Goal: Information Seeking & Learning: Learn about a topic

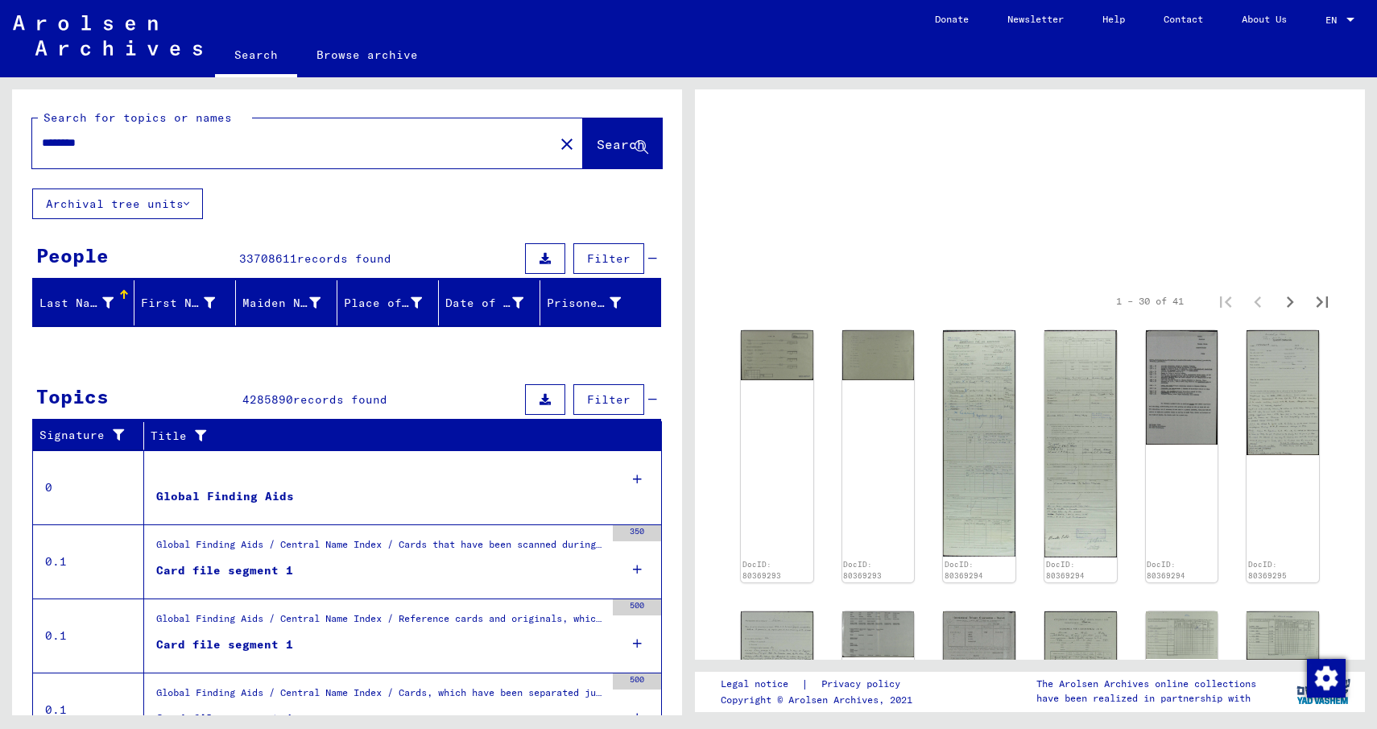
click at [167, 147] on input "********" at bounding box center [293, 142] width 503 height 17
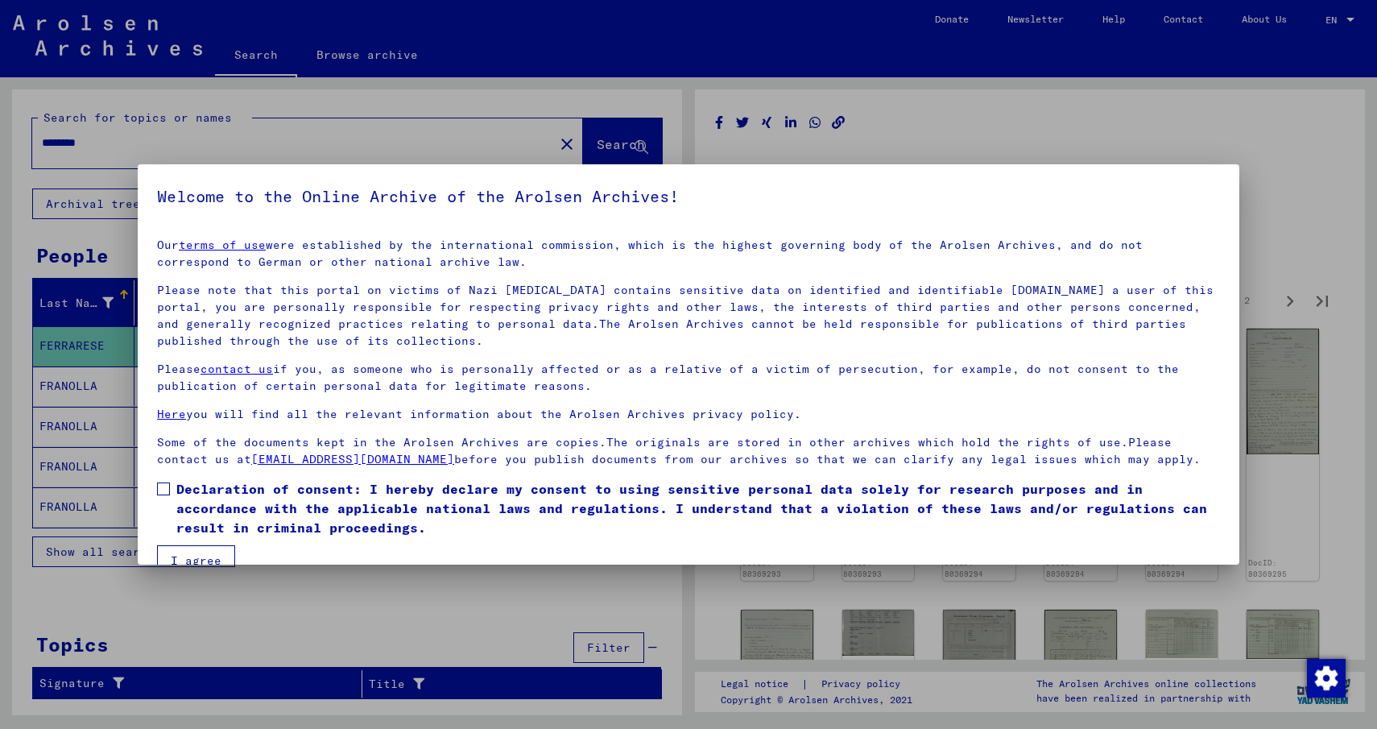
click at [196, 482] on span "Declaration of consent: I hereby declare my consent to using sensitive personal…" at bounding box center [698, 508] width 1044 height 58
click at [194, 553] on button "I agree" at bounding box center [196, 560] width 78 height 31
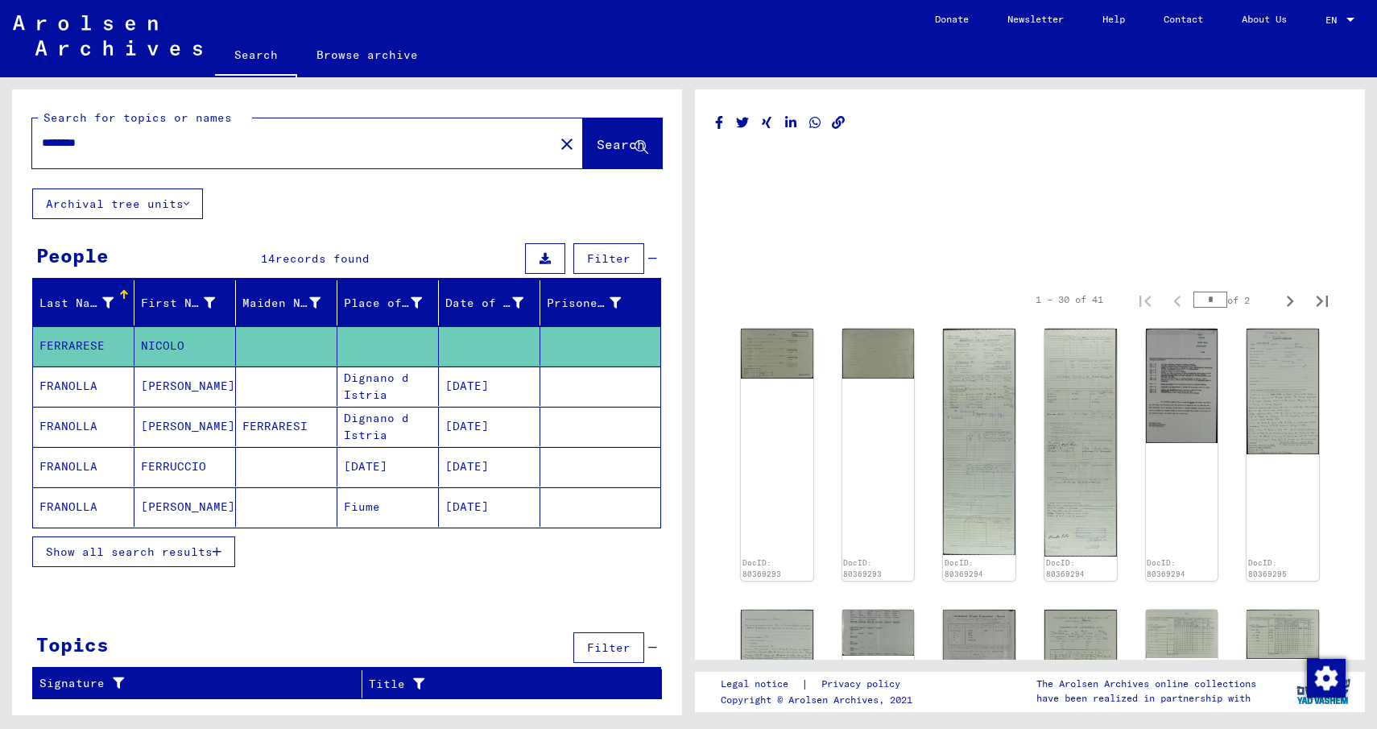
drag, startPoint x: 116, startPoint y: 146, endPoint x: 0, endPoint y: 130, distance: 117.0
click at [0, 130] on div "Search for topics or names ******** close Search Archival tree units People 14 …" at bounding box center [344, 396] width 689 height 638
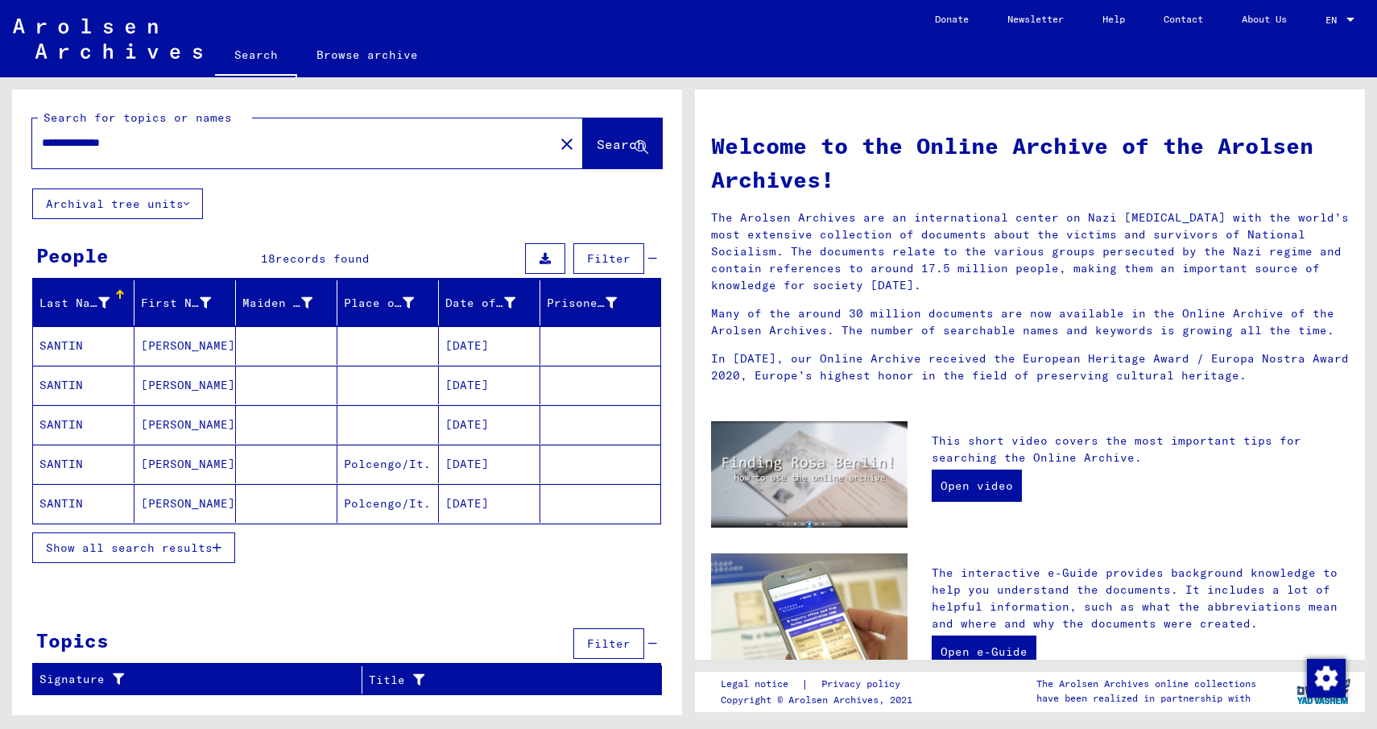
click at [68, 461] on mat-cell "SANTIN" at bounding box center [83, 464] width 101 height 39
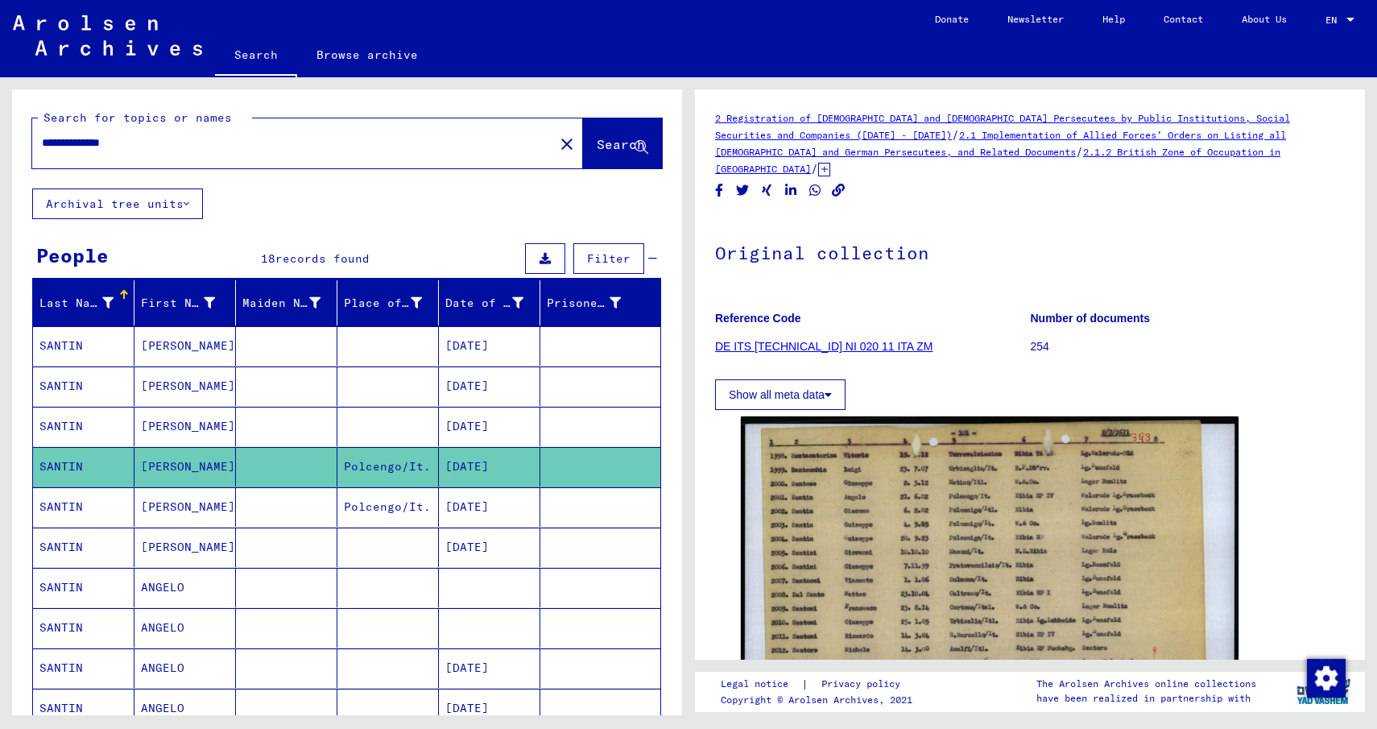
click at [1036, 506] on img at bounding box center [990, 594] width 498 height 357
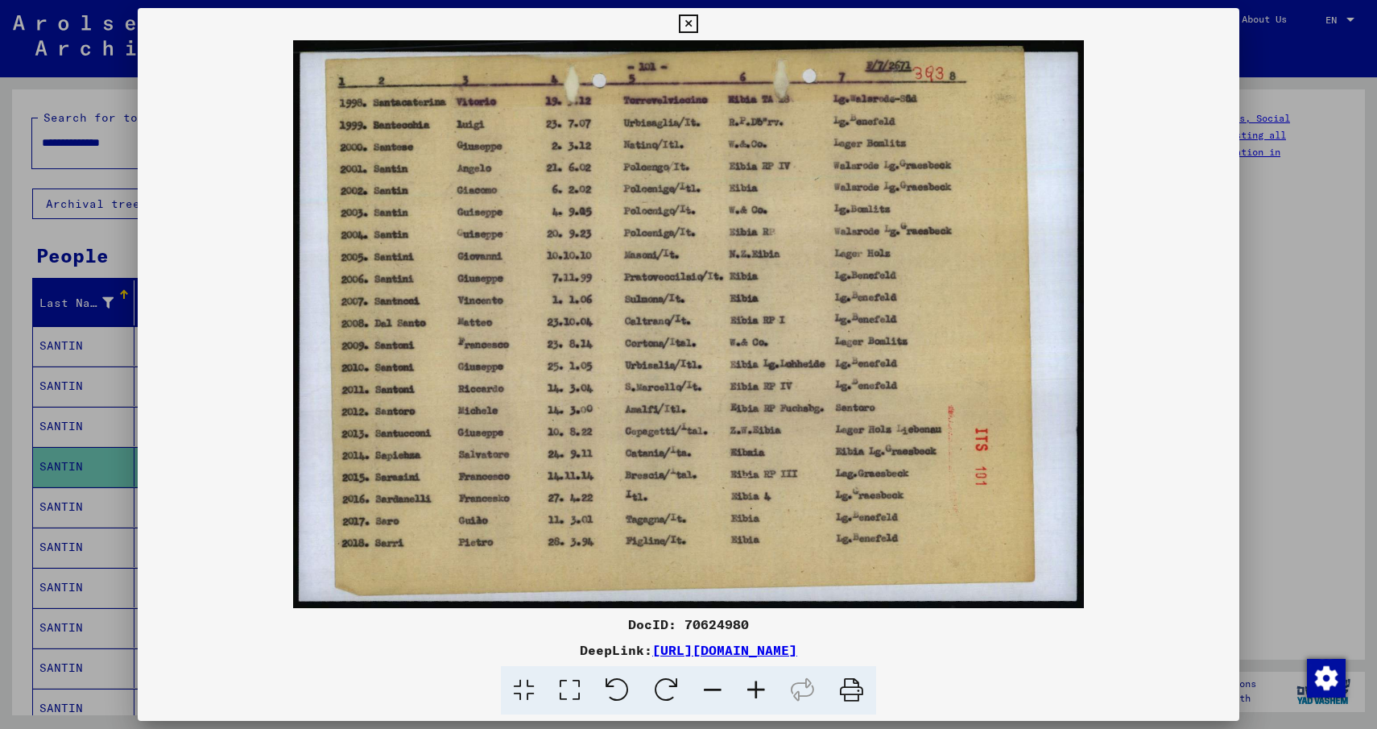
click at [759, 650] on link "[URL][DOMAIN_NAME]" at bounding box center [724, 650] width 145 height 16
click at [693, 28] on icon at bounding box center [688, 23] width 19 height 19
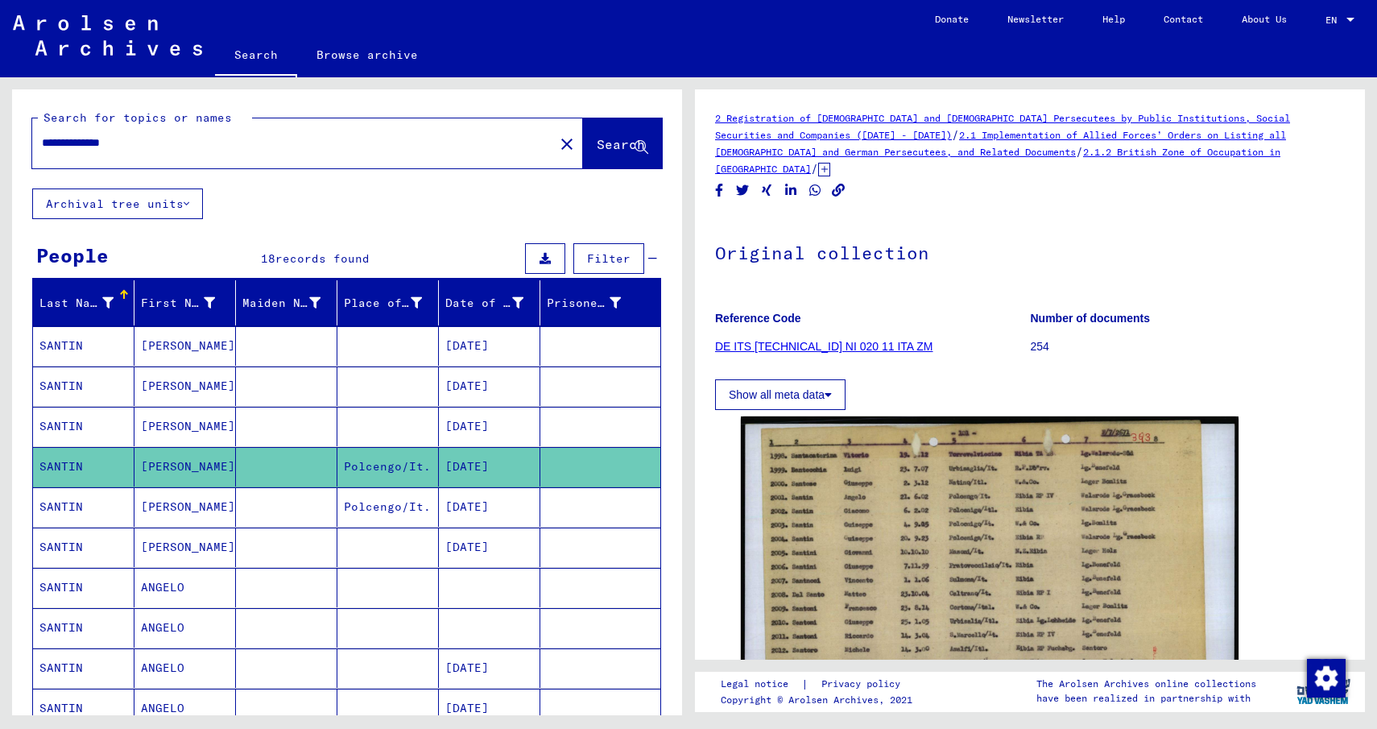
click at [154, 502] on mat-cell "[PERSON_NAME]" at bounding box center [184, 506] width 101 height 39
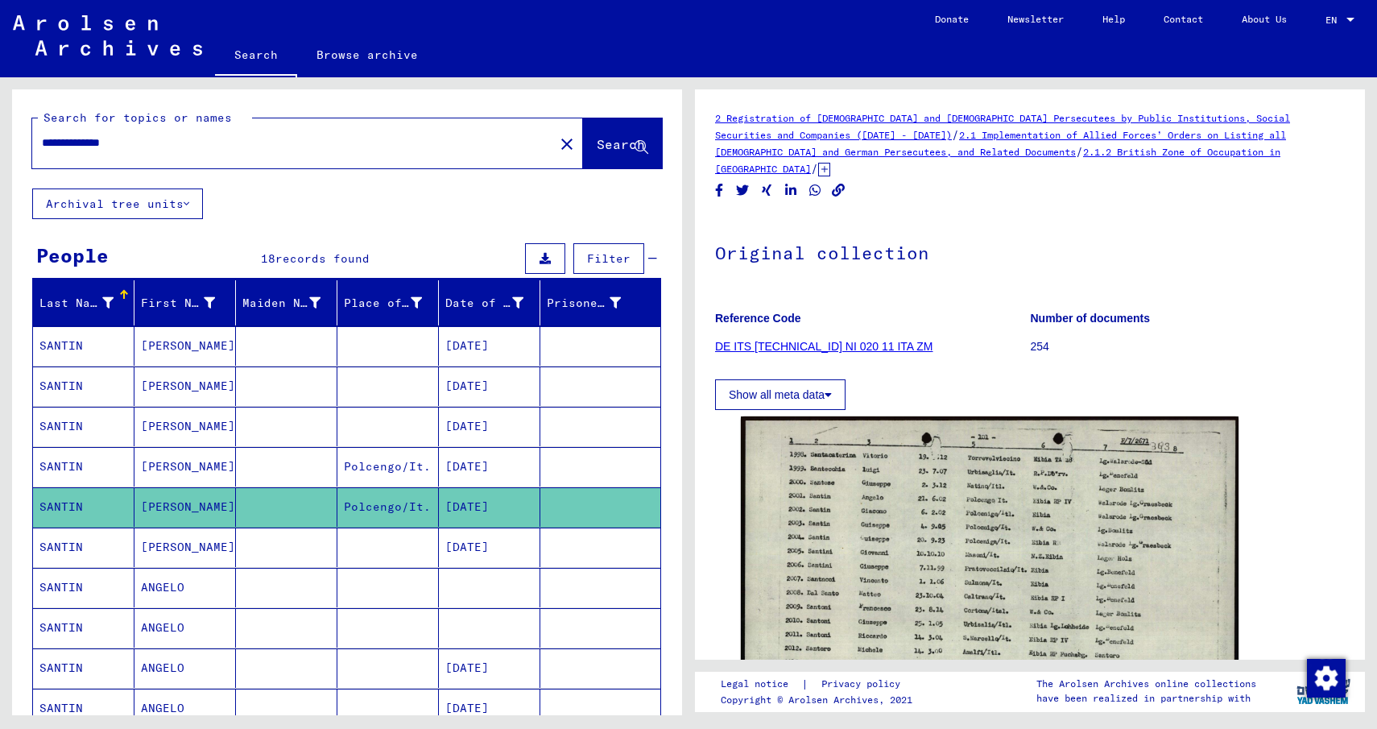
click at [752, 379] on button "Show all meta data" at bounding box center [780, 394] width 130 height 31
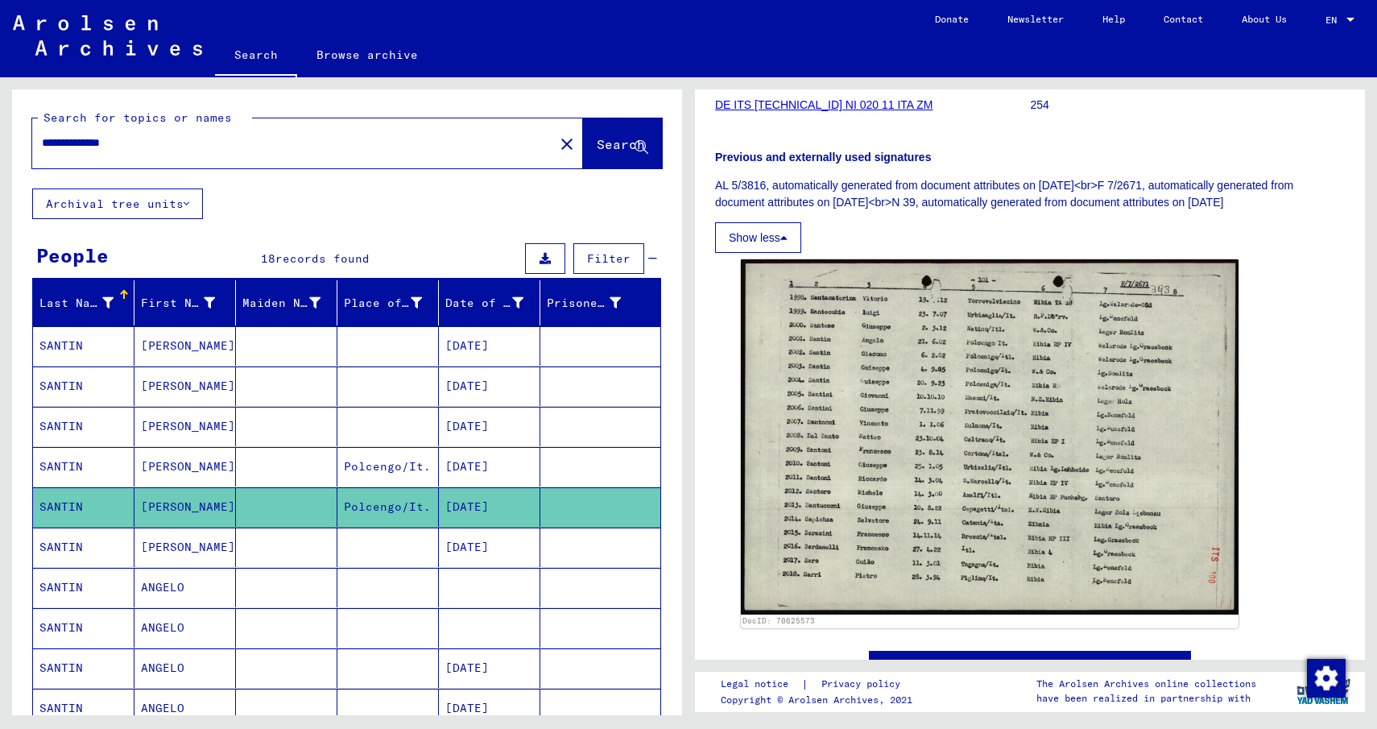
click at [106, 206] on button "Archival tree units" at bounding box center [117, 203] width 171 height 31
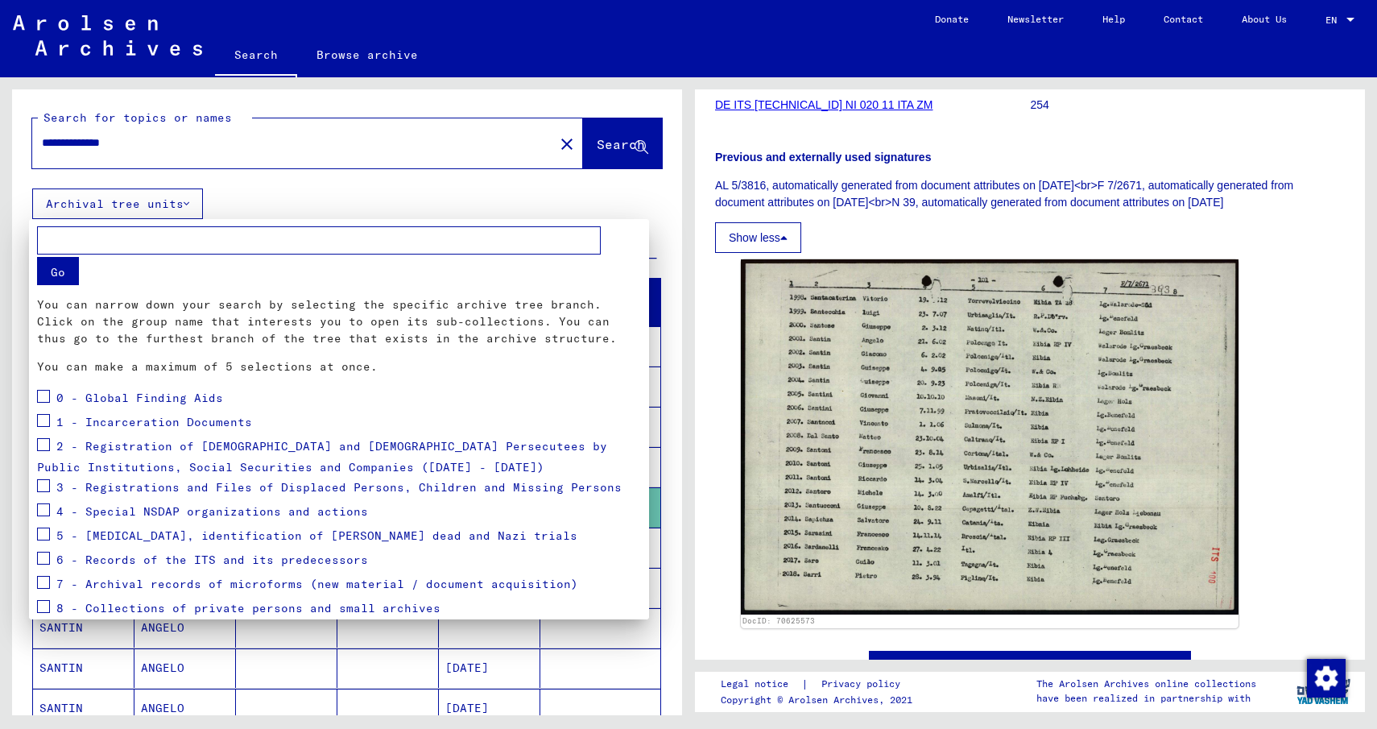
click at [39, 484] on span at bounding box center [43, 485] width 13 height 13
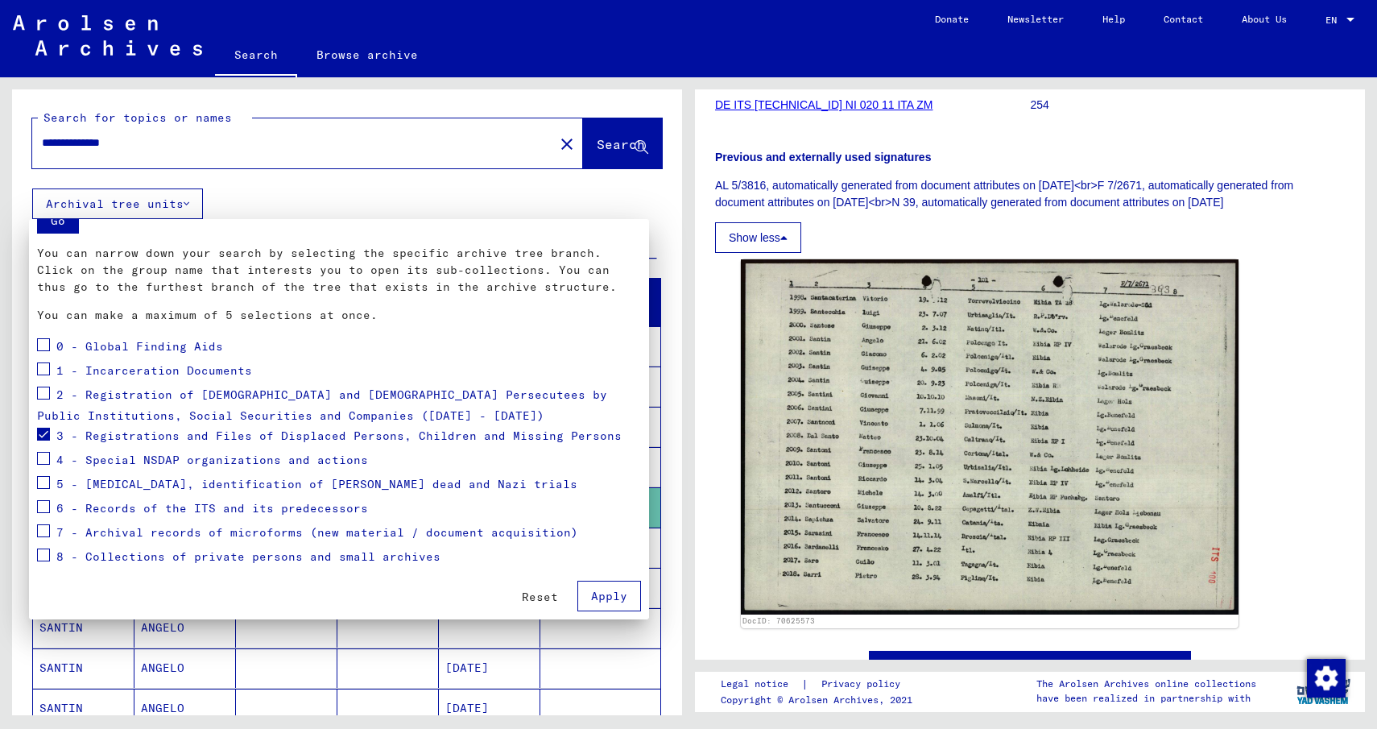
click at [599, 590] on span "Apply" at bounding box center [609, 596] width 36 height 14
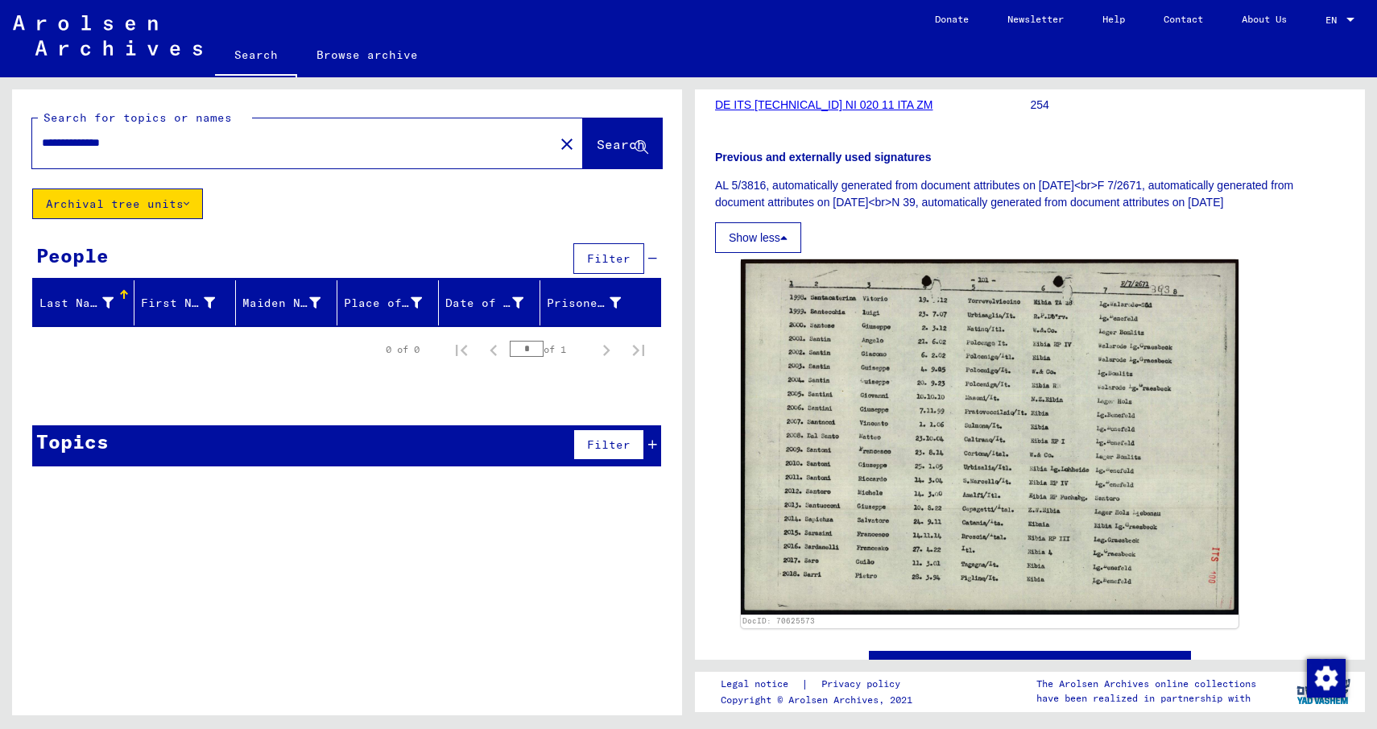
click at [155, 159] on div "**********" at bounding box center [288, 143] width 512 height 36
click at [158, 149] on input "**********" at bounding box center [293, 142] width 503 height 17
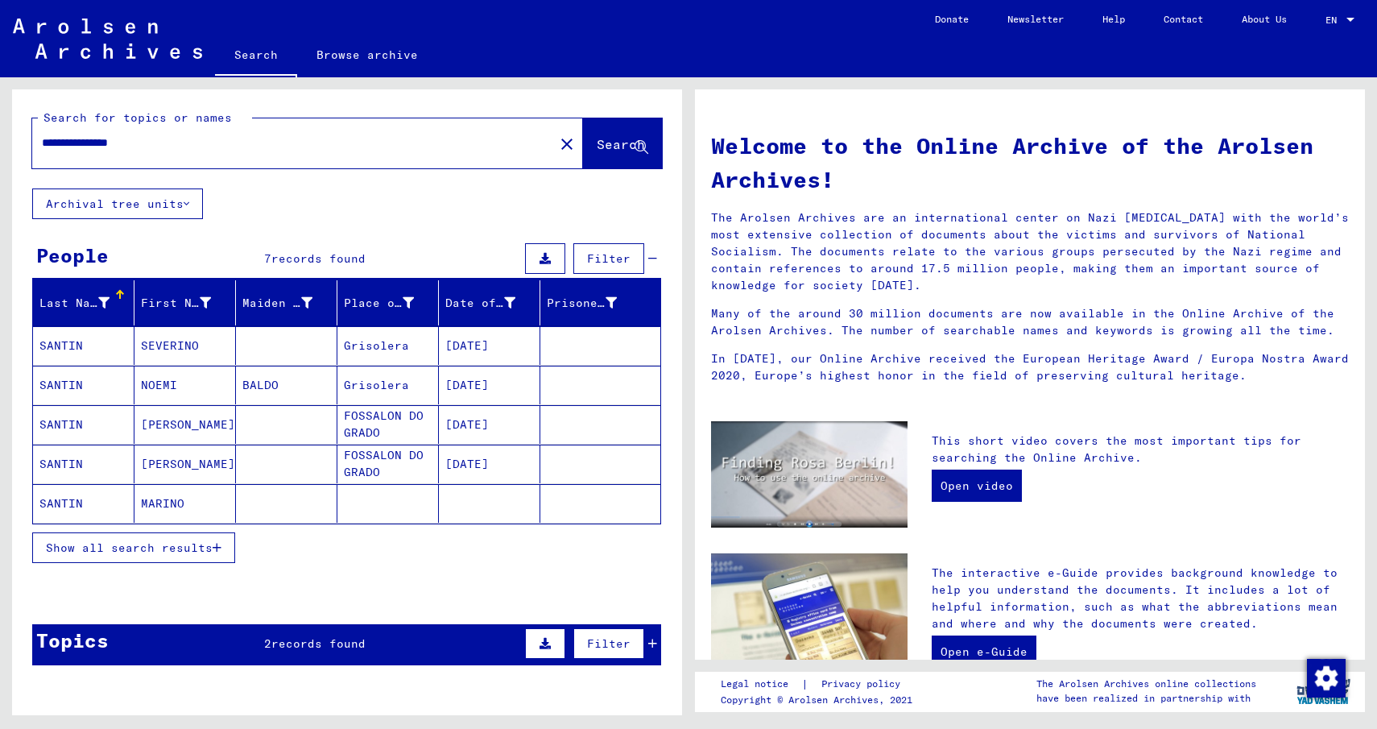
click at [480, 343] on mat-cell "[DATE]" at bounding box center [489, 345] width 101 height 39
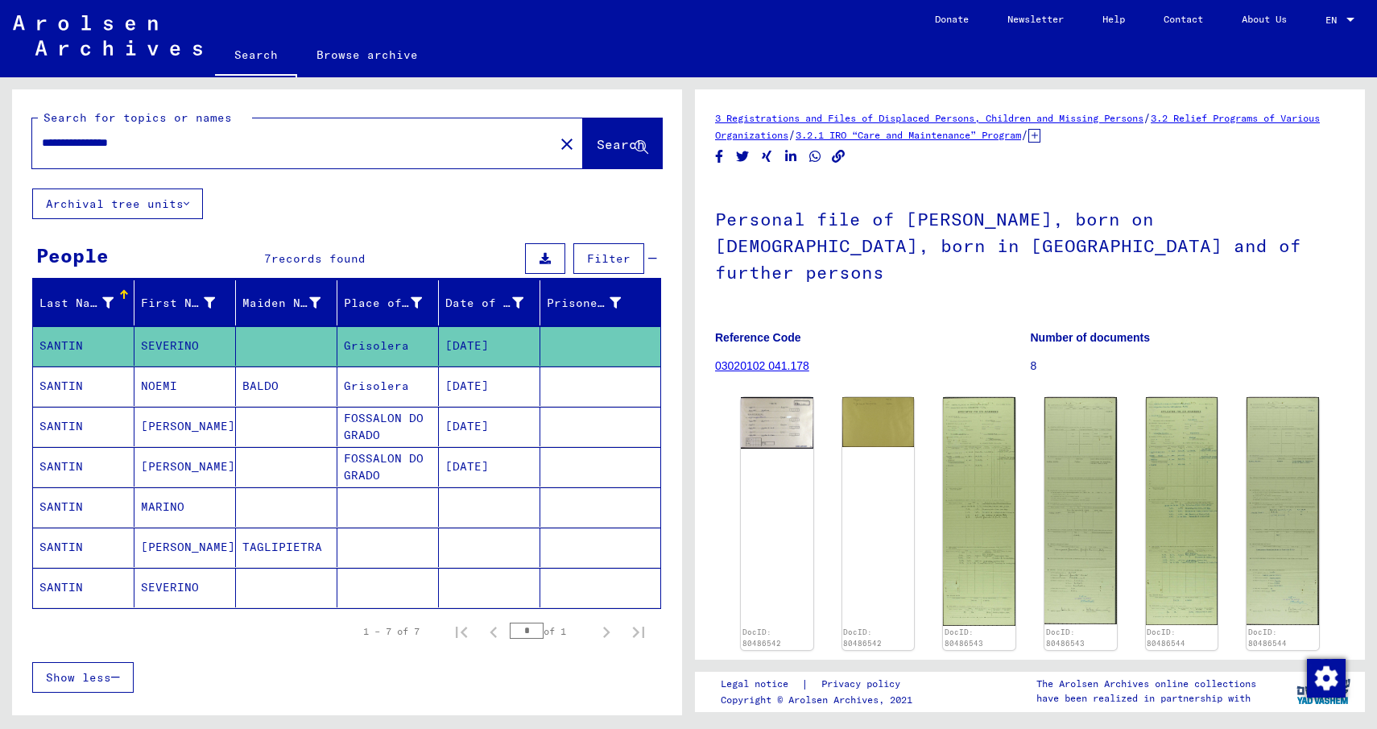
scroll to position [242, 0]
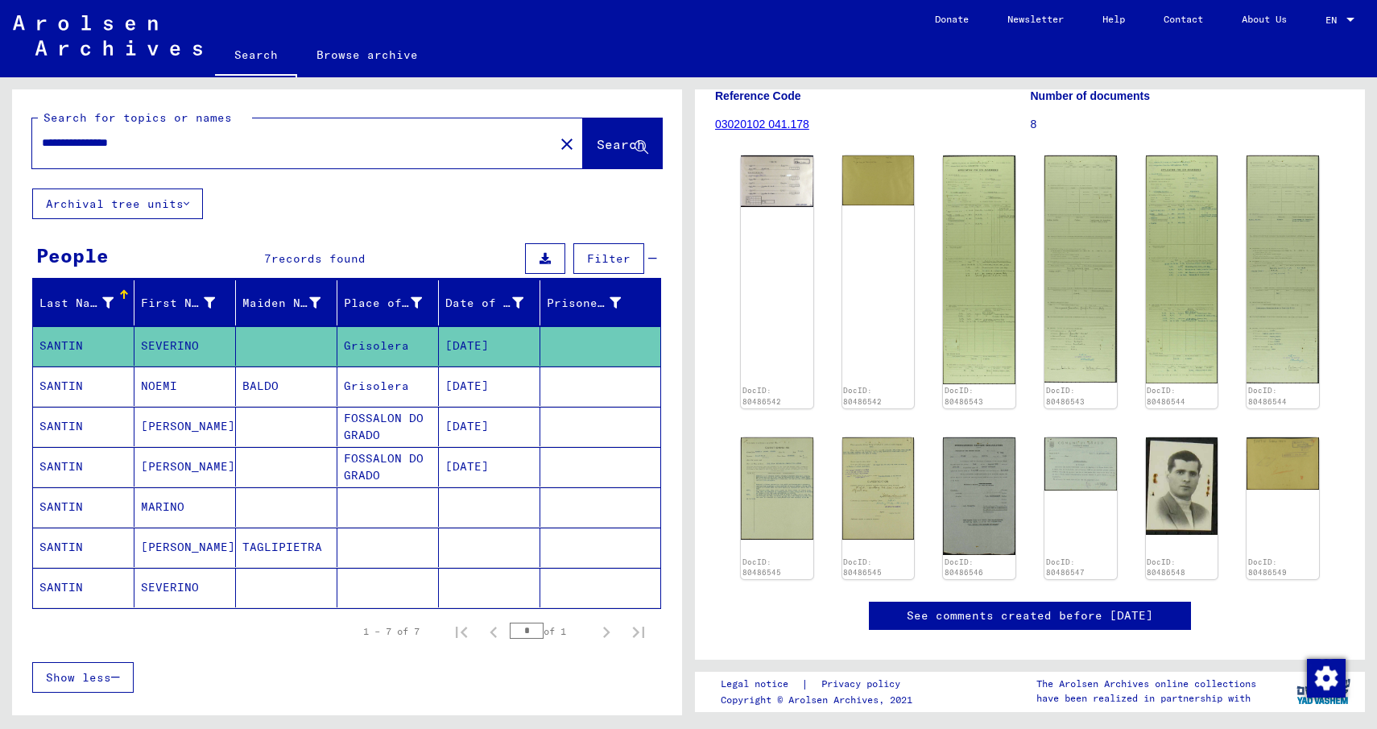
click at [89, 584] on mat-cell "SANTIN" at bounding box center [83, 587] width 101 height 39
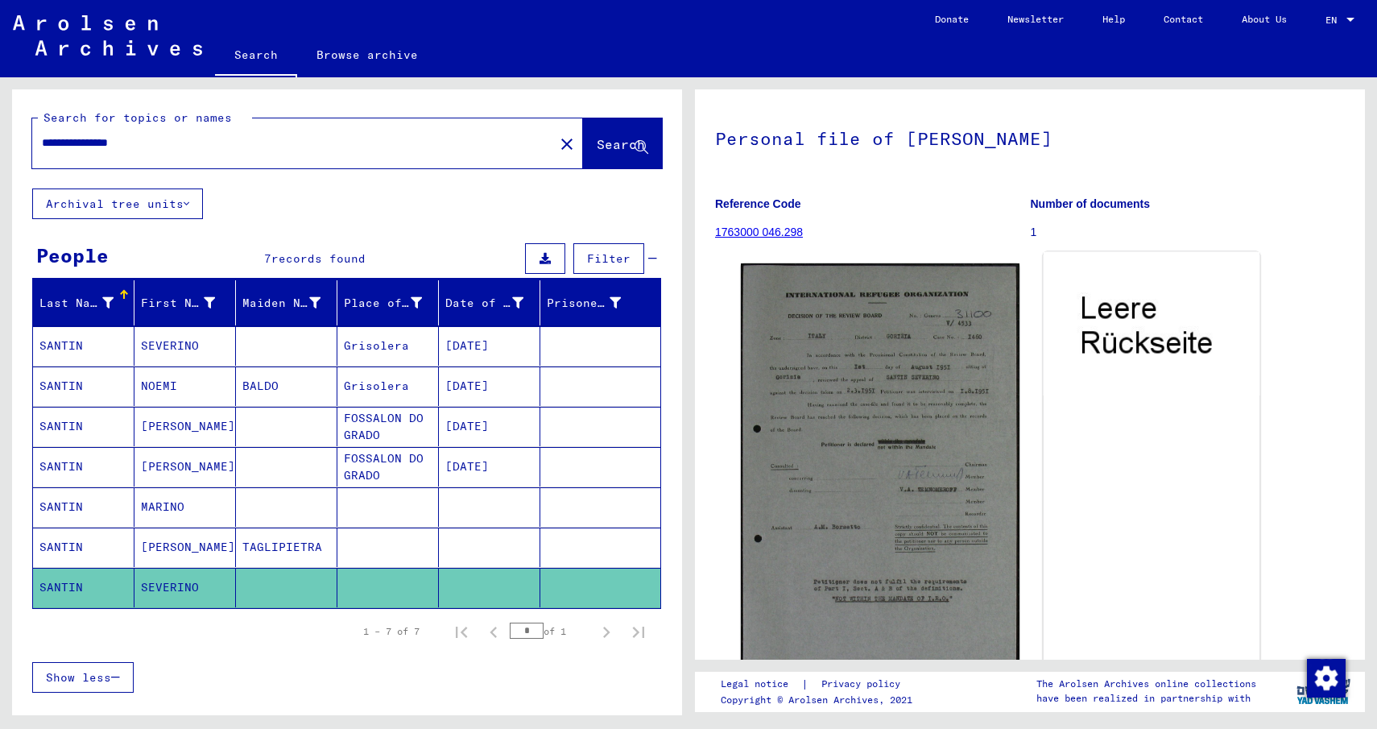
scroll to position [322, 0]
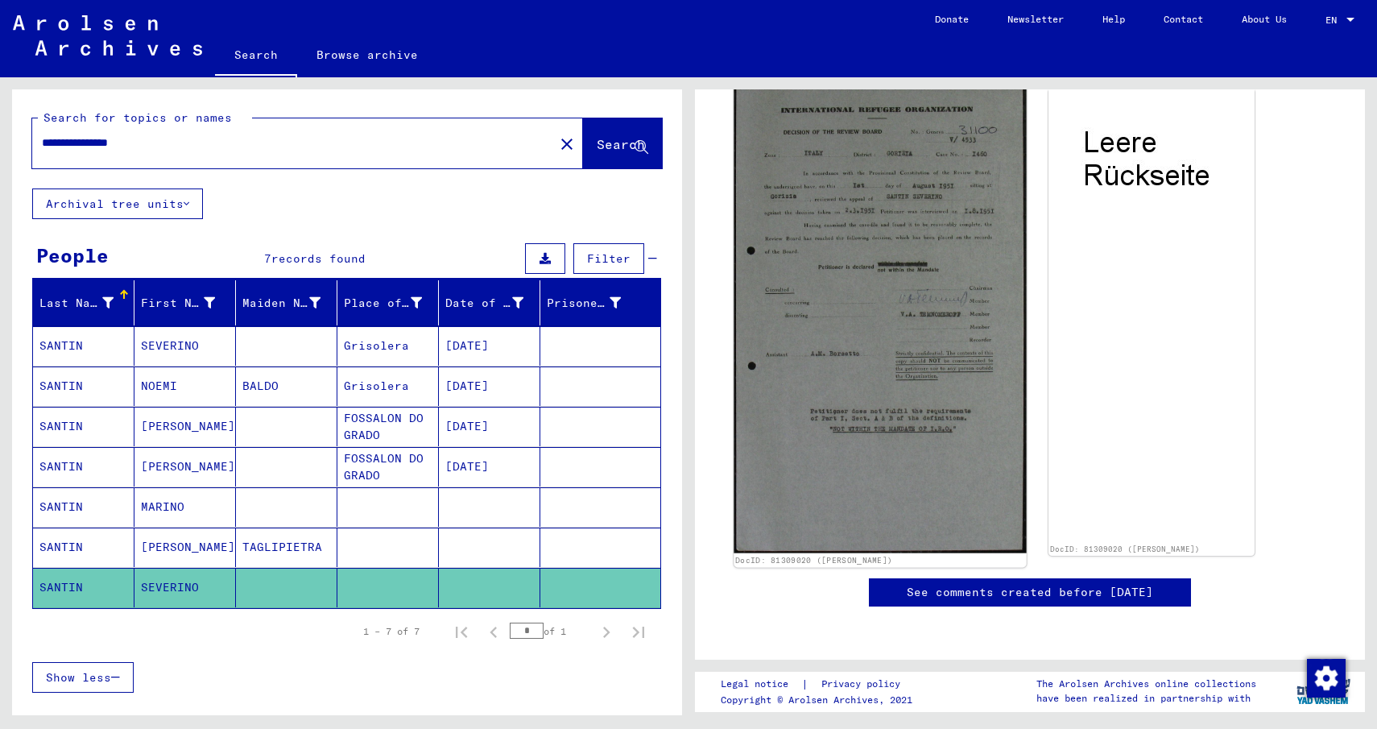
click at [909, 384] on img at bounding box center [880, 315] width 292 height 476
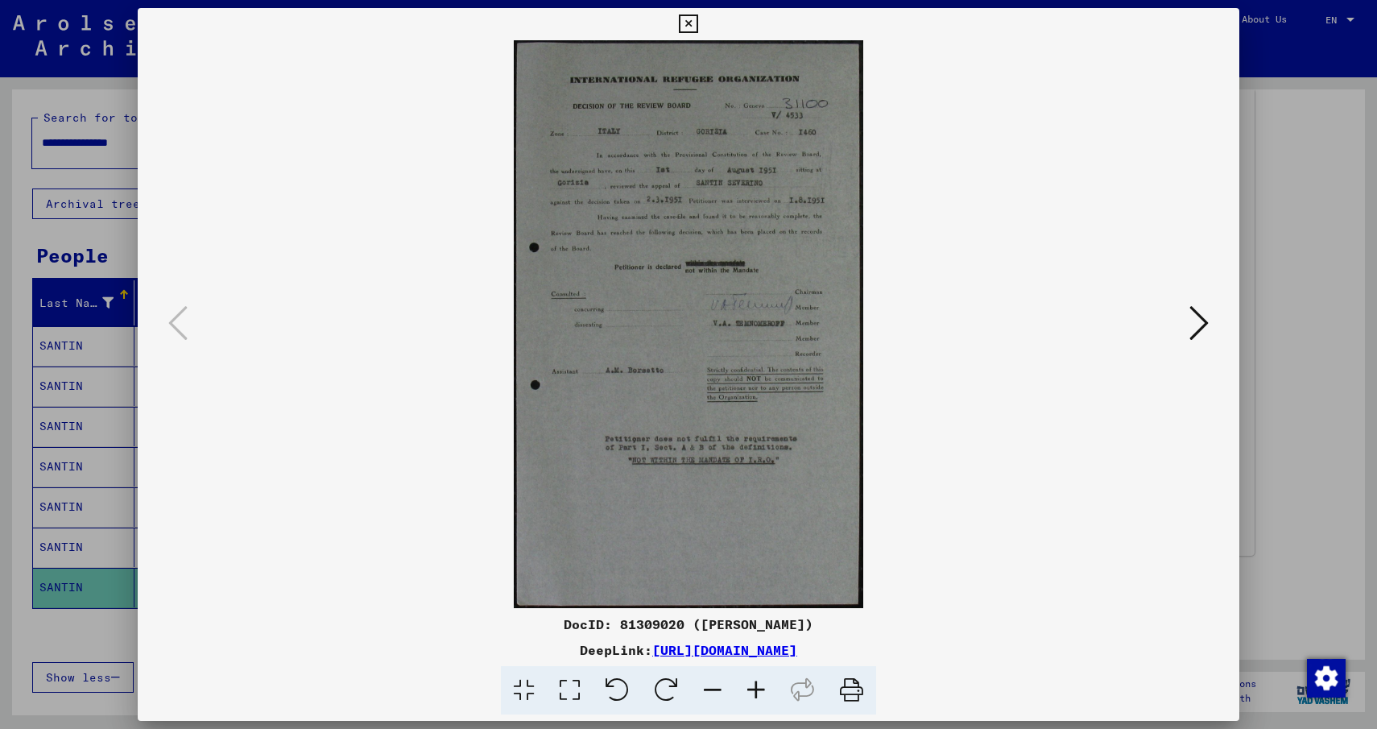
click at [1177, 346] on img at bounding box center [688, 324] width 992 height 568
click at [1191, 324] on icon at bounding box center [1198, 323] width 19 height 39
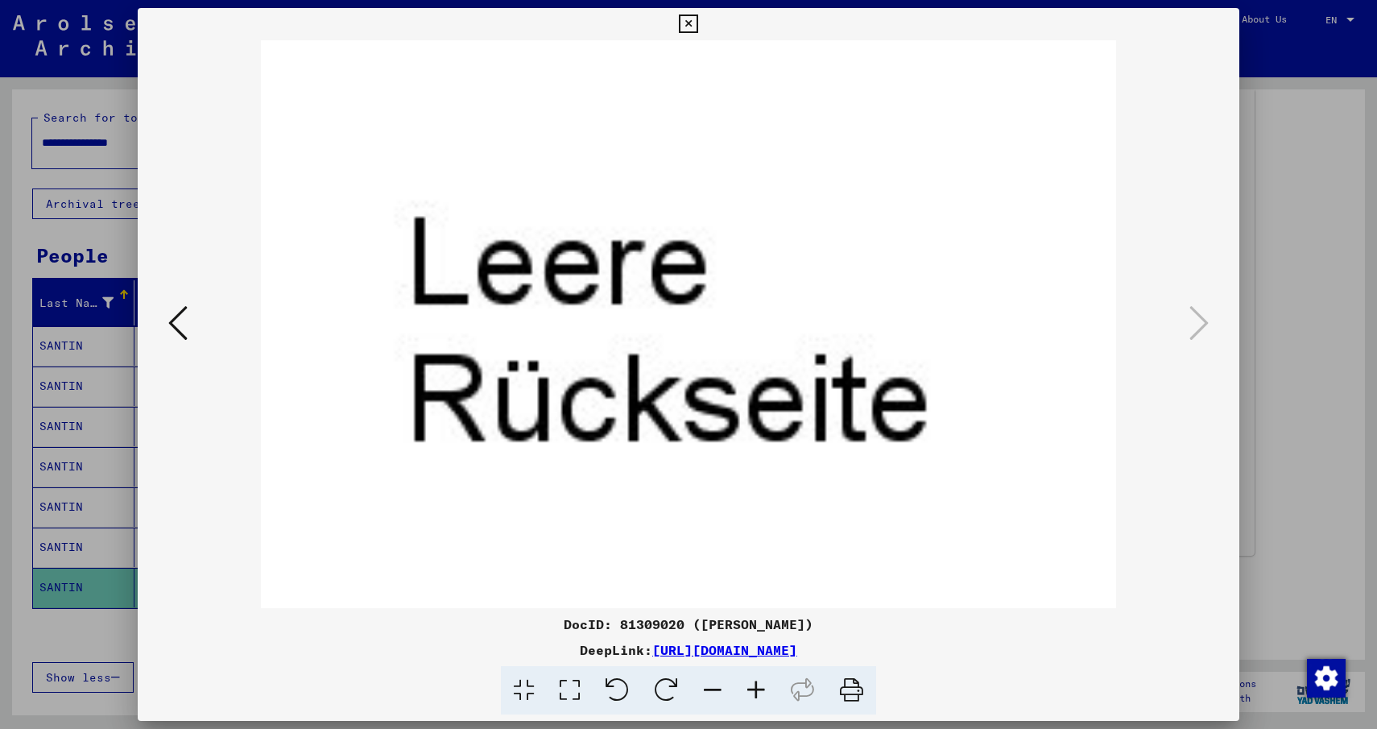
click at [681, 22] on icon at bounding box center [688, 23] width 19 height 19
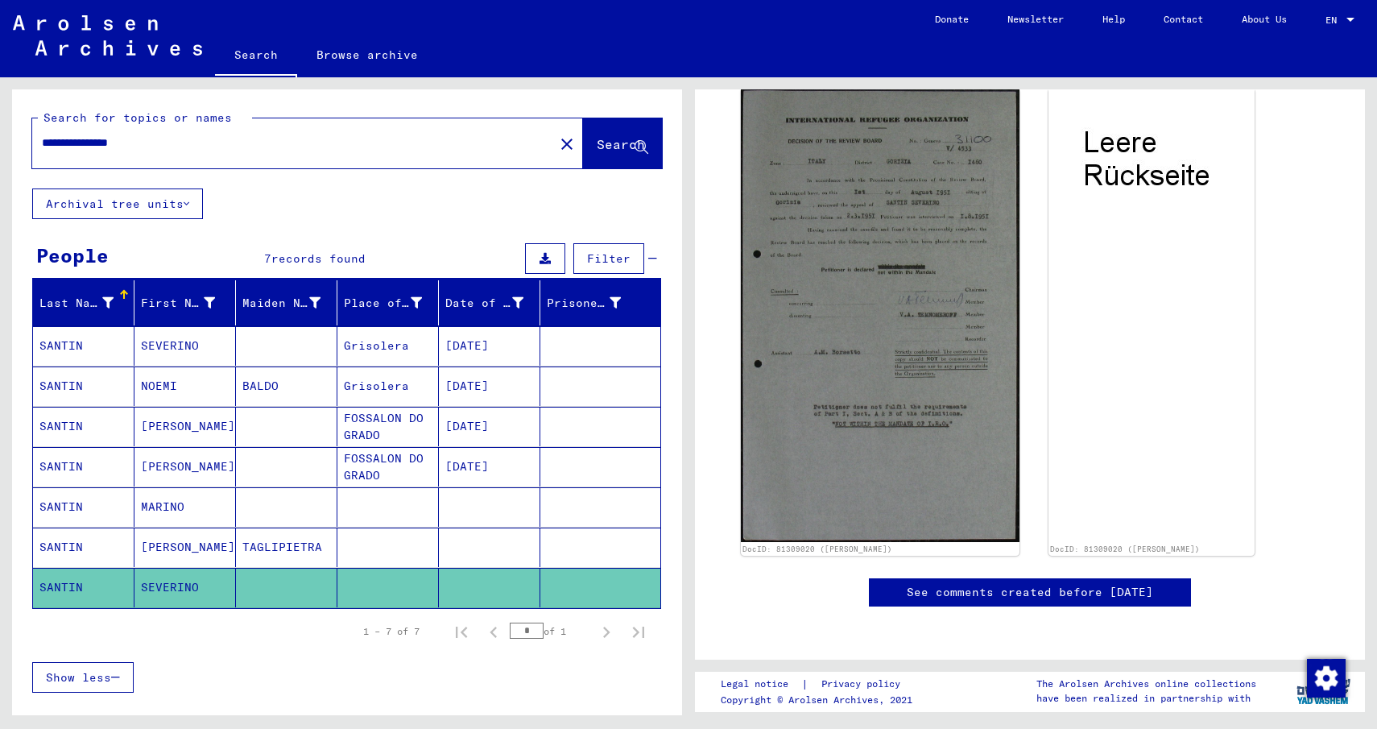
click at [196, 136] on input "**********" at bounding box center [293, 142] width 503 height 17
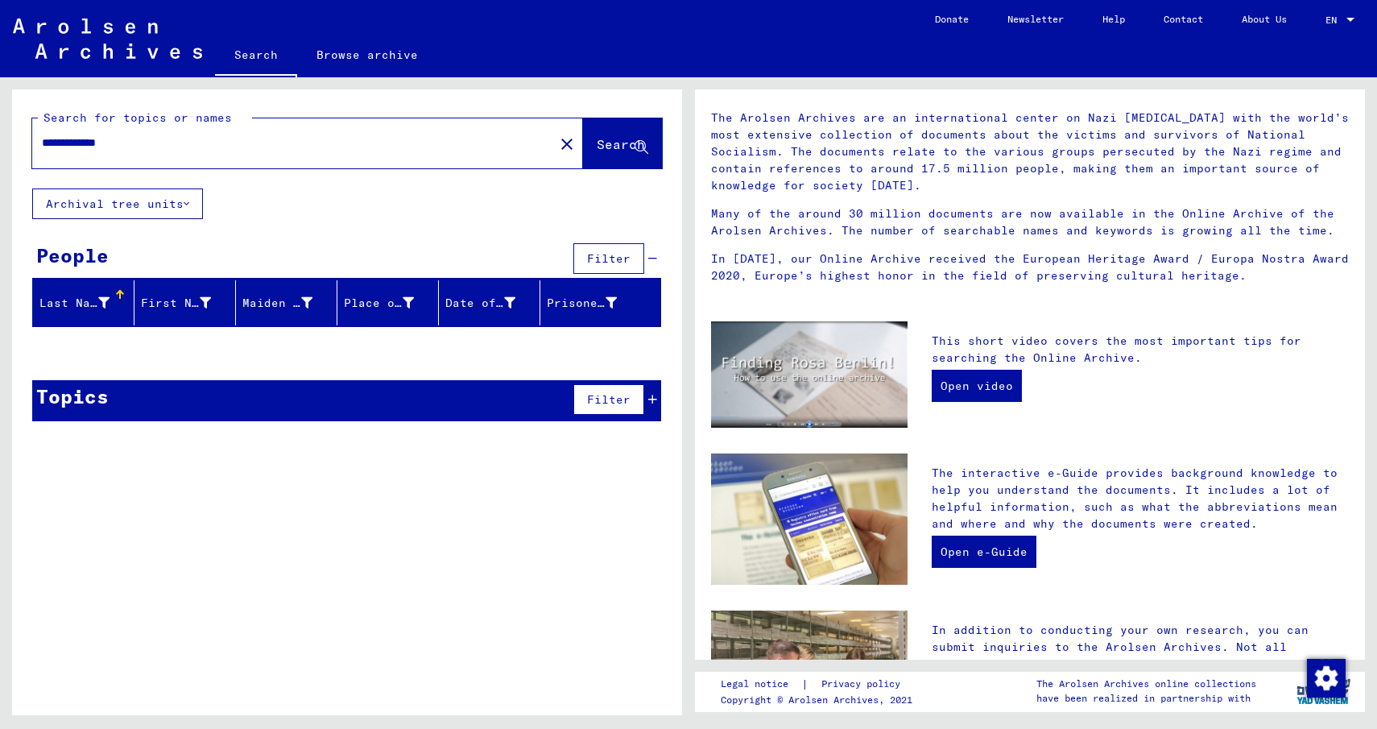
scroll to position [19, 0]
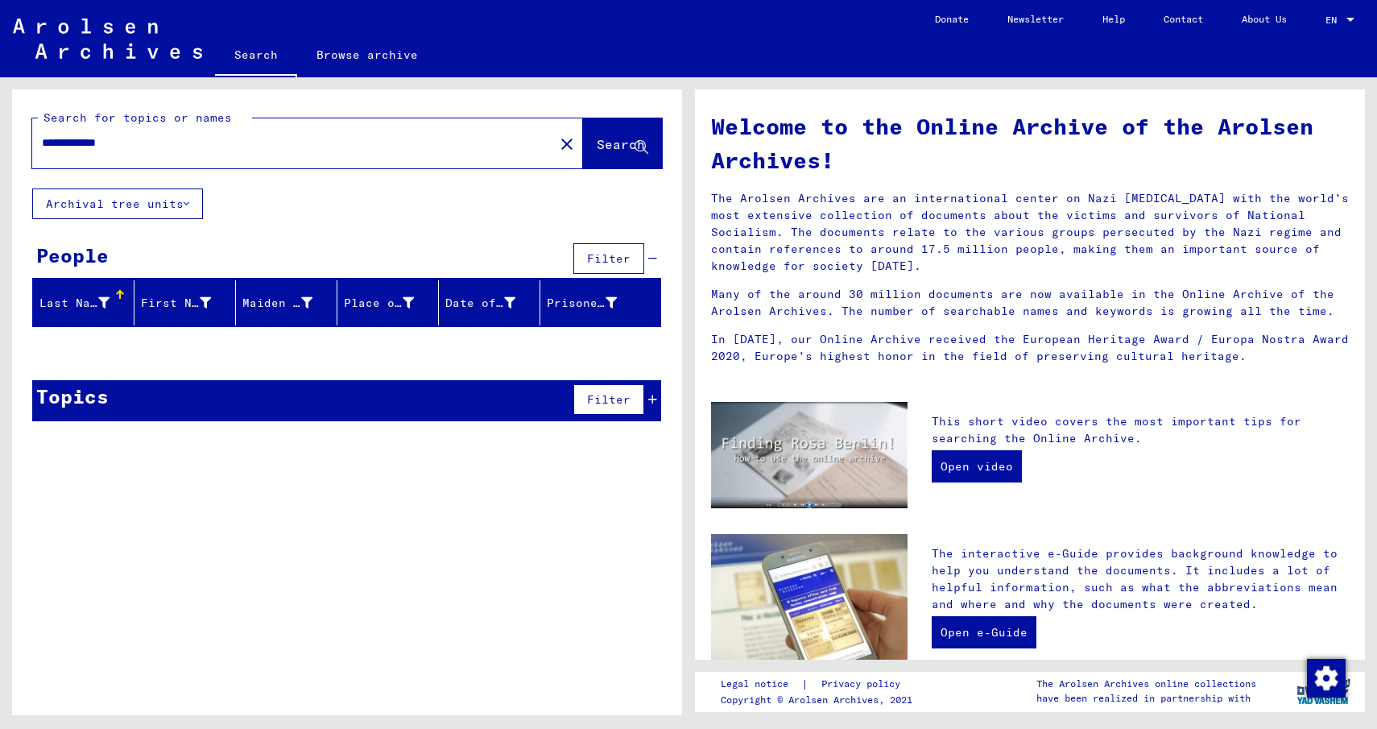
click at [855, 457] on img at bounding box center [809, 455] width 197 height 107
click at [996, 464] on link "Open video" at bounding box center [977, 466] width 90 height 32
click at [168, 135] on input "**********" at bounding box center [288, 142] width 493 height 17
drag, startPoint x: 262, startPoint y: 144, endPoint x: 0, endPoint y: 118, distance: 263.0
click at [0, 118] on div "**********" at bounding box center [344, 396] width 689 height 638
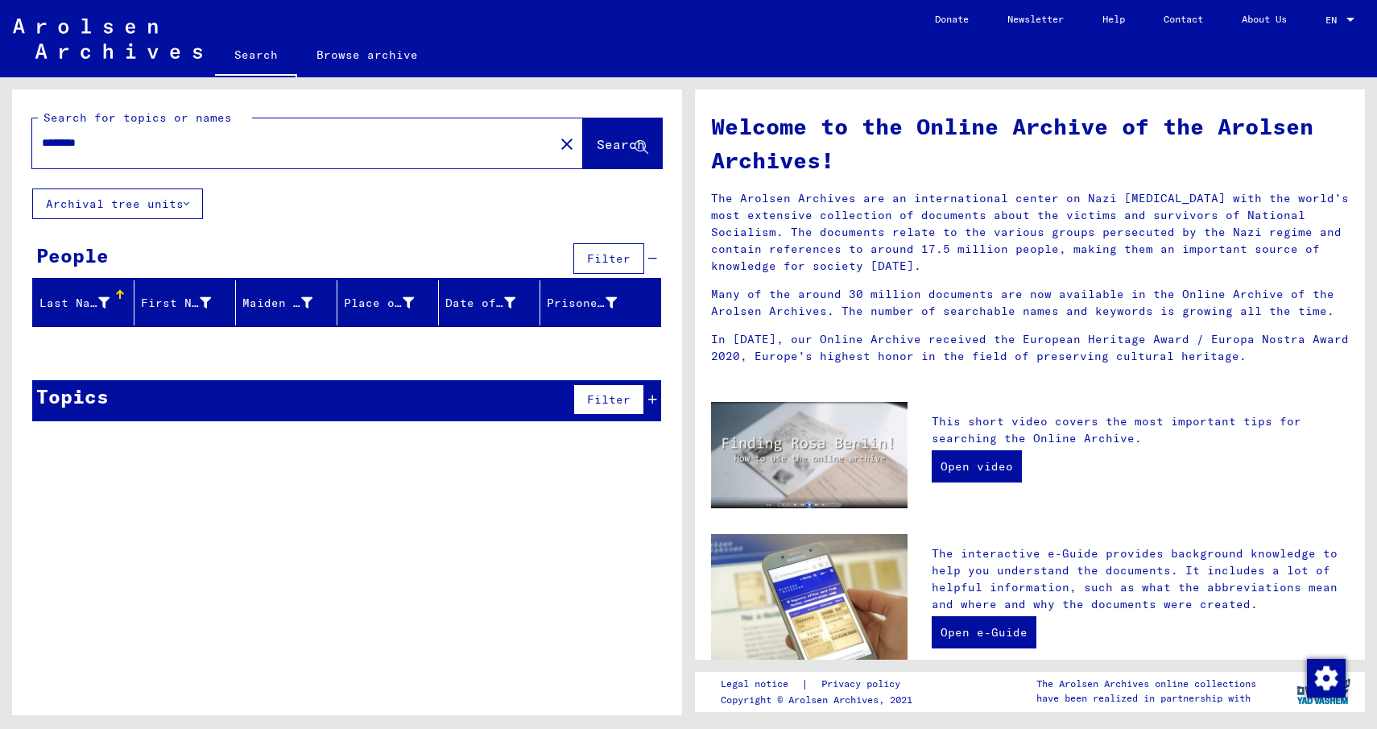
type input "********"
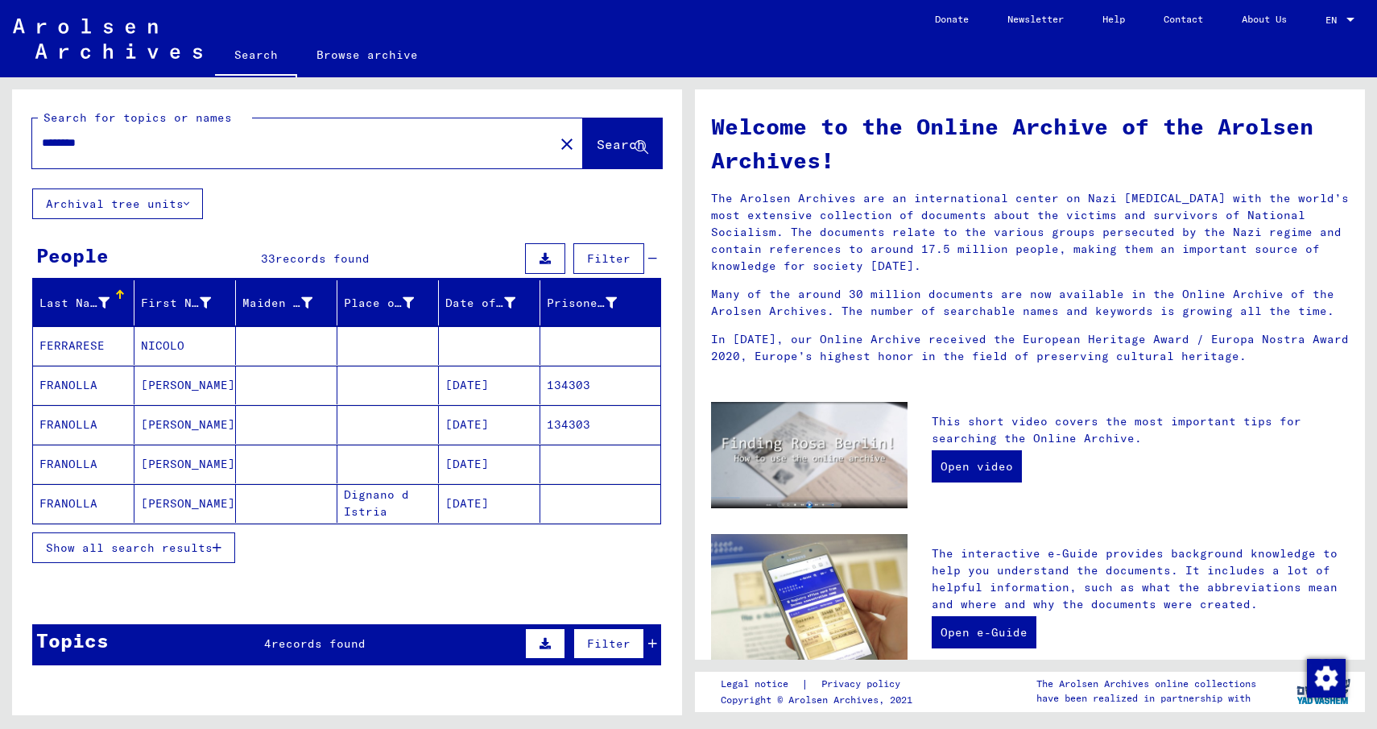
click at [593, 259] on span "Filter" at bounding box center [608, 258] width 43 height 14
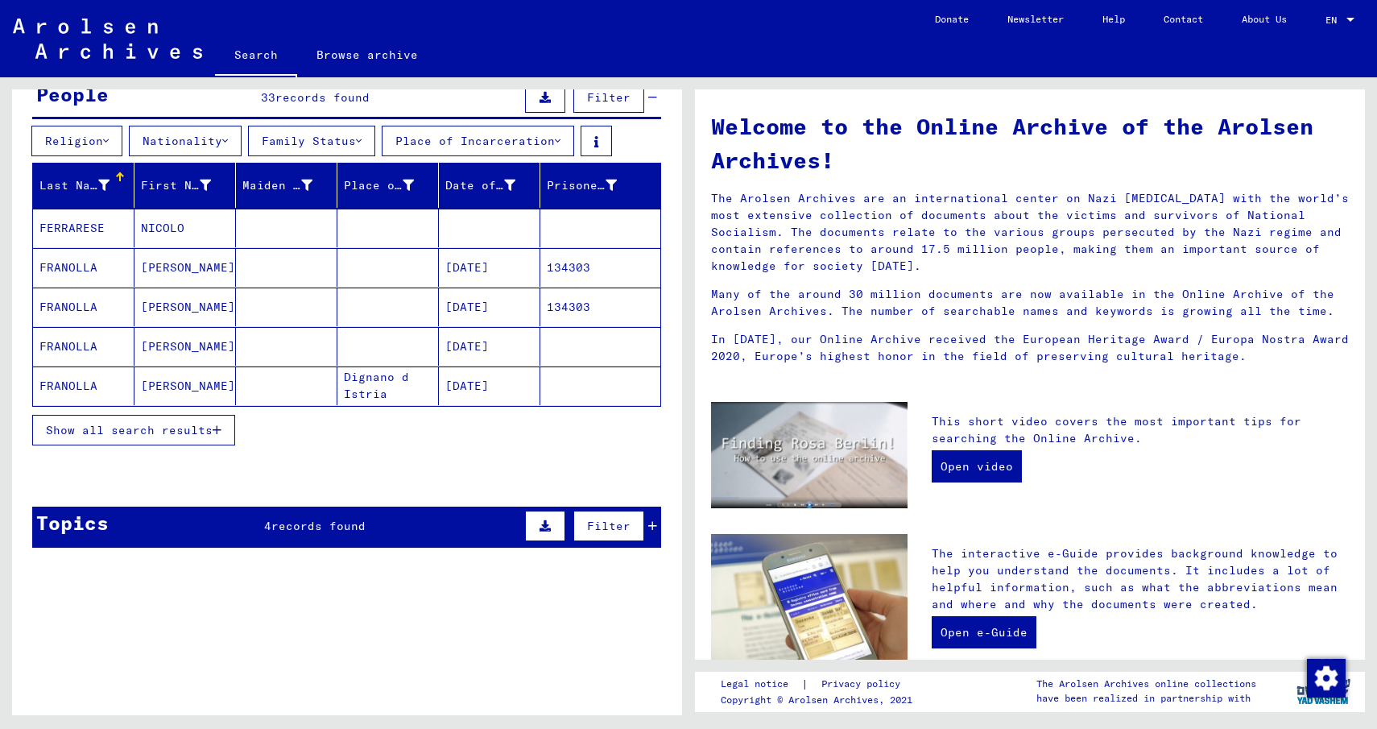
scroll to position [242, 0]
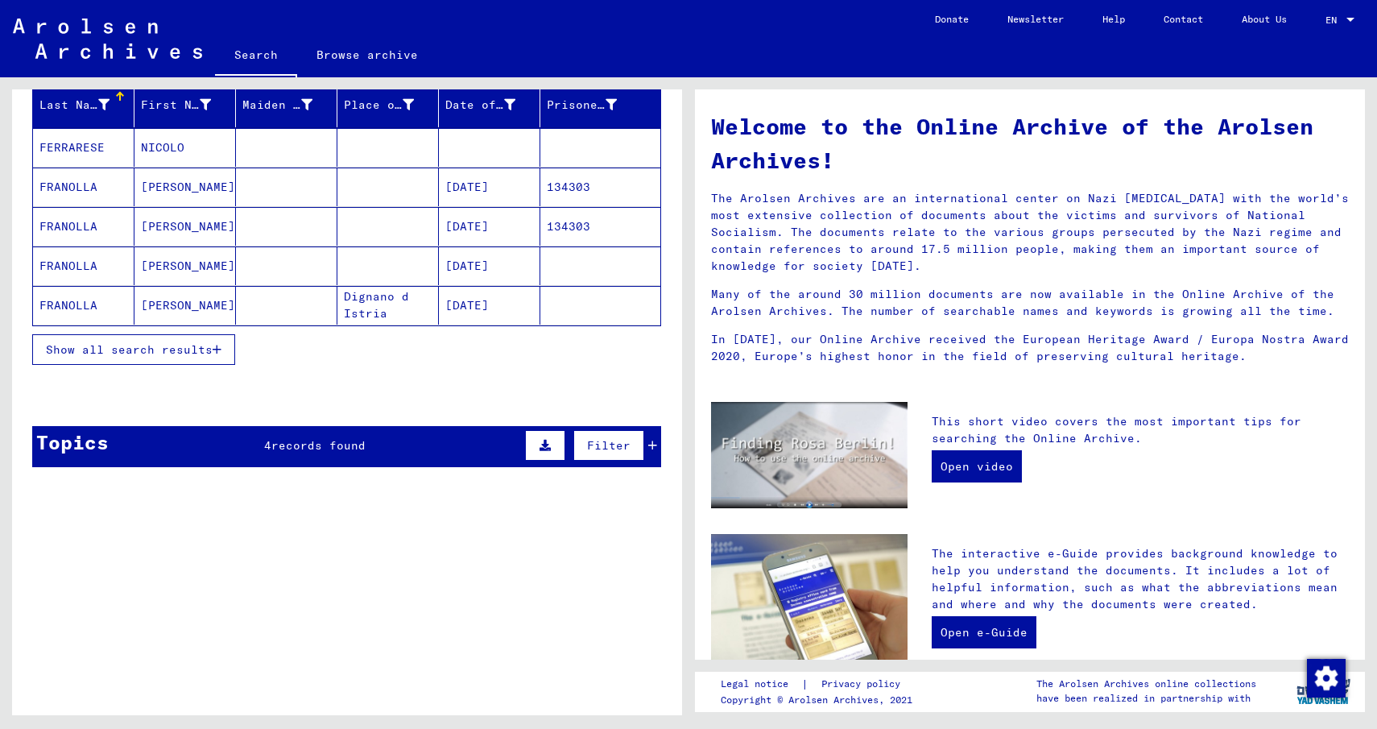
click at [599, 457] on button "Filter" at bounding box center [608, 445] width 71 height 31
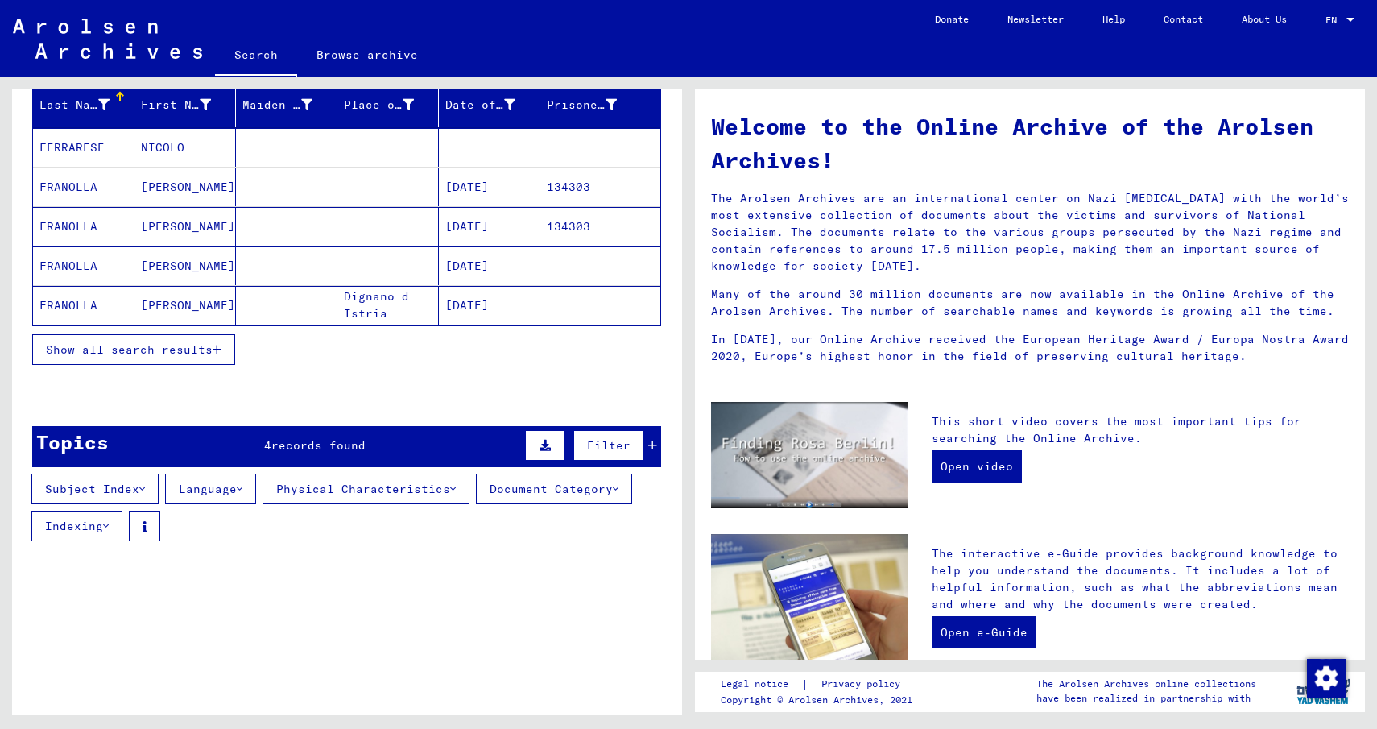
click at [540, 479] on button "Document Category" at bounding box center [554, 489] width 156 height 31
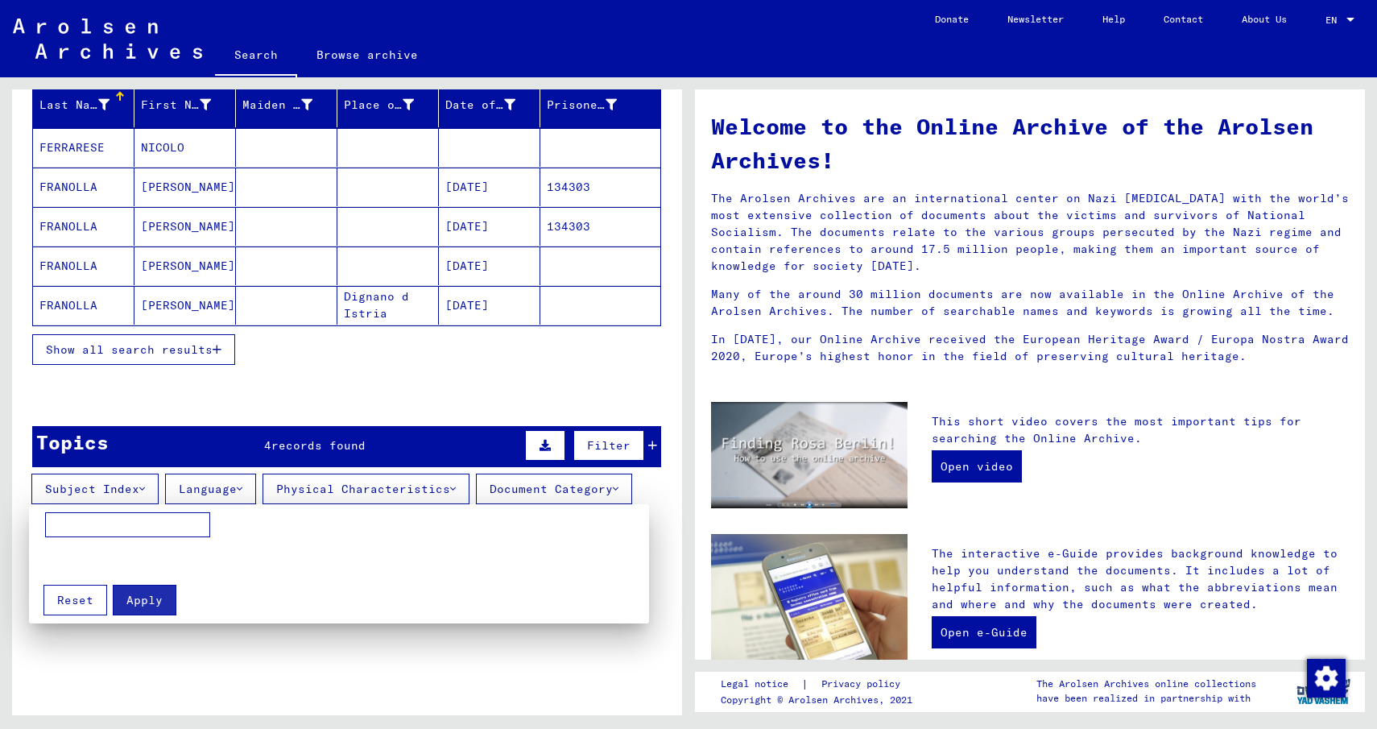
click at [409, 676] on div at bounding box center [688, 364] width 1377 height 729
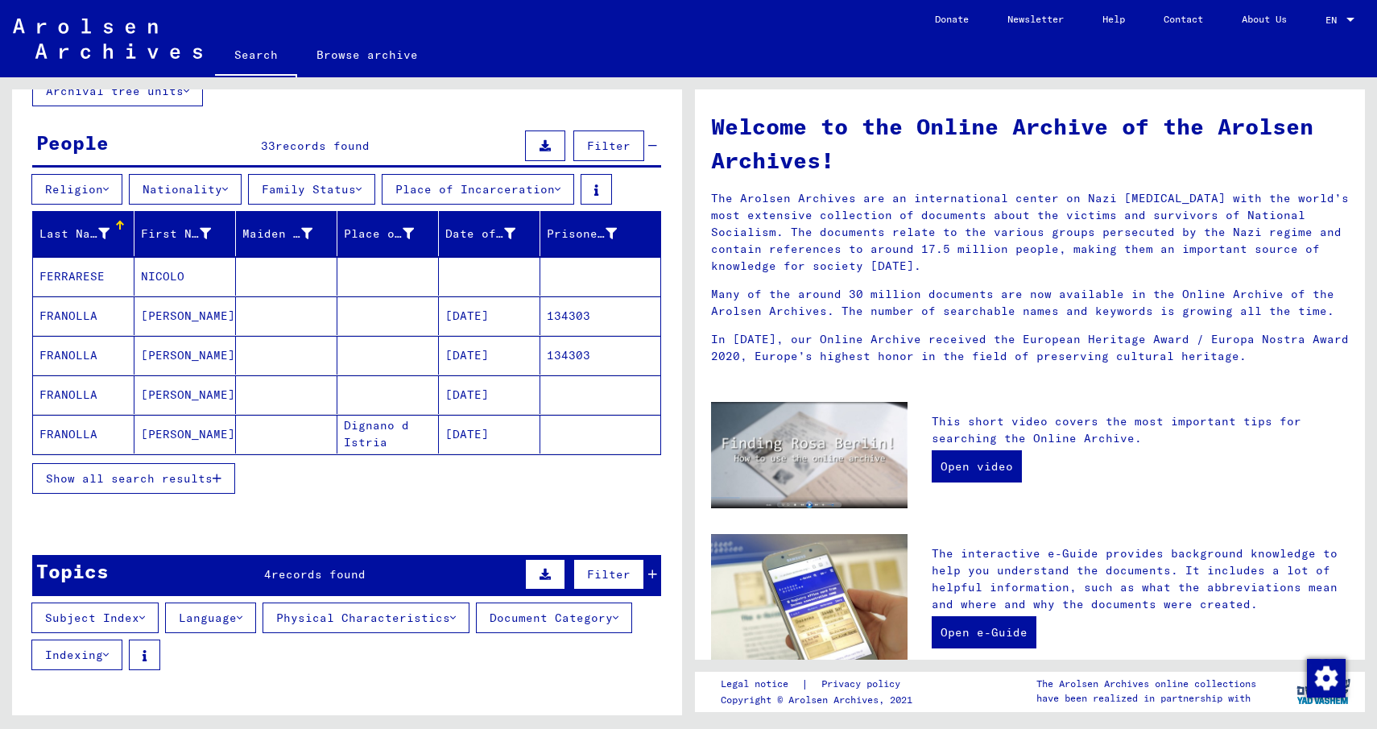
scroll to position [32, 0]
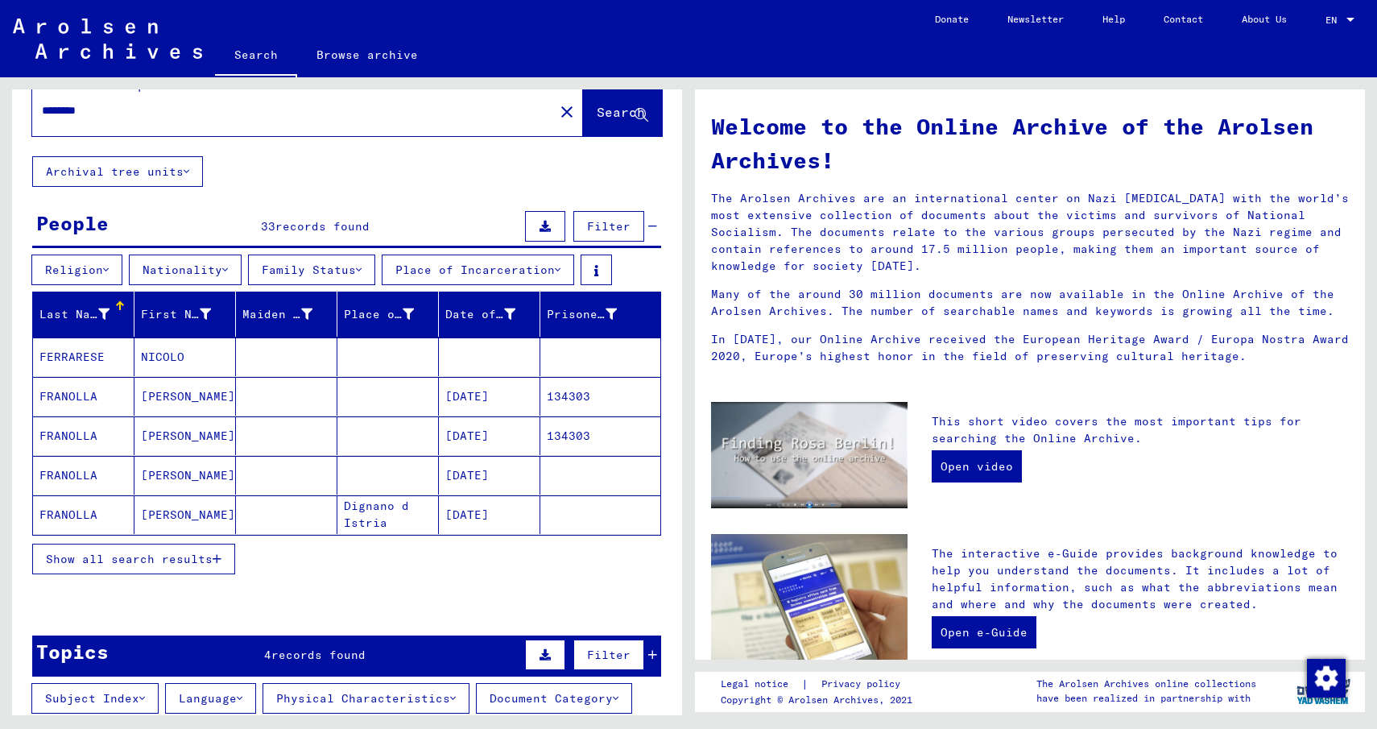
click at [316, 647] on div "4 records found" at bounding box center [314, 655] width 101 height 17
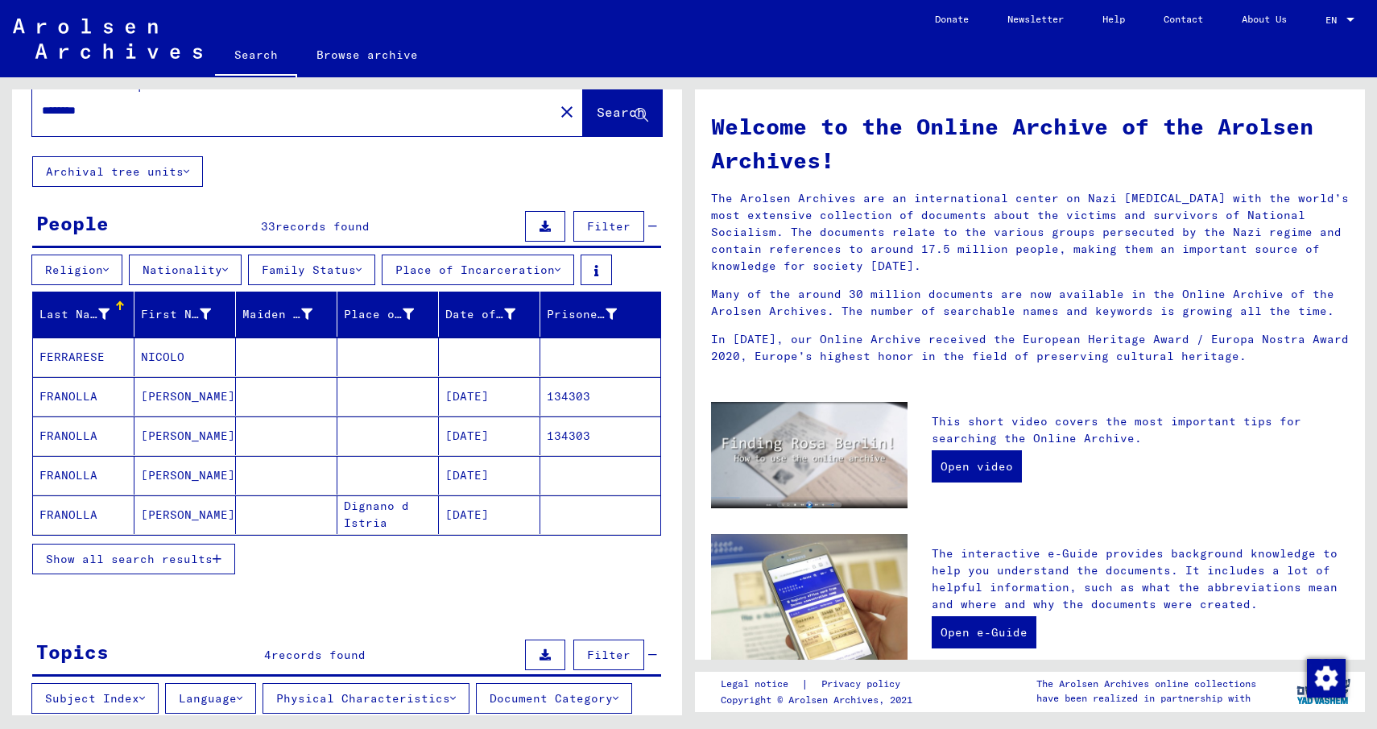
click at [345, 658] on span "records found" at bounding box center [318, 654] width 94 height 14
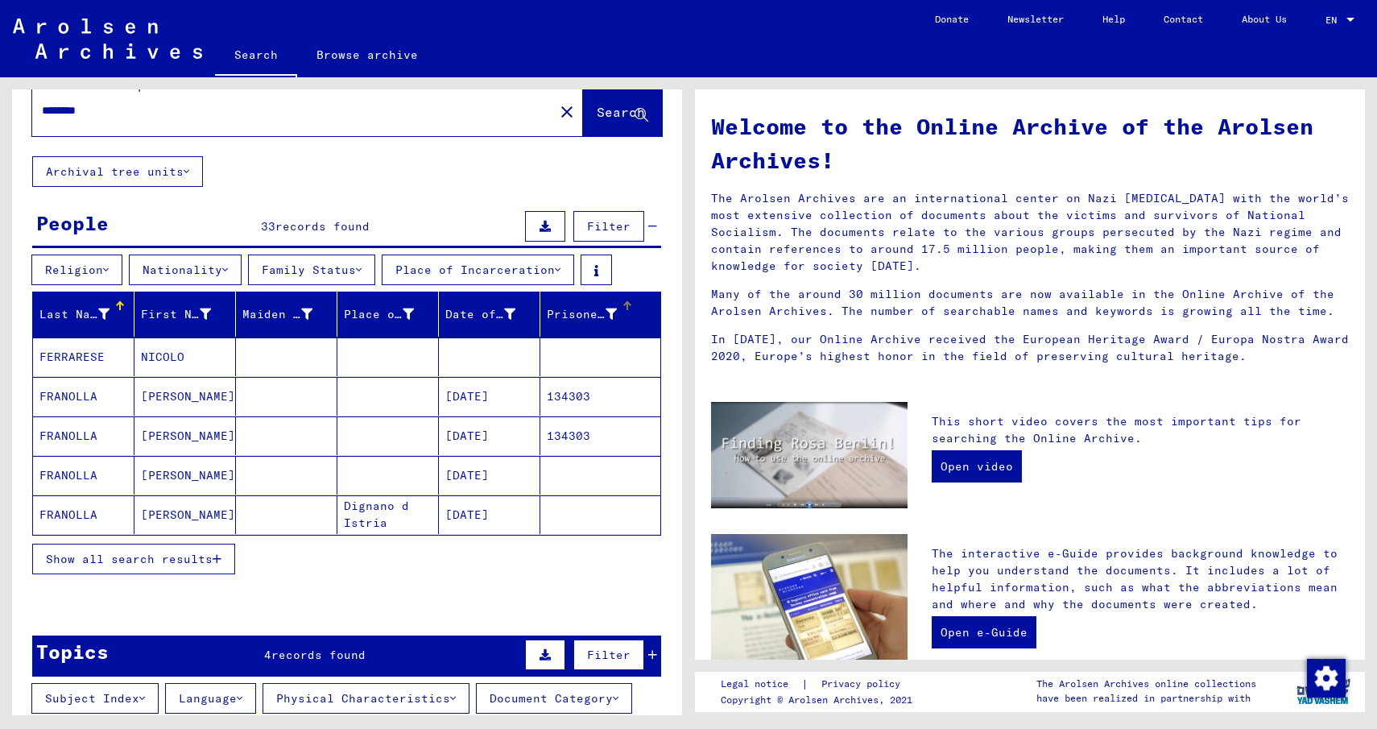
click at [566, 312] on div "Prisoner #" at bounding box center [582, 314] width 70 height 17
click at [572, 314] on div "Prisoner #" at bounding box center [582, 314] width 70 height 17
click at [85, 353] on mat-cell "FRANOLLA" at bounding box center [83, 356] width 101 height 39
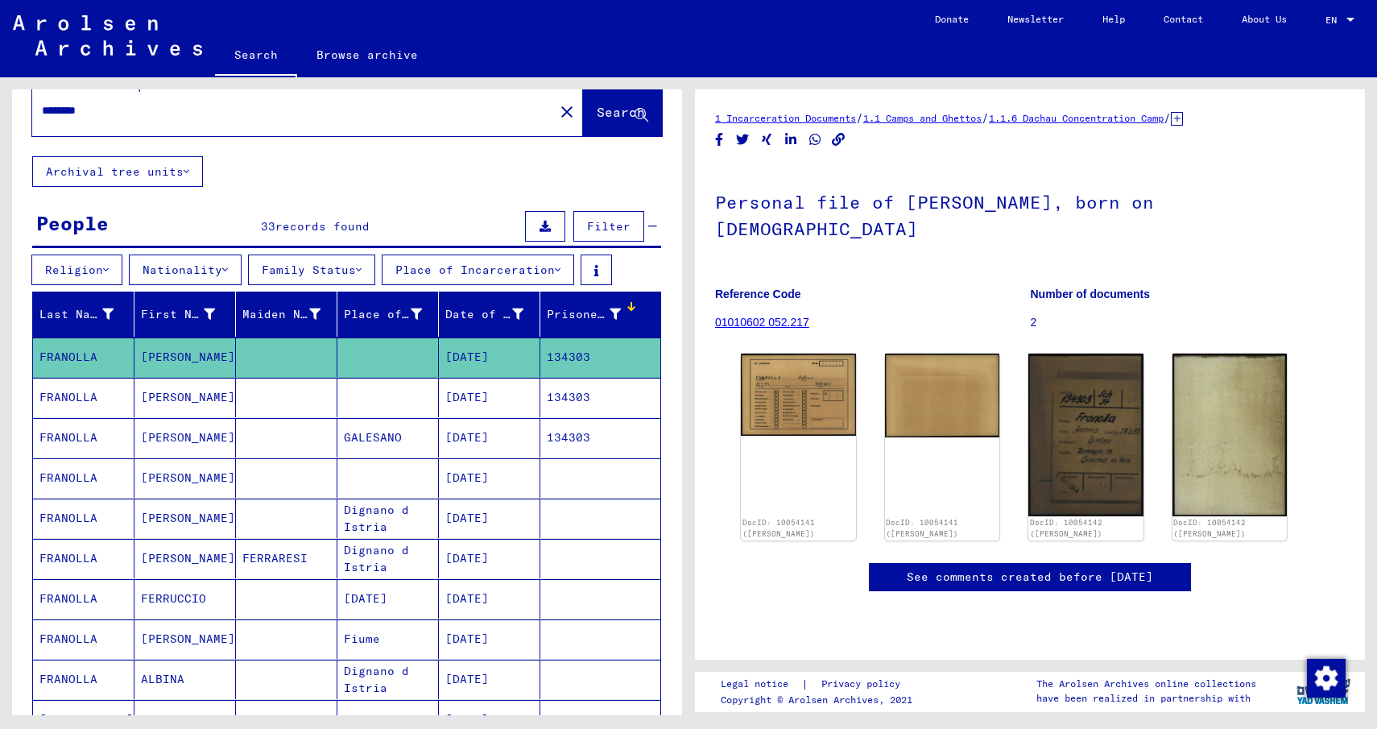
click at [752, 316] on link "01010602 052.217" at bounding box center [762, 322] width 94 height 13
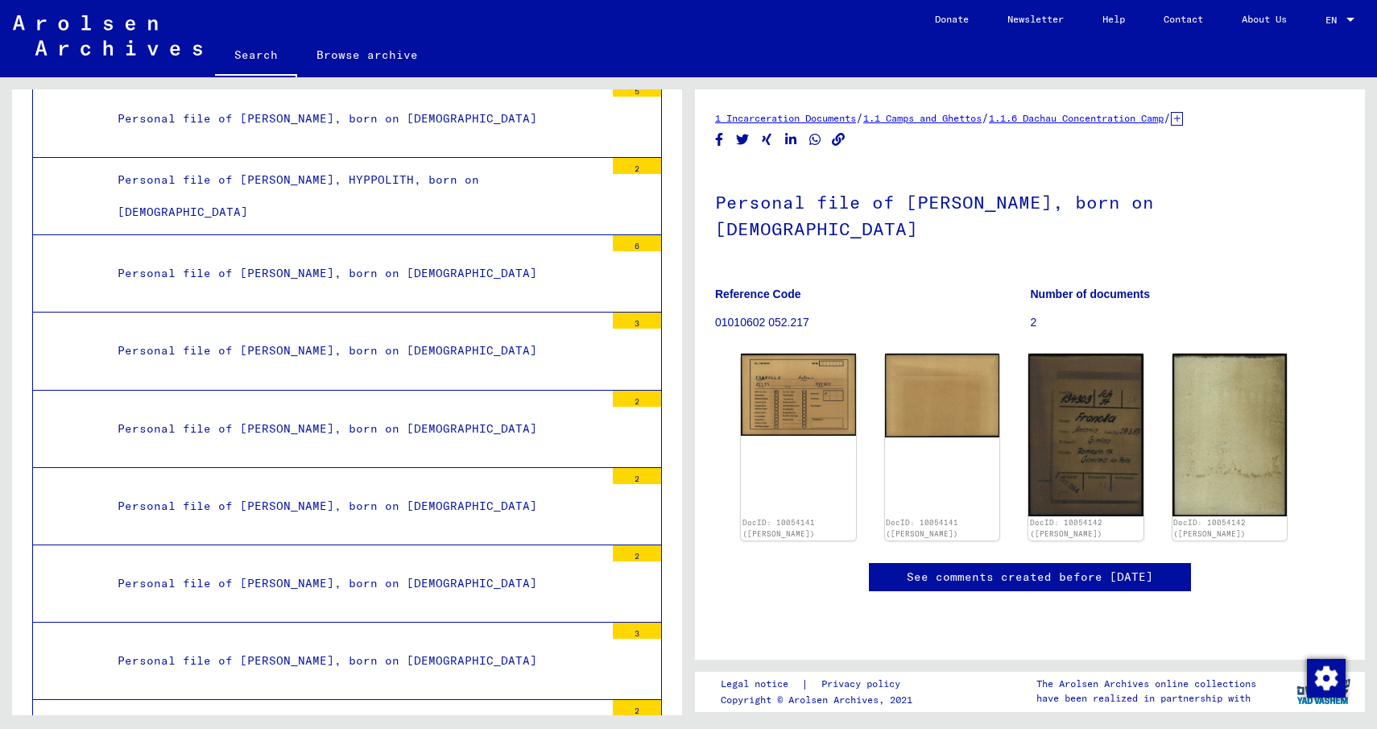
scroll to position [20397, 0]
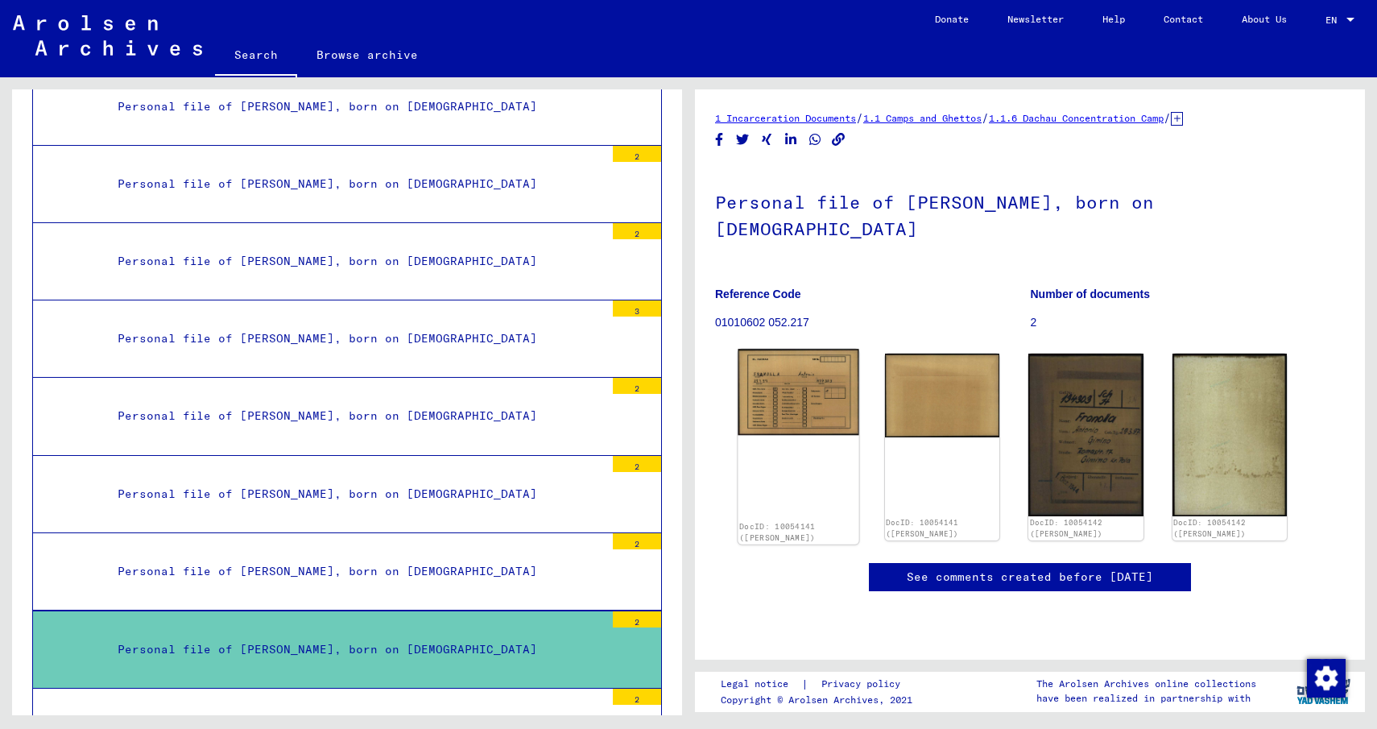
click at [751, 364] on img at bounding box center [798, 392] width 121 height 86
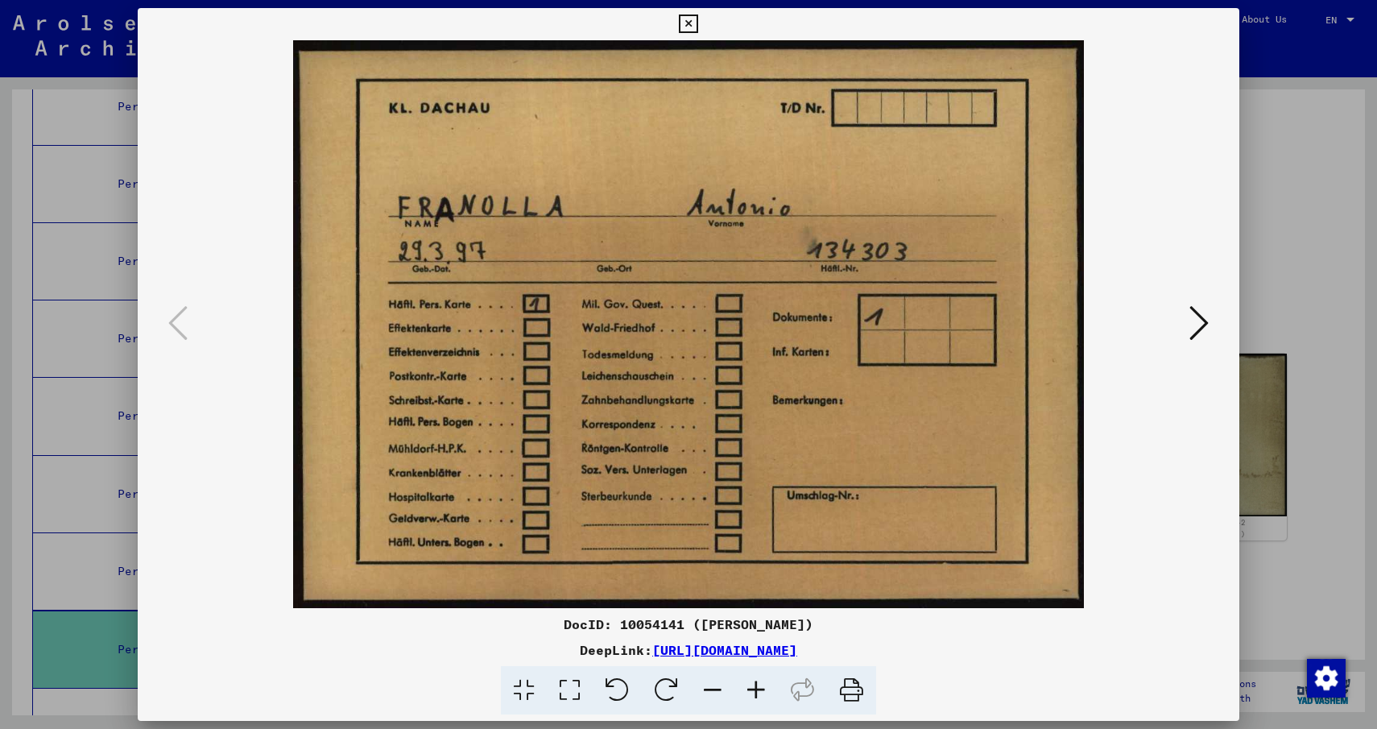
click at [1195, 313] on icon at bounding box center [1198, 323] width 19 height 39
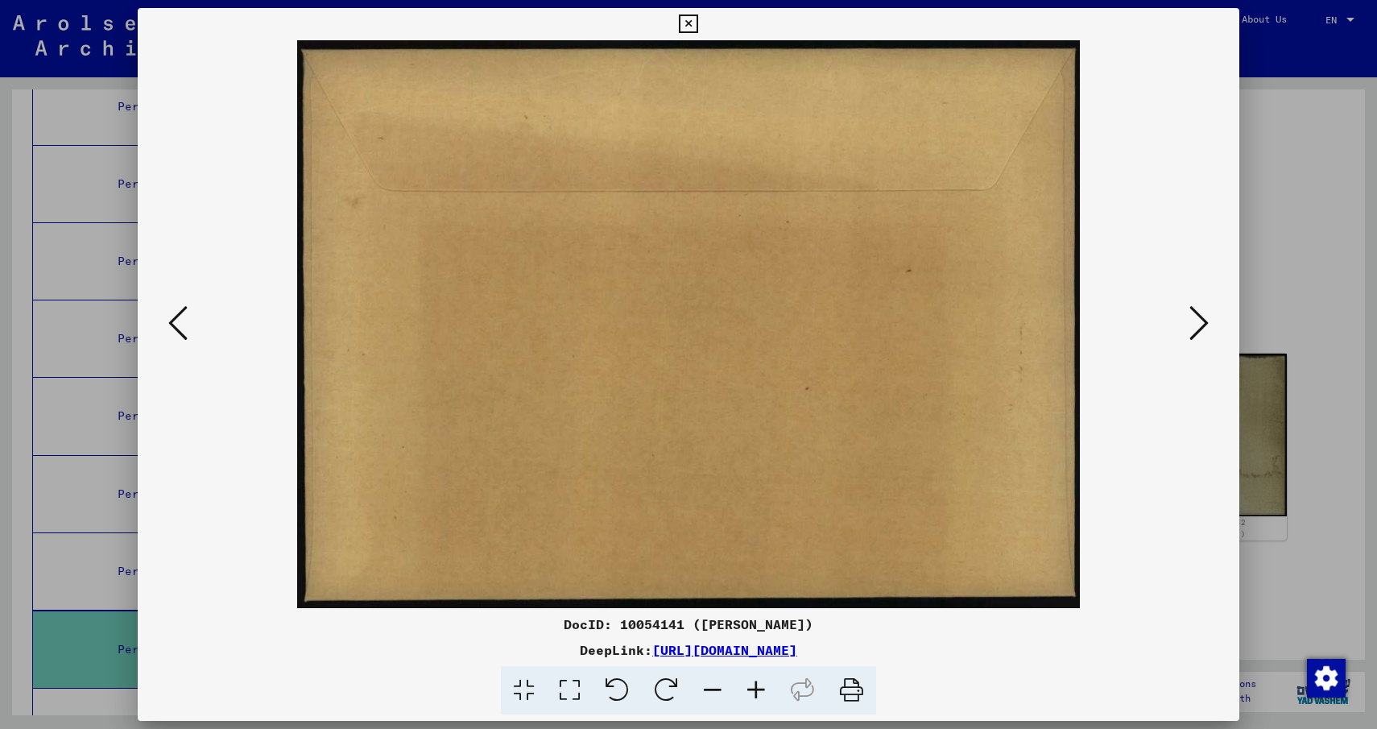
click at [1194, 313] on icon at bounding box center [1198, 323] width 19 height 39
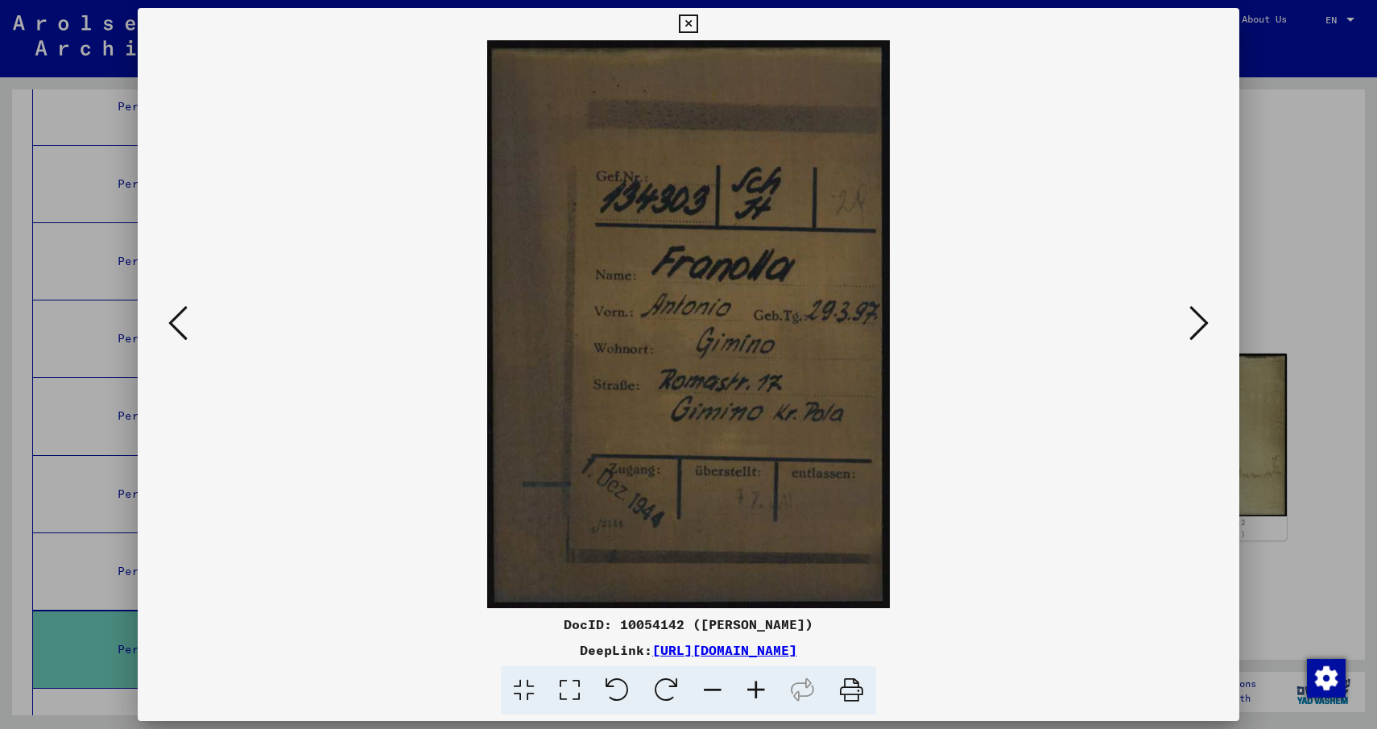
click at [1194, 313] on icon at bounding box center [1198, 323] width 19 height 39
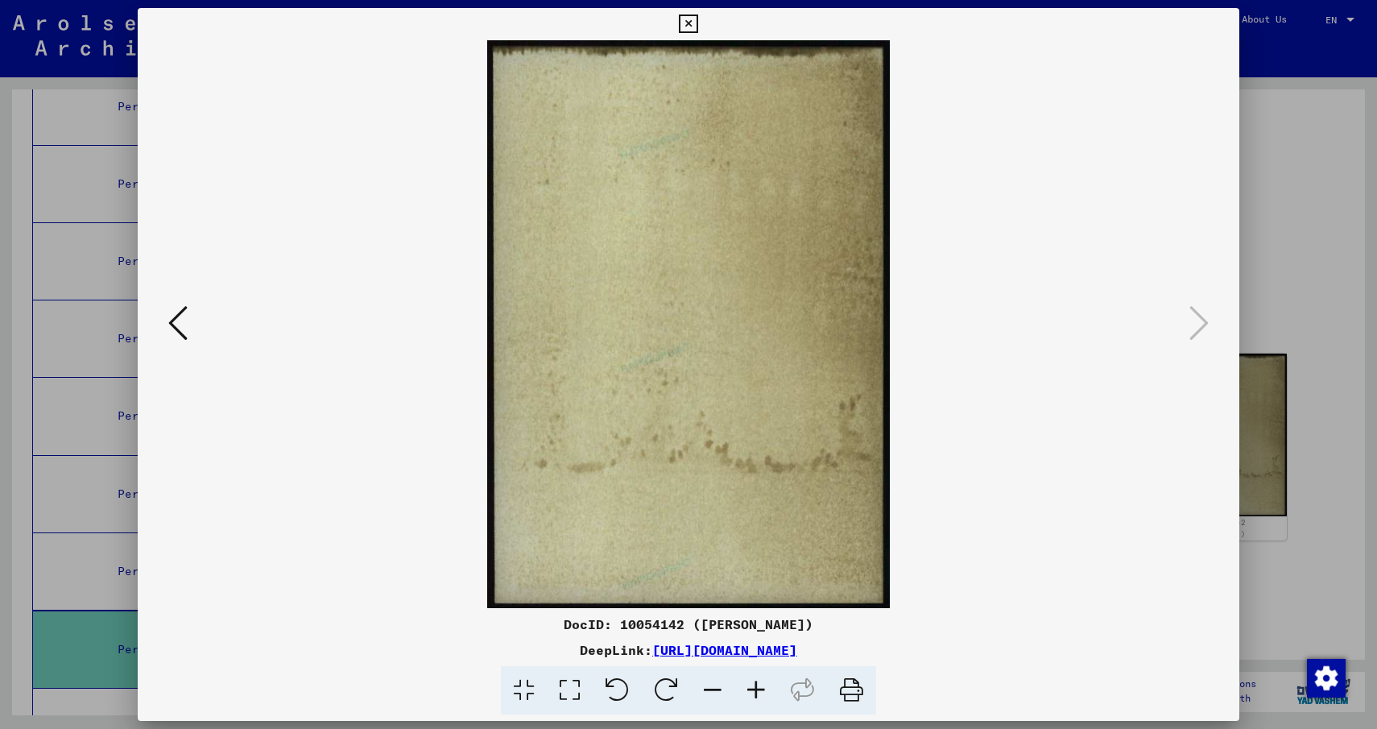
click at [184, 333] on icon at bounding box center [177, 323] width 19 height 39
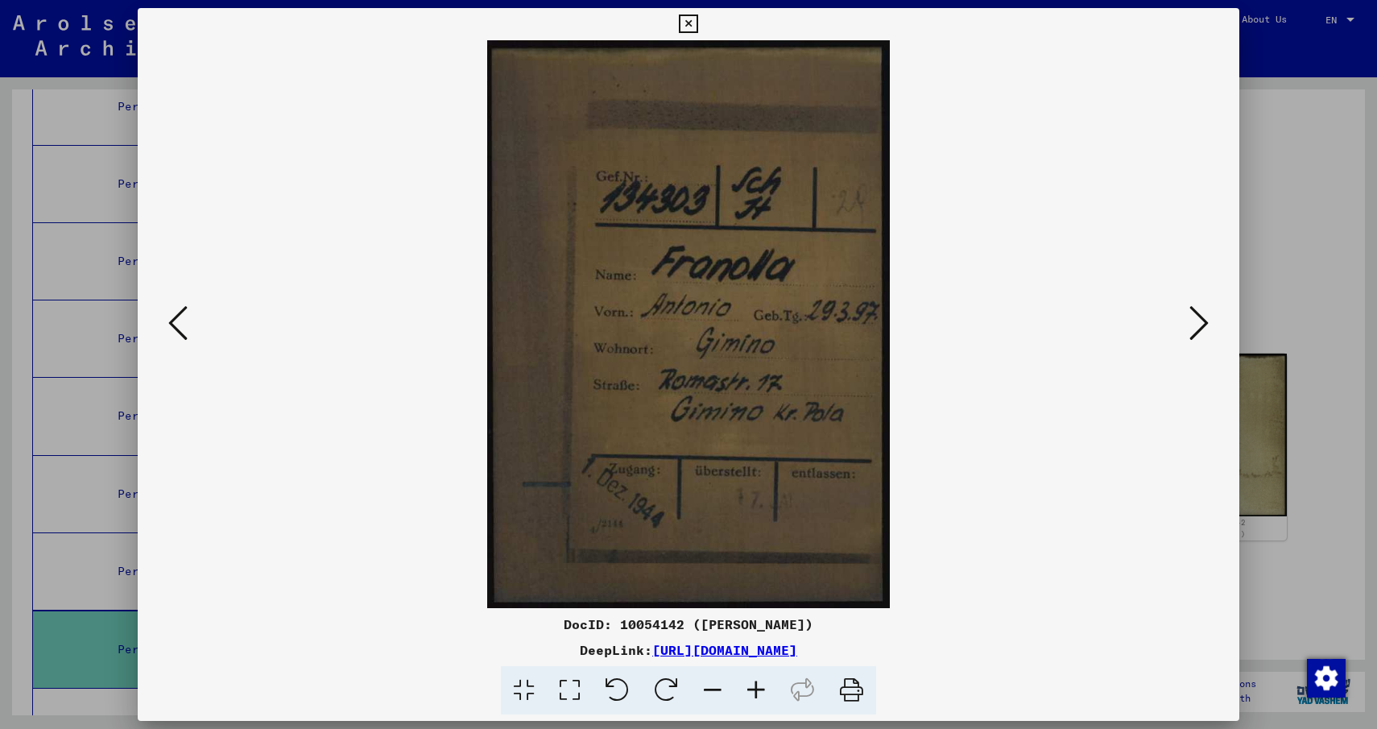
click at [1169, 332] on img at bounding box center [688, 324] width 992 height 568
click at [1185, 333] on button at bounding box center [1199, 324] width 29 height 46
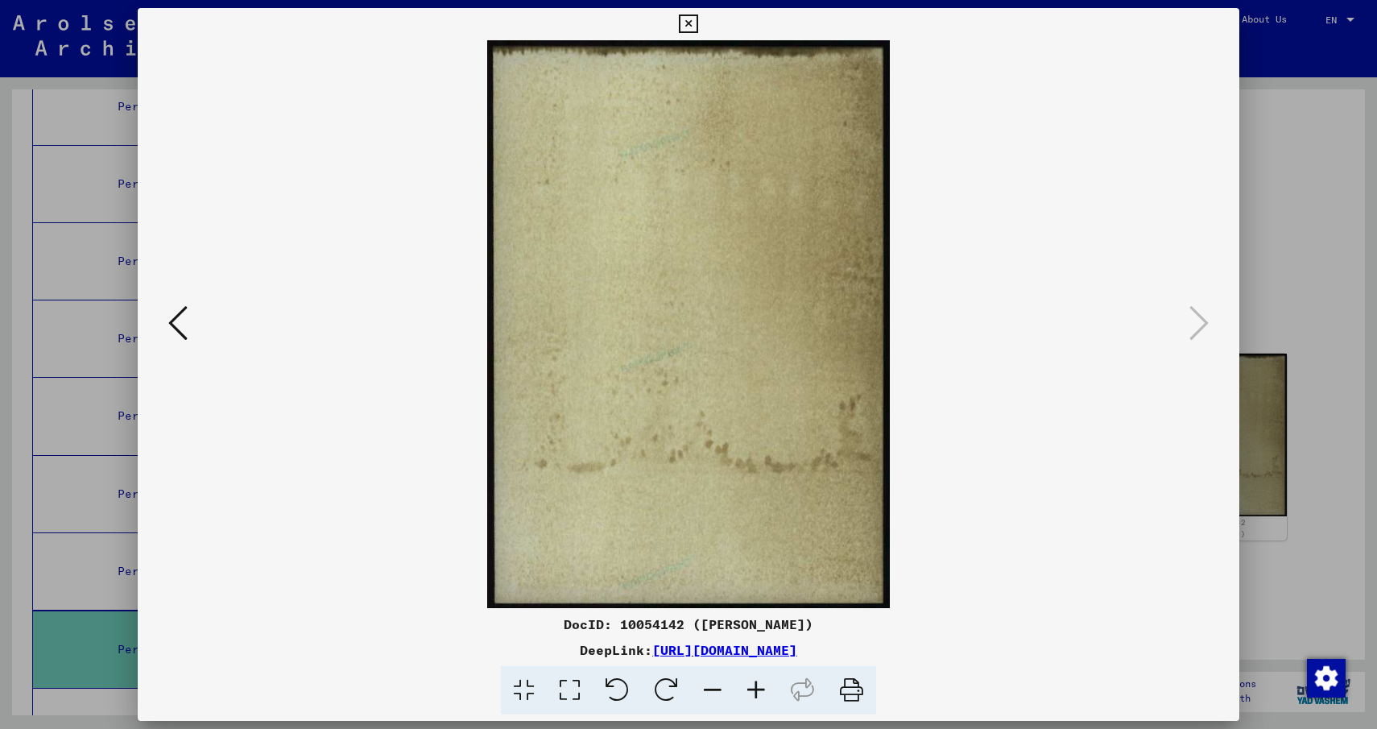
click at [688, 24] on icon at bounding box center [688, 23] width 19 height 19
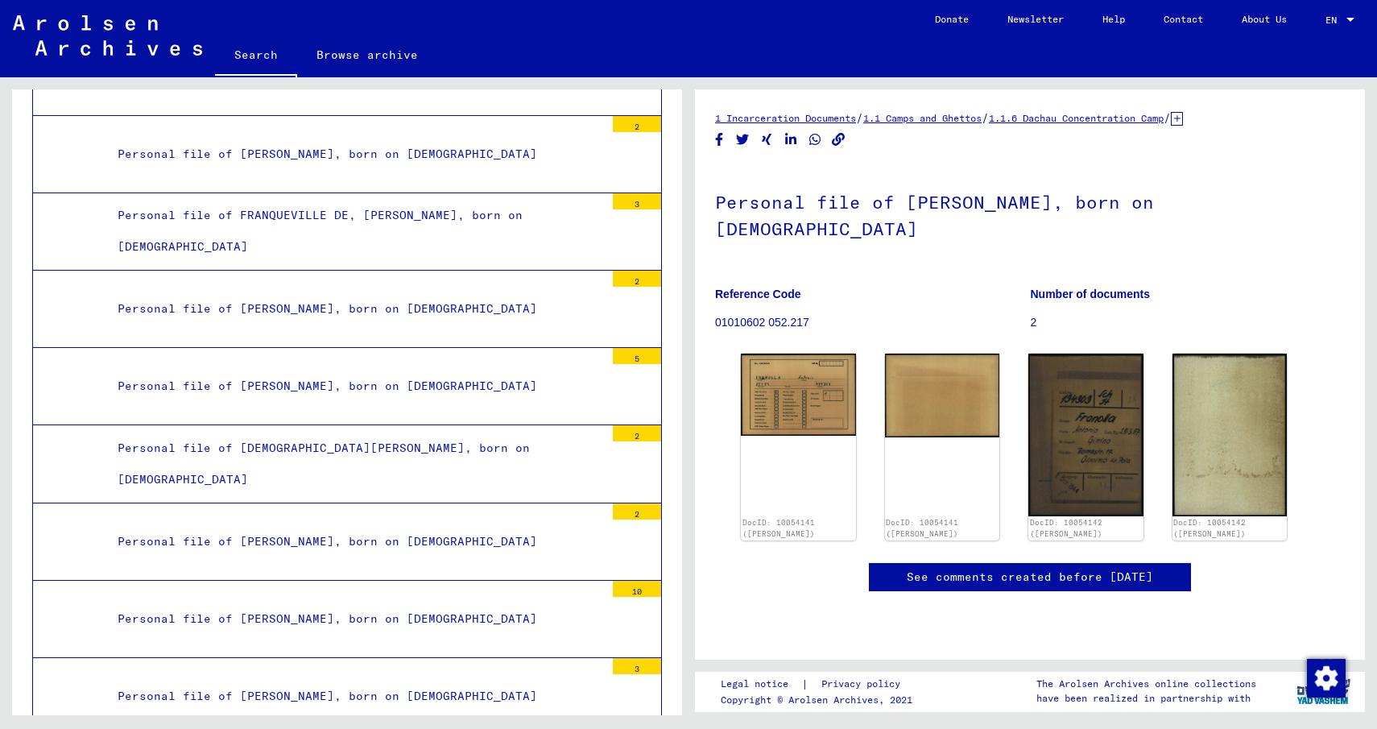
scroll to position [21283, 0]
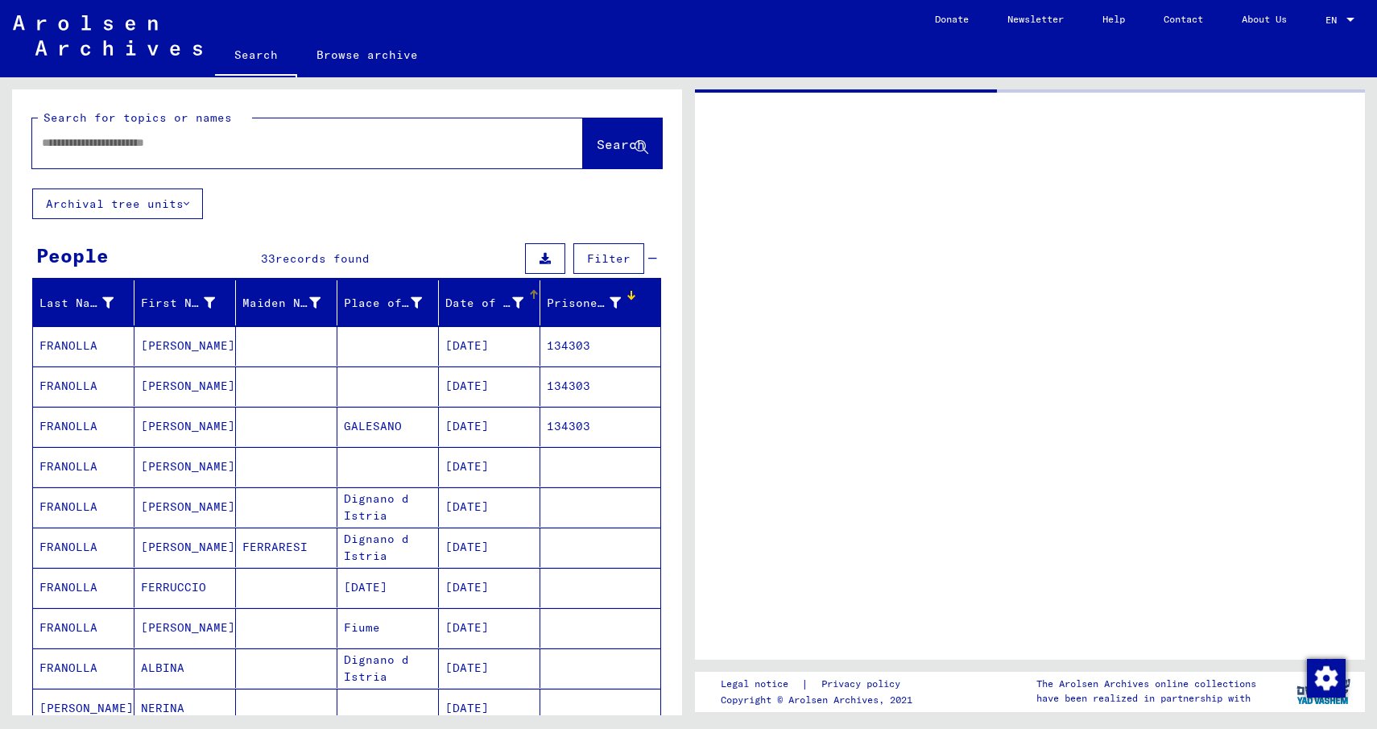
type input "********"
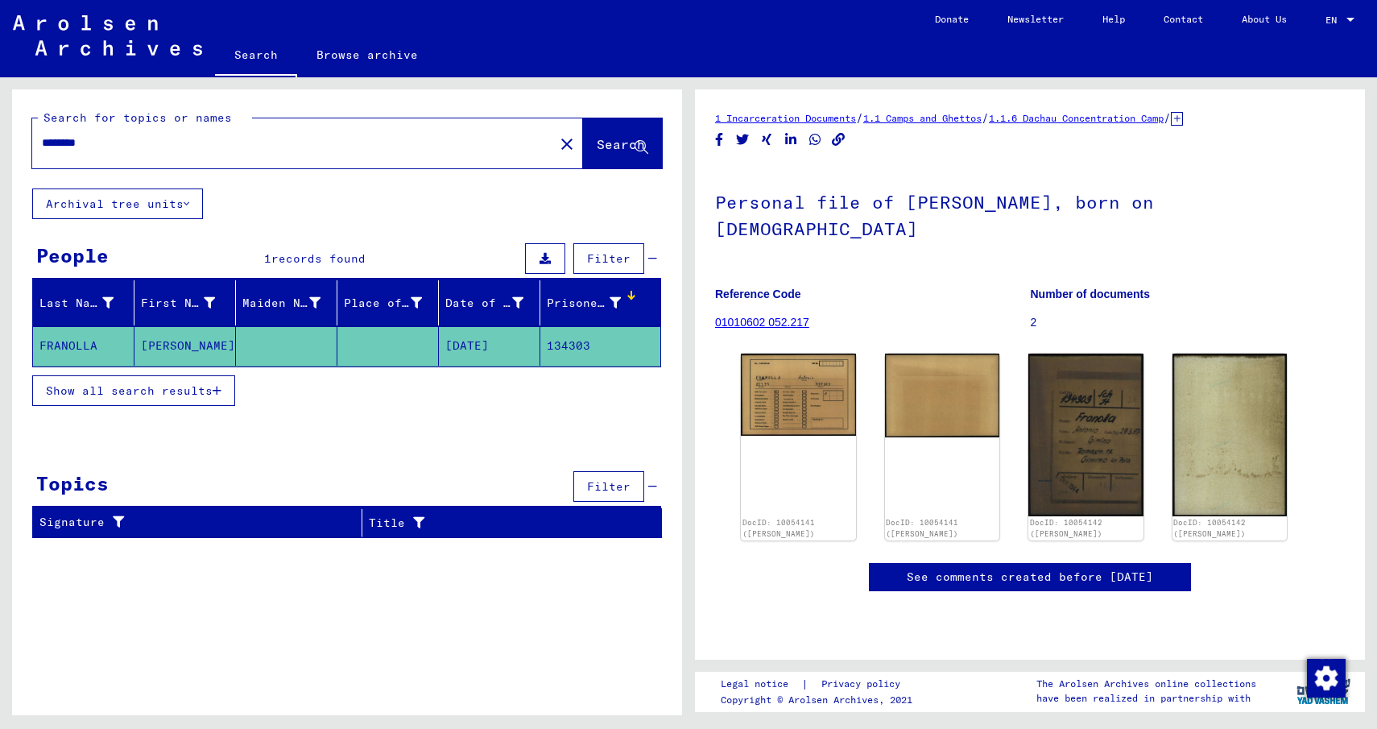
click at [557, 142] on mat-icon "close" at bounding box center [566, 143] width 19 height 19
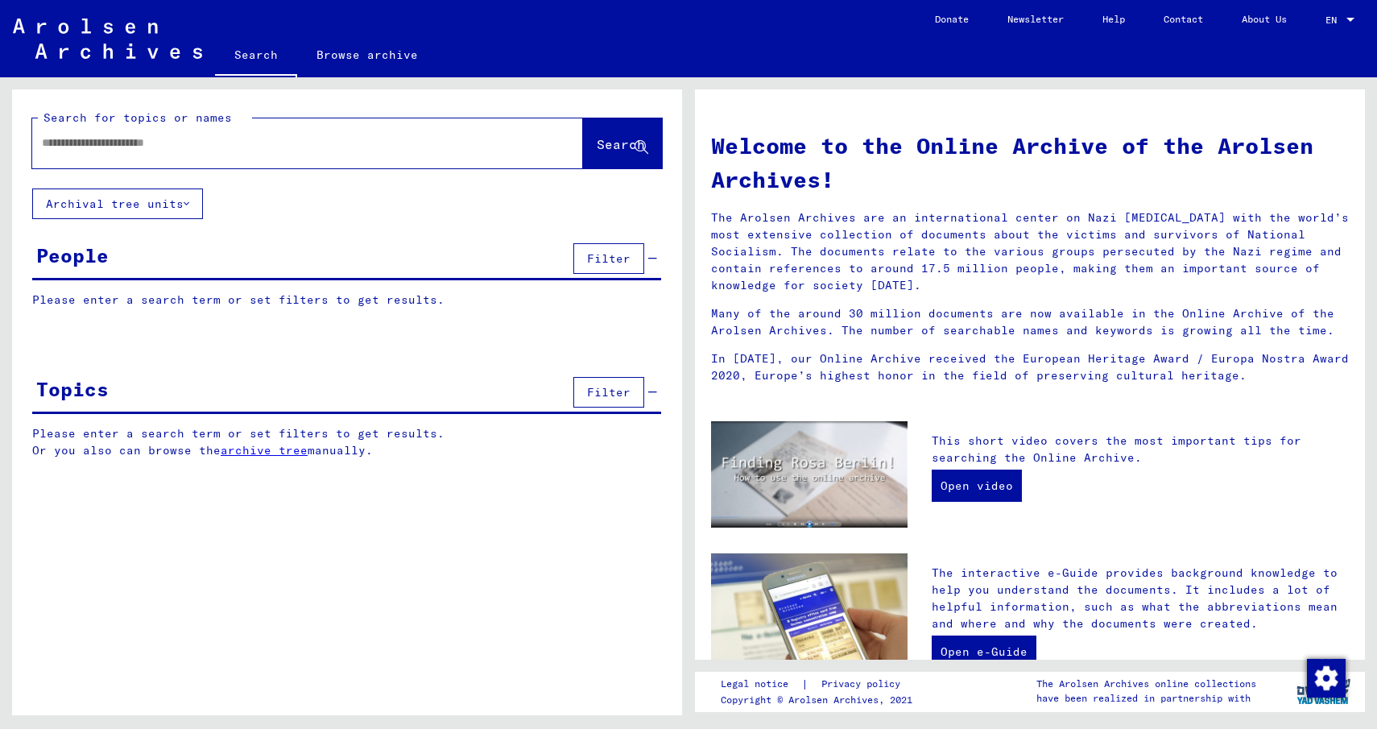
click at [327, 134] on div at bounding box center [283, 143] width 503 height 36
click at [318, 137] on input "text" at bounding box center [288, 142] width 493 height 17
type input "********"
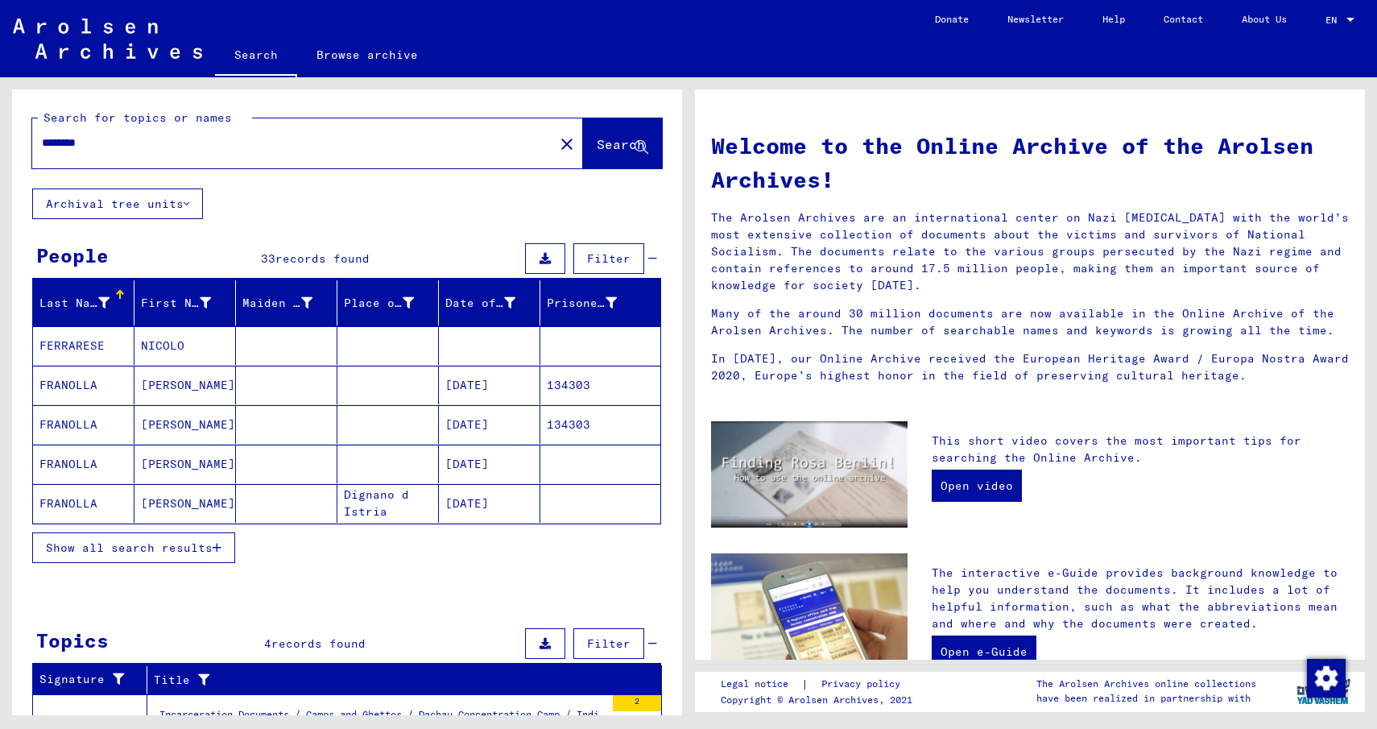
click at [66, 464] on mat-cell "FRANOLLA" at bounding box center [83, 464] width 101 height 39
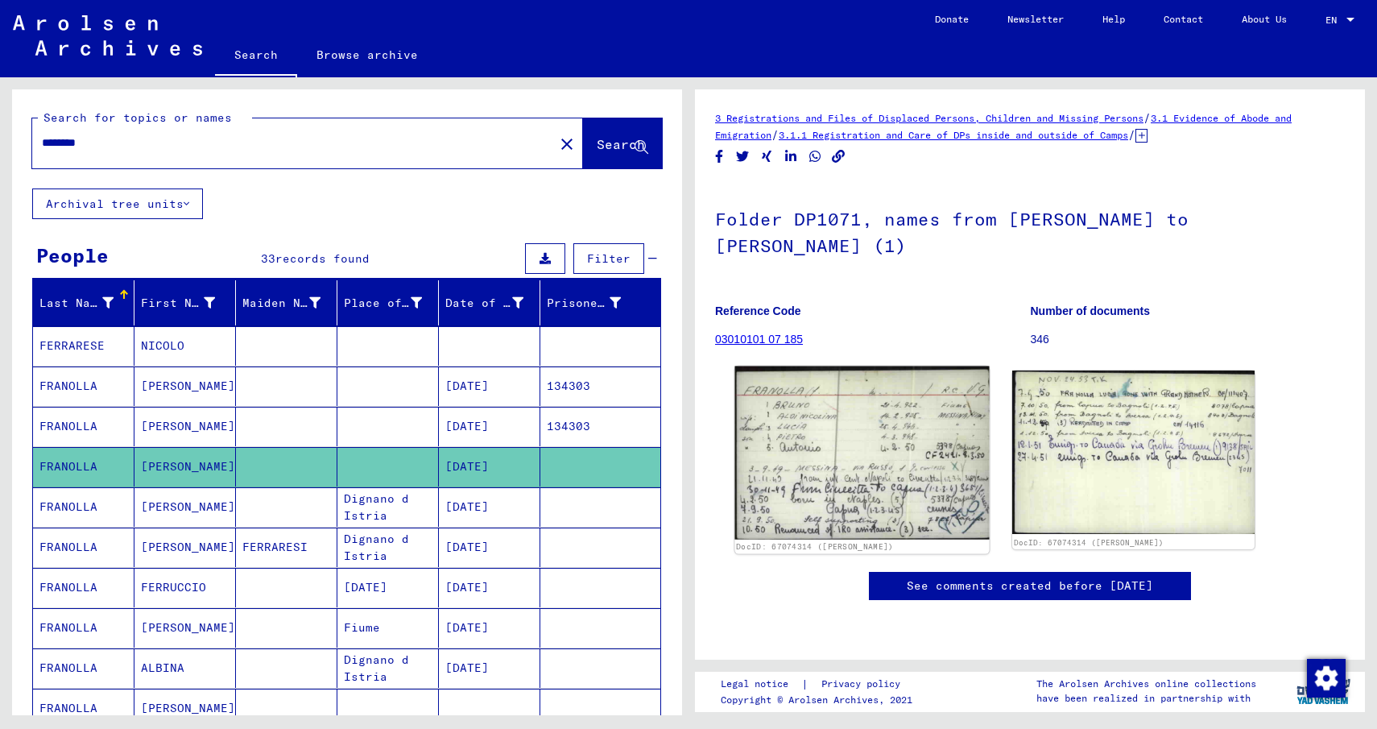
click at [855, 426] on img at bounding box center [861, 452] width 254 height 173
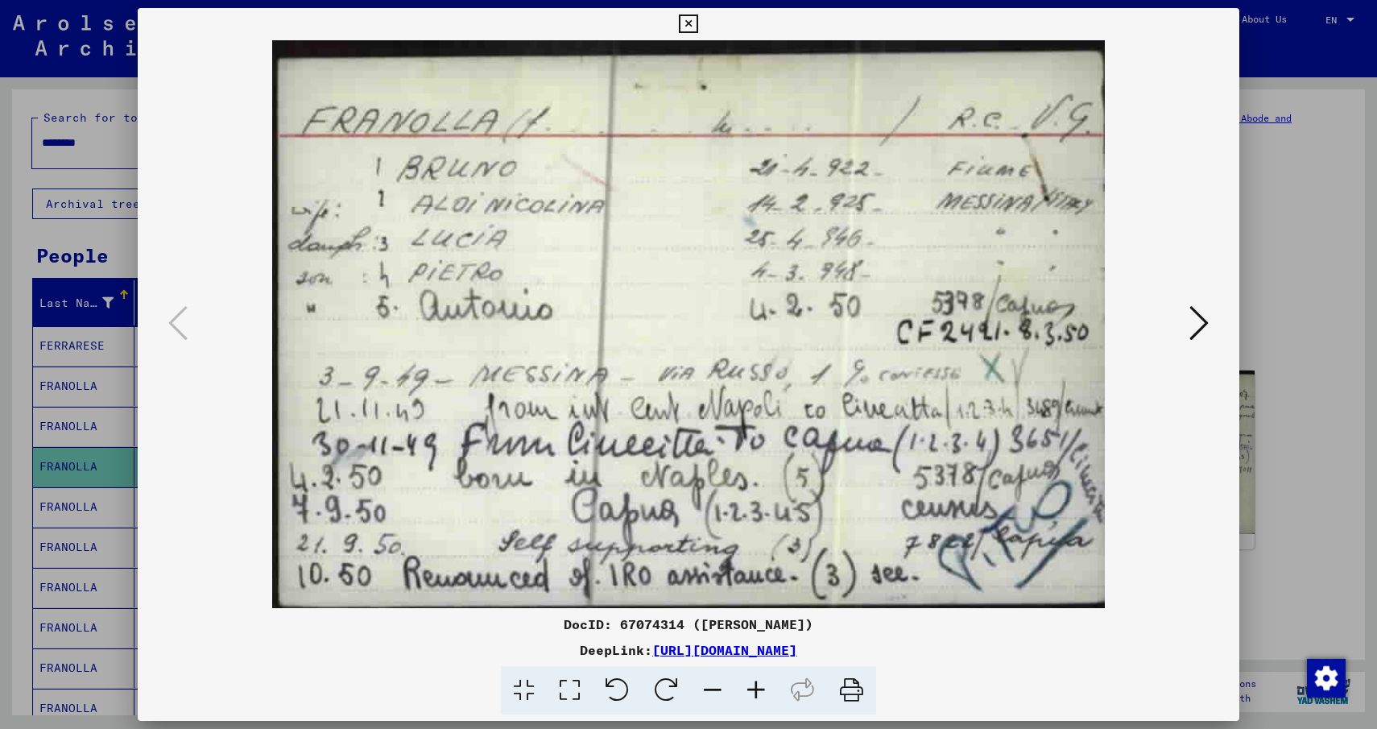
click at [1197, 325] on icon at bounding box center [1198, 323] width 19 height 39
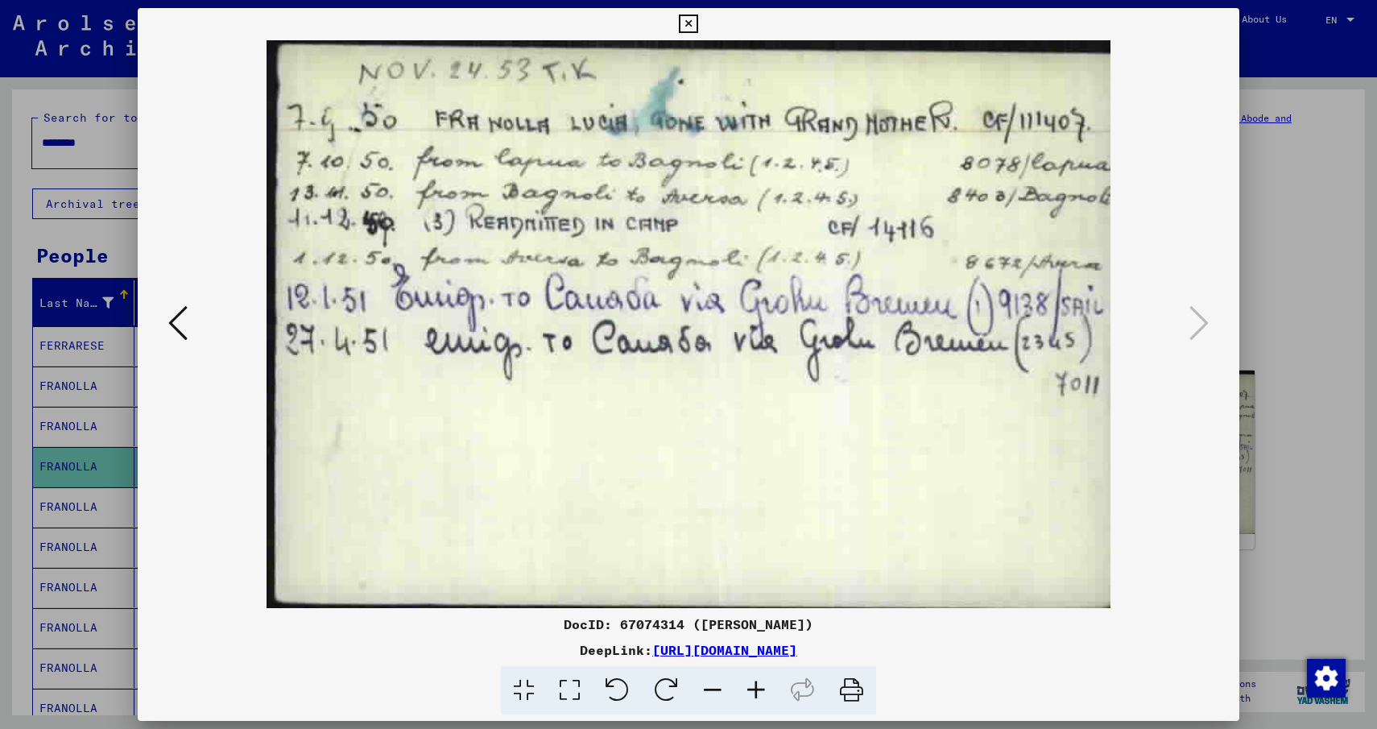
click at [687, 26] on icon at bounding box center [688, 23] width 19 height 19
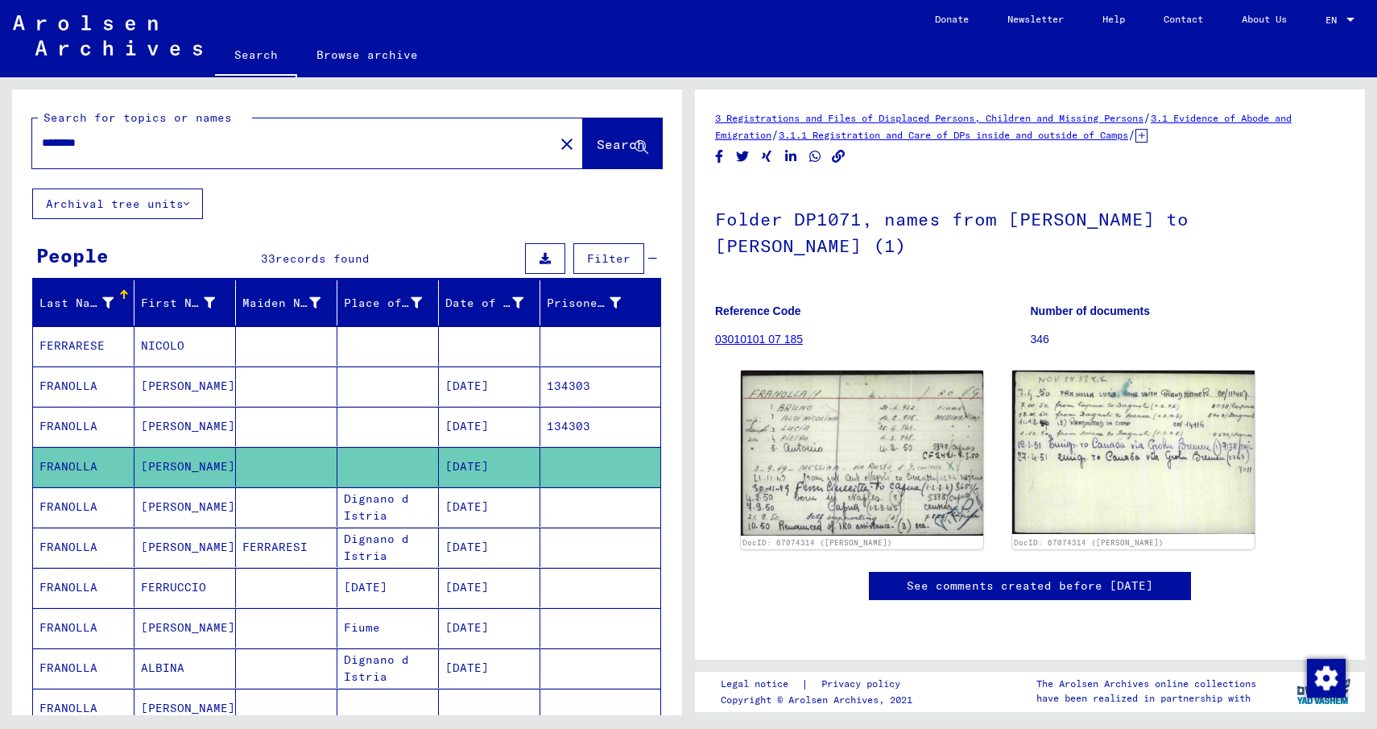
click at [781, 338] on link "03010101 07 185" at bounding box center [759, 339] width 88 height 13
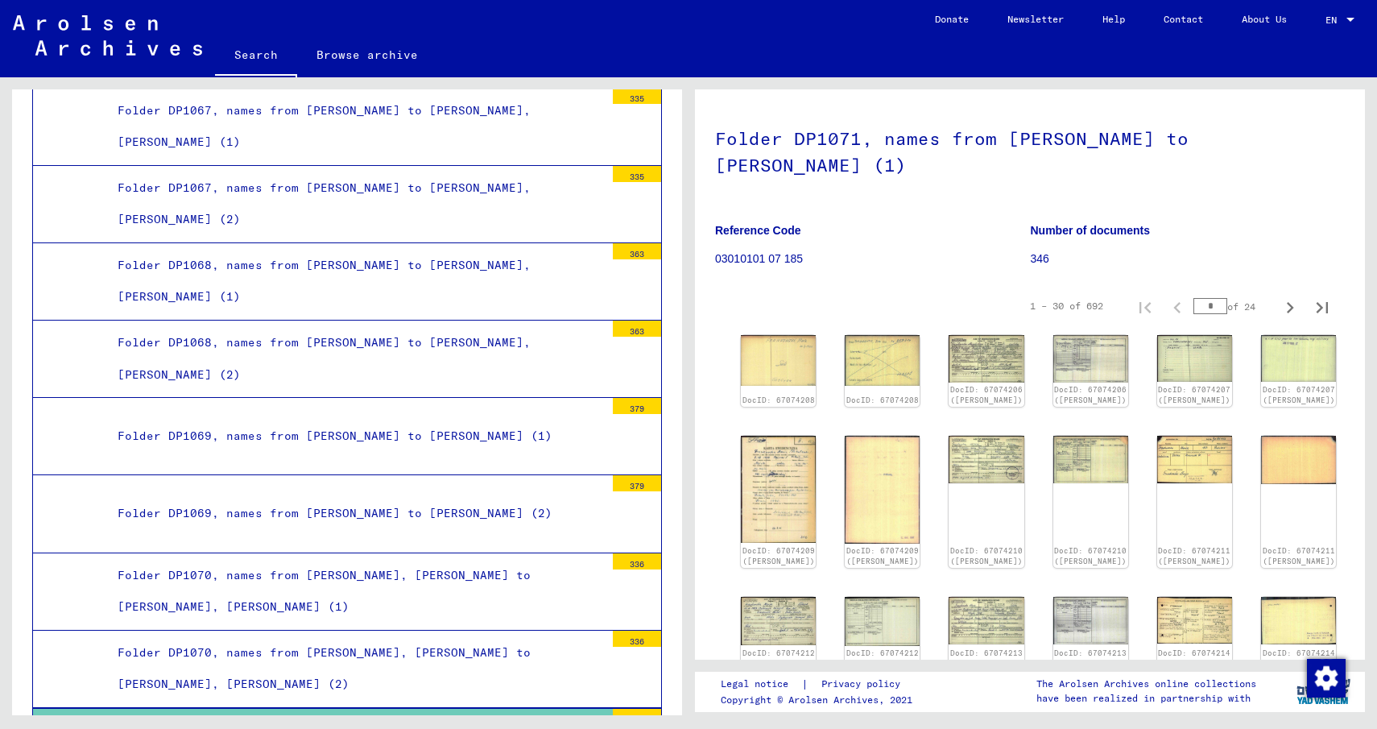
scroll to position [14607, 0]
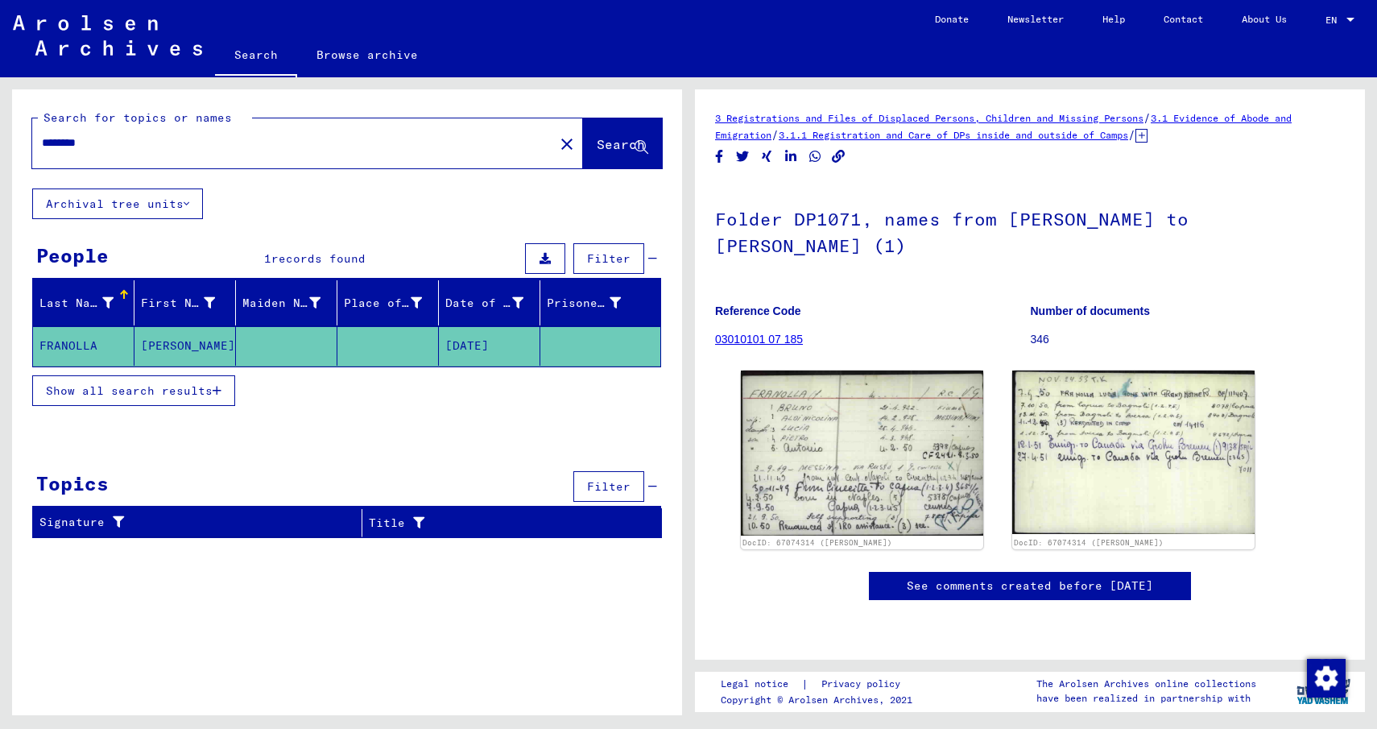
click at [123, 385] on span "Show all search results" at bounding box center [129, 390] width 167 height 14
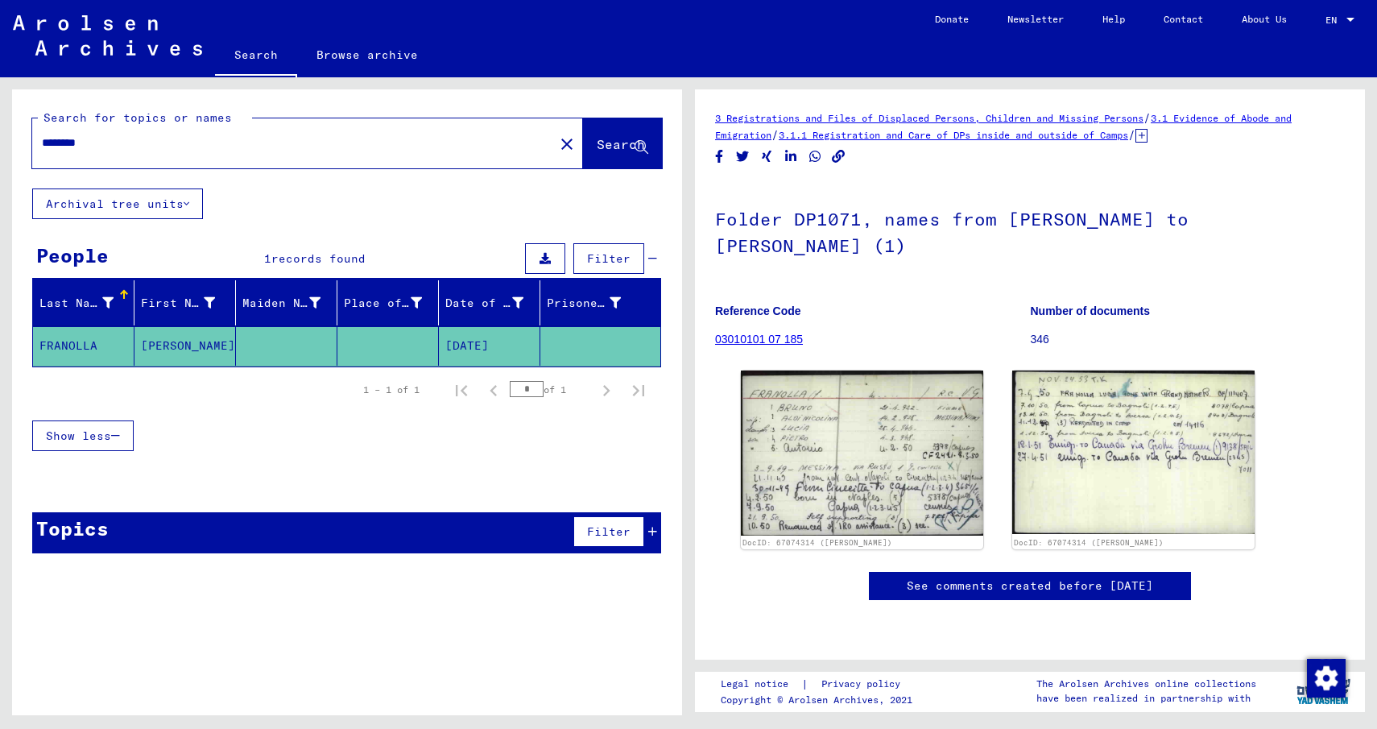
click at [118, 198] on button "Archival tree units" at bounding box center [117, 203] width 171 height 31
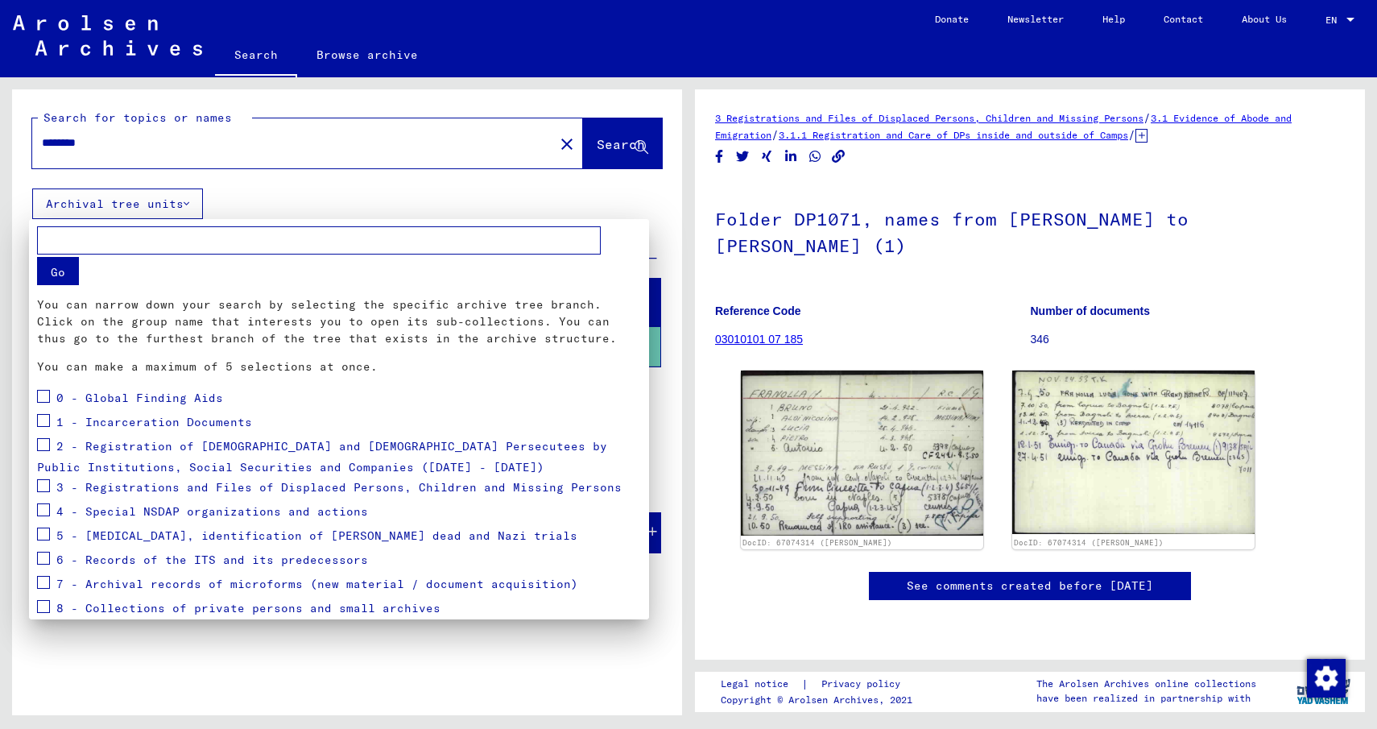
click at [48, 399] on span at bounding box center [43, 396] width 13 height 13
click at [39, 422] on span at bounding box center [43, 420] width 13 height 13
click at [41, 445] on span at bounding box center [43, 444] width 13 height 13
click at [52, 493] on div "3 - Registrations and Files of Displaced Persons, Children and Missing Persons" at bounding box center [329, 488] width 585 height 24
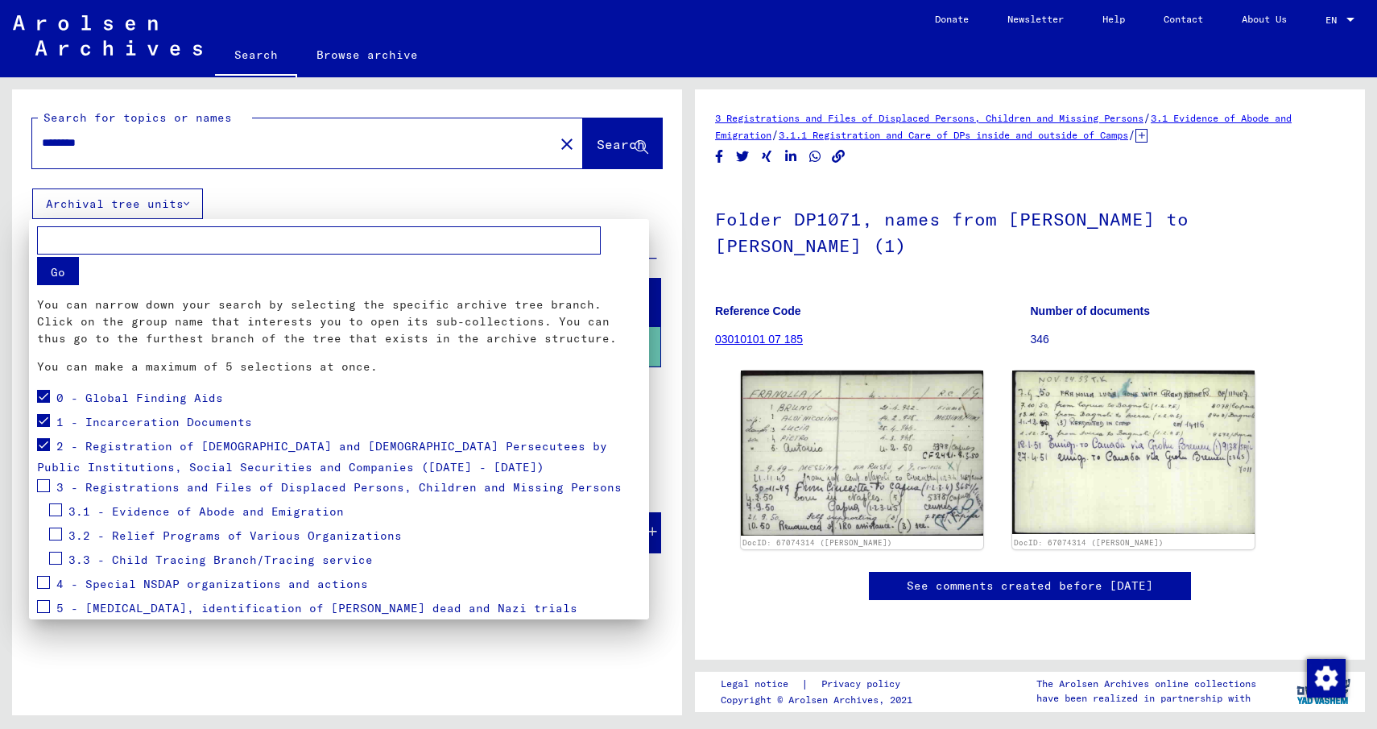
click at [48, 484] on span at bounding box center [43, 485] width 13 height 13
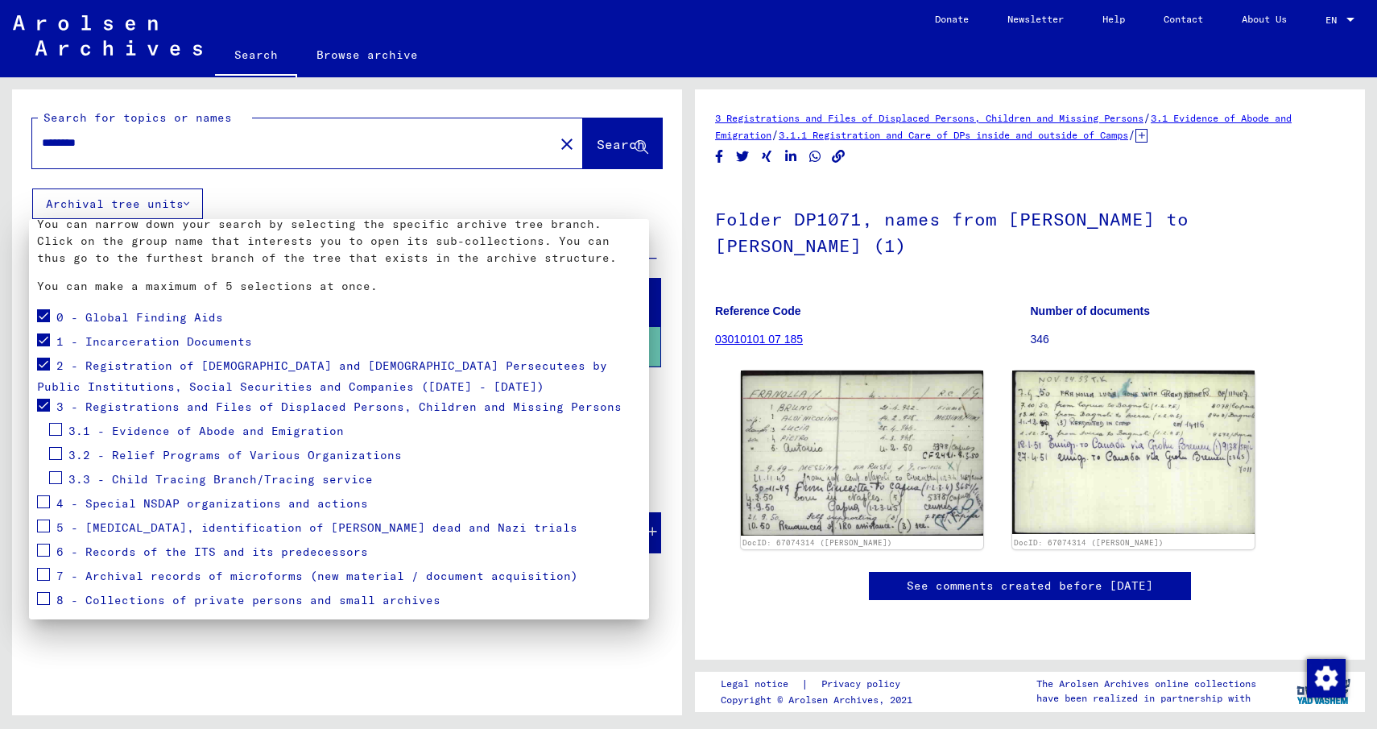
click at [46, 503] on span at bounding box center [43, 501] width 13 height 13
click at [42, 522] on span at bounding box center [43, 525] width 13 height 13
click at [41, 526] on span at bounding box center [43, 525] width 13 height 13
click at [45, 522] on span at bounding box center [43, 525] width 13 height 13
click at [45, 550] on span at bounding box center [43, 550] width 13 height 13
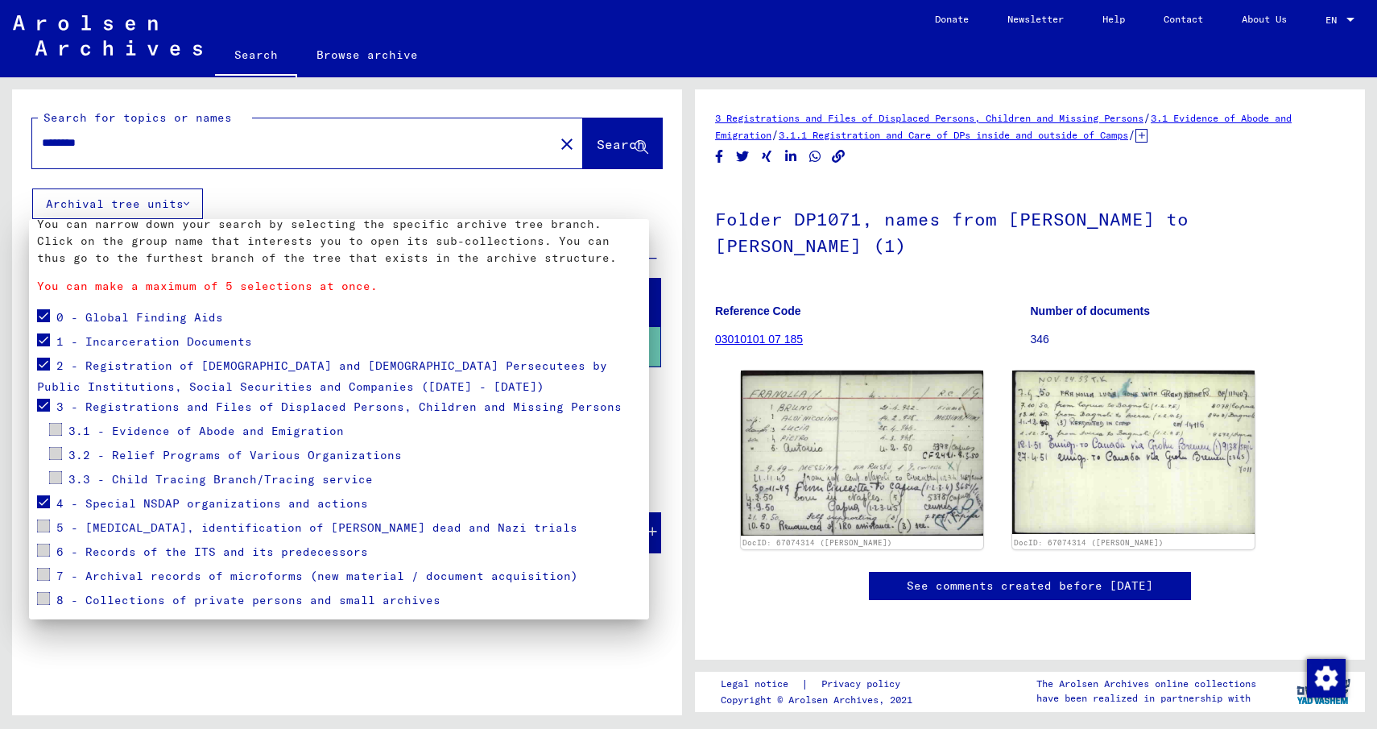
drag, startPoint x: 45, startPoint y: 571, endPoint x: 118, endPoint y: 569, distance: 72.5
click at [46, 572] on span at bounding box center [43, 574] width 13 height 13
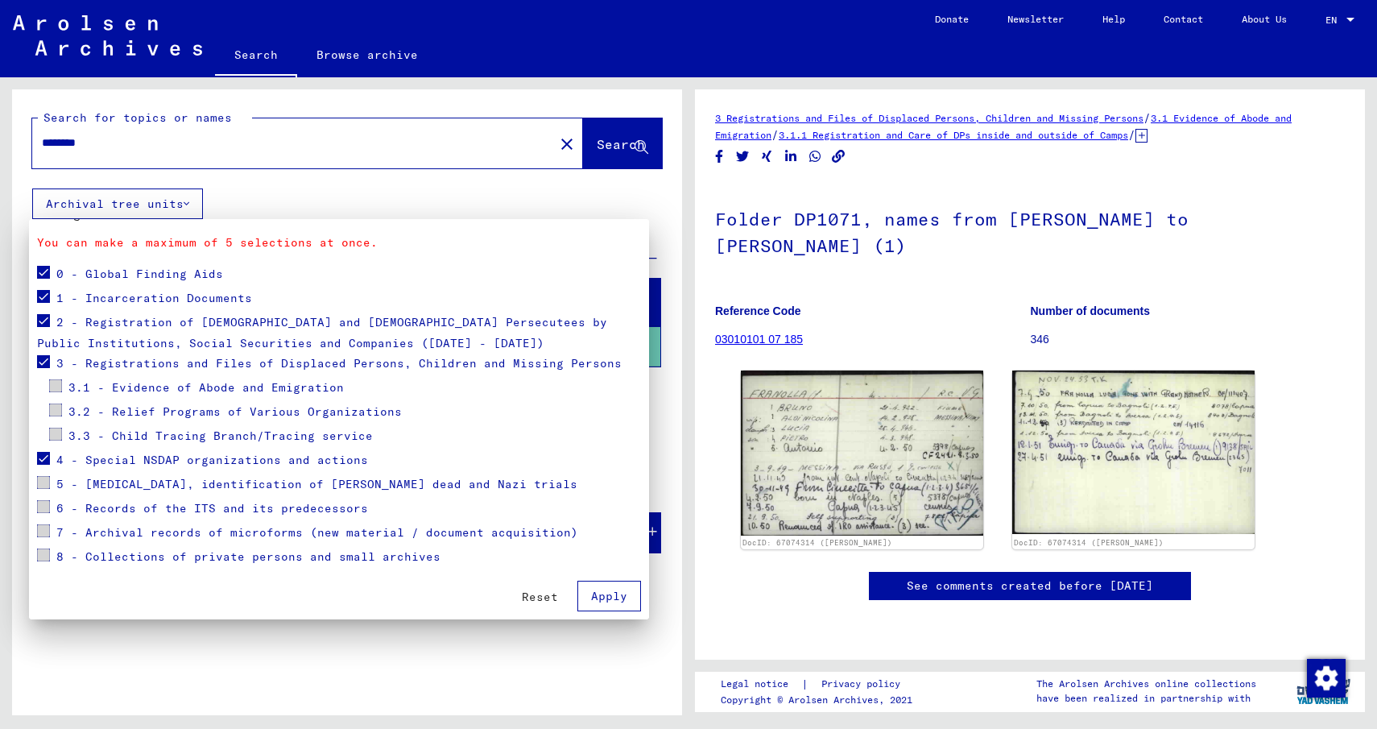
click at [619, 599] on button "Apply" at bounding box center [609, 596] width 64 height 31
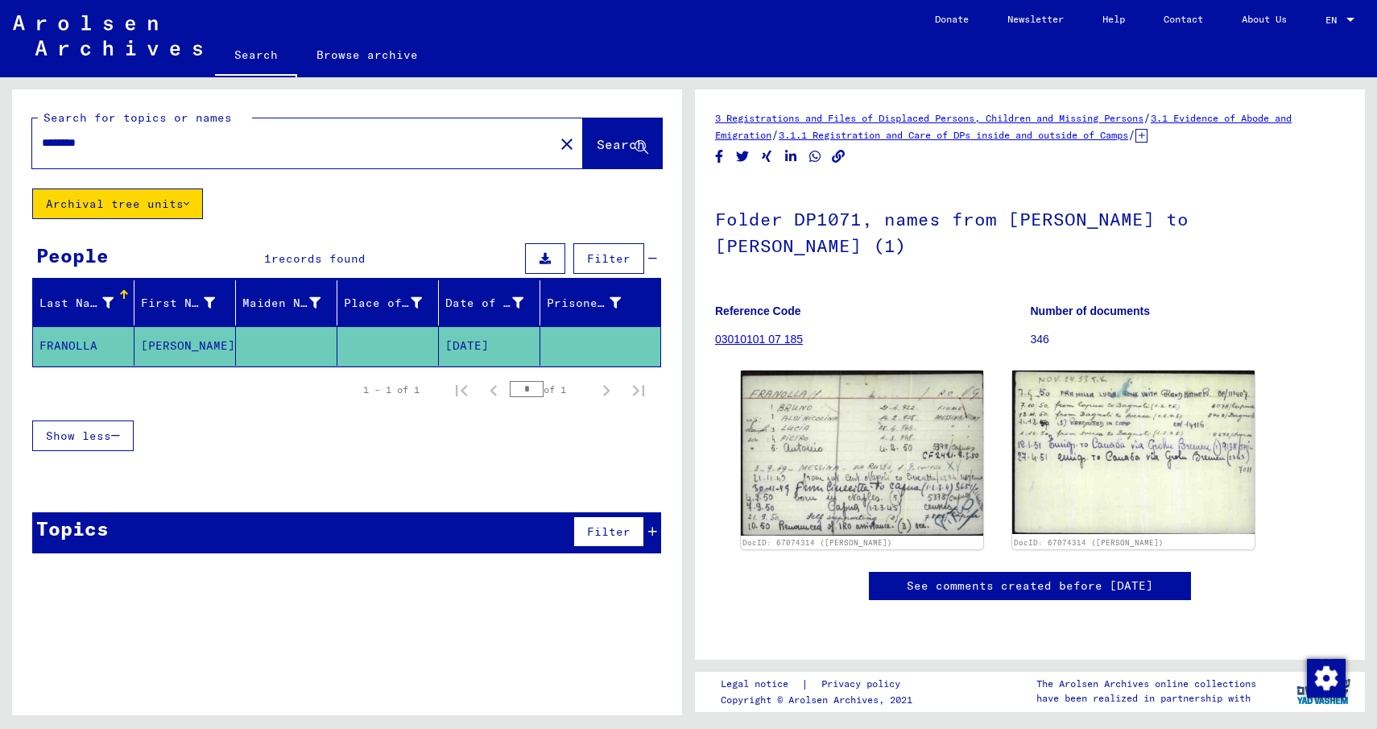
scroll to position [0, 0]
drag, startPoint x: 780, startPoint y: 115, endPoint x: 812, endPoint y: 138, distance: 38.7
click at [780, 115] on link "3 Registrations and Files of Displaced Persons, Children and Missing Persons" at bounding box center [929, 118] width 428 height 12
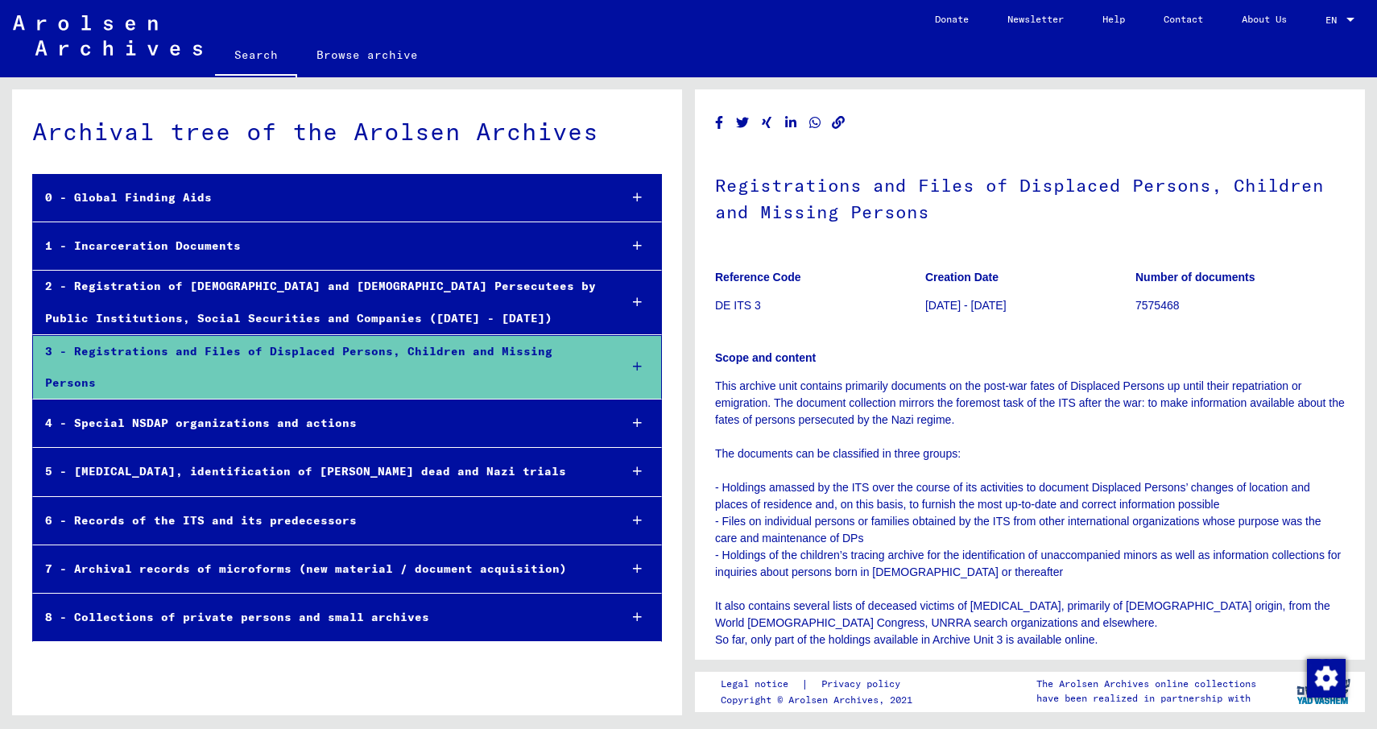
click at [243, 50] on link "Search" at bounding box center [256, 56] width 82 height 42
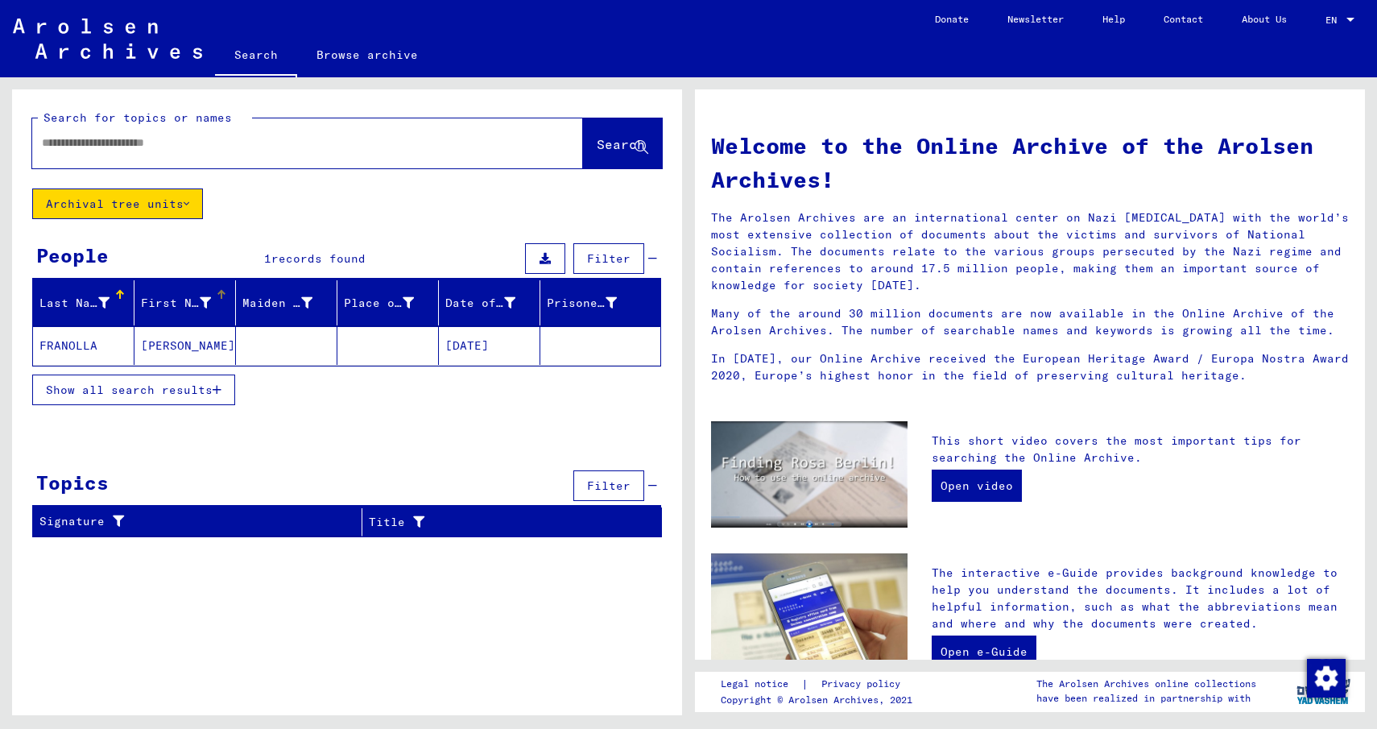
click at [167, 298] on div "First Name" at bounding box center [176, 303] width 70 height 17
click at [220, 293] on div at bounding box center [219, 292] width 5 height 5
click at [184, 302] on div "First Name" at bounding box center [176, 303] width 70 height 17
click at [160, 345] on mat-cell "[PERSON_NAME]" at bounding box center [184, 345] width 101 height 39
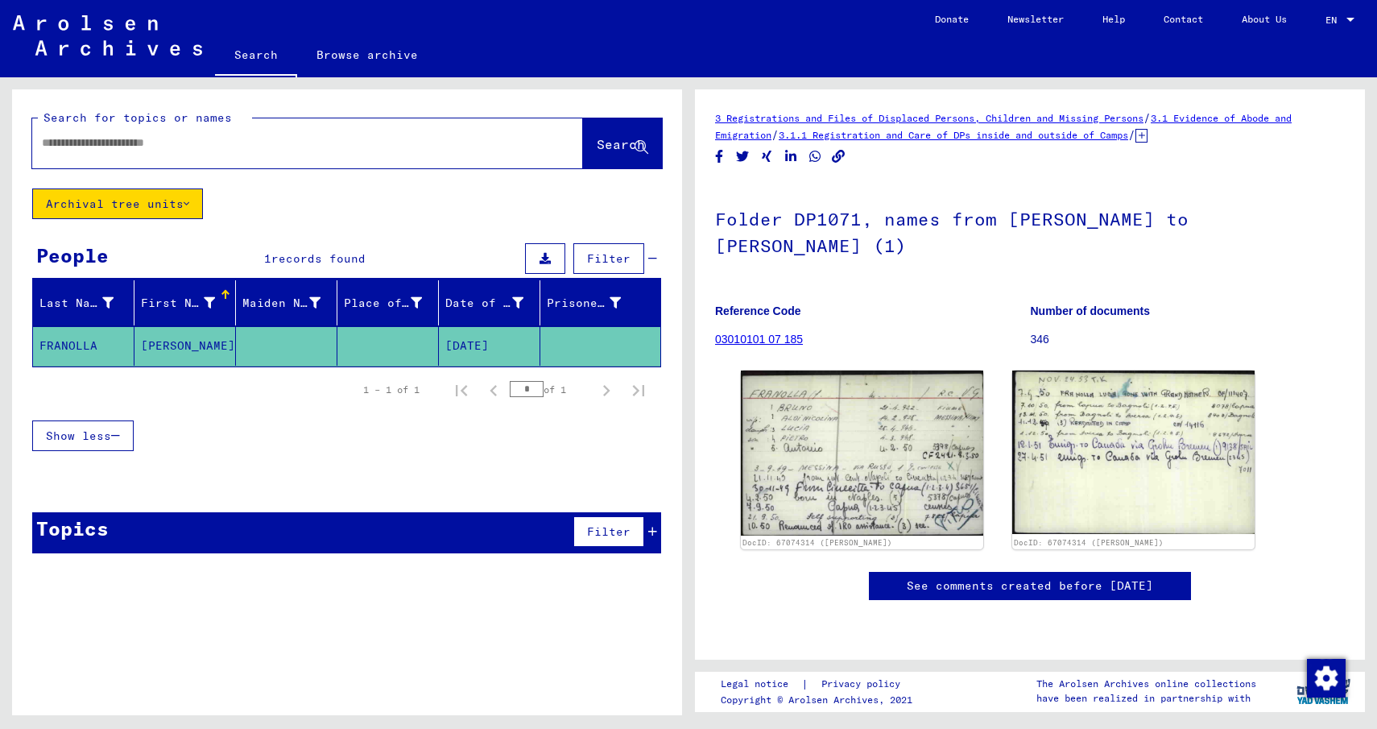
click at [1037, 338] on p "346" at bounding box center [1188, 339] width 315 height 17
click at [736, 336] on link "03010101 07 185" at bounding box center [759, 339] width 88 height 13
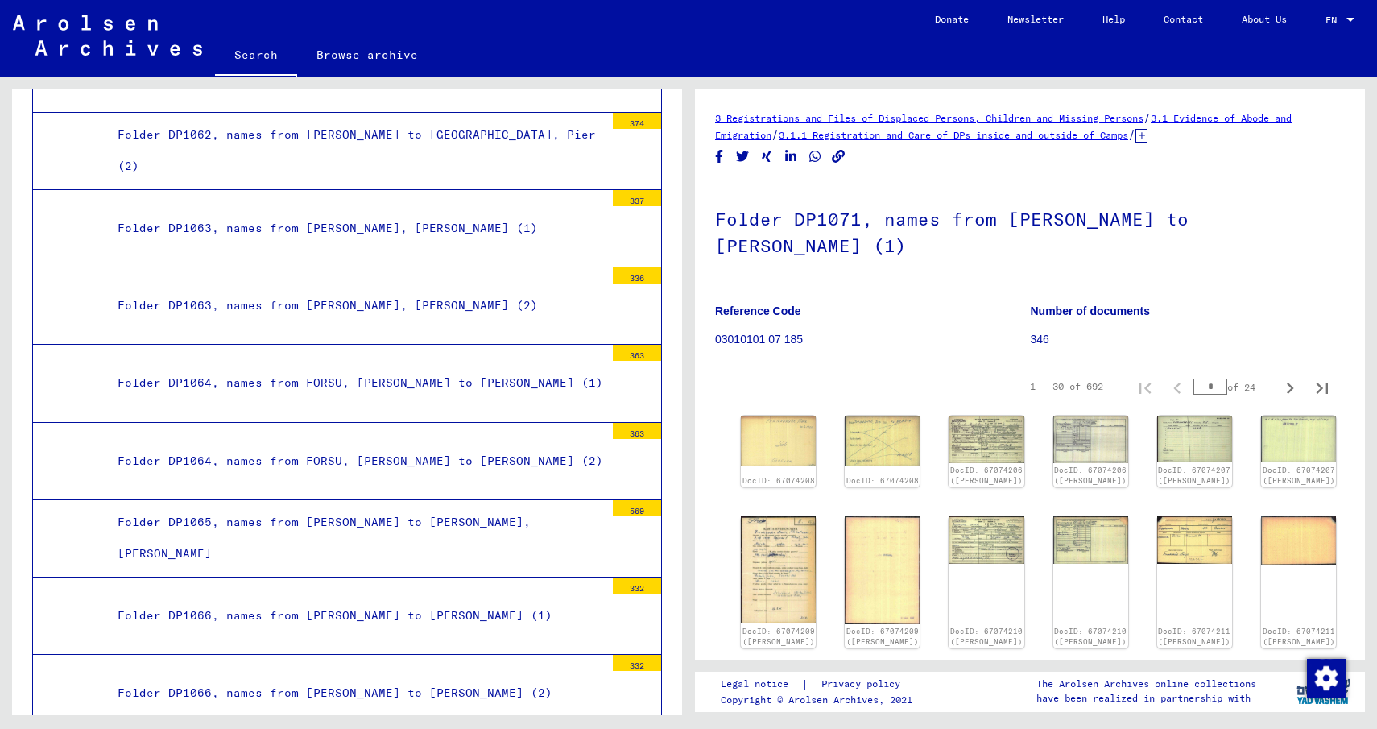
scroll to position [13560, 0]
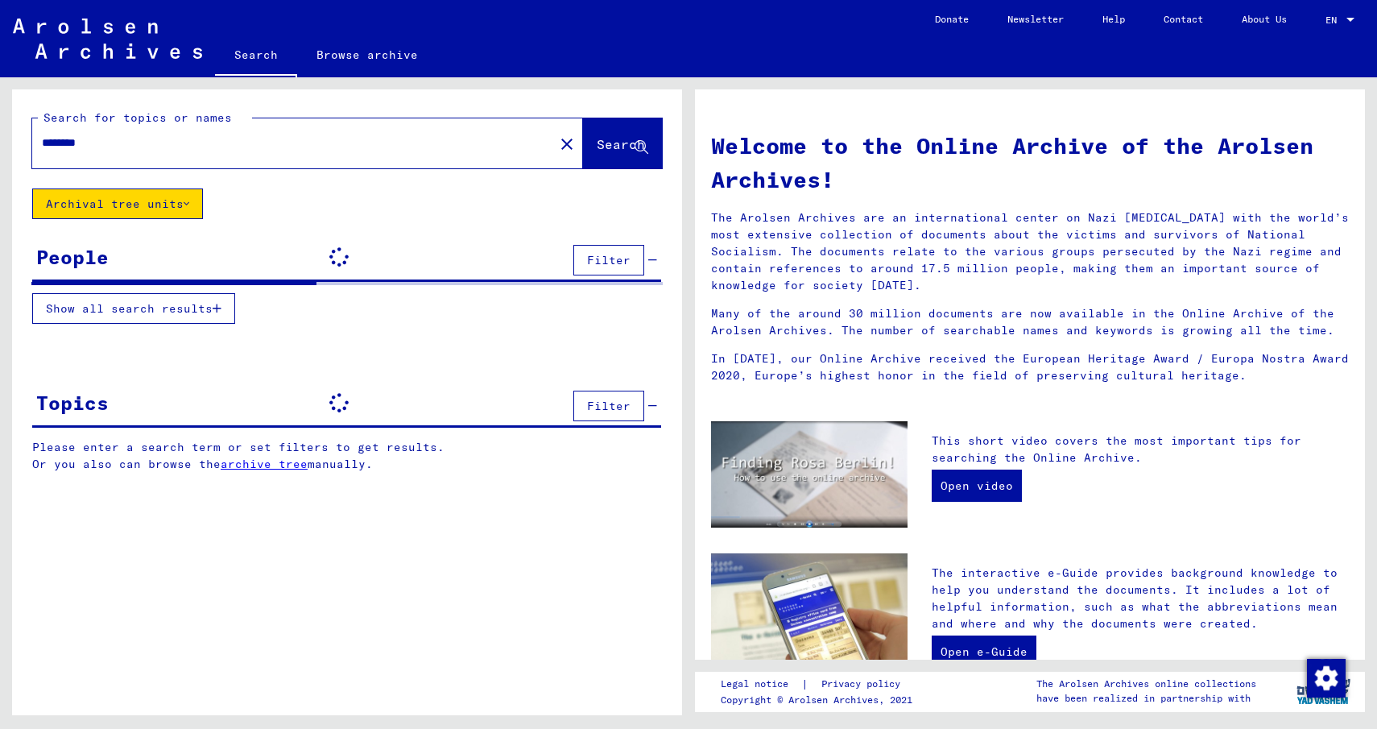
type input "********"
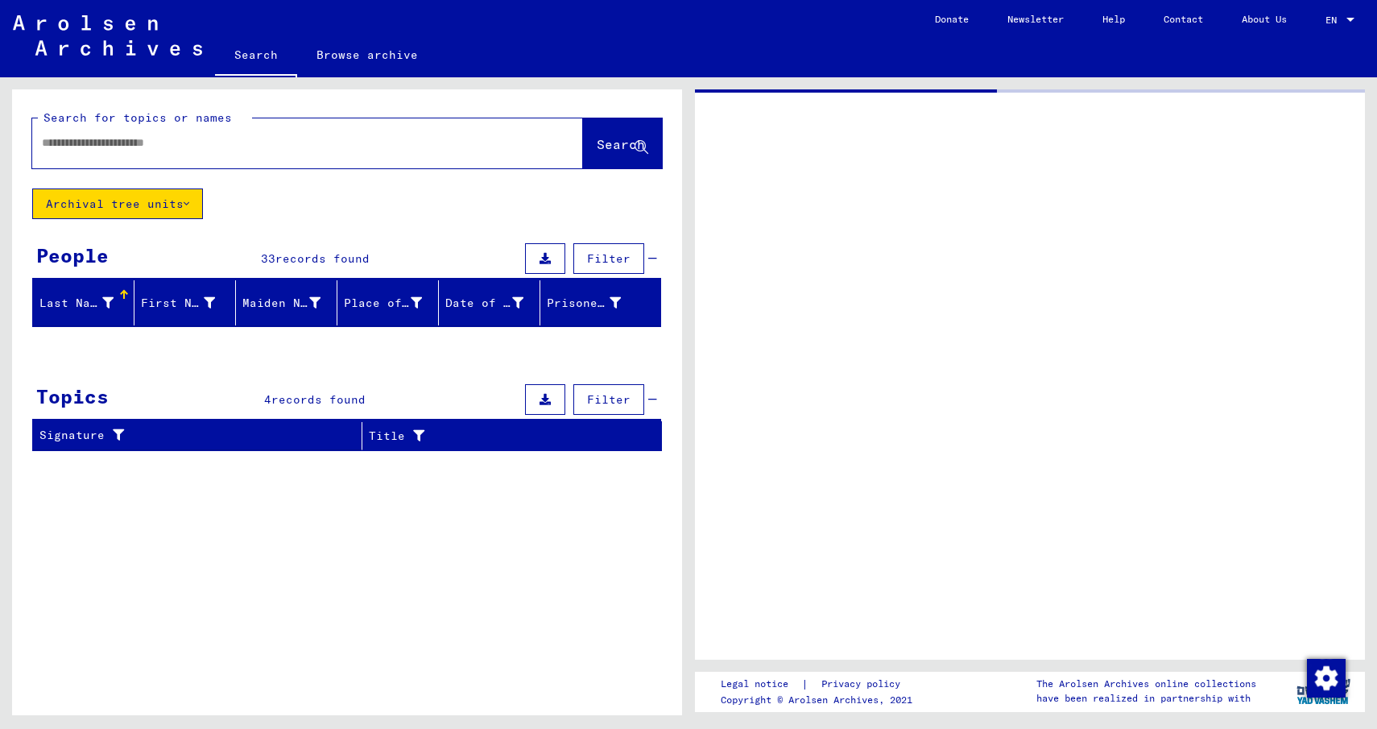
type input "********"
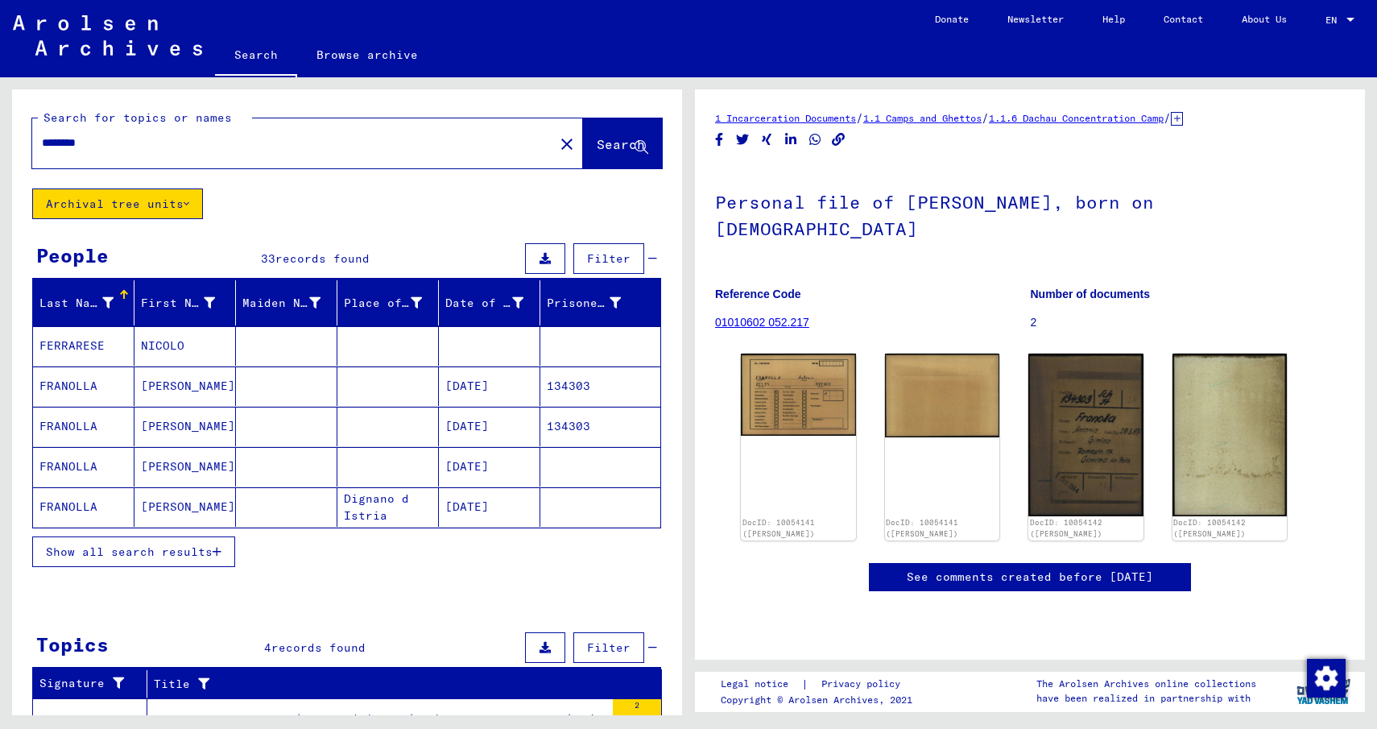
click at [367, 504] on mat-cell "Dignano d Istria" at bounding box center [387, 506] width 101 height 39
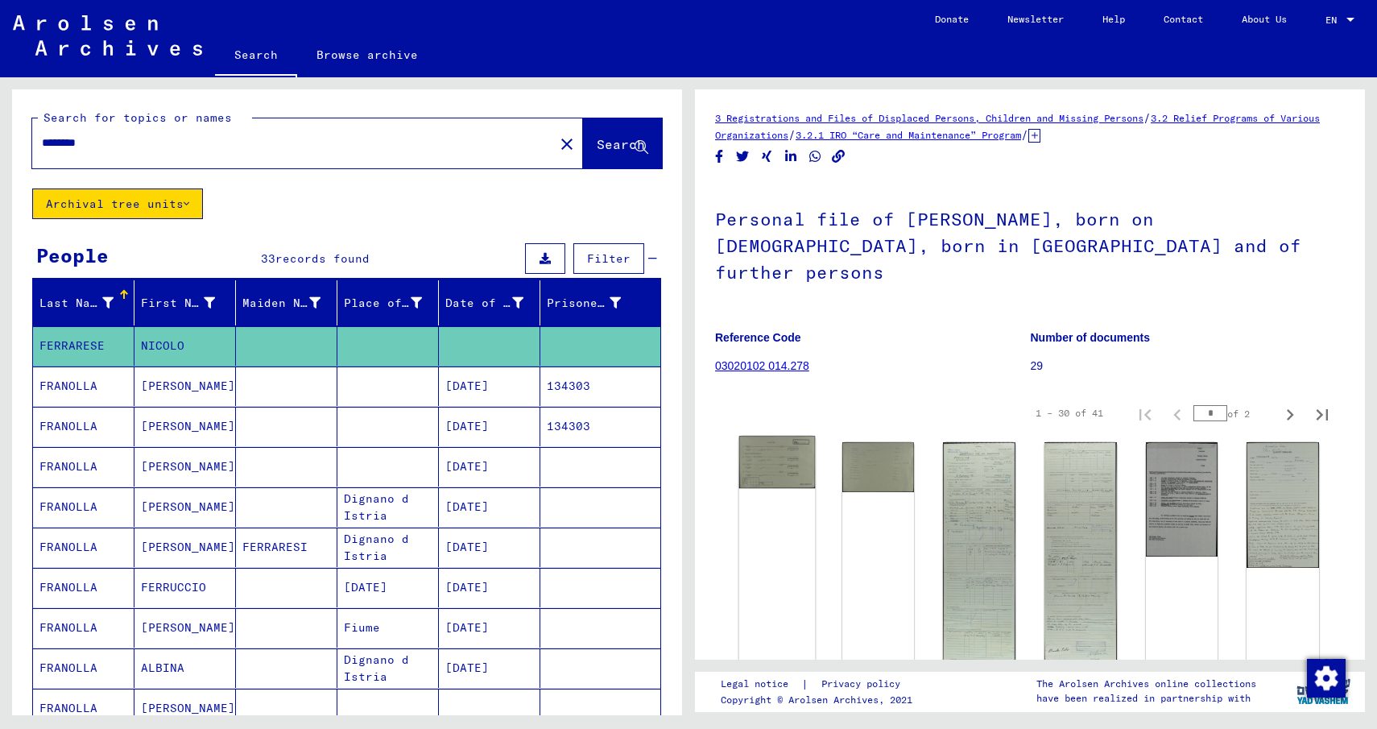
click at [792, 441] on img at bounding box center [777, 462] width 76 height 52
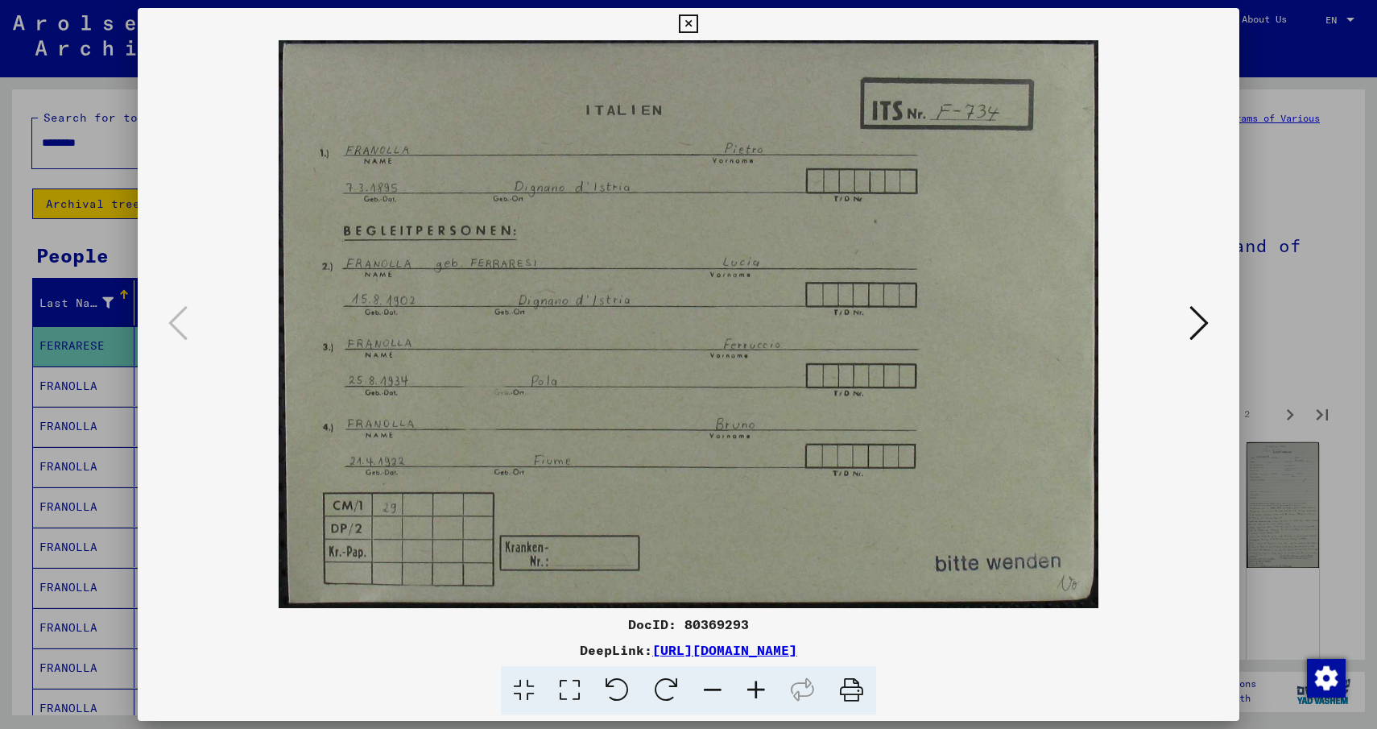
click at [1206, 317] on icon at bounding box center [1198, 323] width 19 height 39
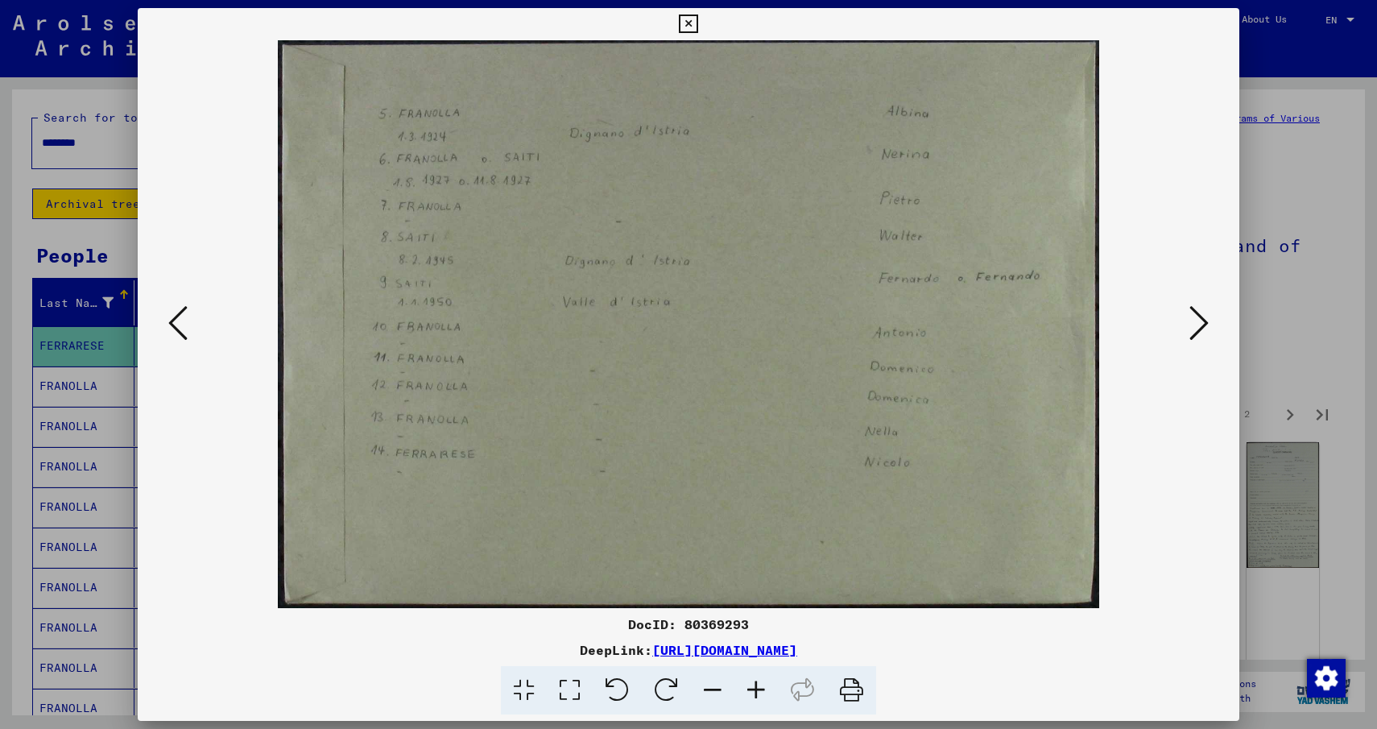
click at [1206, 317] on icon at bounding box center [1198, 323] width 19 height 39
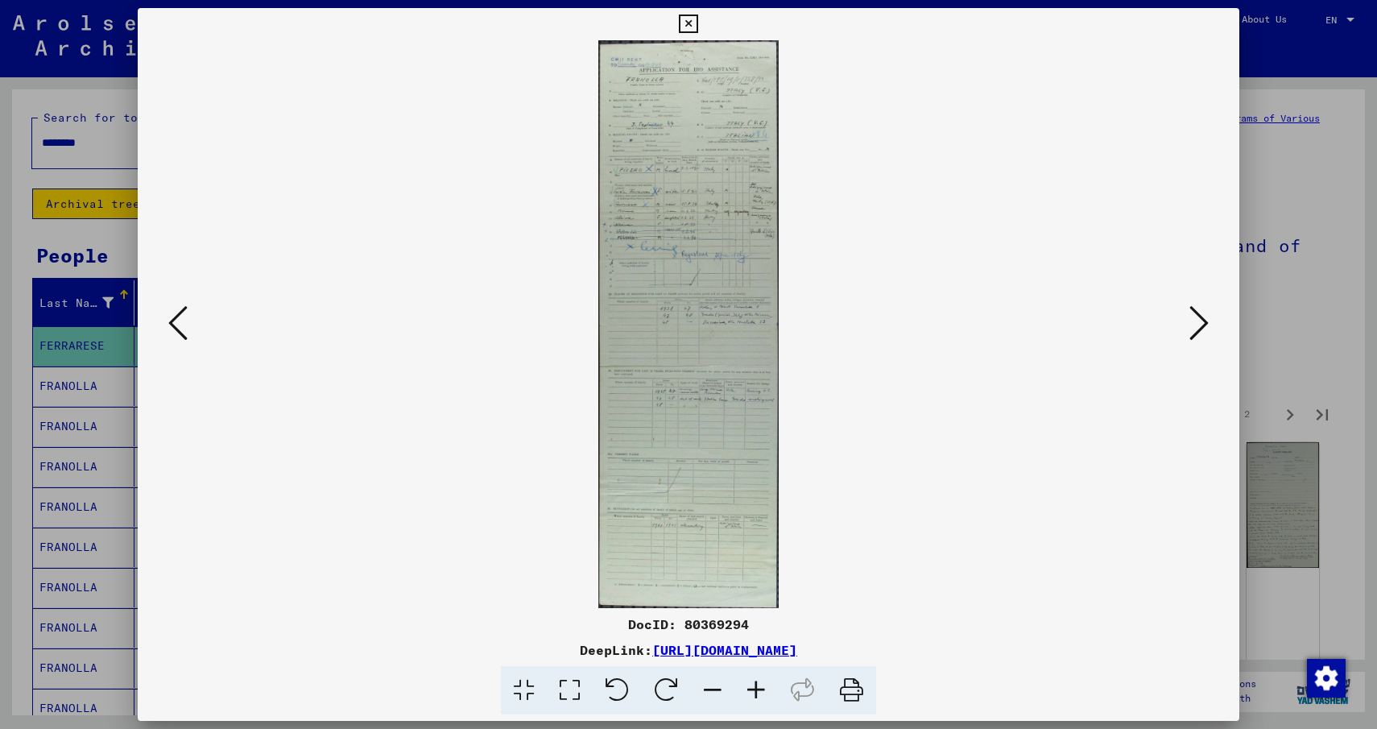
click at [1163, 320] on img at bounding box center [688, 324] width 992 height 568
click at [1204, 320] on icon at bounding box center [1198, 323] width 19 height 39
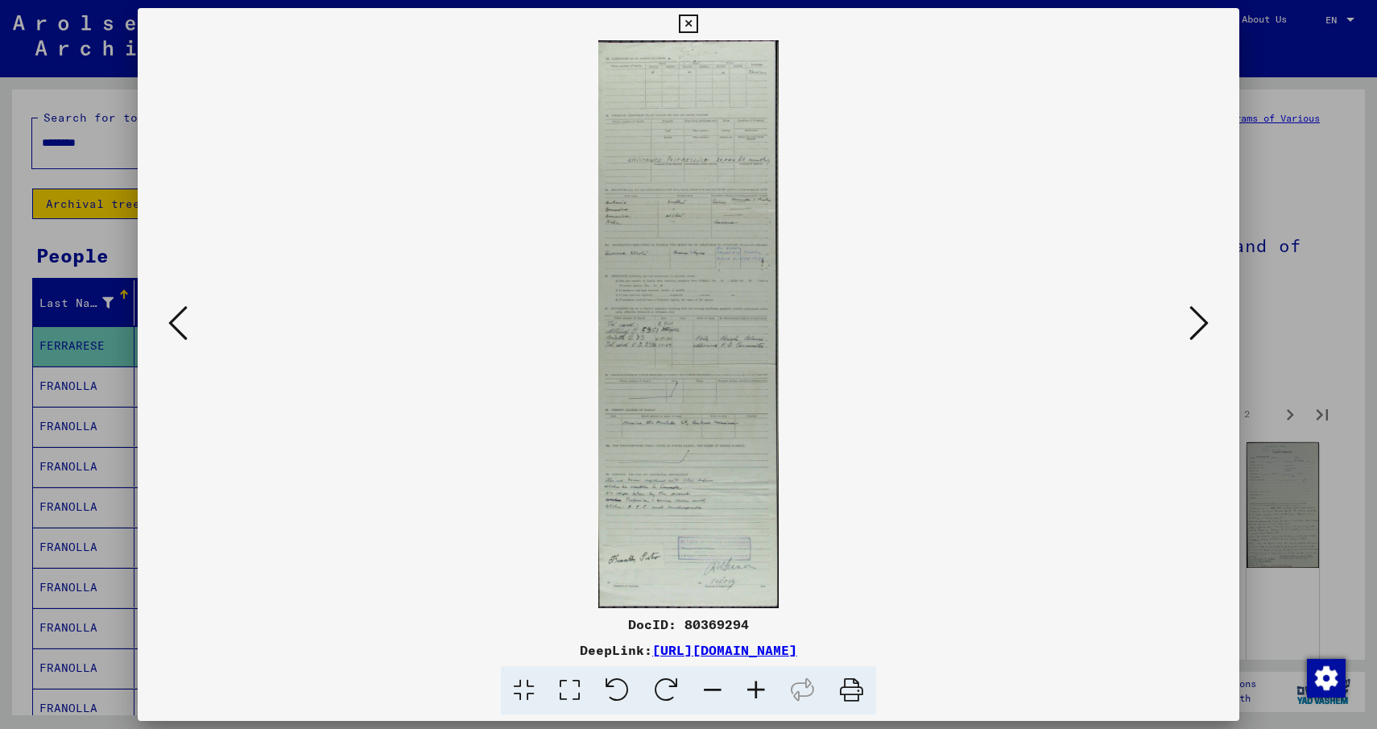
click at [1203, 320] on icon at bounding box center [1198, 323] width 19 height 39
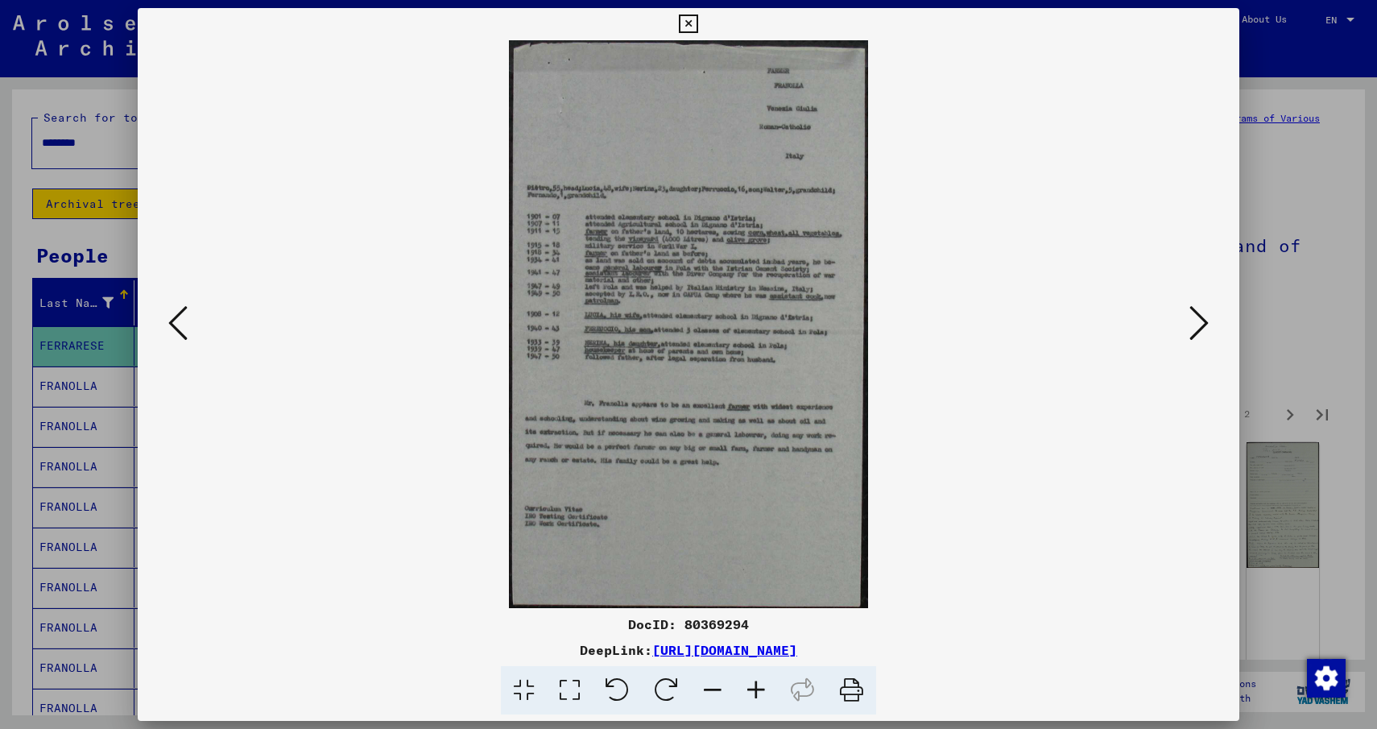
click at [1203, 320] on icon at bounding box center [1198, 323] width 19 height 39
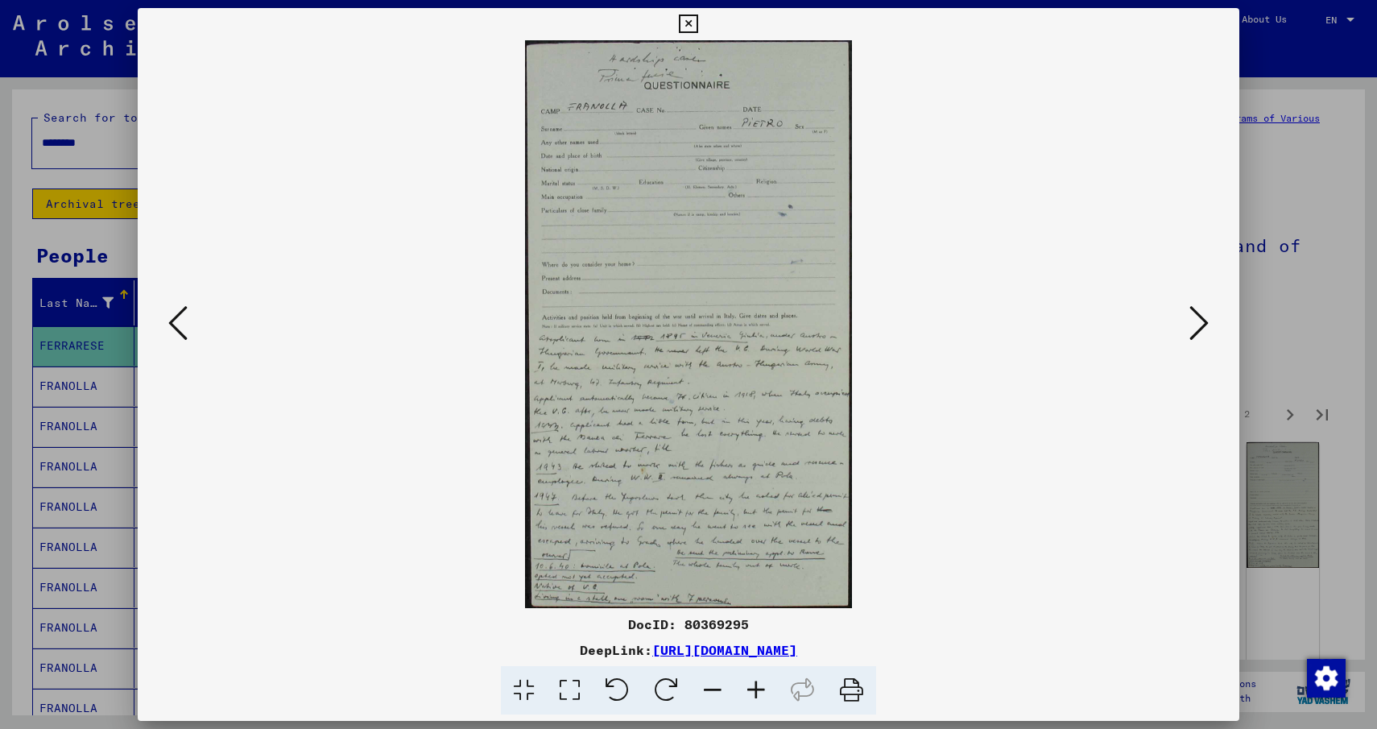
click at [1203, 320] on icon at bounding box center [1198, 323] width 19 height 39
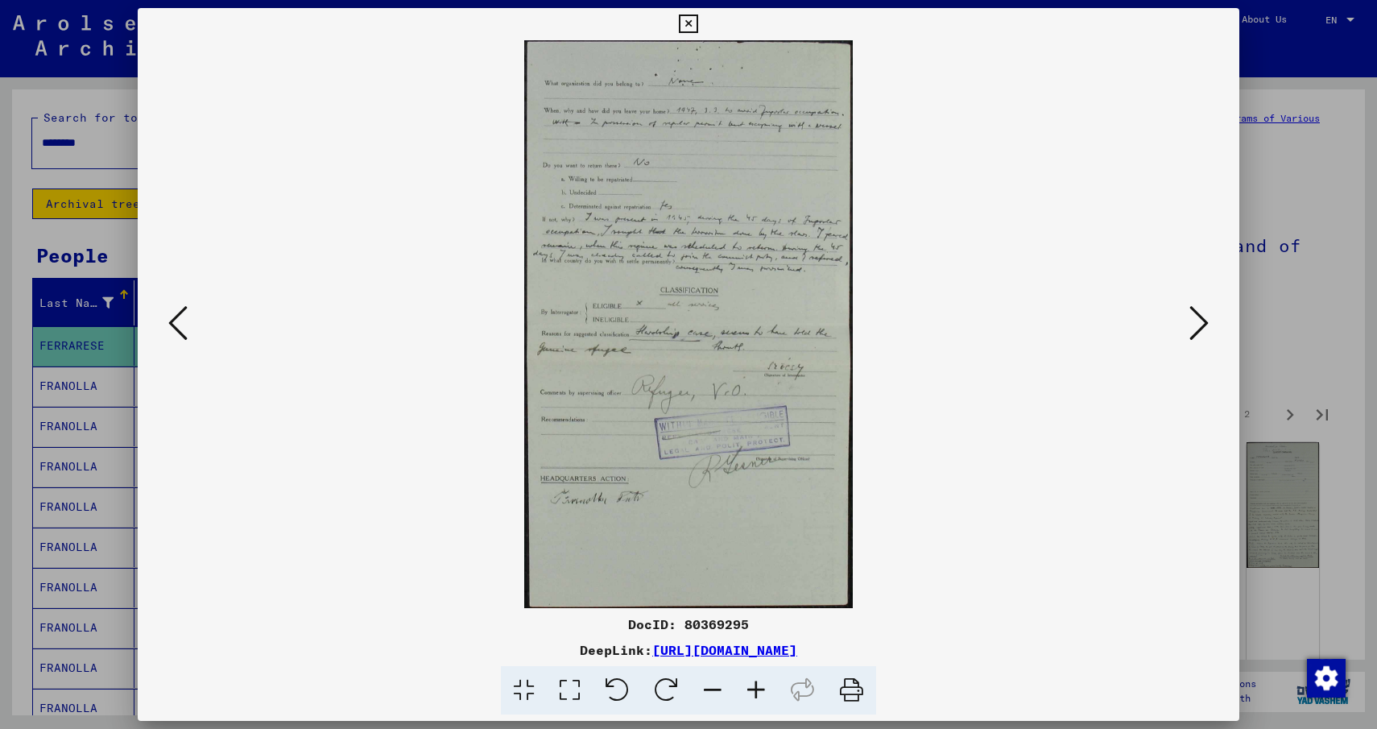
click at [1203, 320] on icon at bounding box center [1198, 323] width 19 height 39
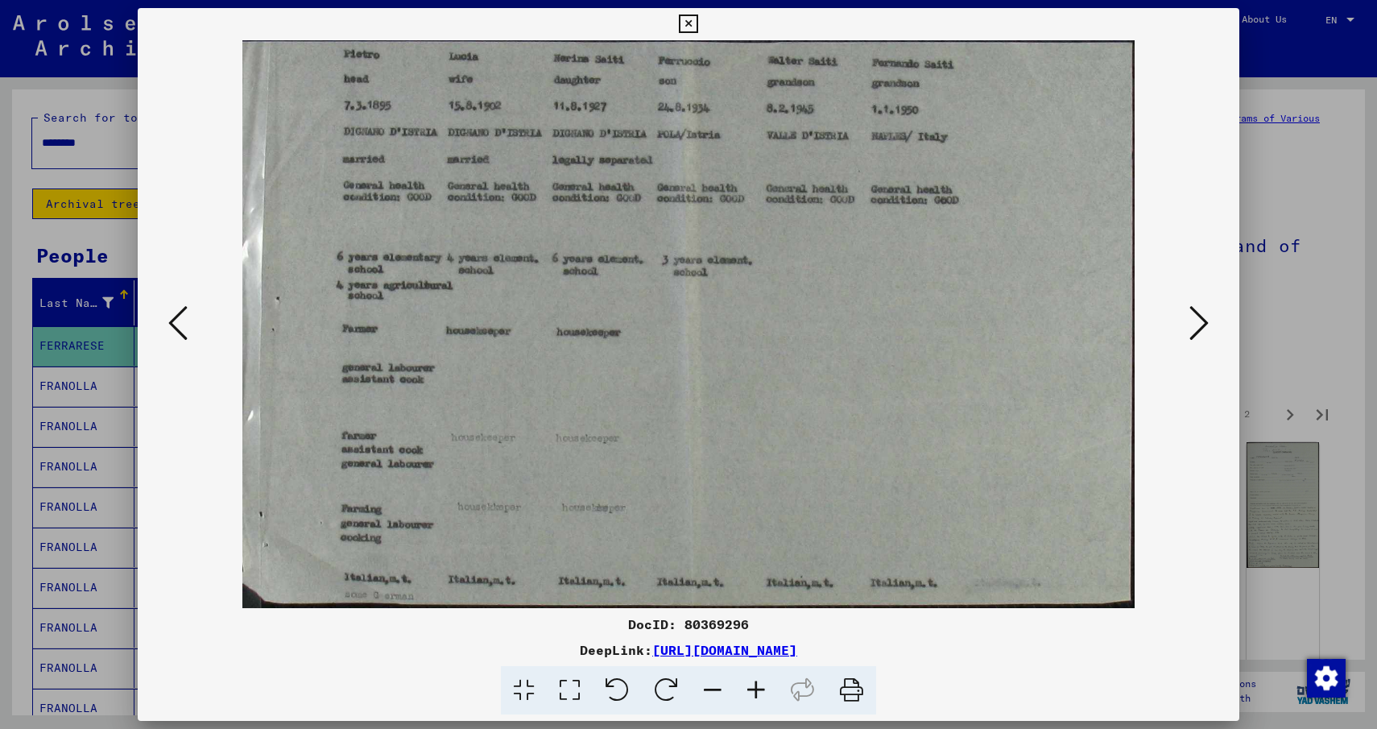
click at [1203, 320] on icon at bounding box center [1198, 323] width 19 height 39
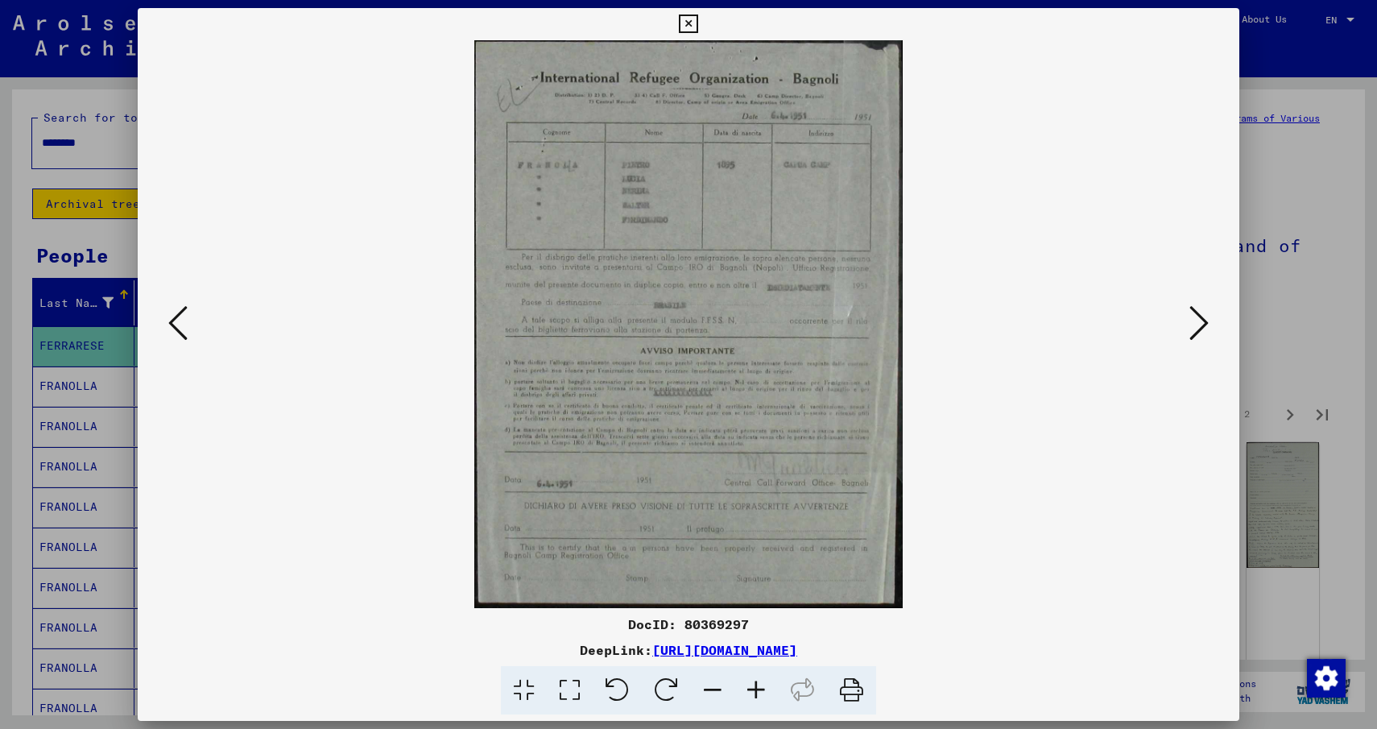
click at [1203, 320] on icon at bounding box center [1198, 323] width 19 height 39
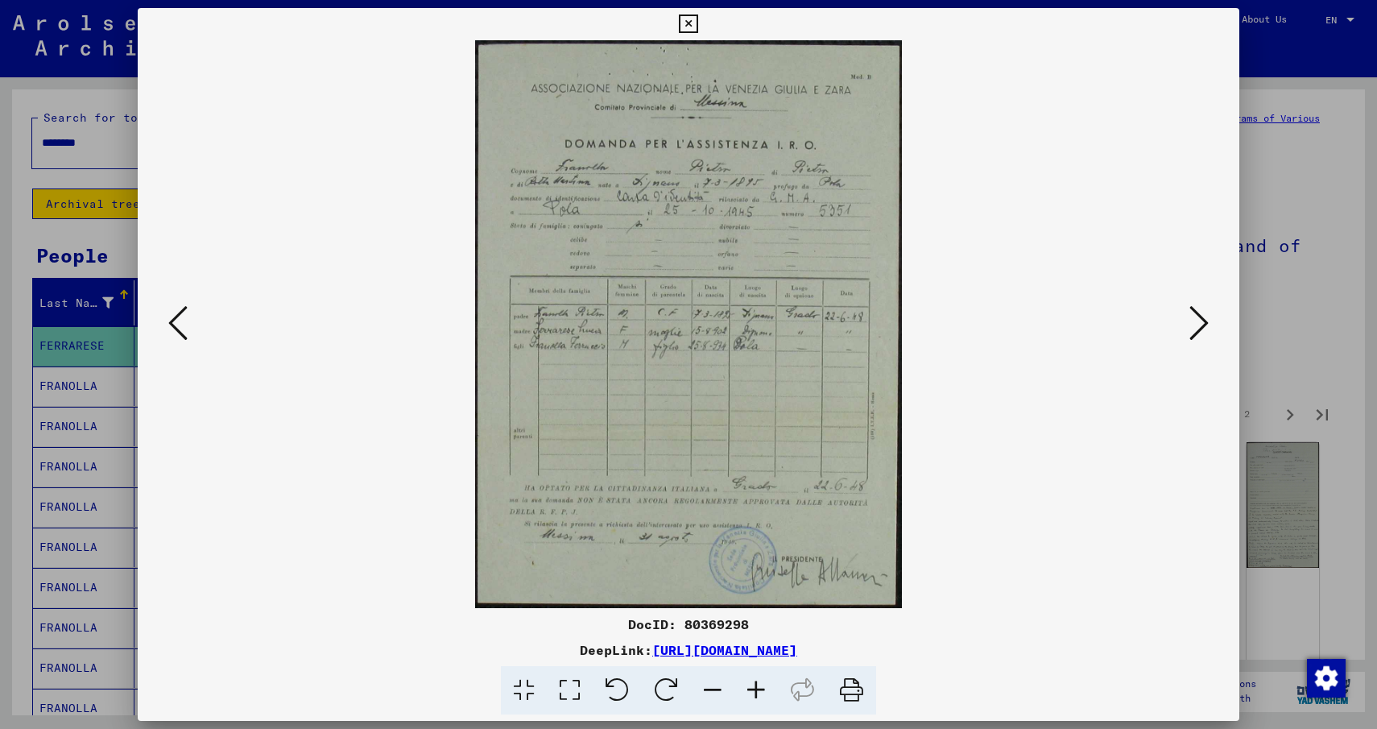
click at [1203, 320] on icon at bounding box center [1198, 323] width 19 height 39
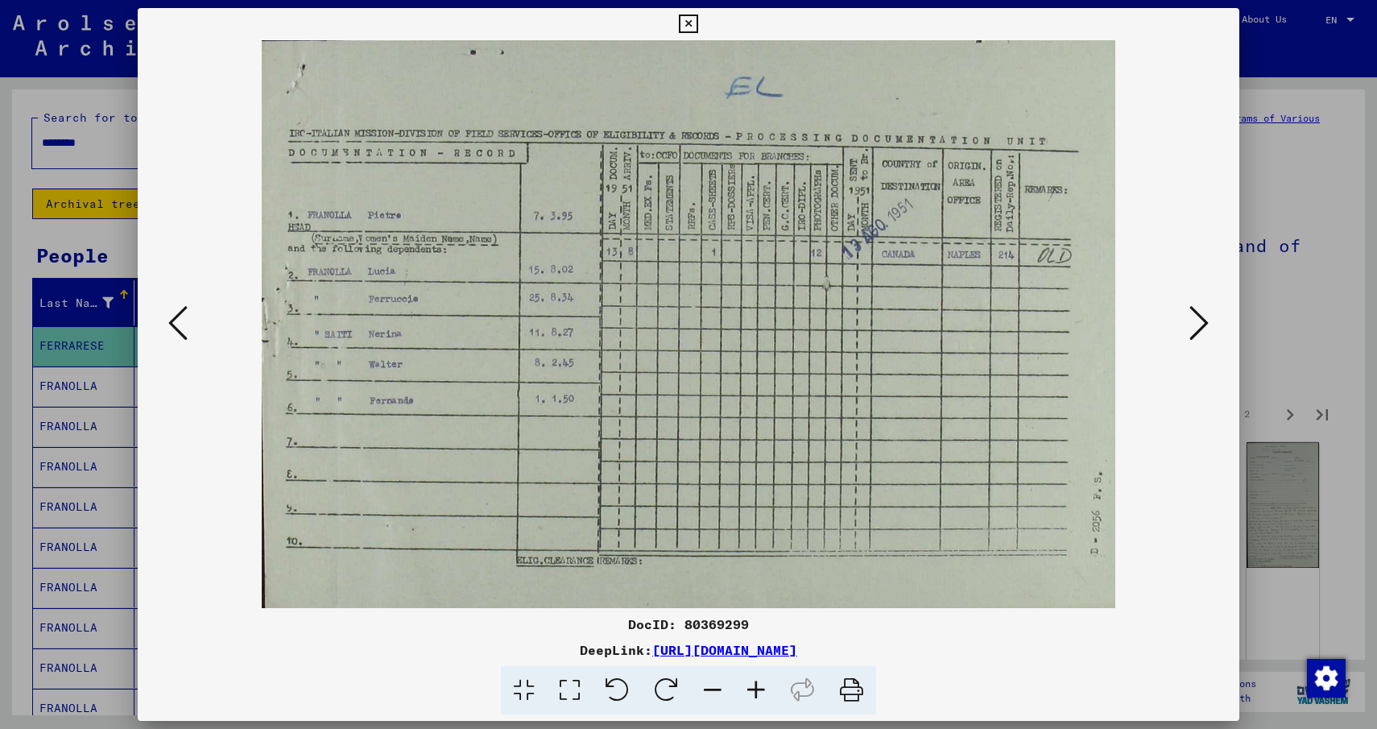
click at [1203, 320] on icon at bounding box center [1198, 323] width 19 height 39
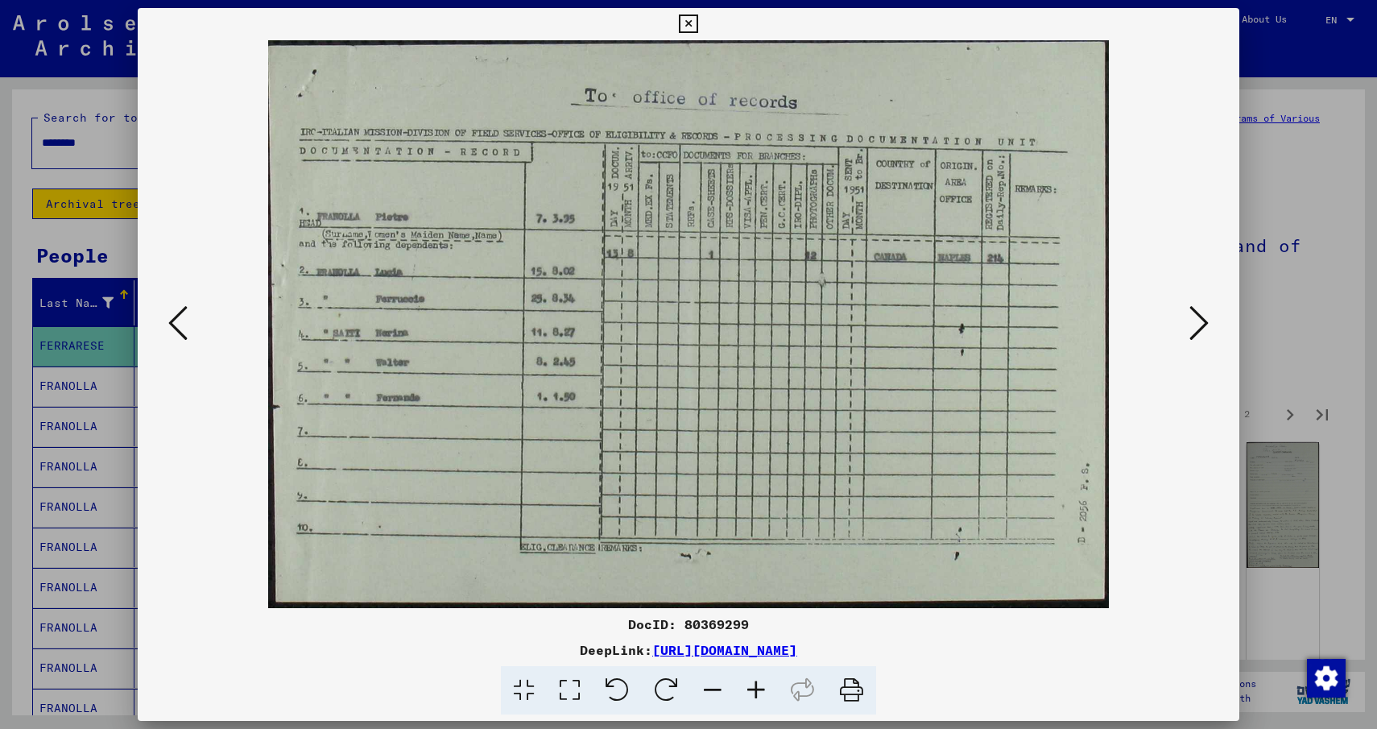
click at [1203, 320] on icon at bounding box center [1198, 323] width 19 height 39
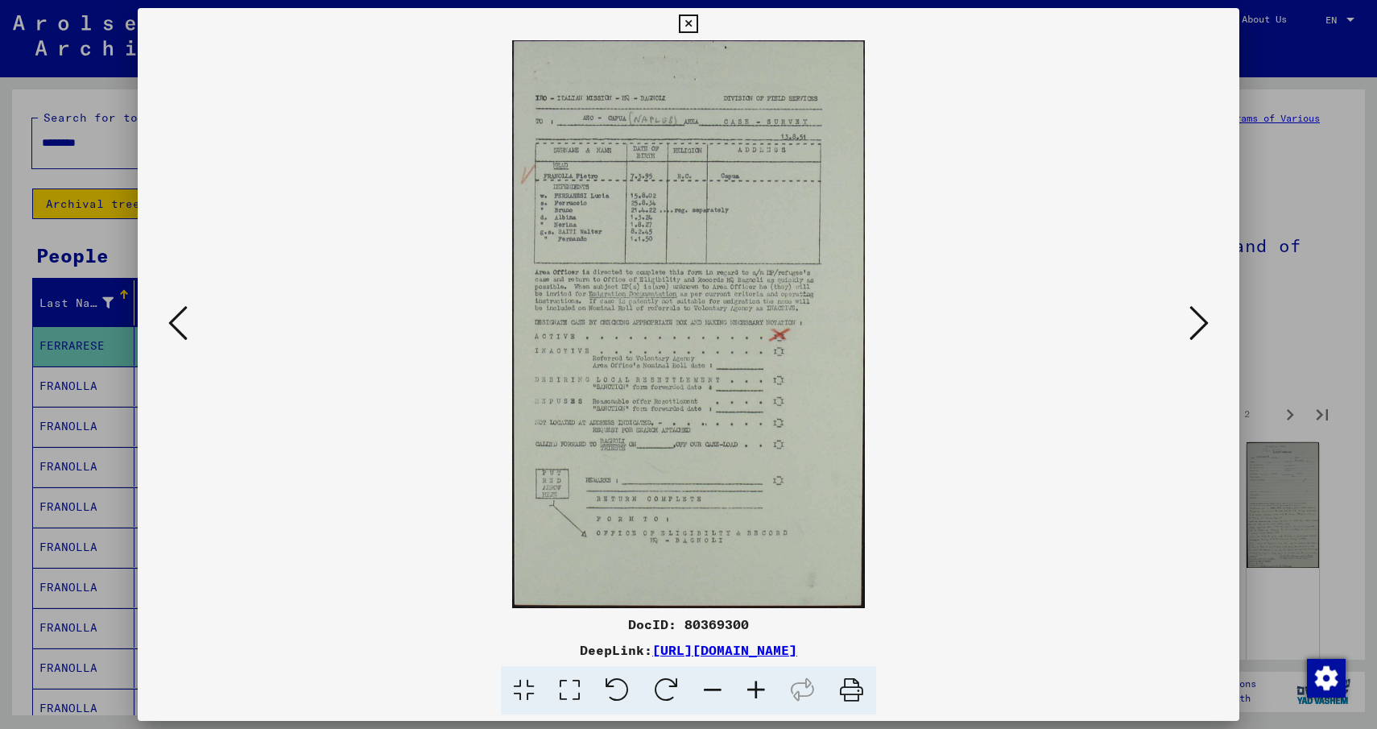
click at [1203, 320] on icon at bounding box center [1198, 323] width 19 height 39
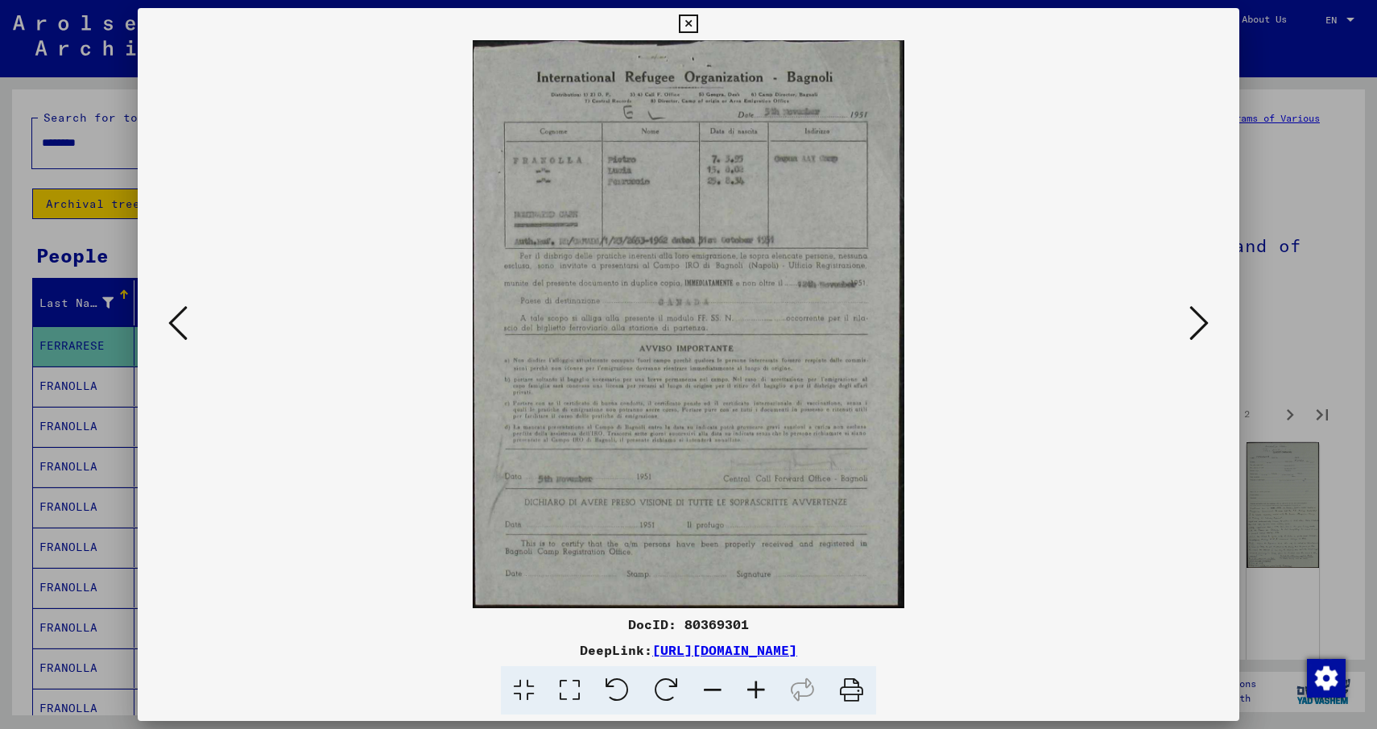
click at [1203, 320] on icon at bounding box center [1198, 323] width 19 height 39
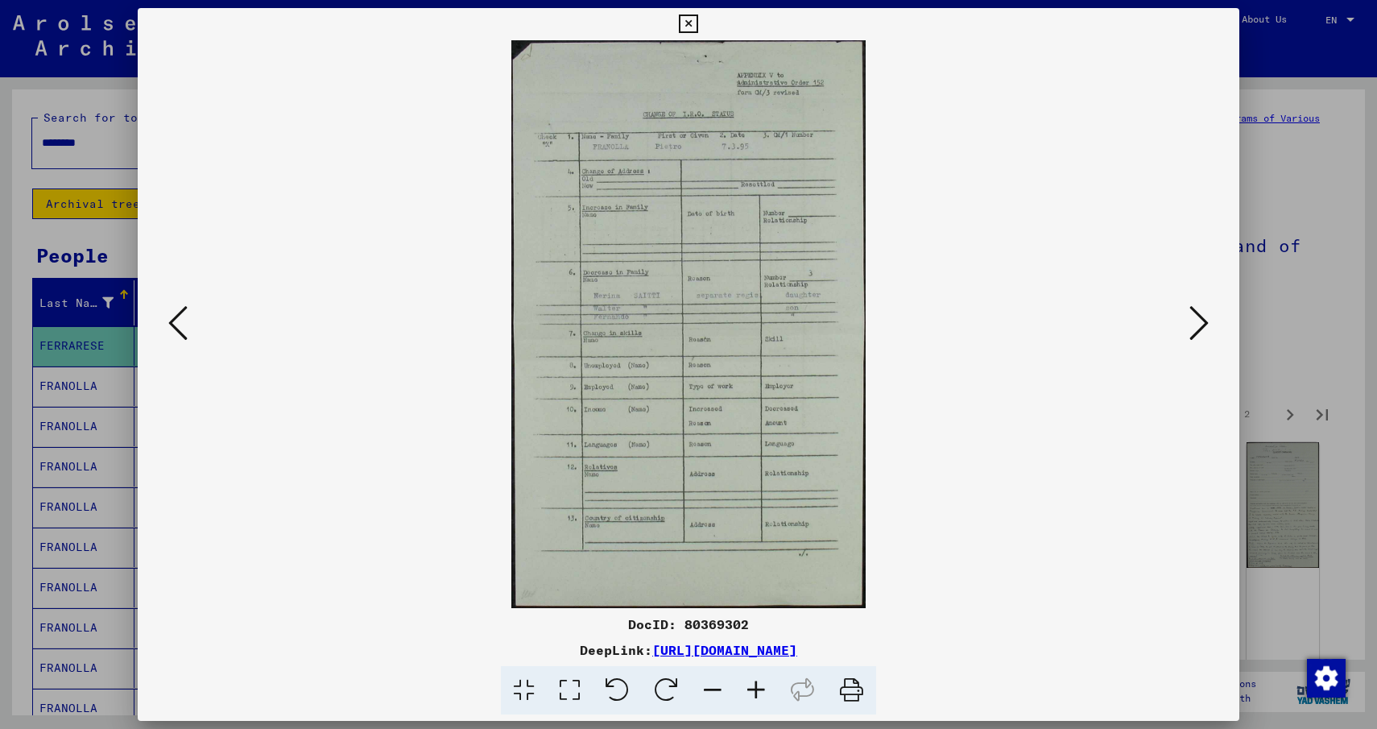
click at [1203, 320] on icon at bounding box center [1198, 323] width 19 height 39
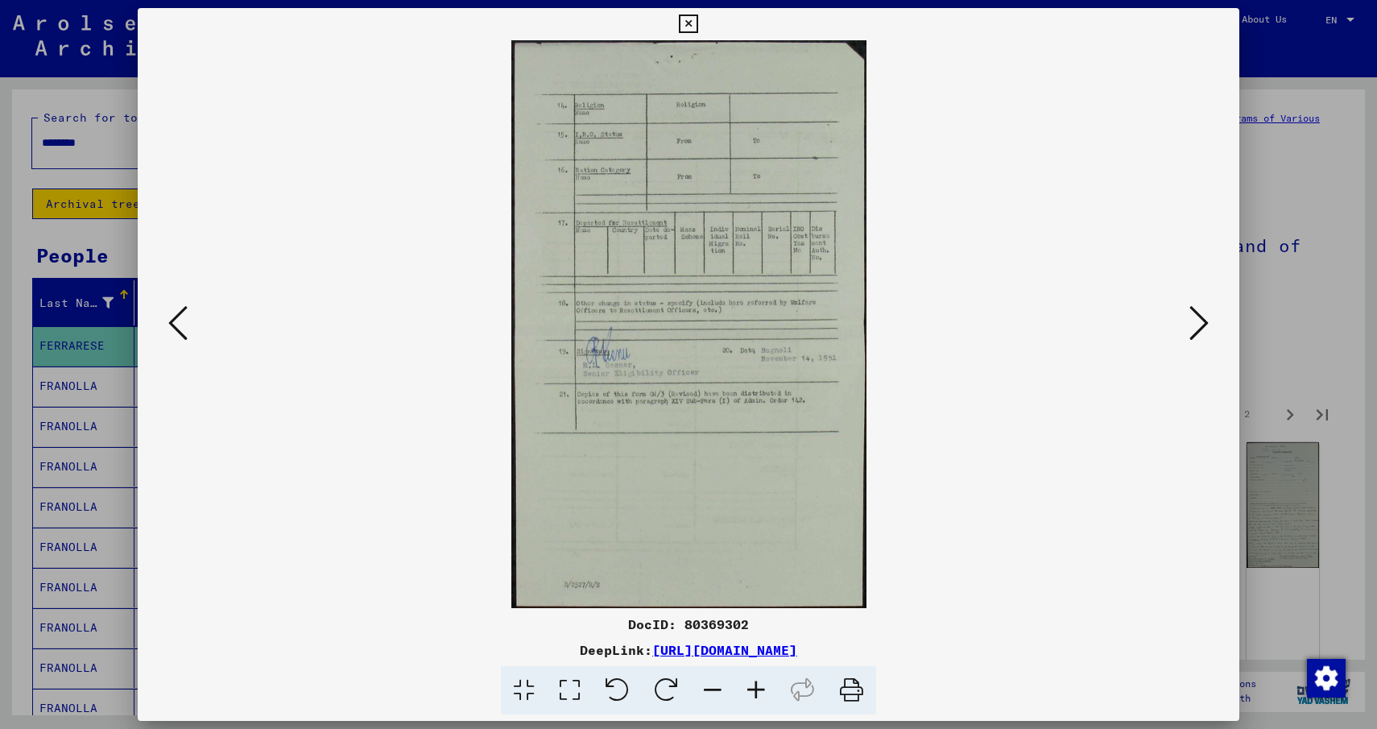
click at [1203, 320] on icon at bounding box center [1198, 323] width 19 height 39
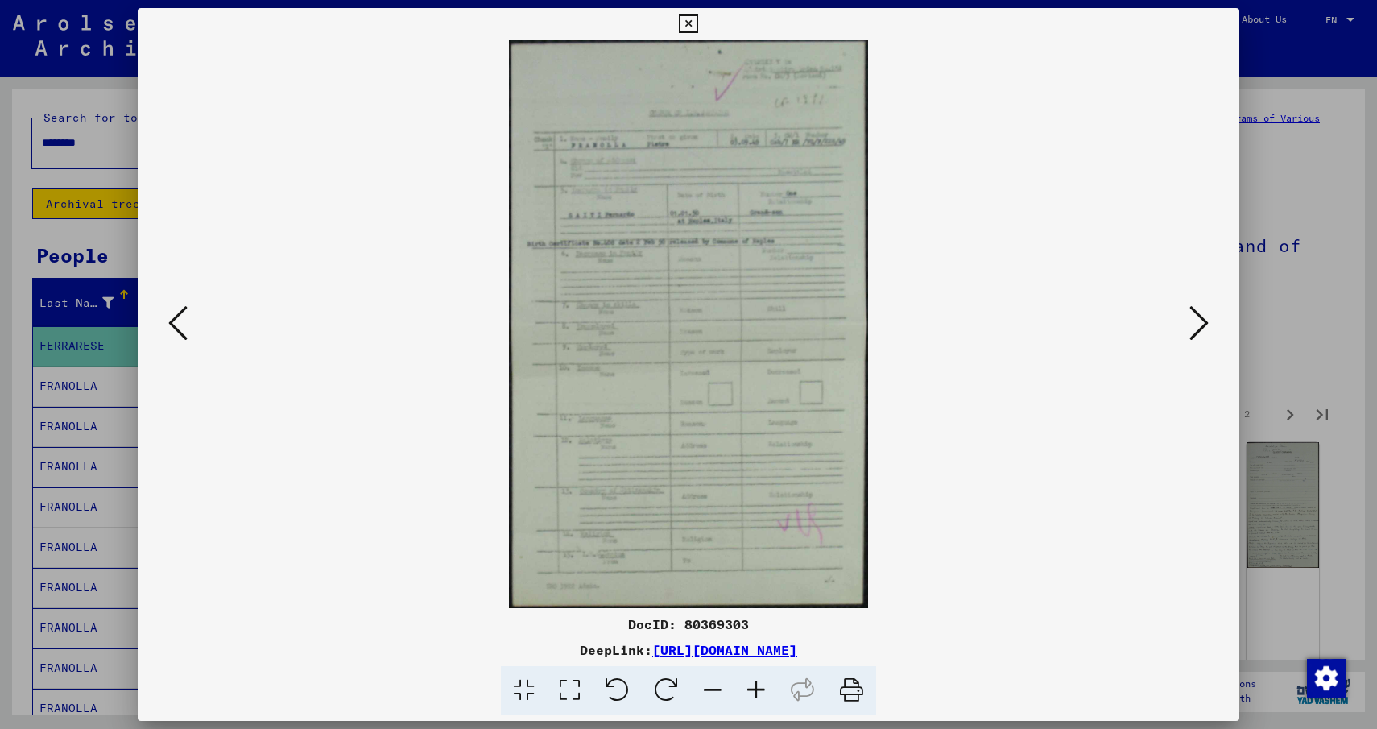
click at [1203, 320] on icon at bounding box center [1198, 323] width 19 height 39
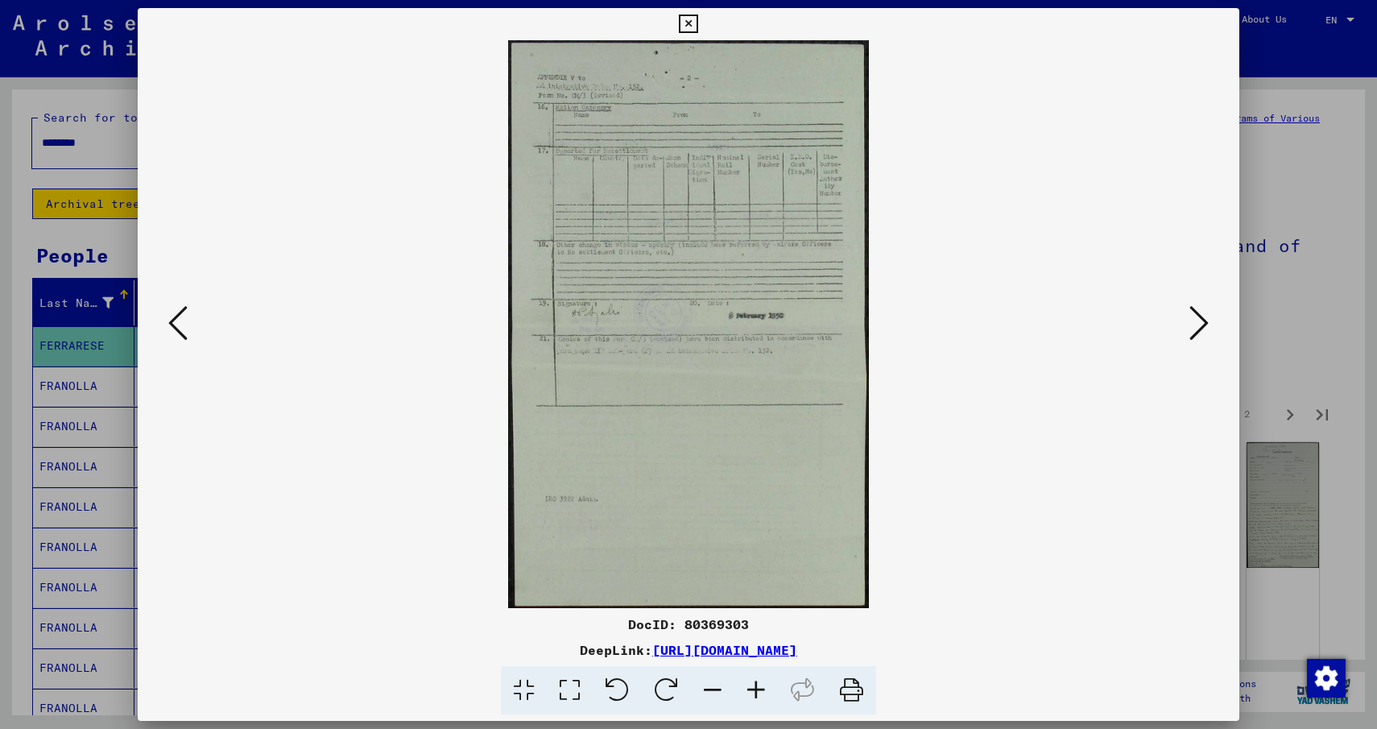
click at [1203, 320] on icon at bounding box center [1198, 323] width 19 height 39
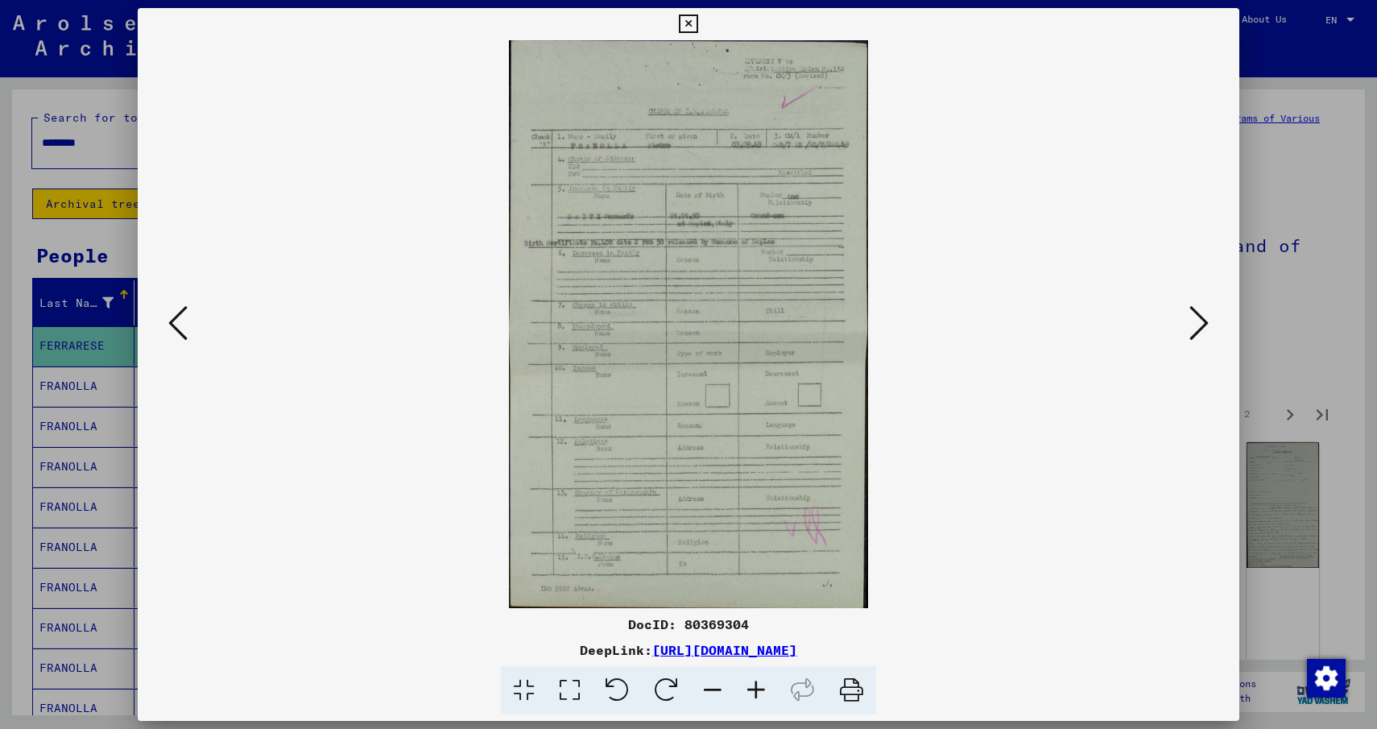
click at [1203, 320] on icon at bounding box center [1198, 323] width 19 height 39
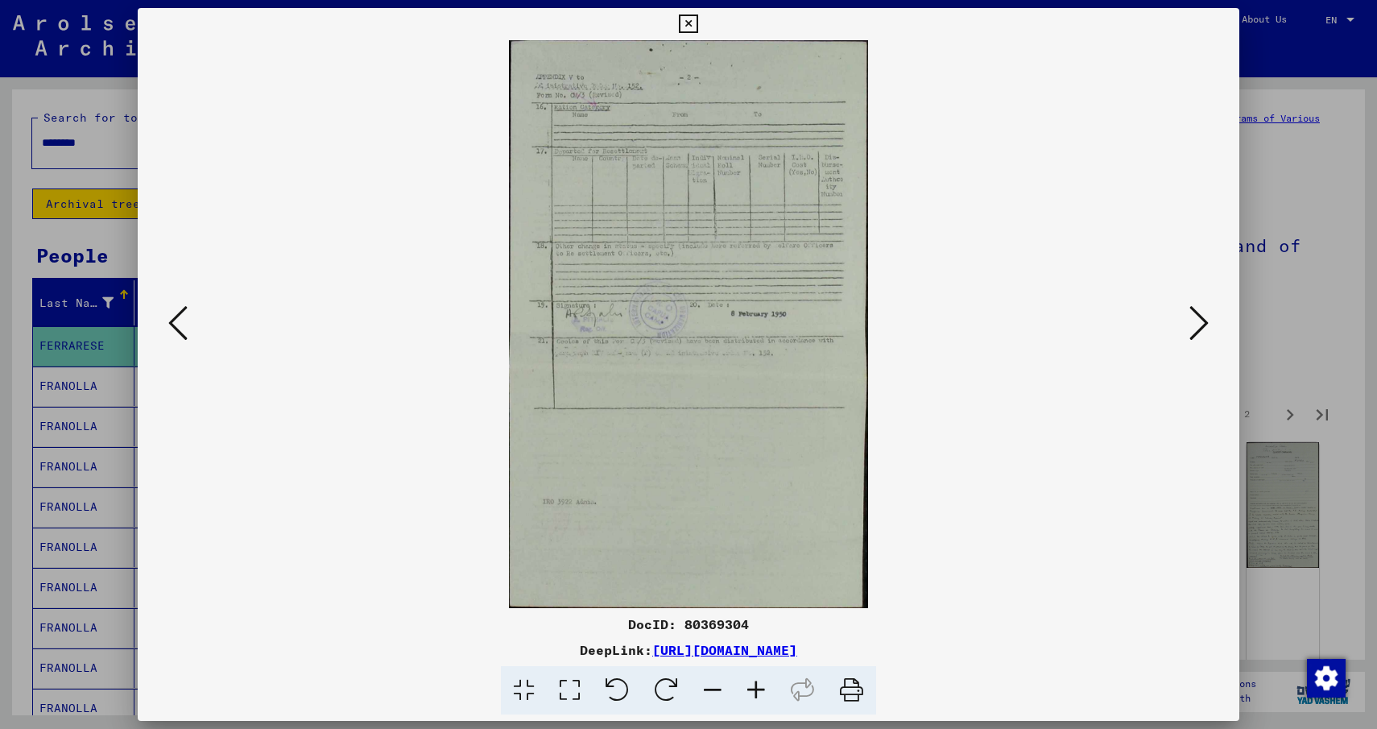
click at [1203, 320] on icon at bounding box center [1198, 323] width 19 height 39
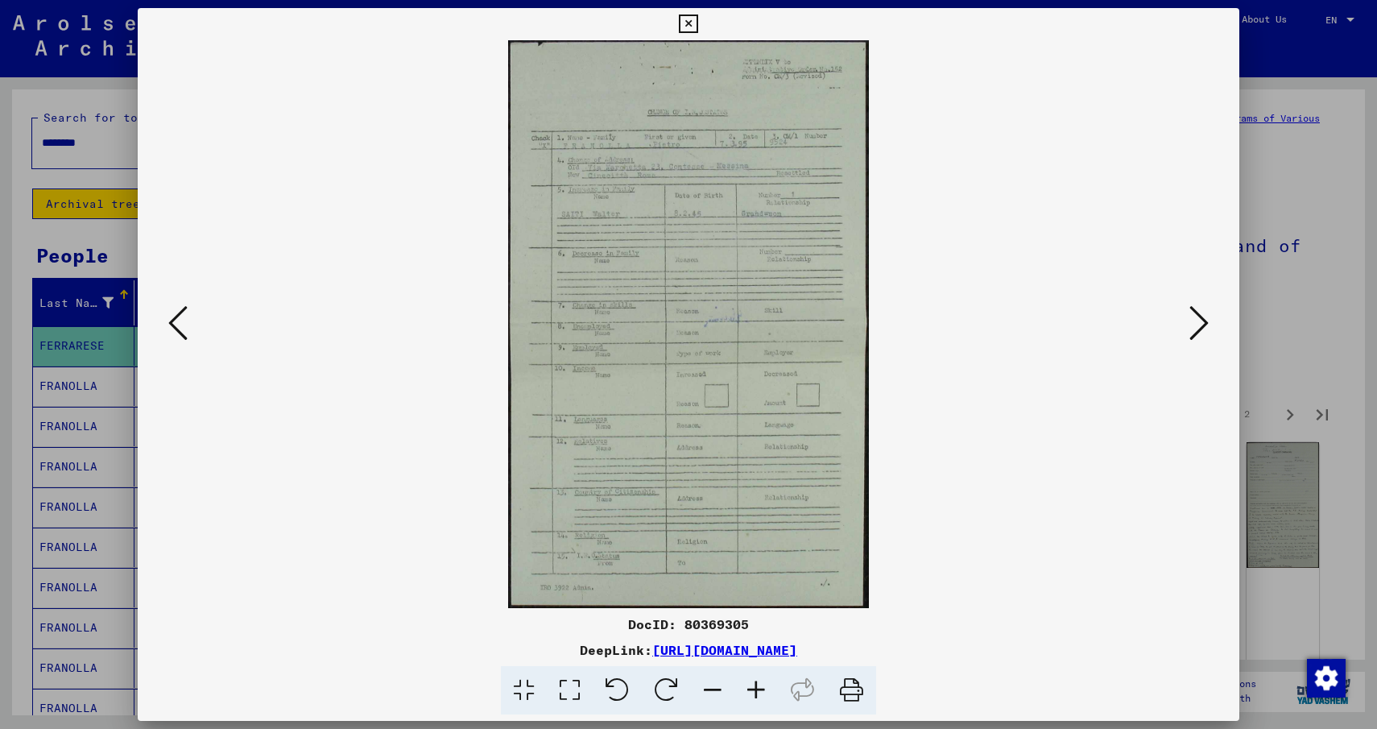
click at [1203, 320] on icon at bounding box center [1198, 323] width 19 height 39
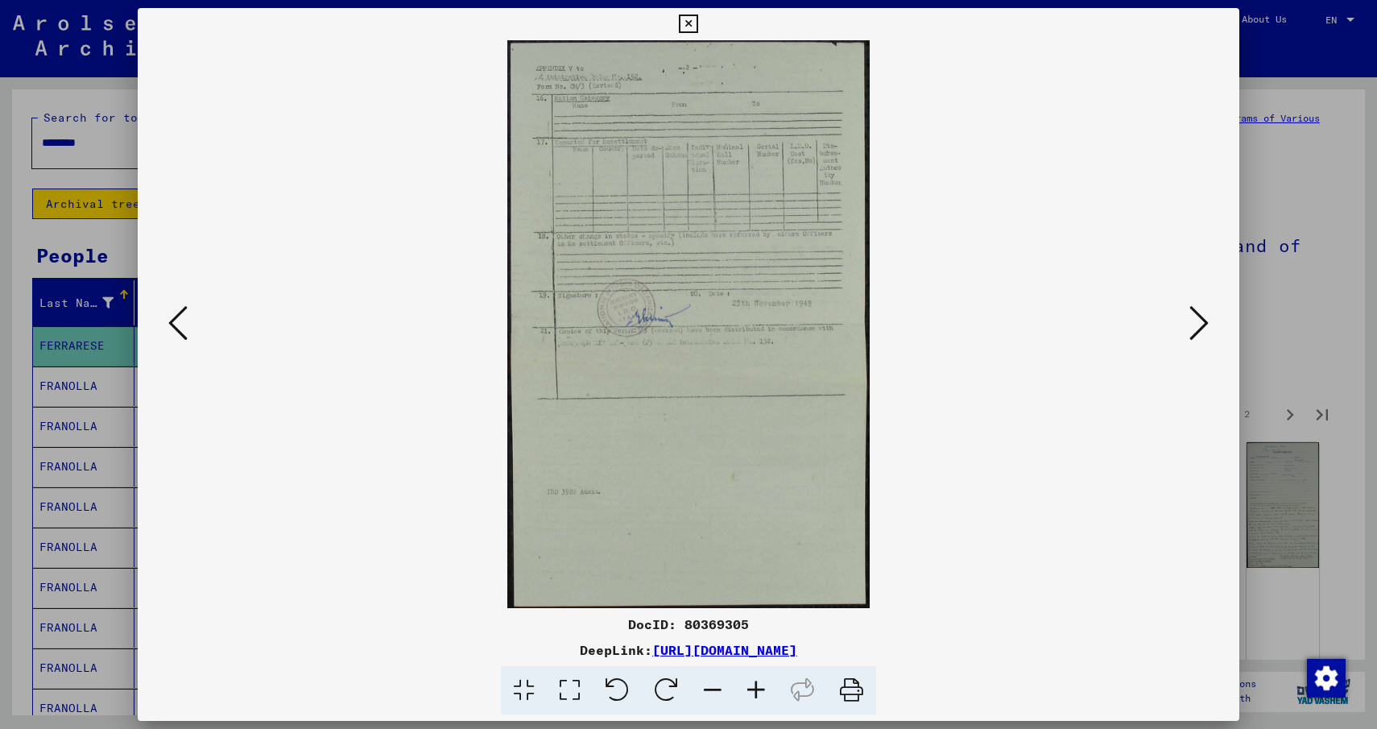
click at [1203, 320] on icon at bounding box center [1198, 323] width 19 height 39
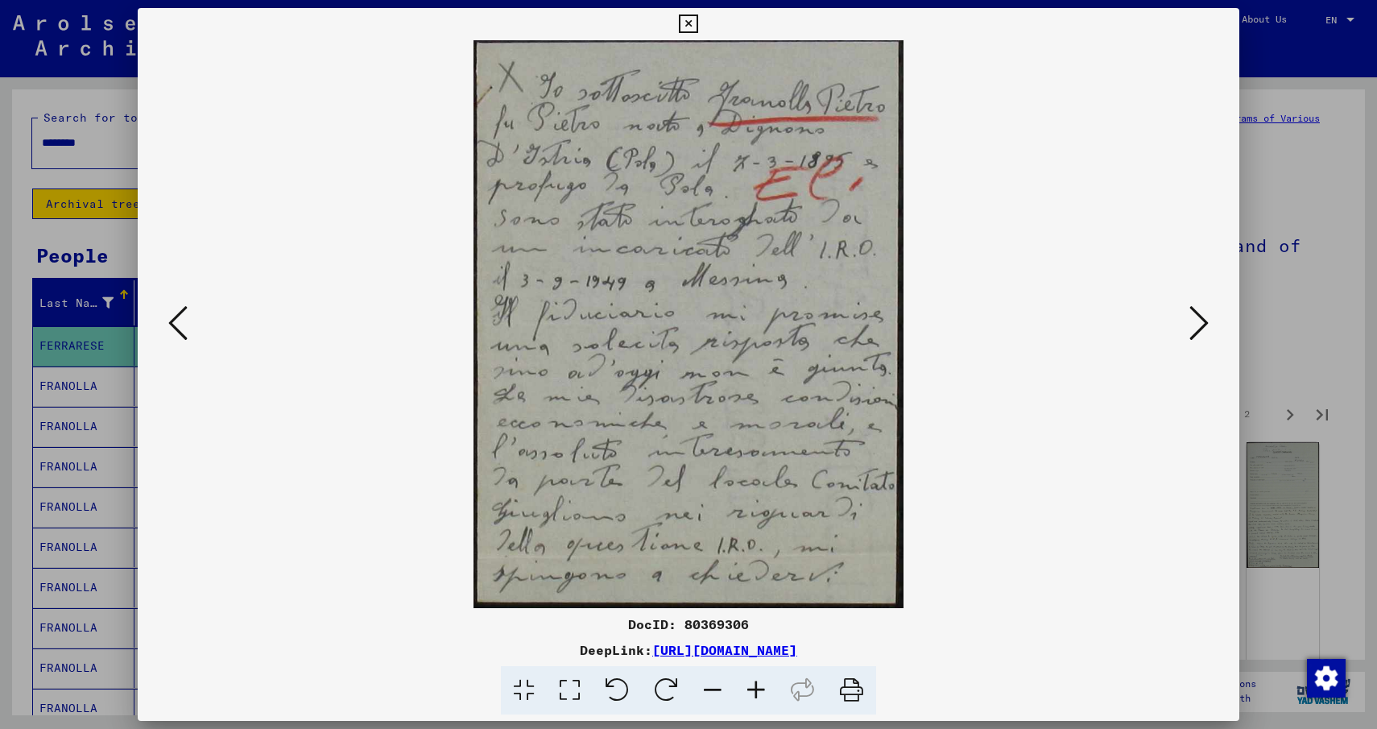
click at [1203, 320] on icon at bounding box center [1198, 323] width 19 height 39
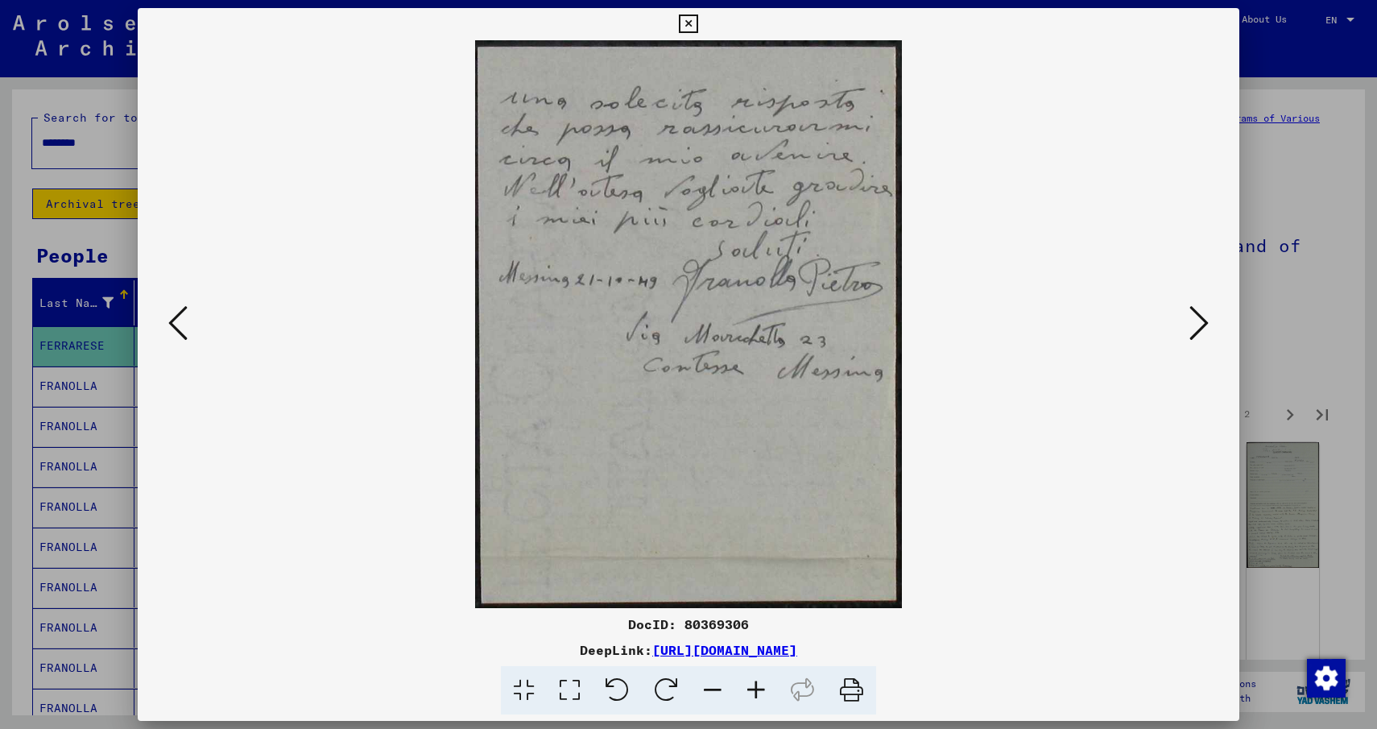
click at [1203, 320] on icon at bounding box center [1198, 323] width 19 height 39
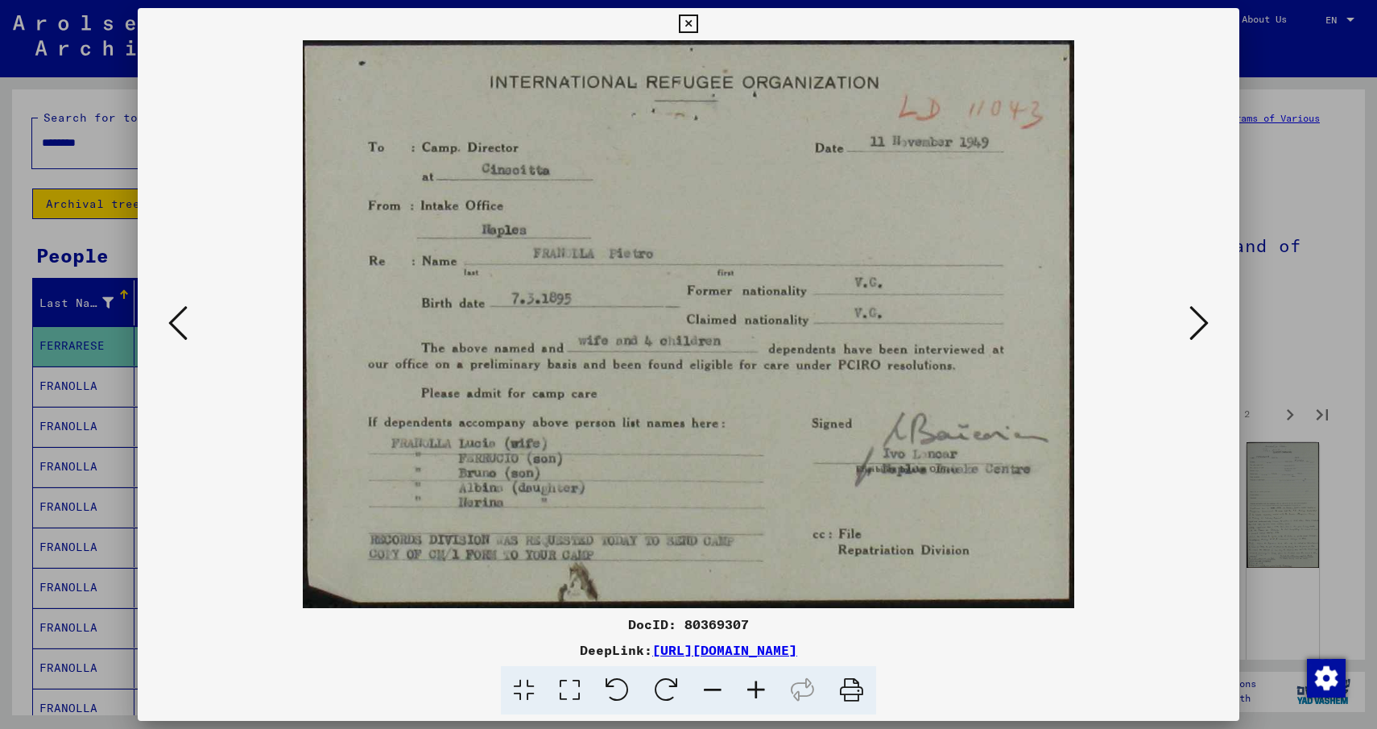
click at [1203, 320] on icon at bounding box center [1198, 323] width 19 height 39
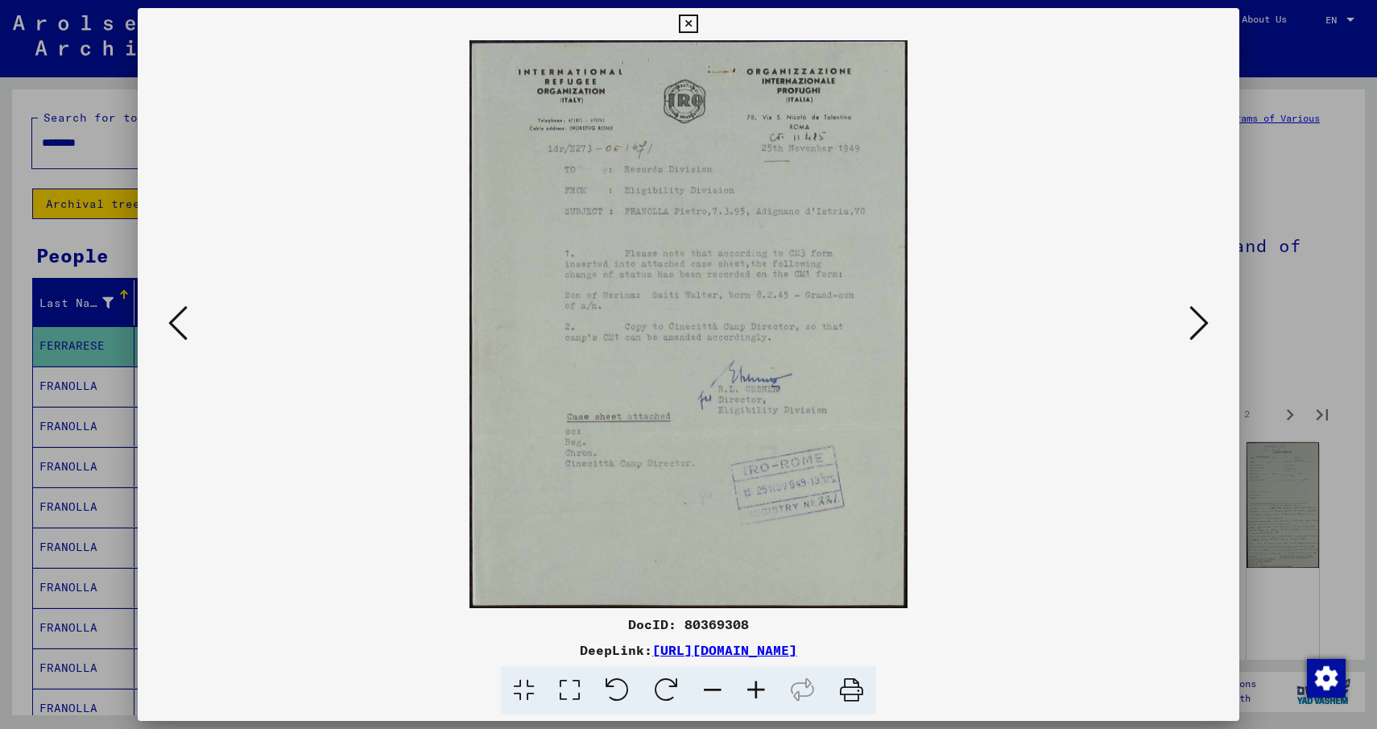
click at [1203, 320] on icon at bounding box center [1198, 323] width 19 height 39
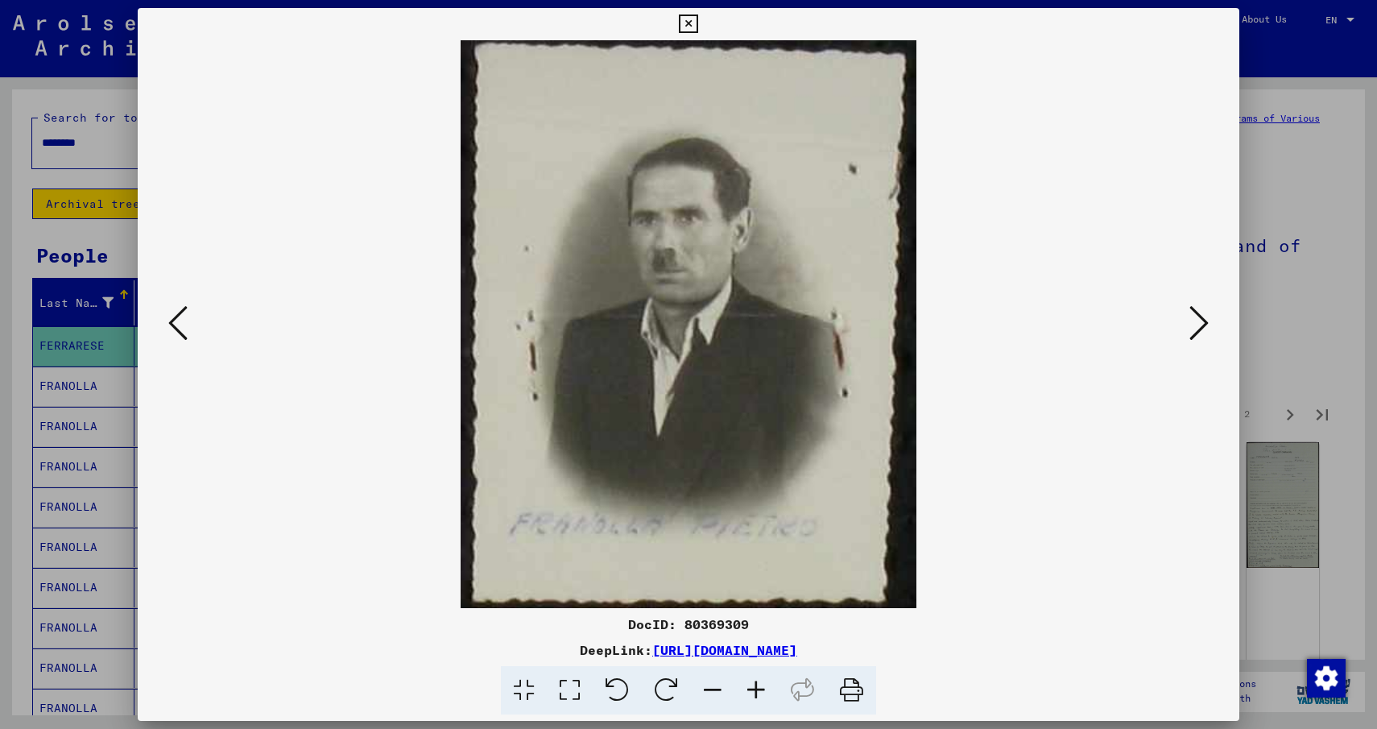
click at [1203, 320] on icon at bounding box center [1198, 323] width 19 height 39
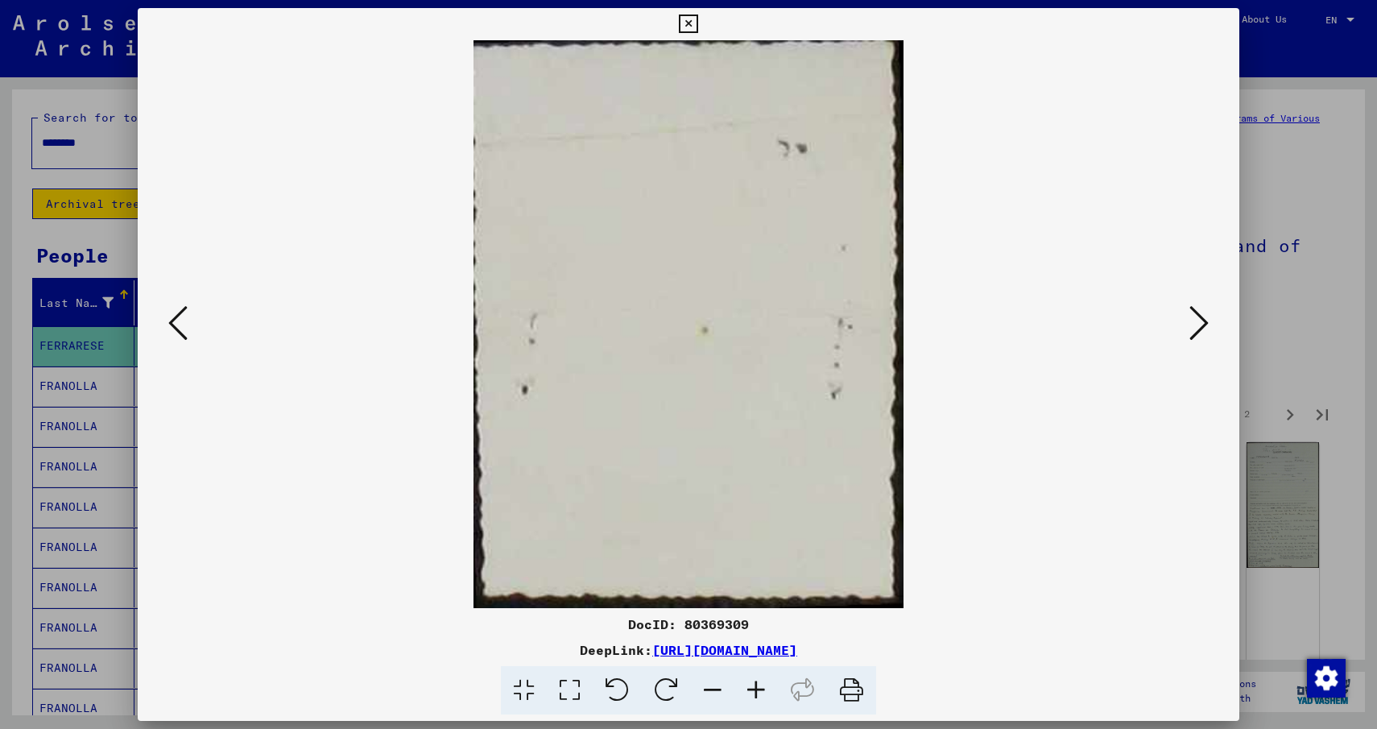
click at [1203, 320] on icon at bounding box center [1198, 323] width 19 height 39
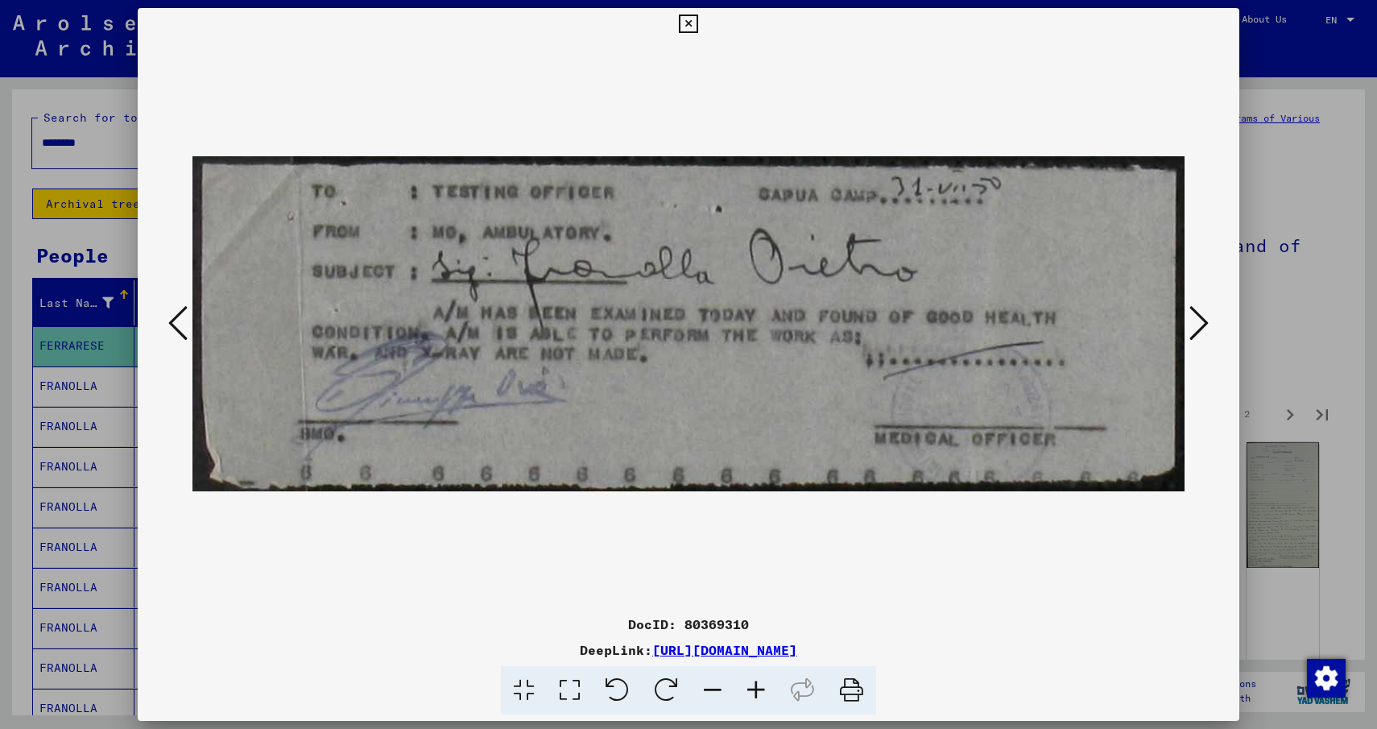
click at [1203, 320] on icon at bounding box center [1198, 323] width 19 height 39
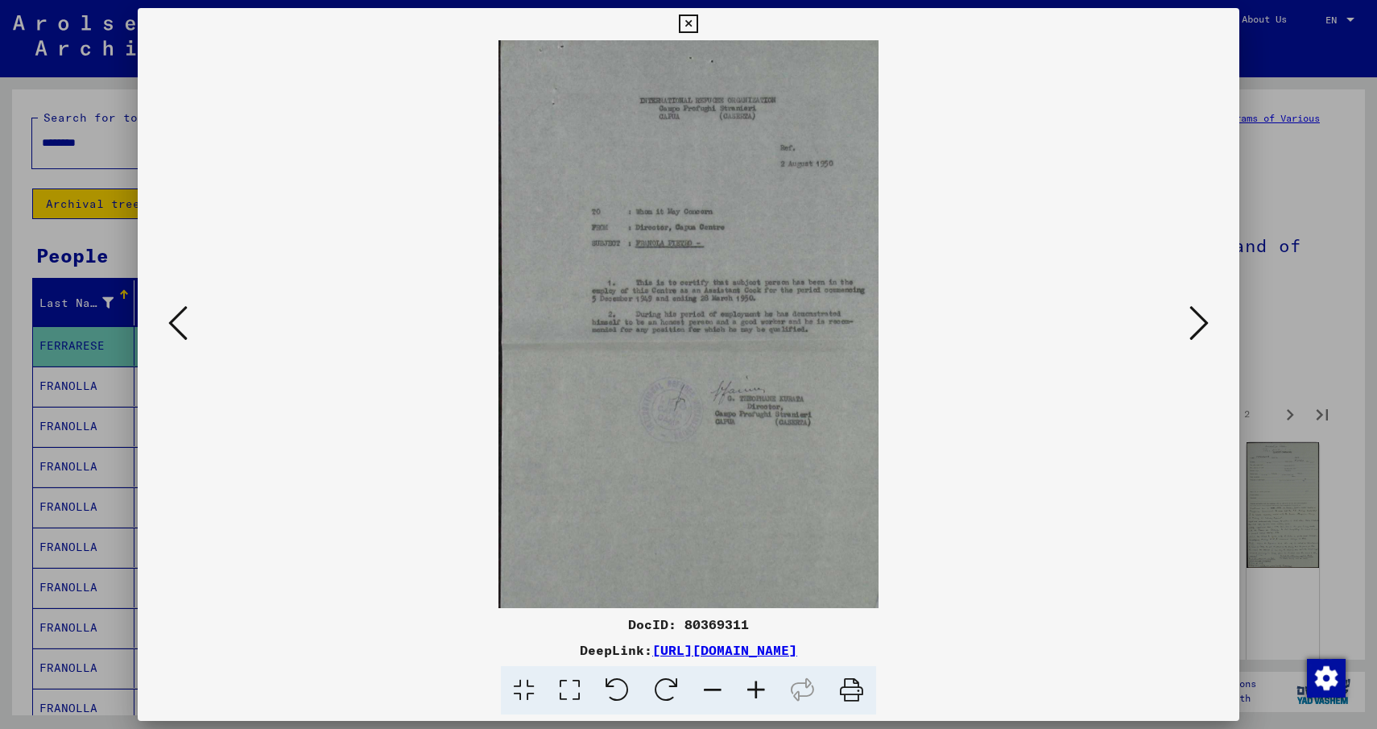
click at [1203, 320] on icon at bounding box center [1198, 323] width 19 height 39
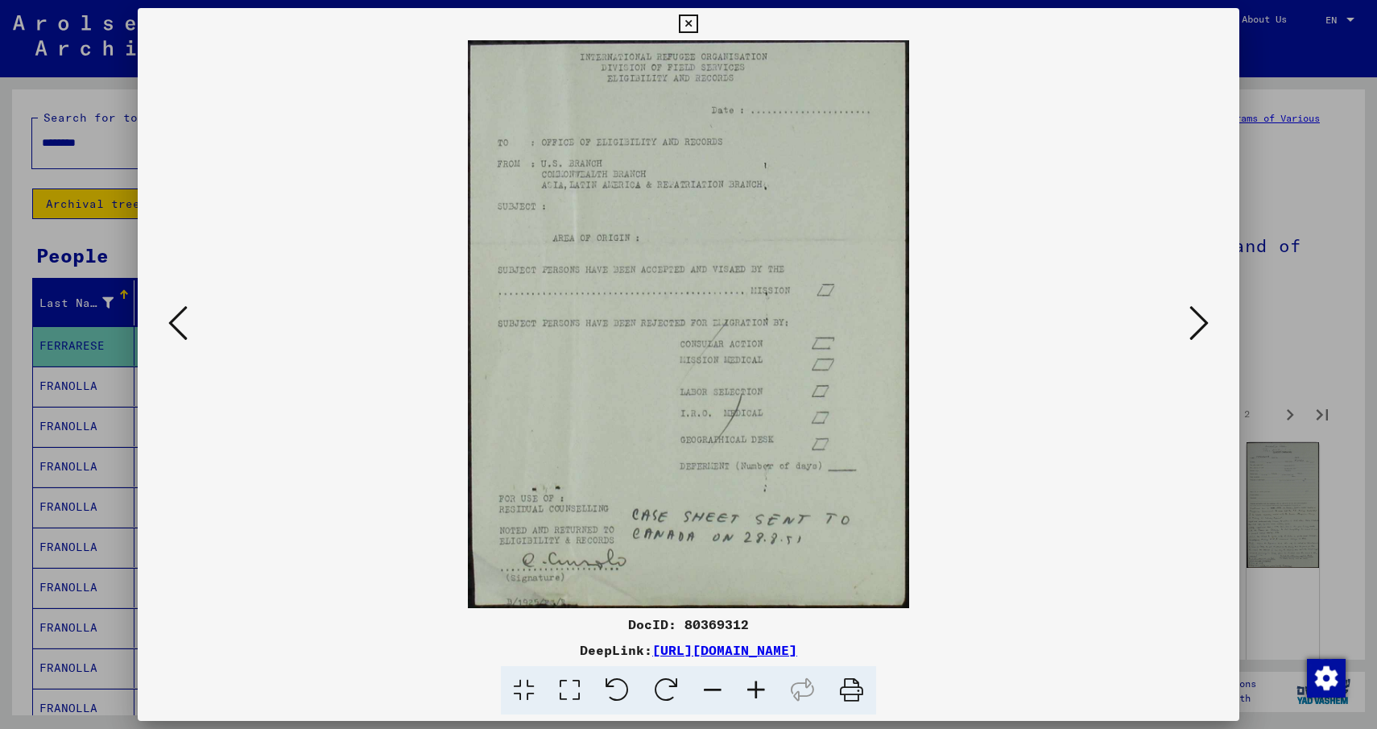
click at [1203, 320] on icon at bounding box center [1198, 323] width 19 height 39
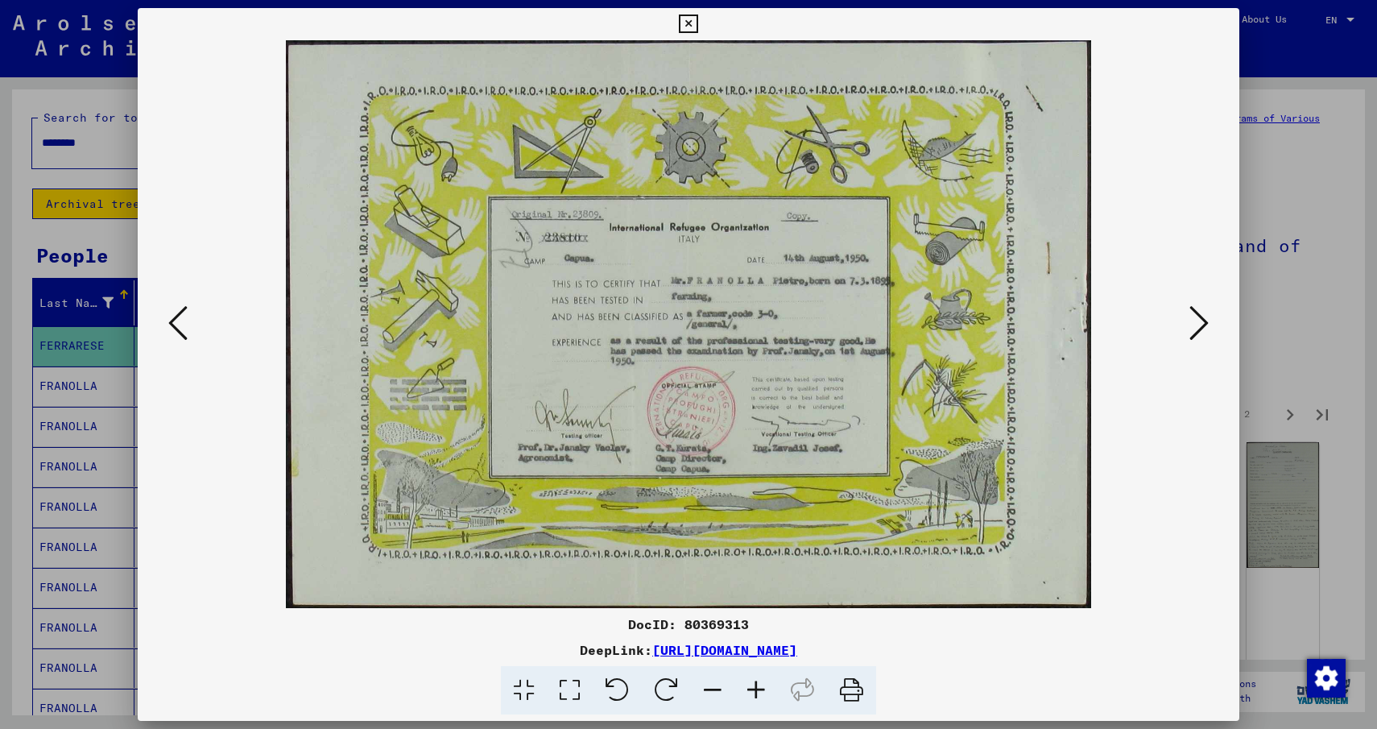
click at [1203, 320] on icon at bounding box center [1198, 323] width 19 height 39
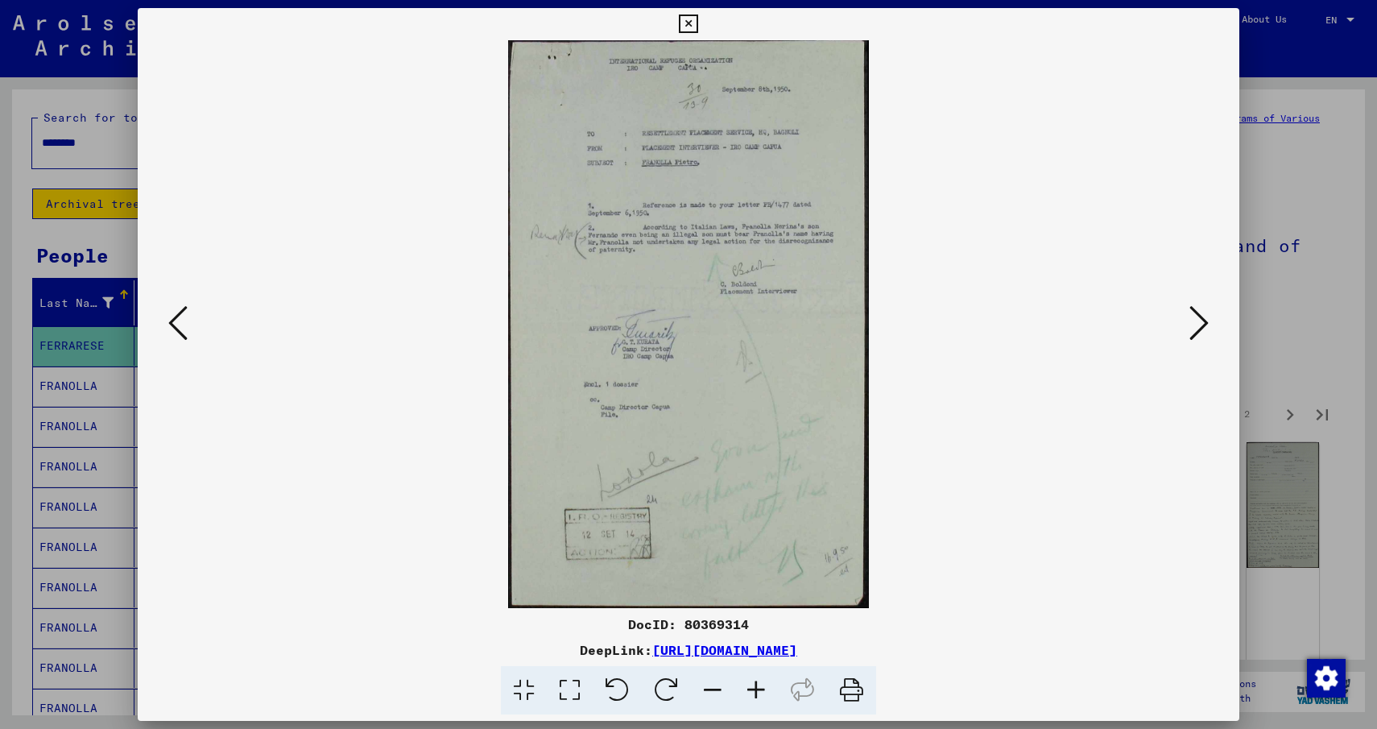
click at [1203, 320] on icon at bounding box center [1198, 323] width 19 height 39
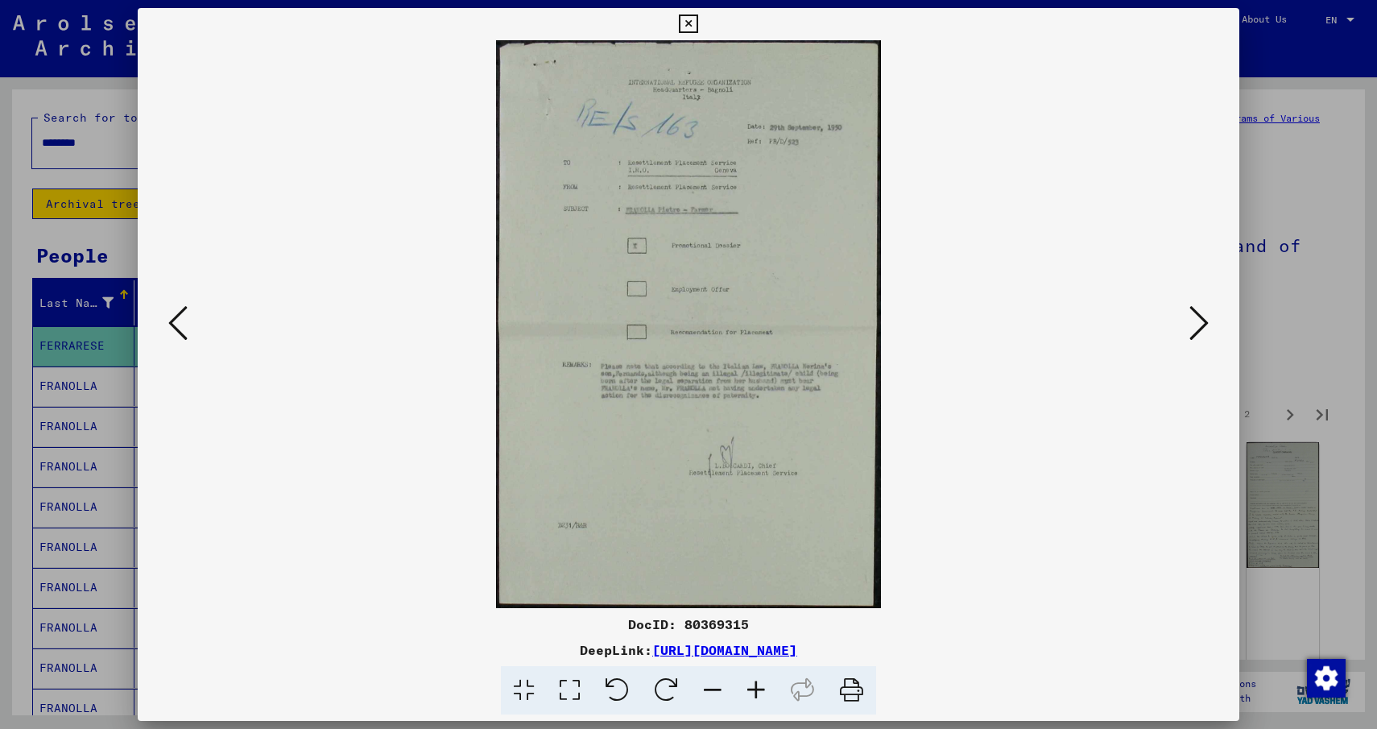
click at [1203, 320] on icon at bounding box center [1198, 323] width 19 height 39
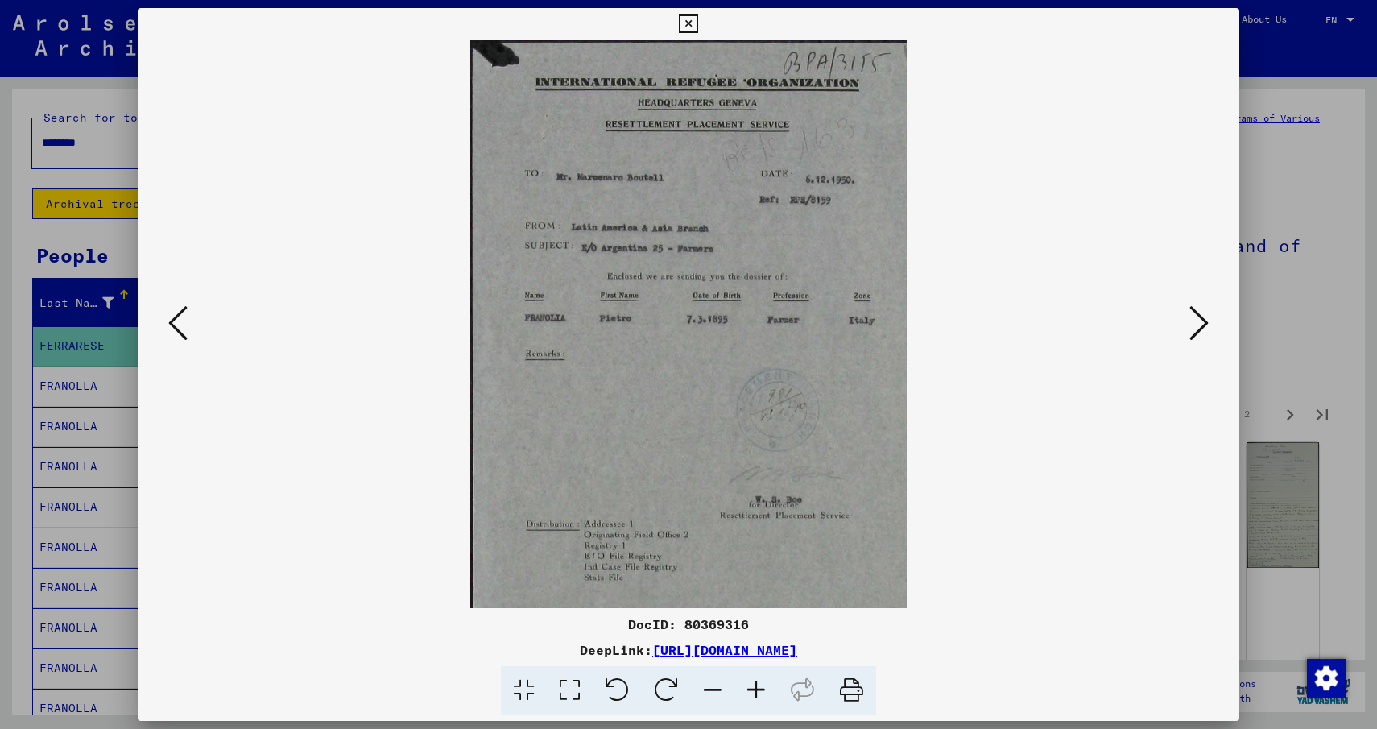
click at [1203, 320] on icon at bounding box center [1198, 323] width 19 height 39
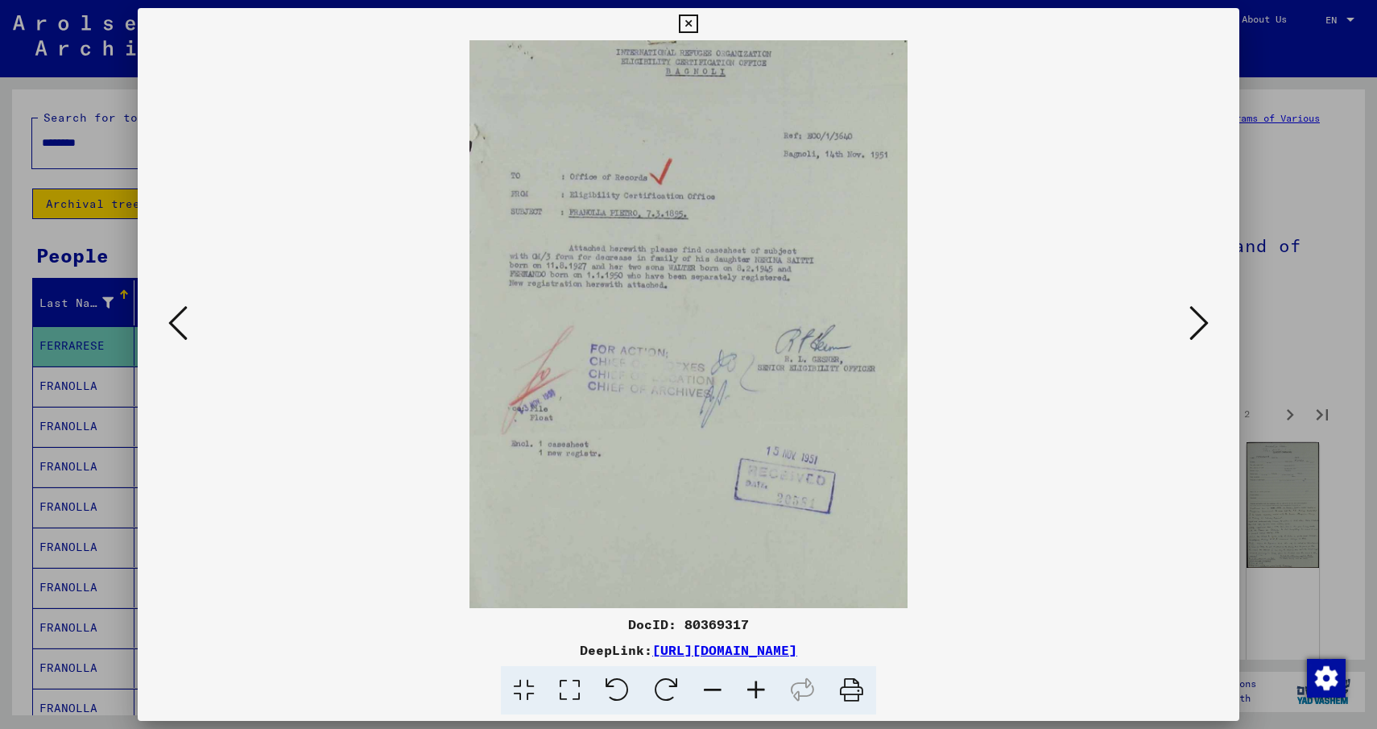
click at [1203, 320] on icon at bounding box center [1198, 323] width 19 height 39
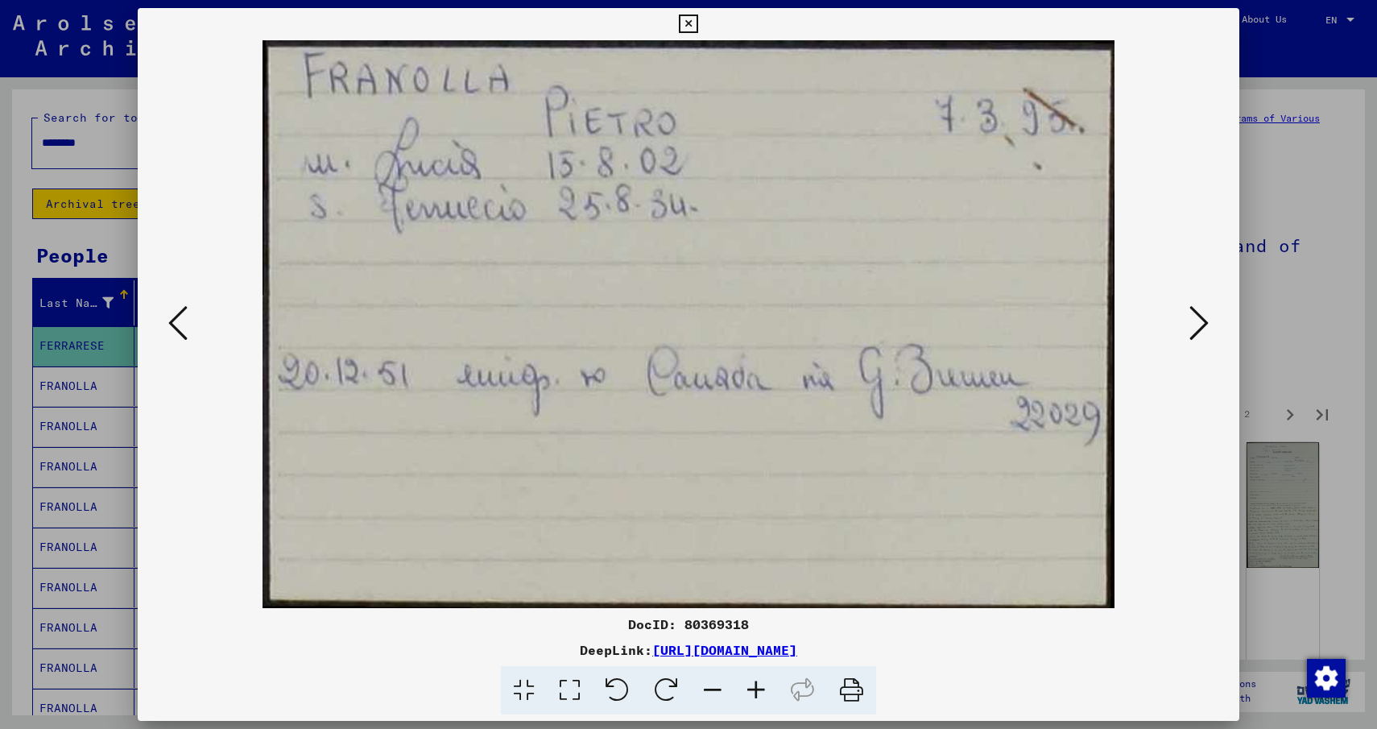
click at [1203, 320] on icon at bounding box center [1198, 323] width 19 height 39
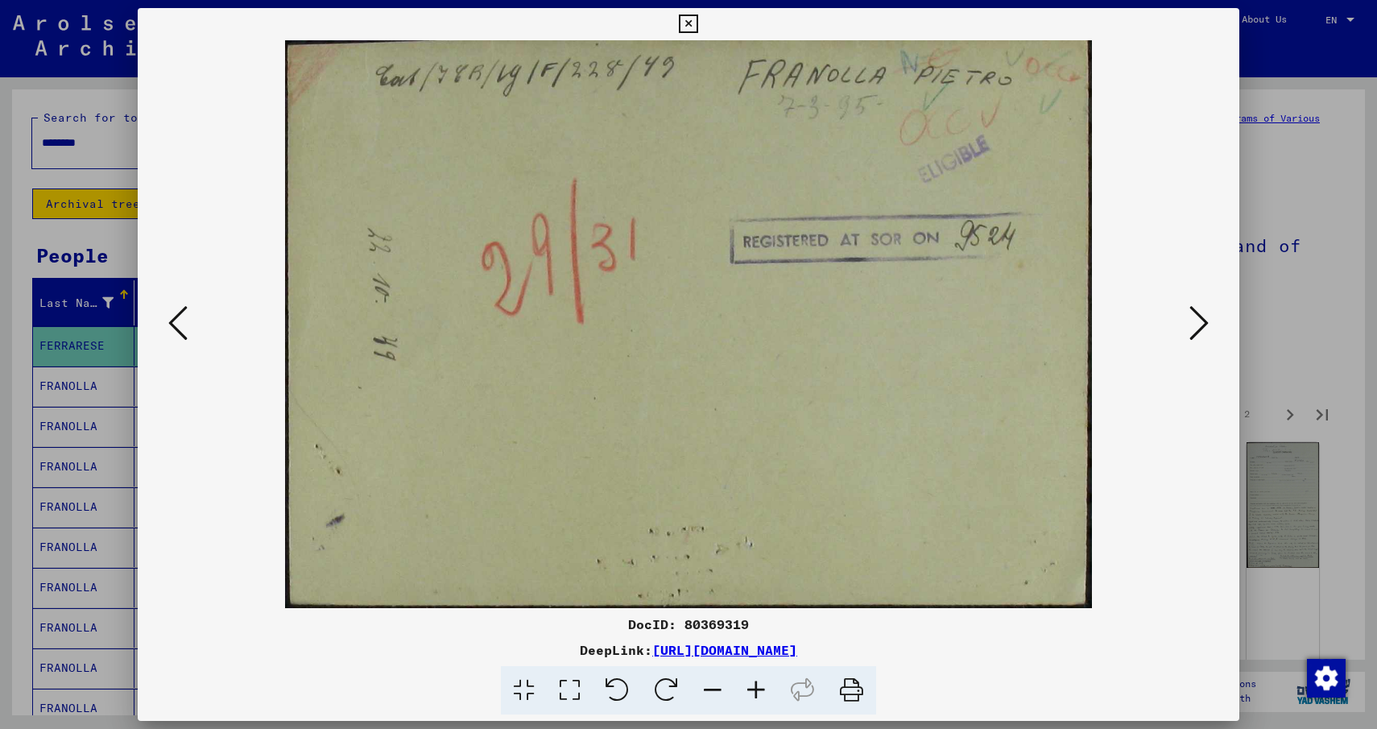
click at [1203, 320] on icon at bounding box center [1198, 323] width 19 height 39
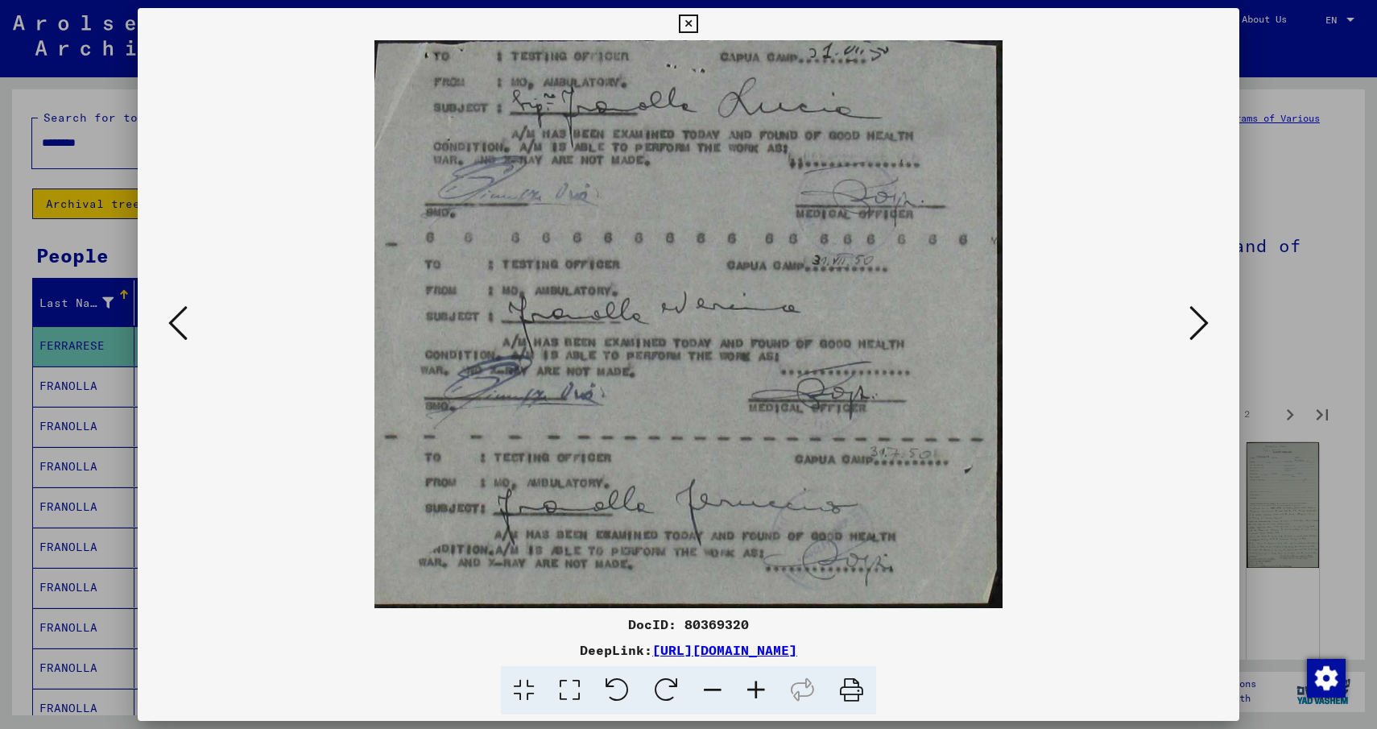
click at [1203, 320] on icon at bounding box center [1198, 323] width 19 height 39
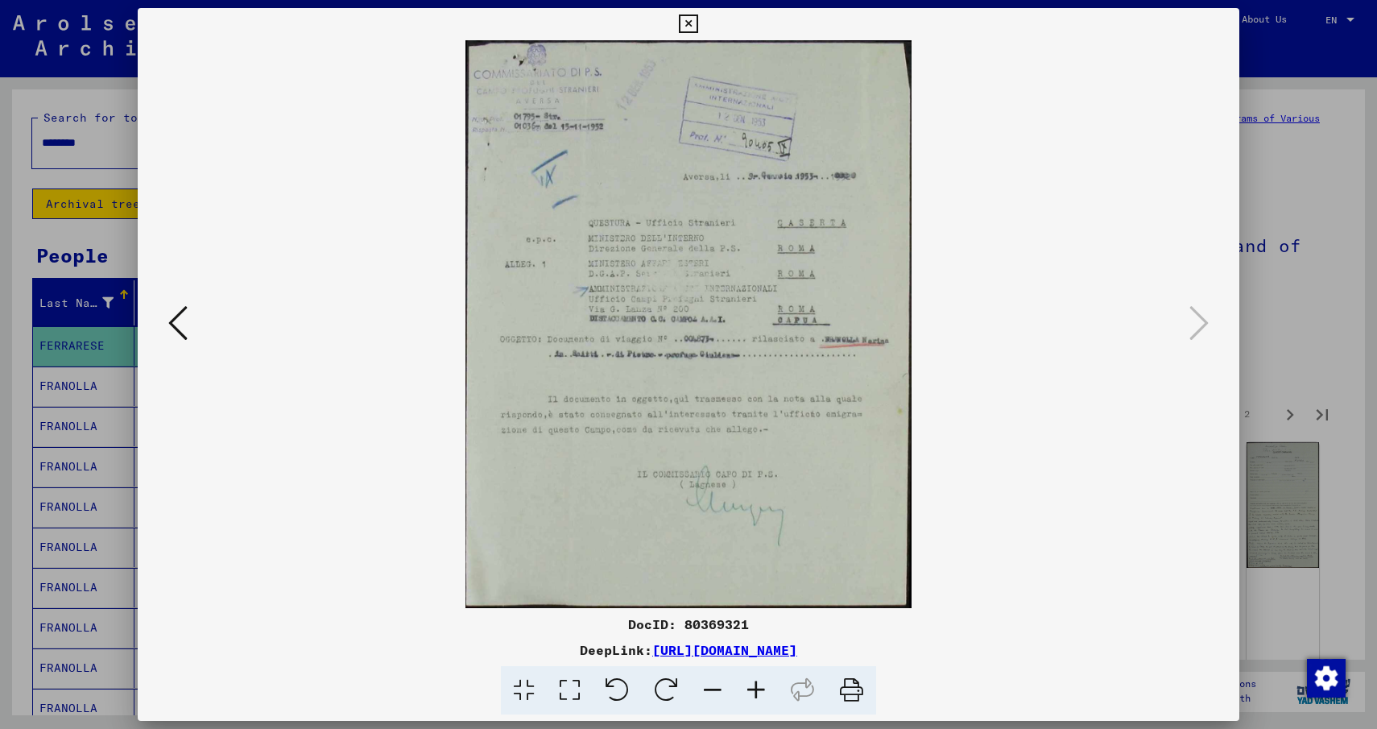
click at [692, 19] on icon at bounding box center [688, 23] width 19 height 19
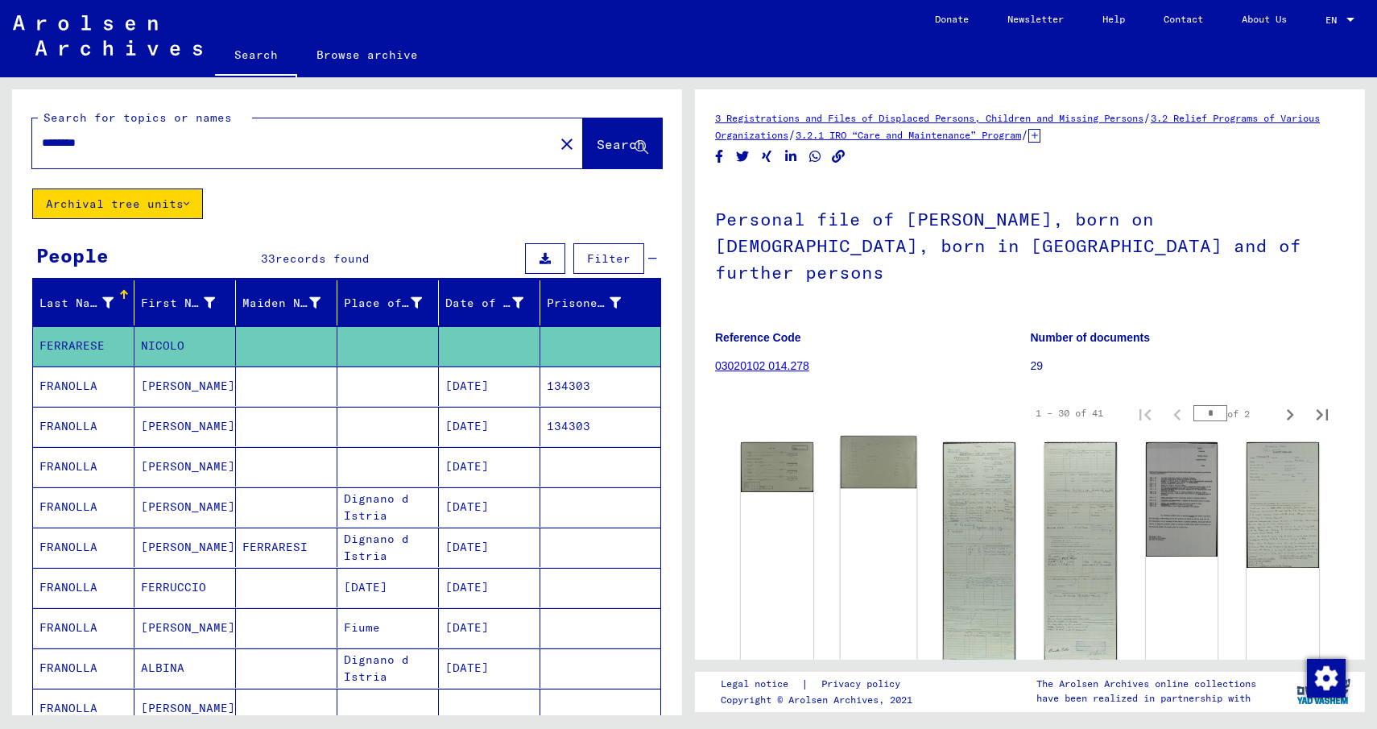
scroll to position [322, 0]
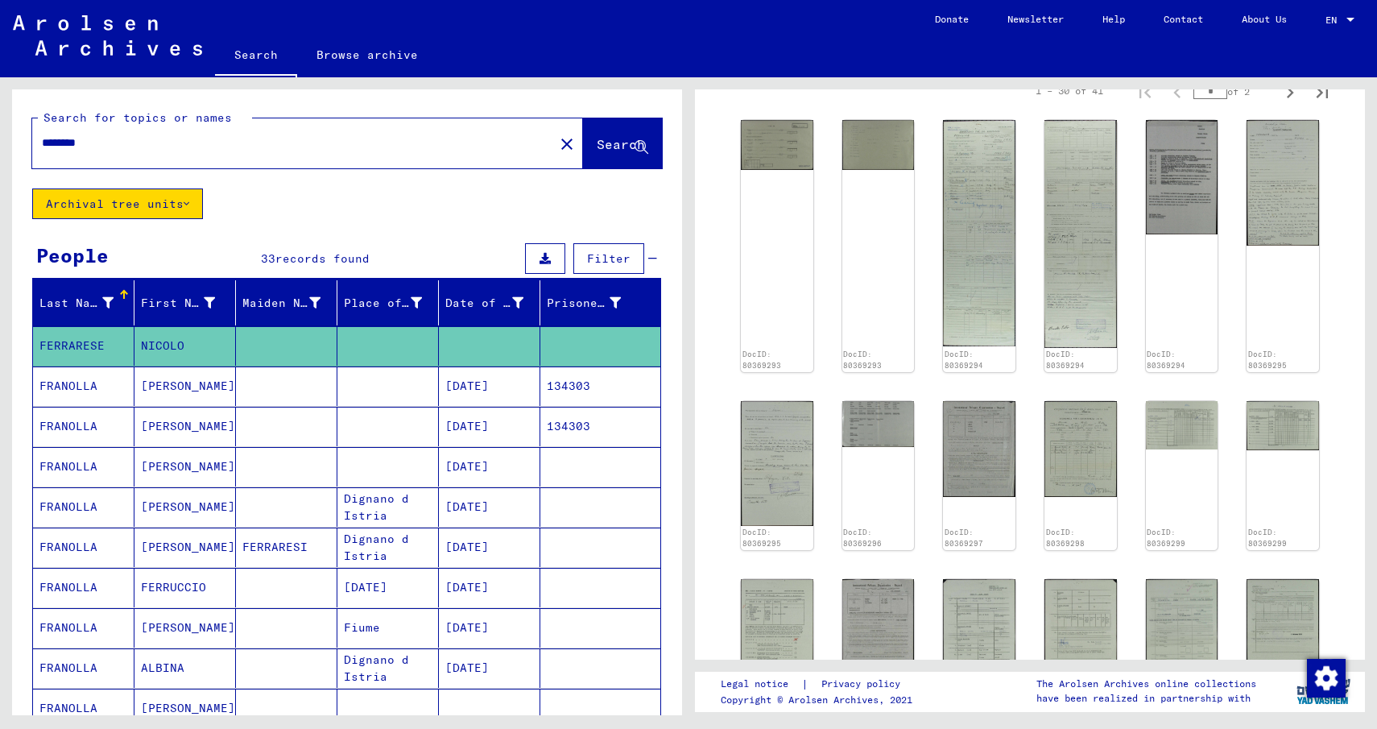
click at [68, 540] on mat-cell "FRANOLLA" at bounding box center [83, 547] width 101 height 39
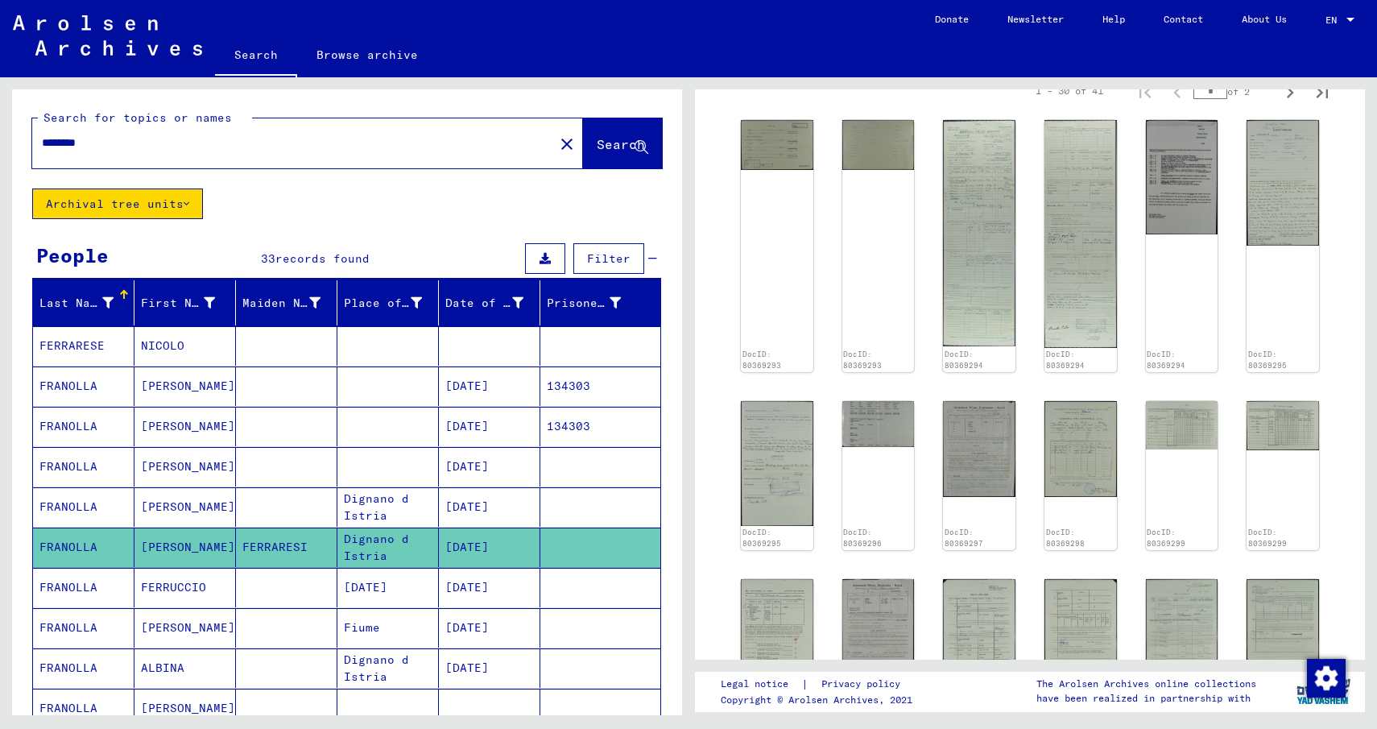
click at [68, 540] on mat-cell "FRANOLLA" at bounding box center [83, 547] width 101 height 39
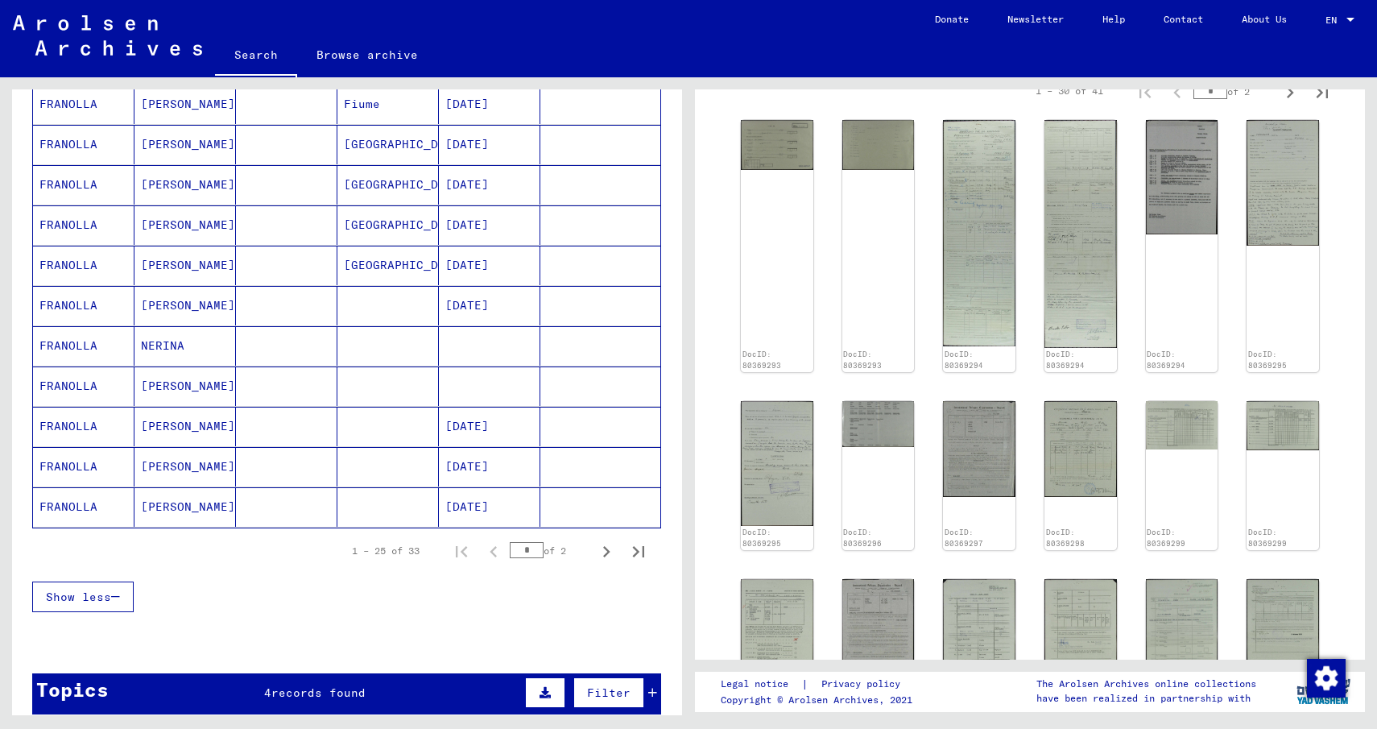
scroll to position [886, 0]
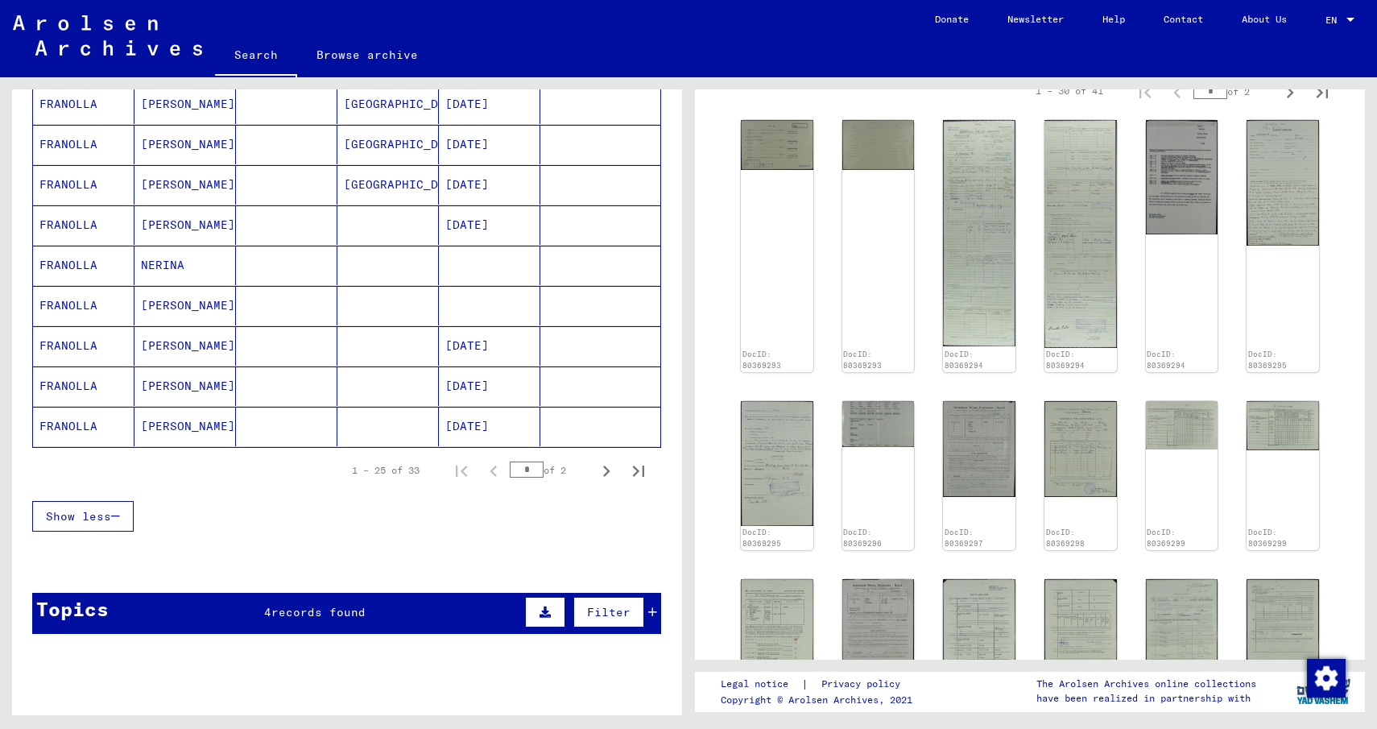
click at [540, 610] on icon at bounding box center [545, 611] width 11 height 11
click at [56, 657] on icon at bounding box center [67, 664] width 40 height 64
click at [111, 653] on icon at bounding box center [115, 655] width 9 height 11
click at [598, 473] on icon "Next page" at bounding box center [606, 471] width 23 height 23
type input "*"
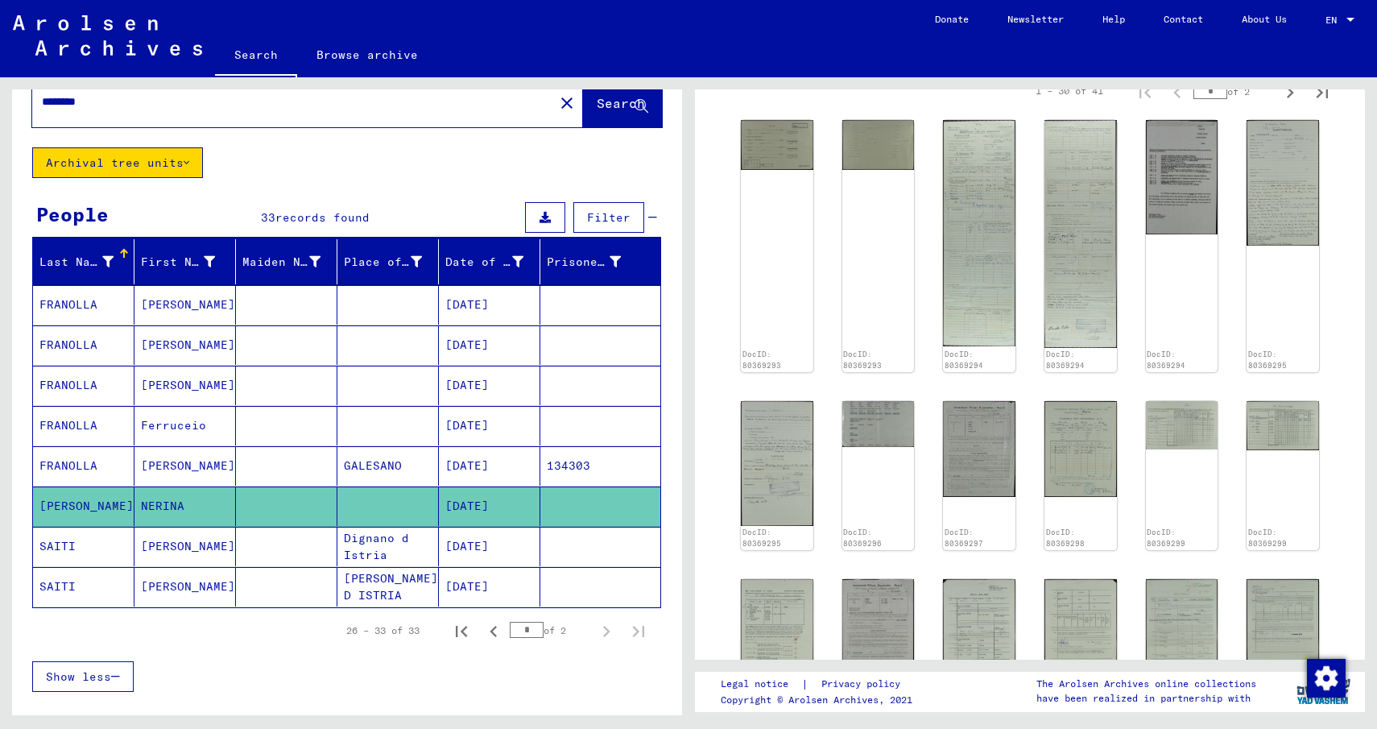
scroll to position [0, 0]
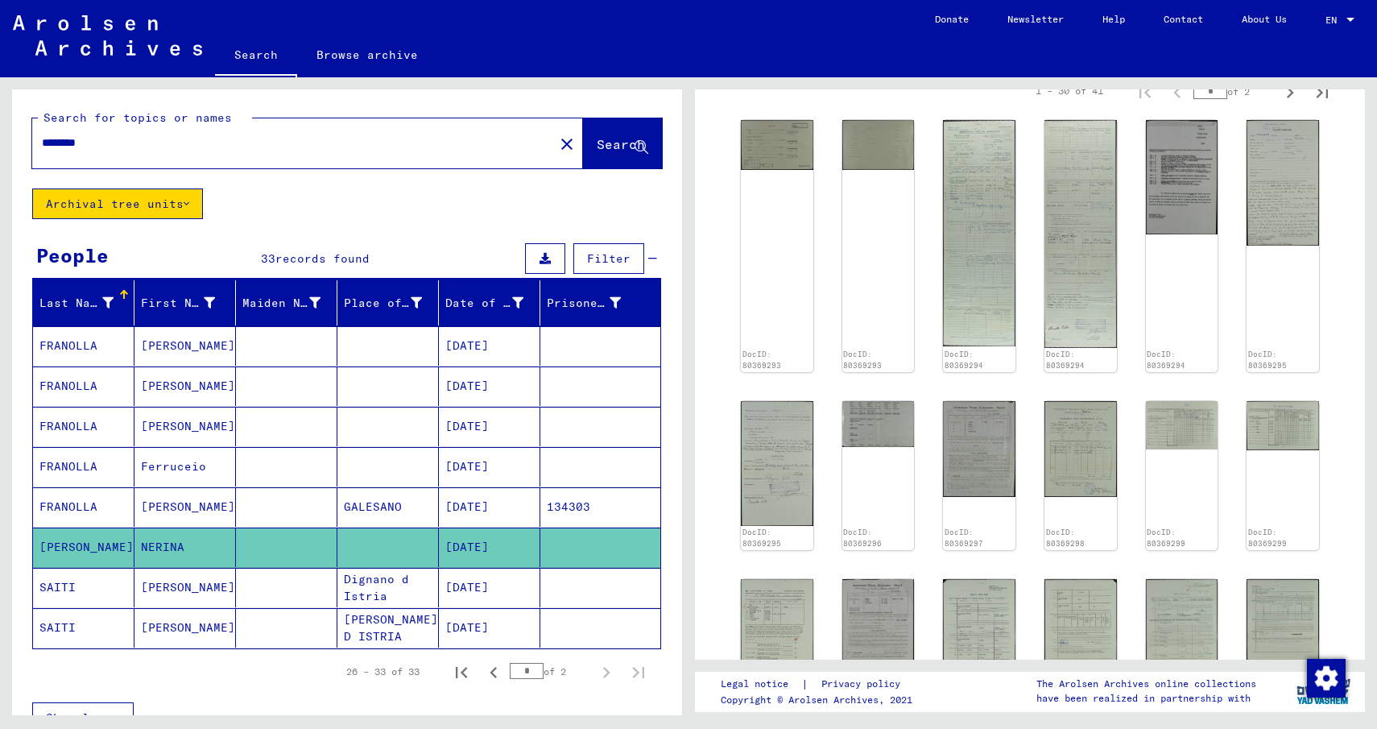
click at [70, 546] on mat-cell "[PERSON_NAME]" at bounding box center [83, 547] width 101 height 39
click at [62, 537] on mat-cell "[PERSON_NAME]" at bounding box center [83, 547] width 101 height 39
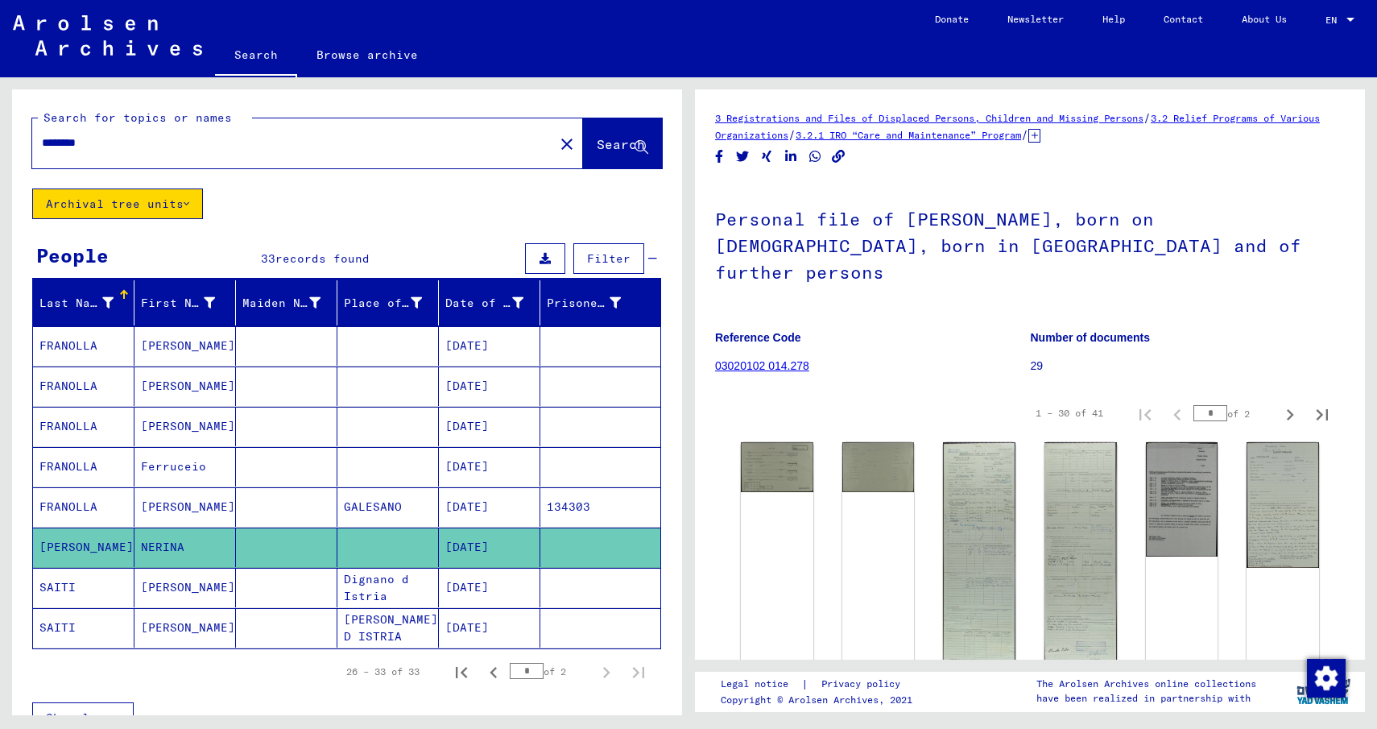
click at [108, 588] on mat-cell "SAITI" at bounding box center [83, 587] width 101 height 39
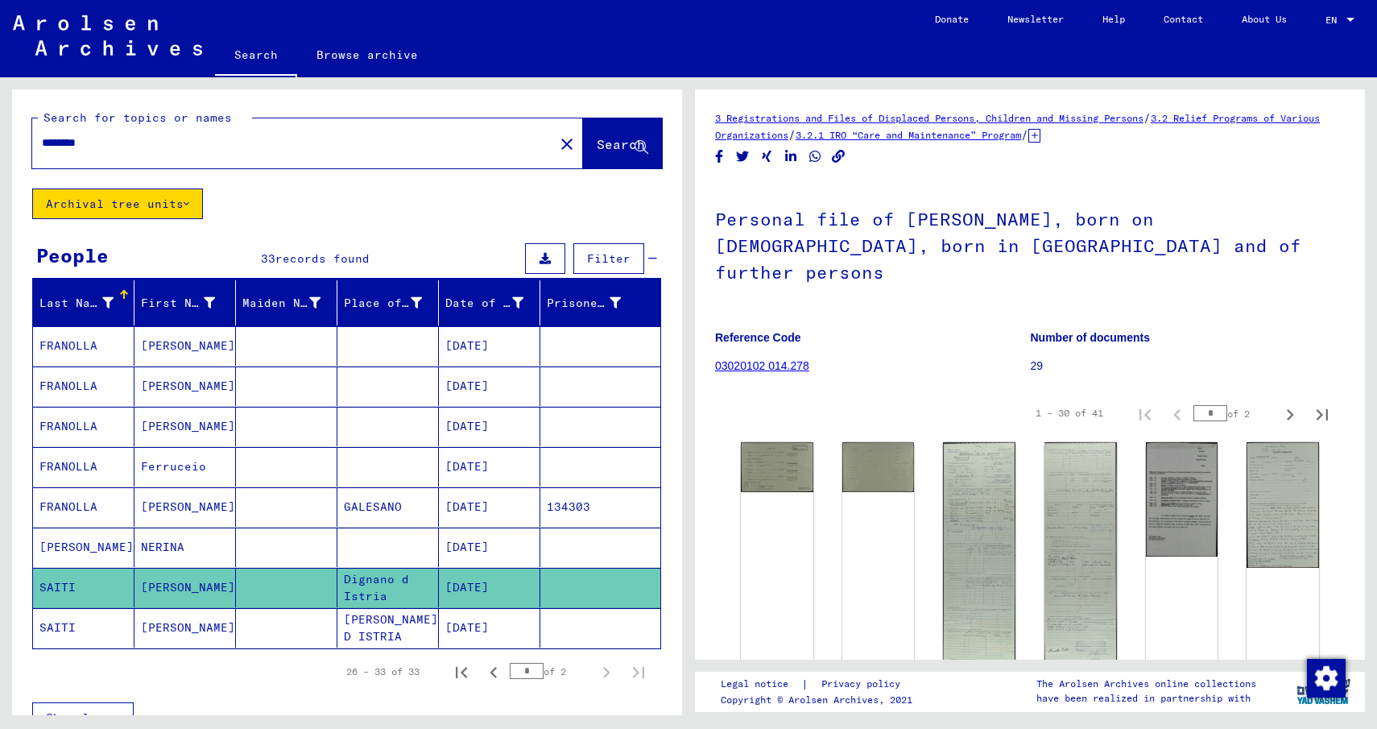
click at [162, 587] on mat-cell "[PERSON_NAME]" at bounding box center [184, 587] width 101 height 39
click at [176, 503] on mat-cell "[PERSON_NAME]" at bounding box center [184, 506] width 101 height 39
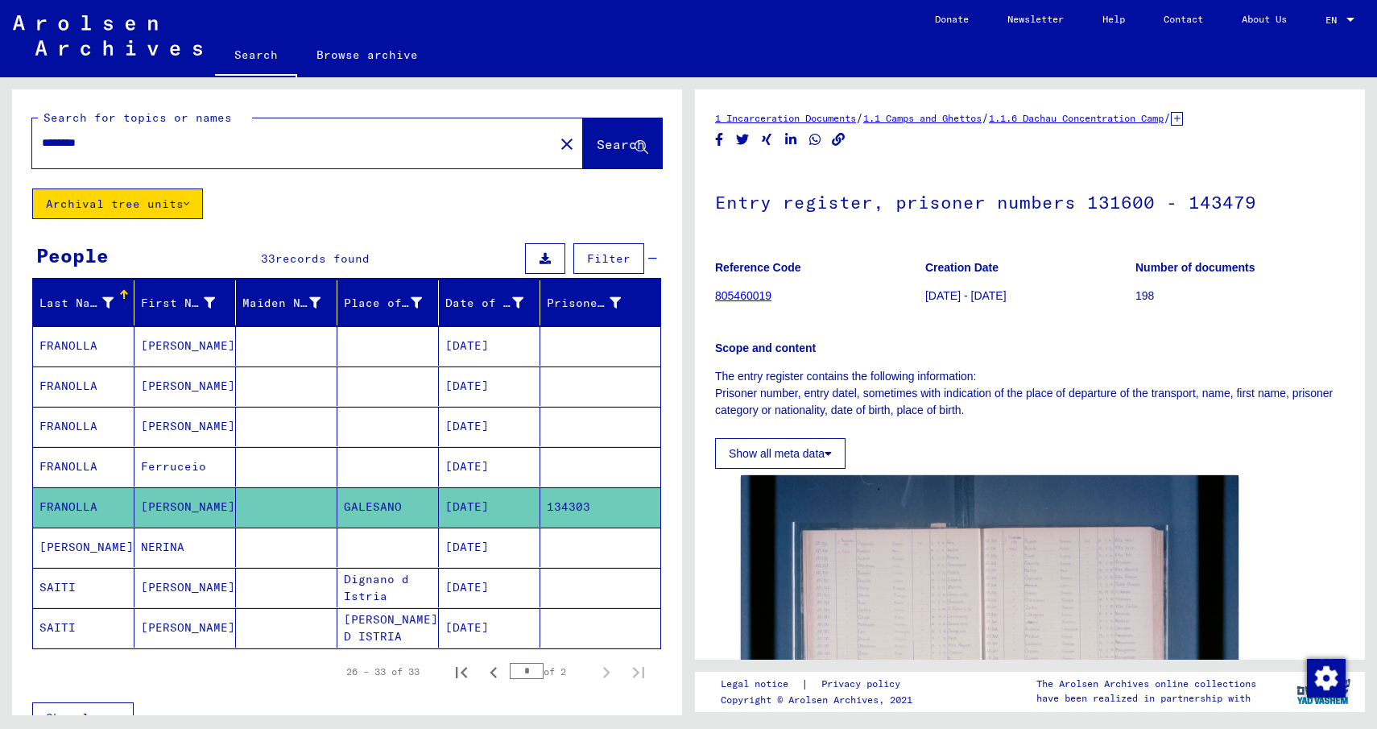
click at [167, 465] on mat-cell "Ferruceio" at bounding box center [184, 466] width 101 height 39
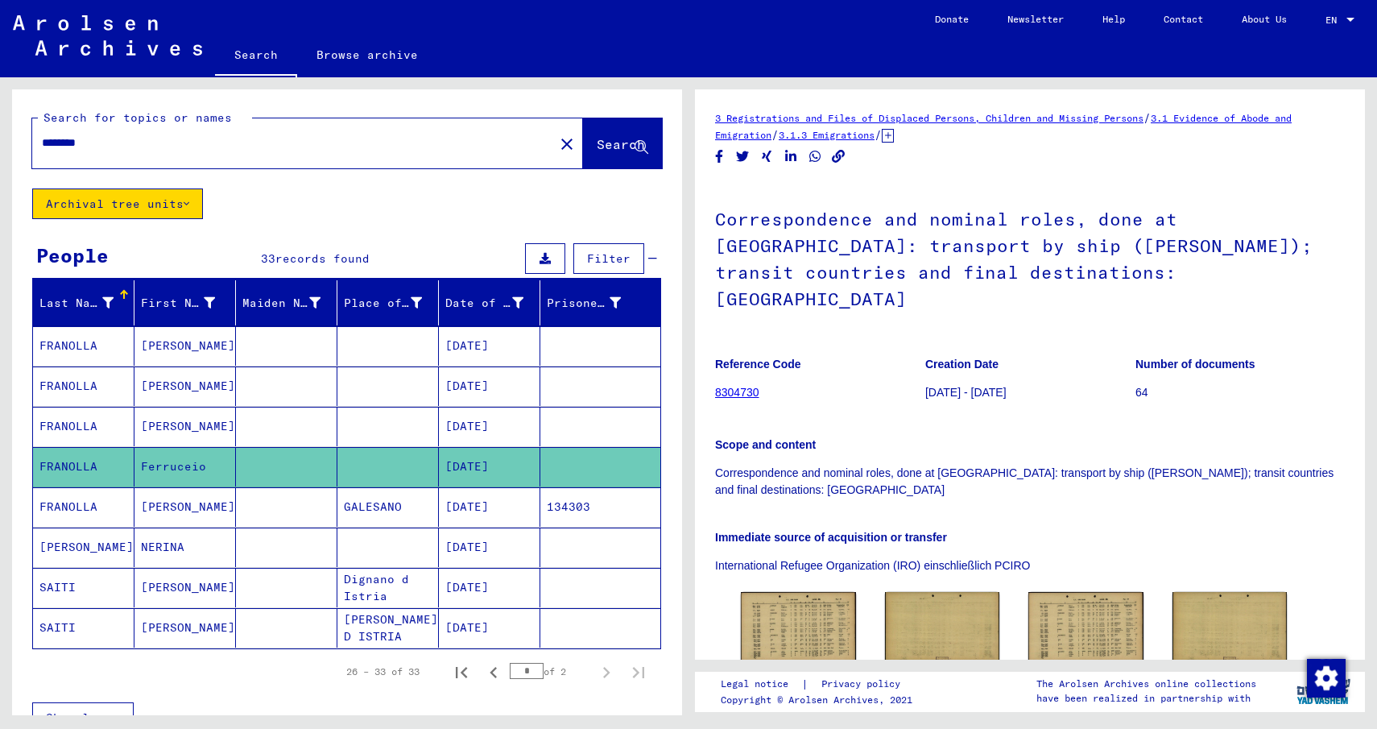
scroll to position [81, 0]
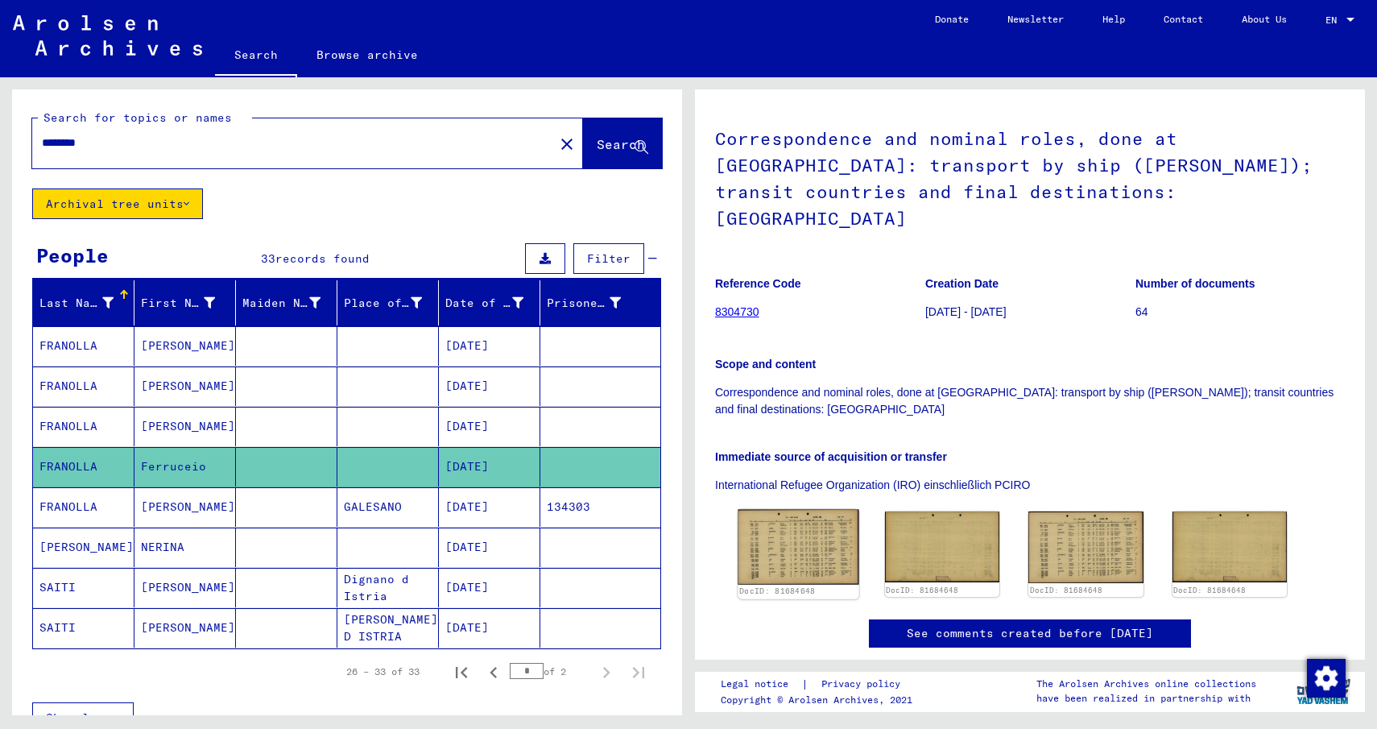
click at [816, 524] on img at bounding box center [798, 547] width 121 height 75
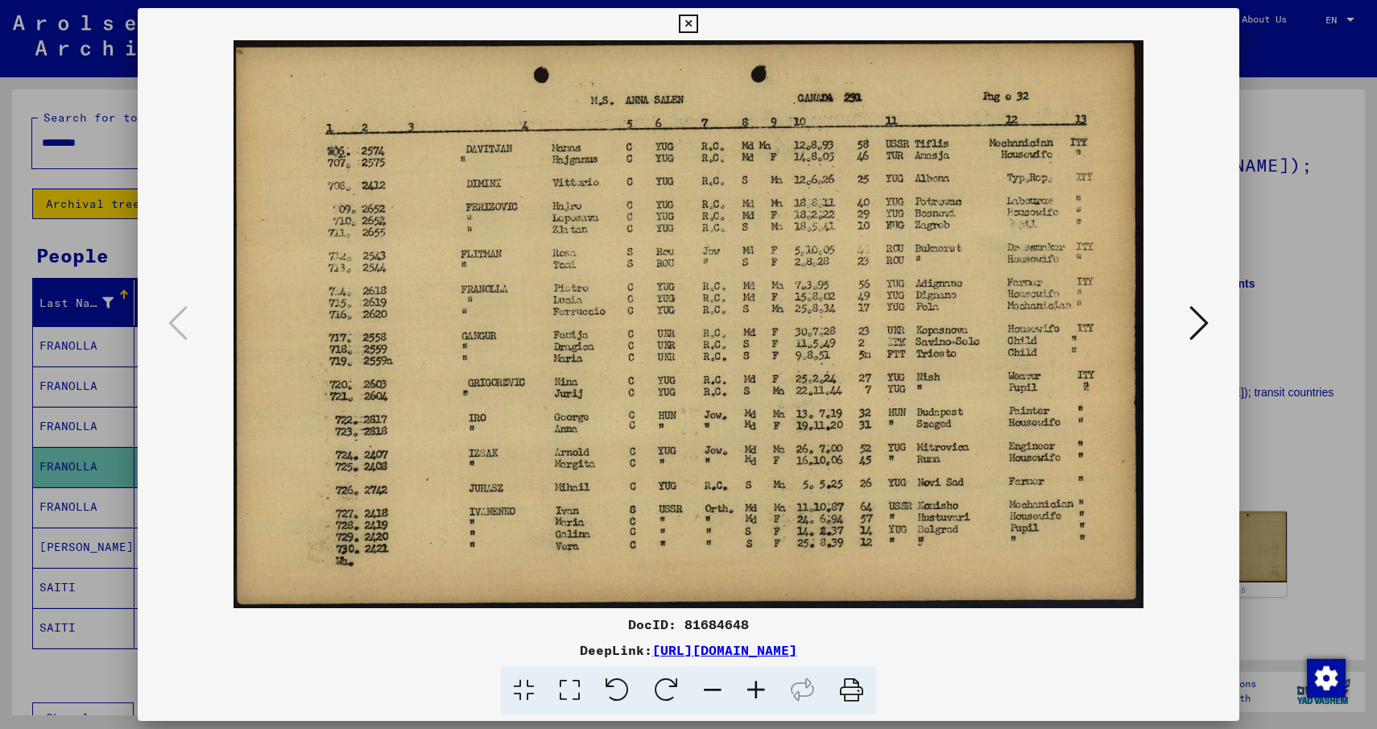
click at [1202, 322] on icon at bounding box center [1198, 323] width 19 height 39
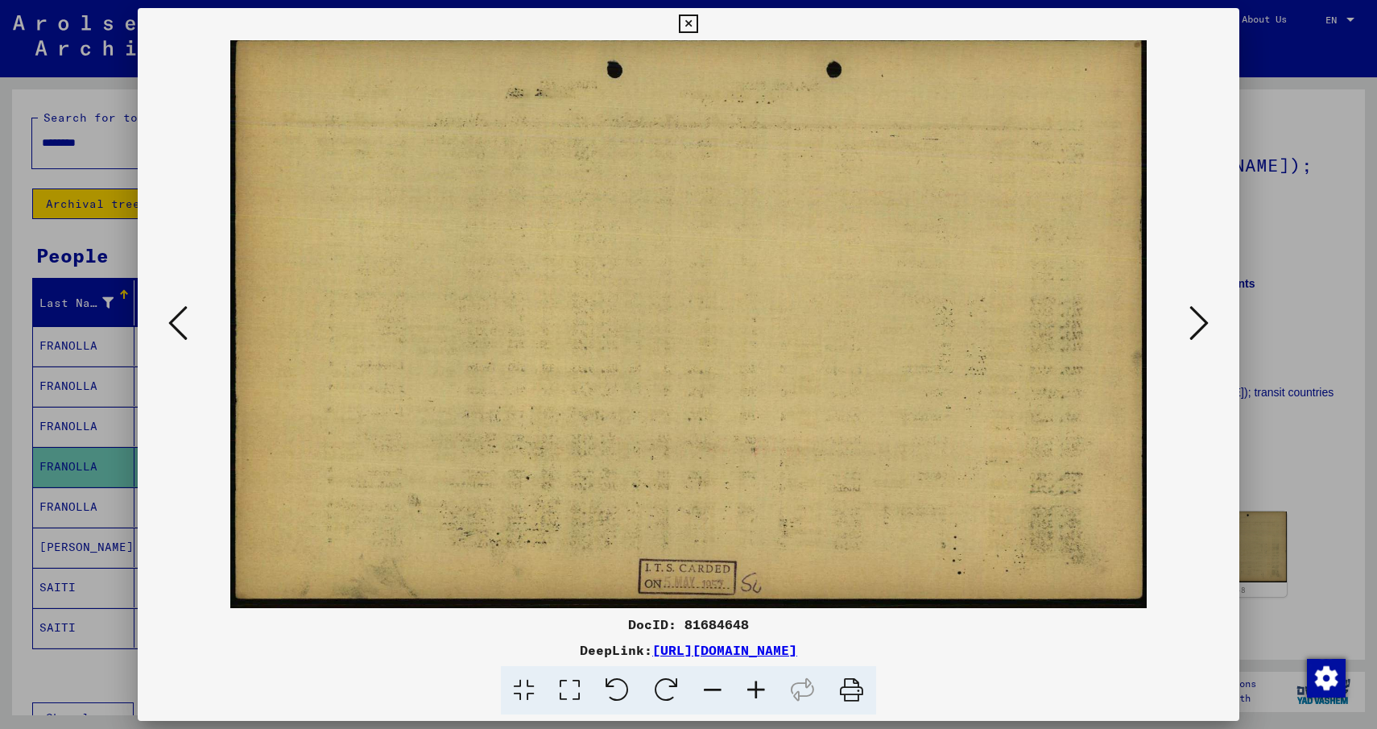
click at [1202, 322] on icon at bounding box center [1198, 323] width 19 height 39
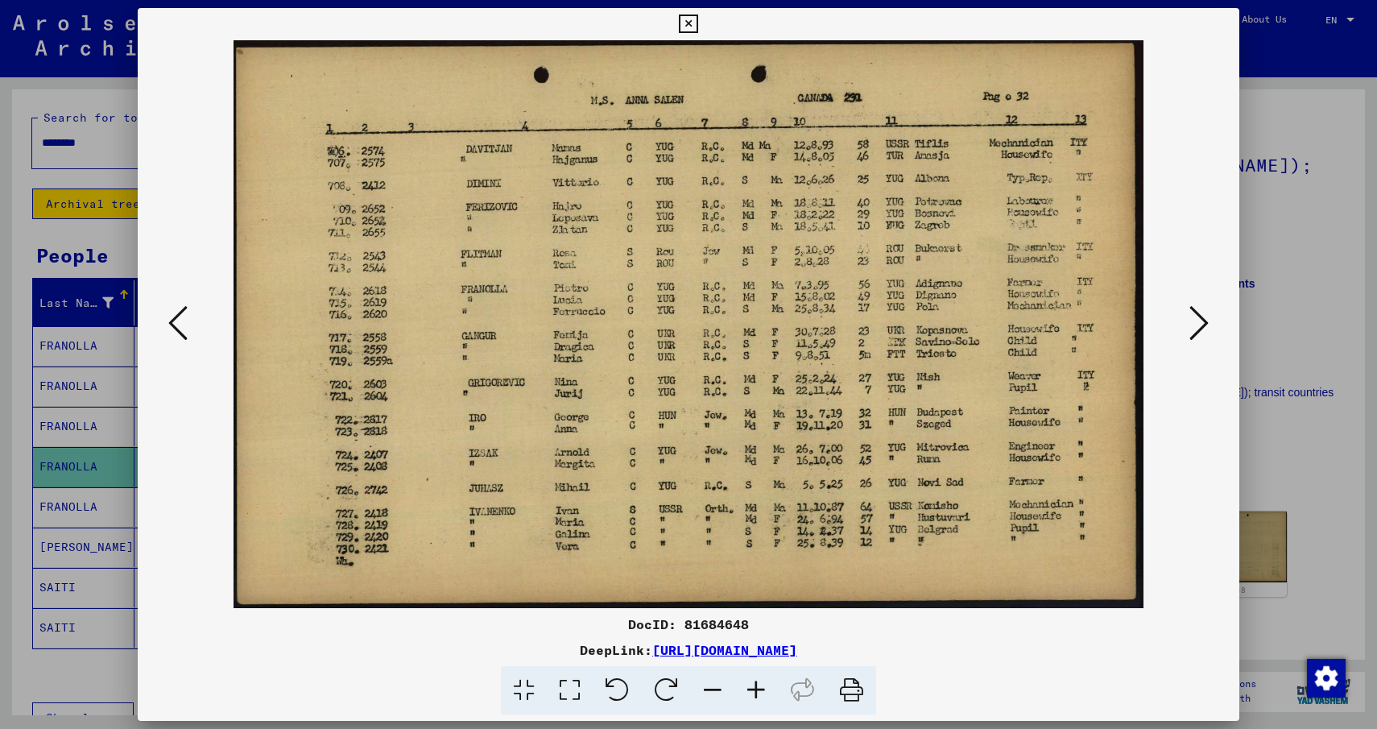
click at [681, 23] on icon at bounding box center [688, 23] width 19 height 19
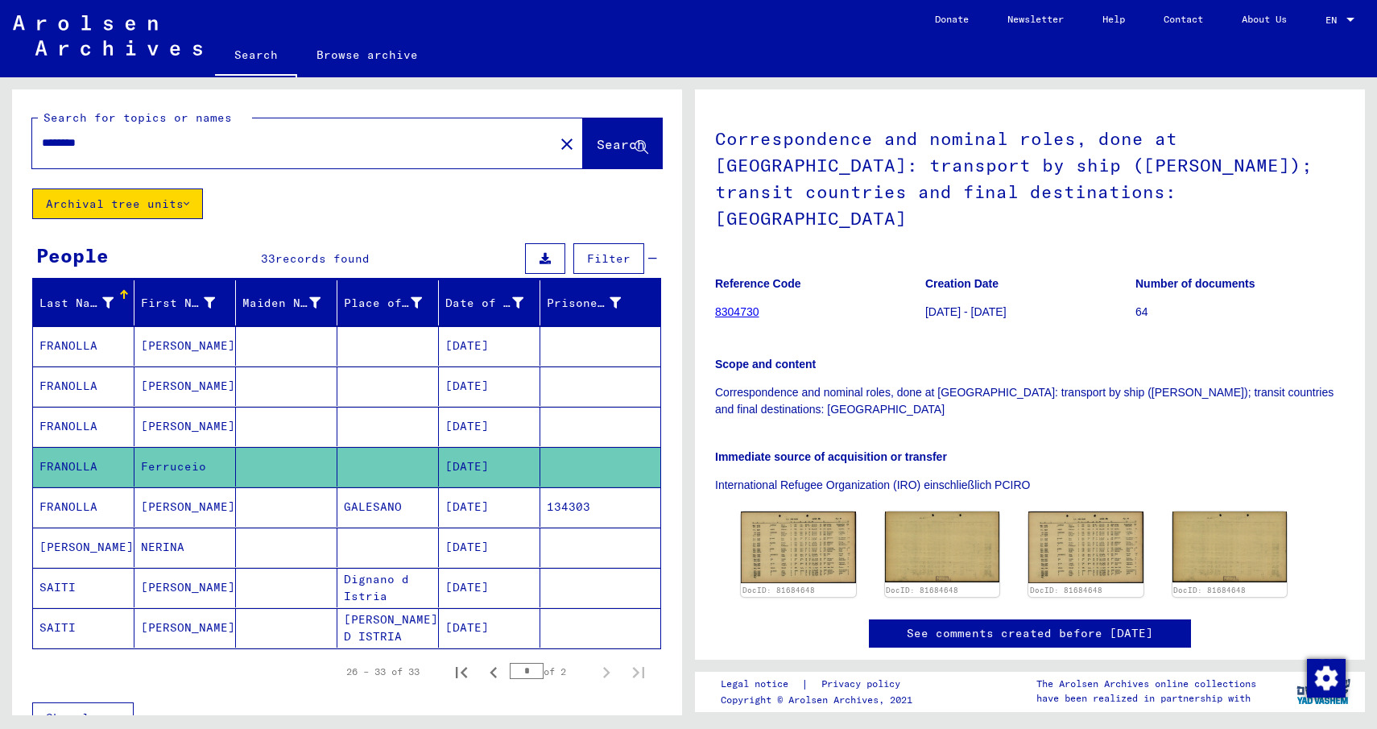
click at [109, 428] on mat-cell "FRANOLLA" at bounding box center [83, 426] width 101 height 39
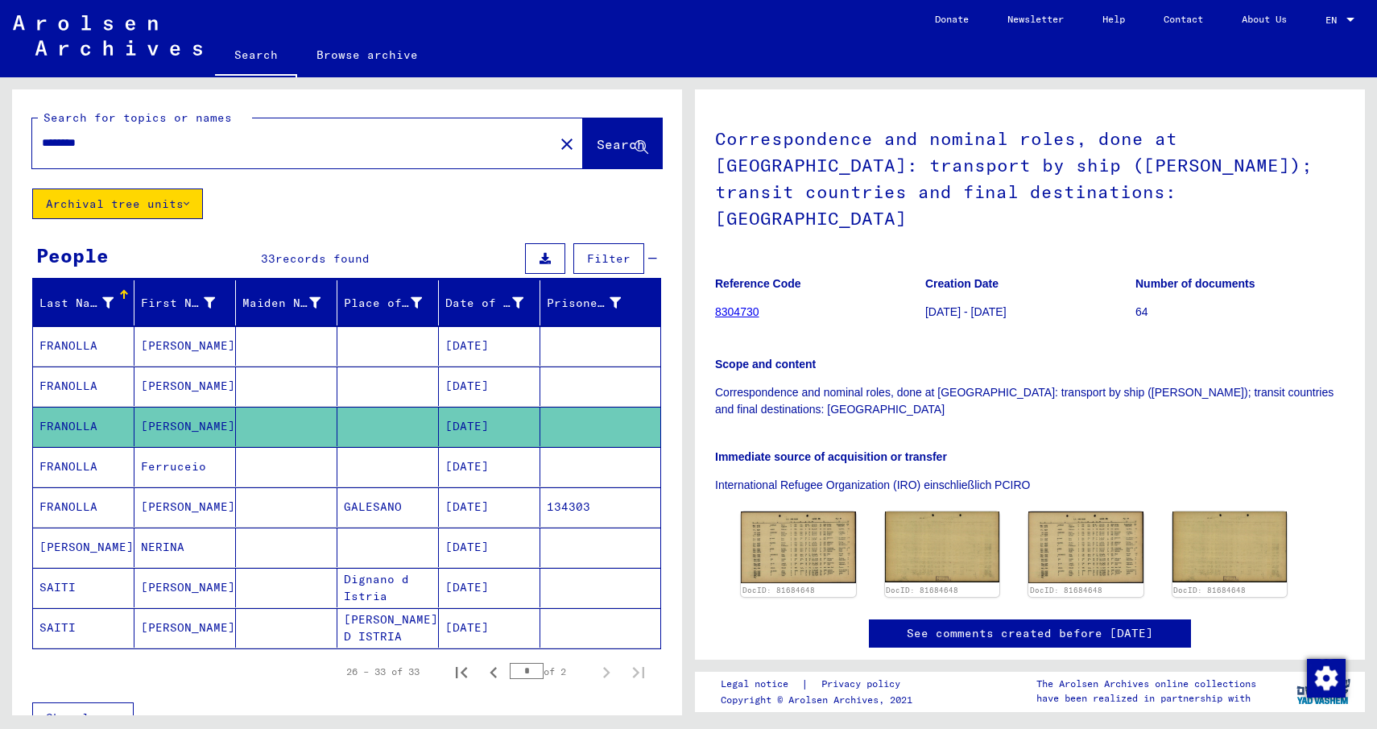
click at [171, 457] on mat-cell "Ferruceio" at bounding box center [184, 466] width 101 height 39
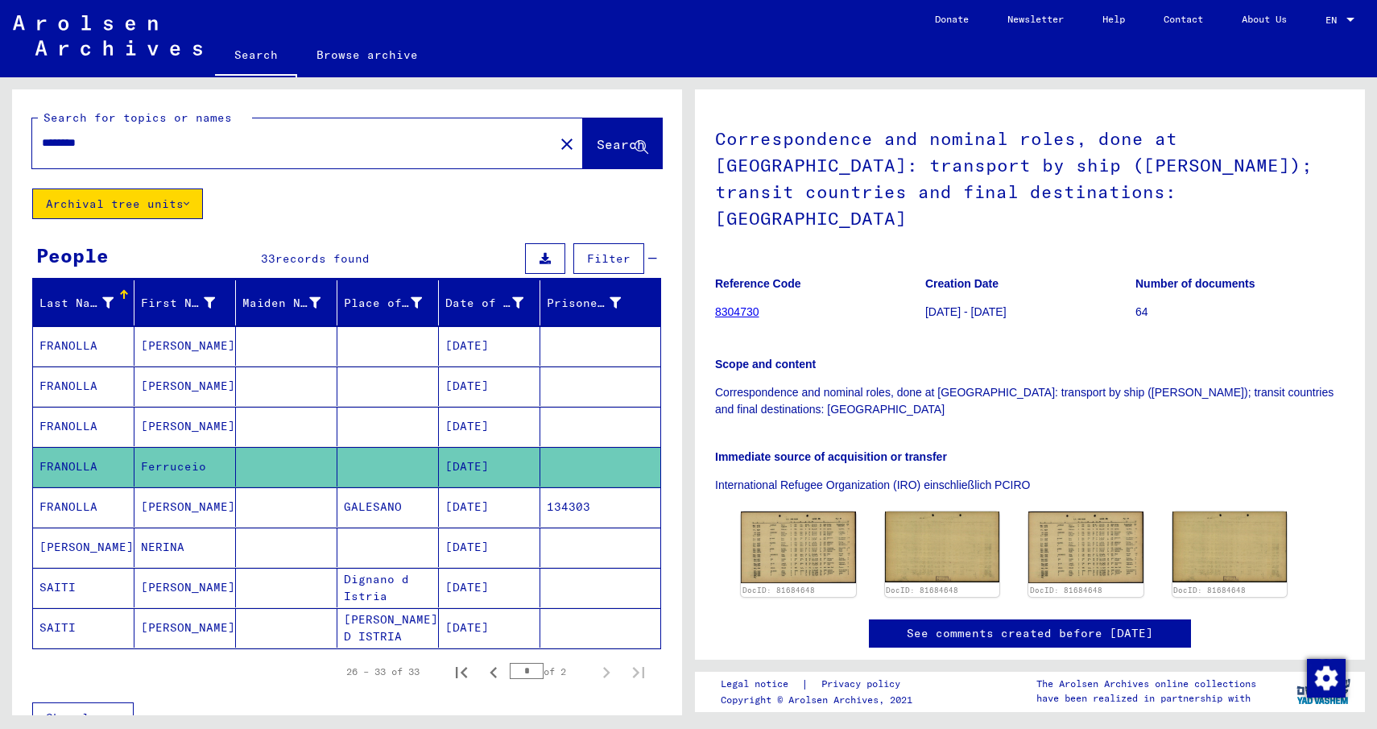
click at [743, 305] on link "8304730" at bounding box center [737, 311] width 44 height 13
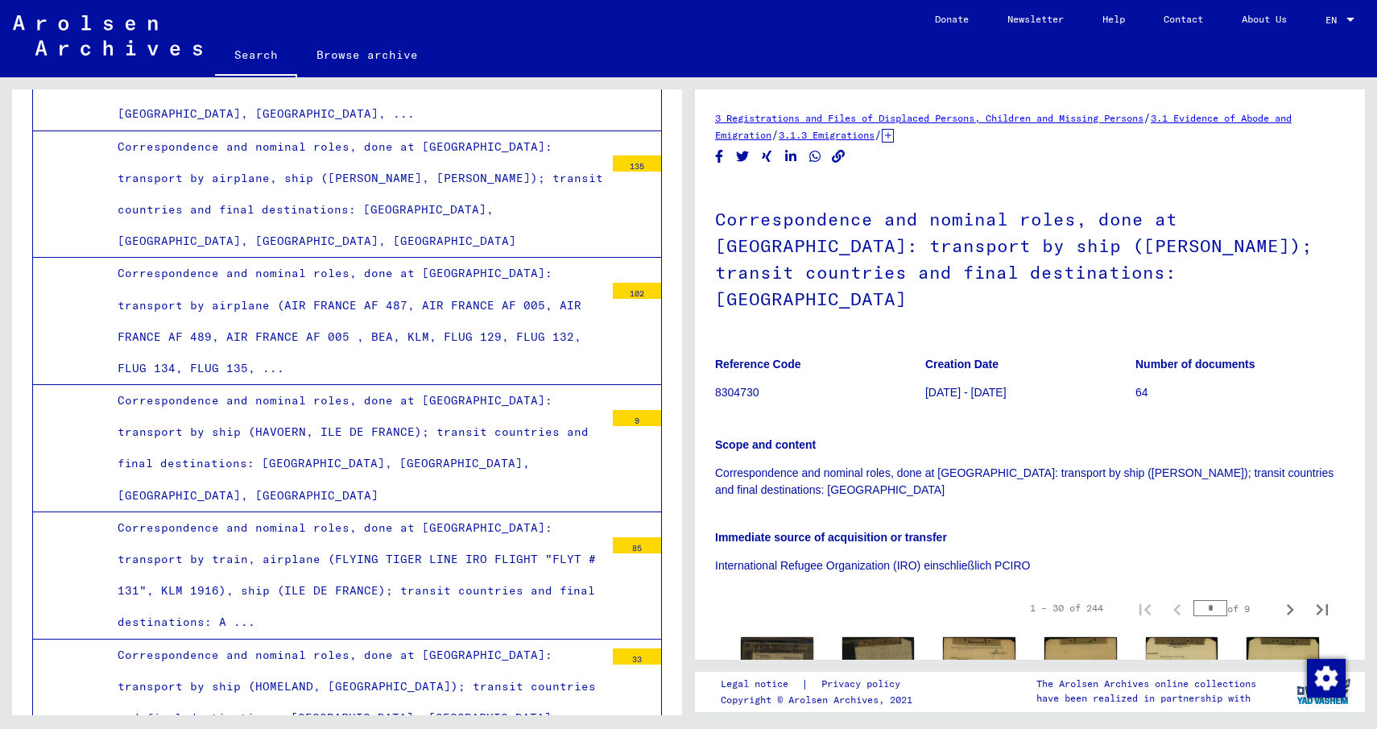
scroll to position [81, 0]
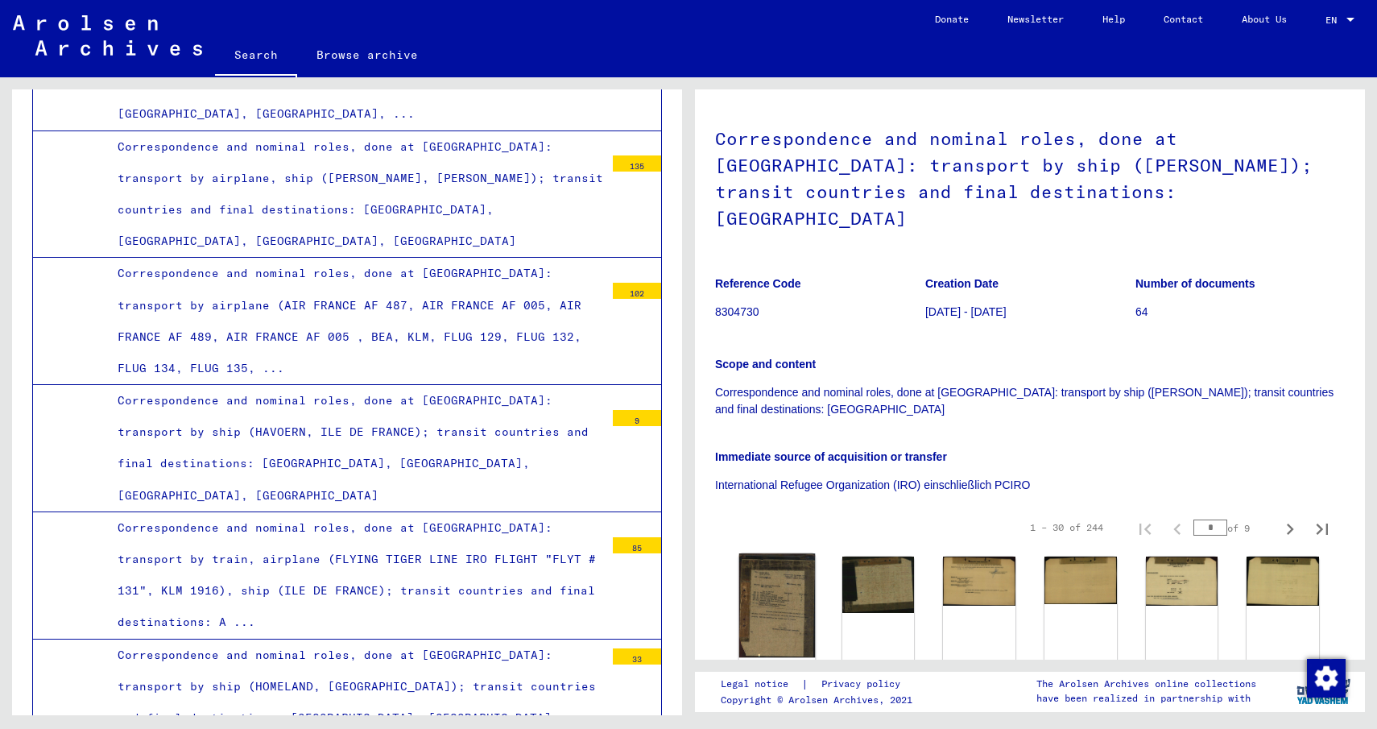
click at [770, 567] on img at bounding box center [777, 605] width 76 height 104
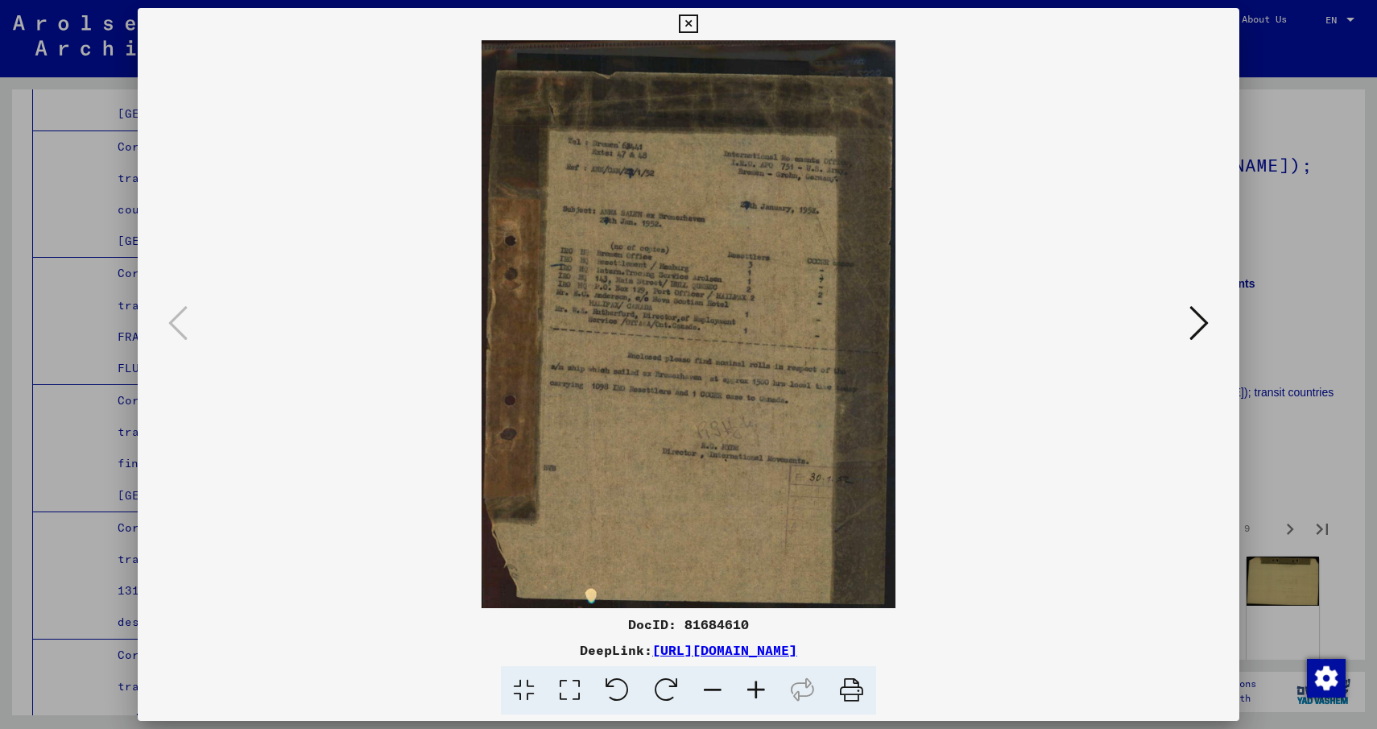
click at [1196, 341] on icon at bounding box center [1198, 323] width 19 height 39
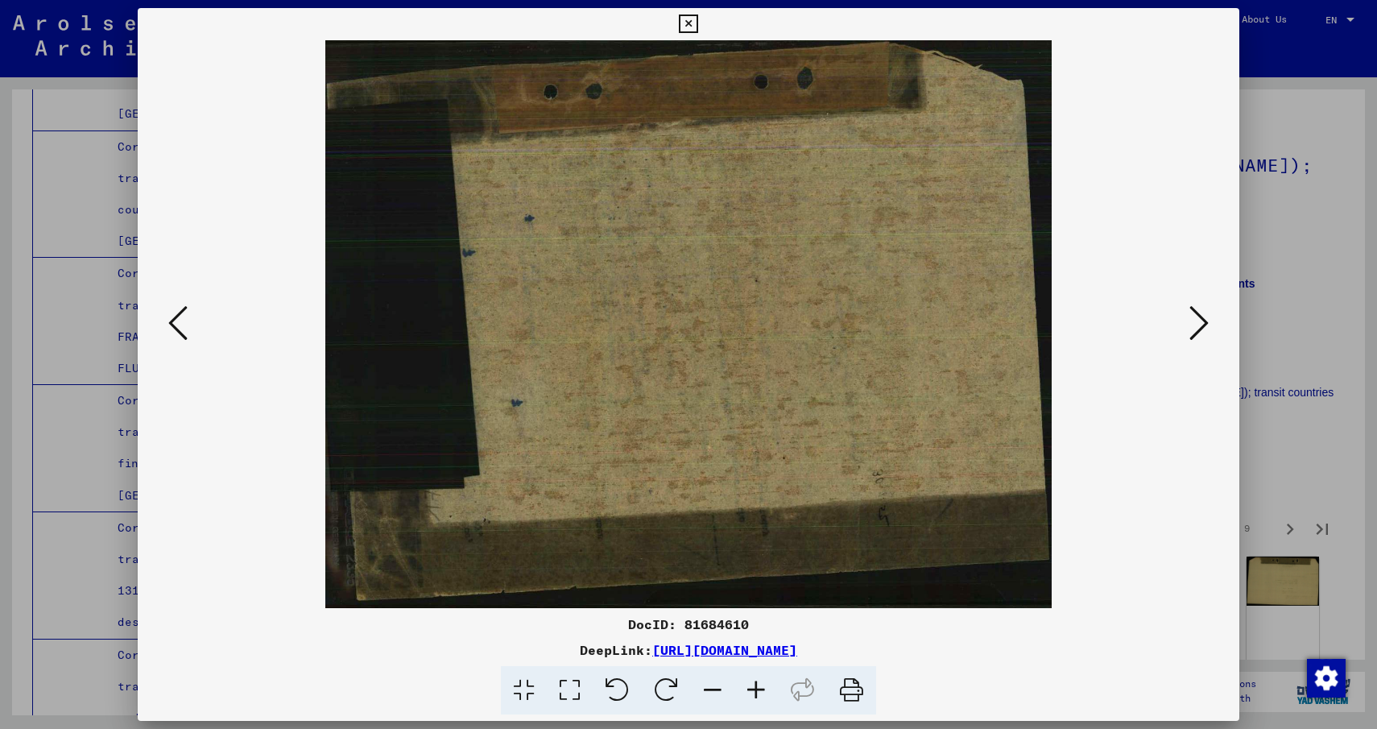
click at [1196, 341] on icon at bounding box center [1198, 323] width 19 height 39
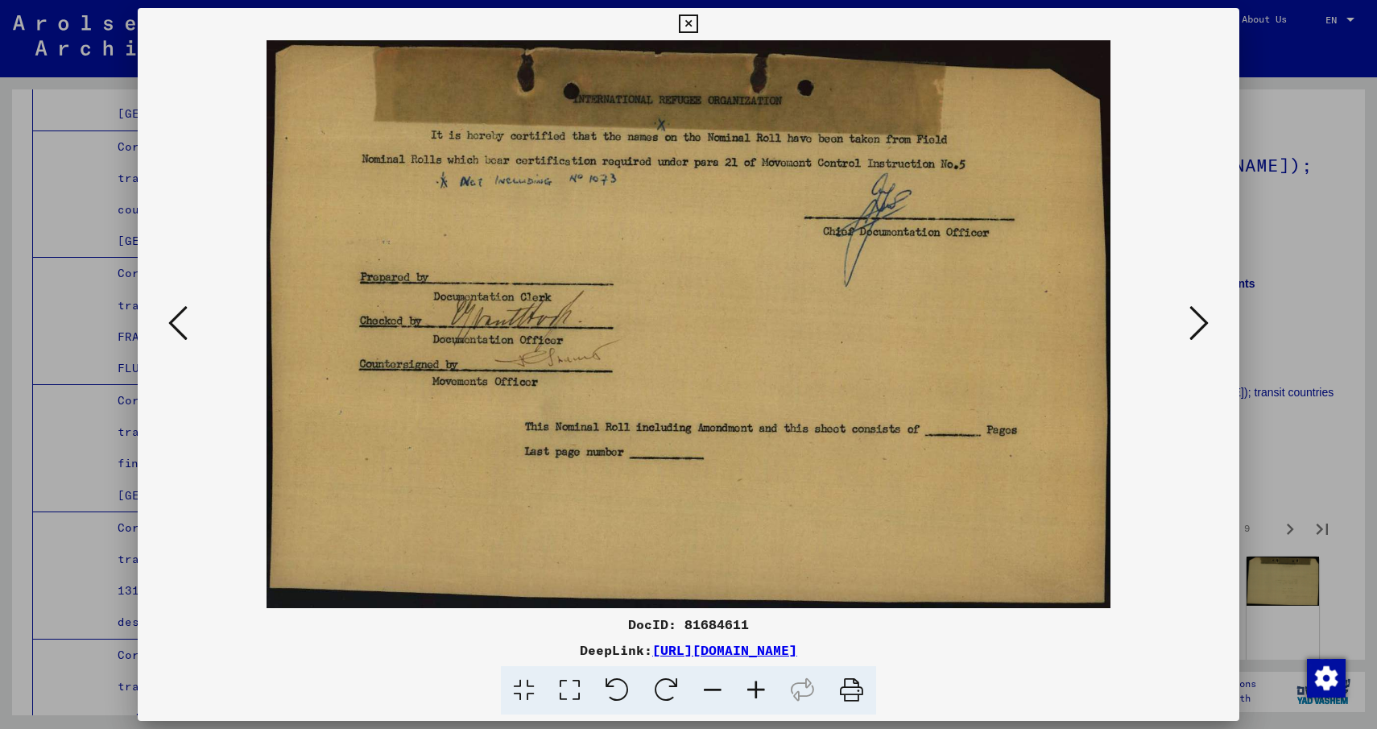
click at [1196, 341] on icon at bounding box center [1198, 323] width 19 height 39
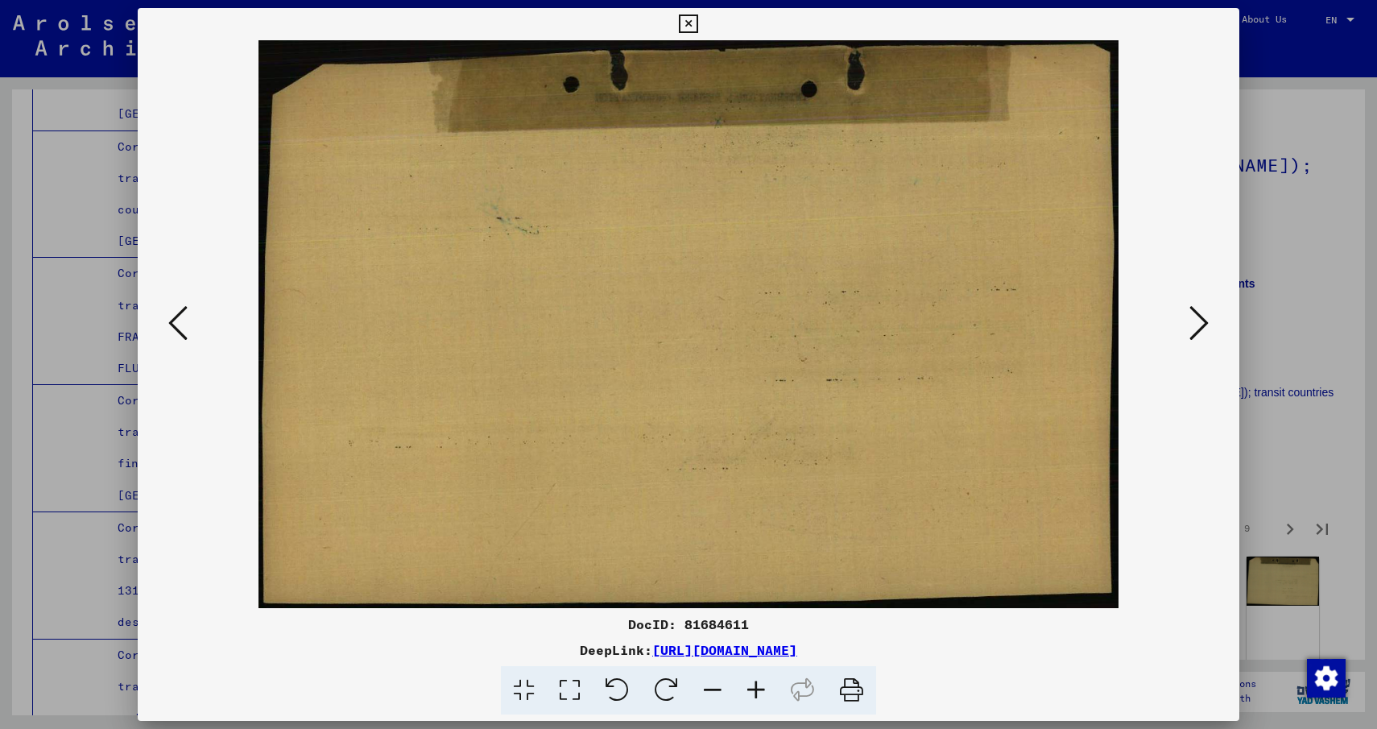
click at [1196, 341] on icon at bounding box center [1198, 323] width 19 height 39
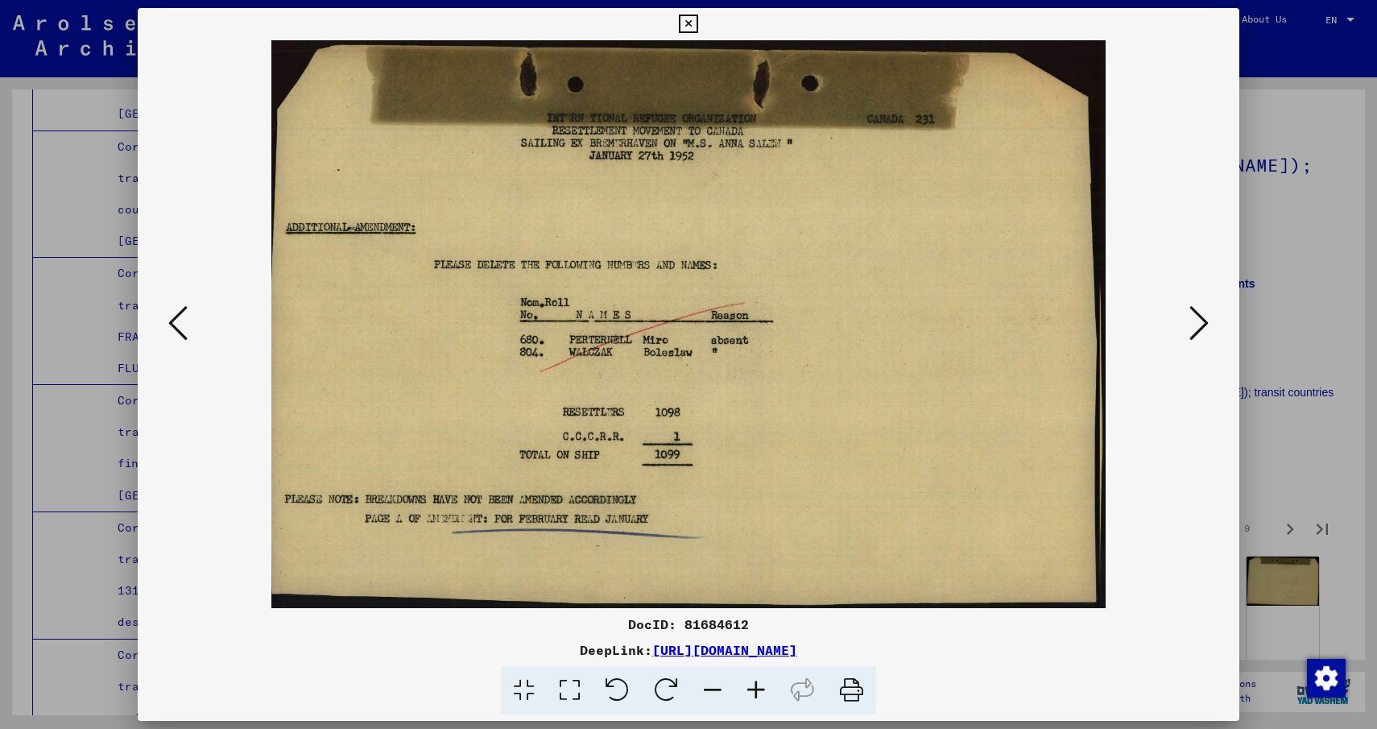
click at [1196, 341] on icon at bounding box center [1198, 323] width 19 height 39
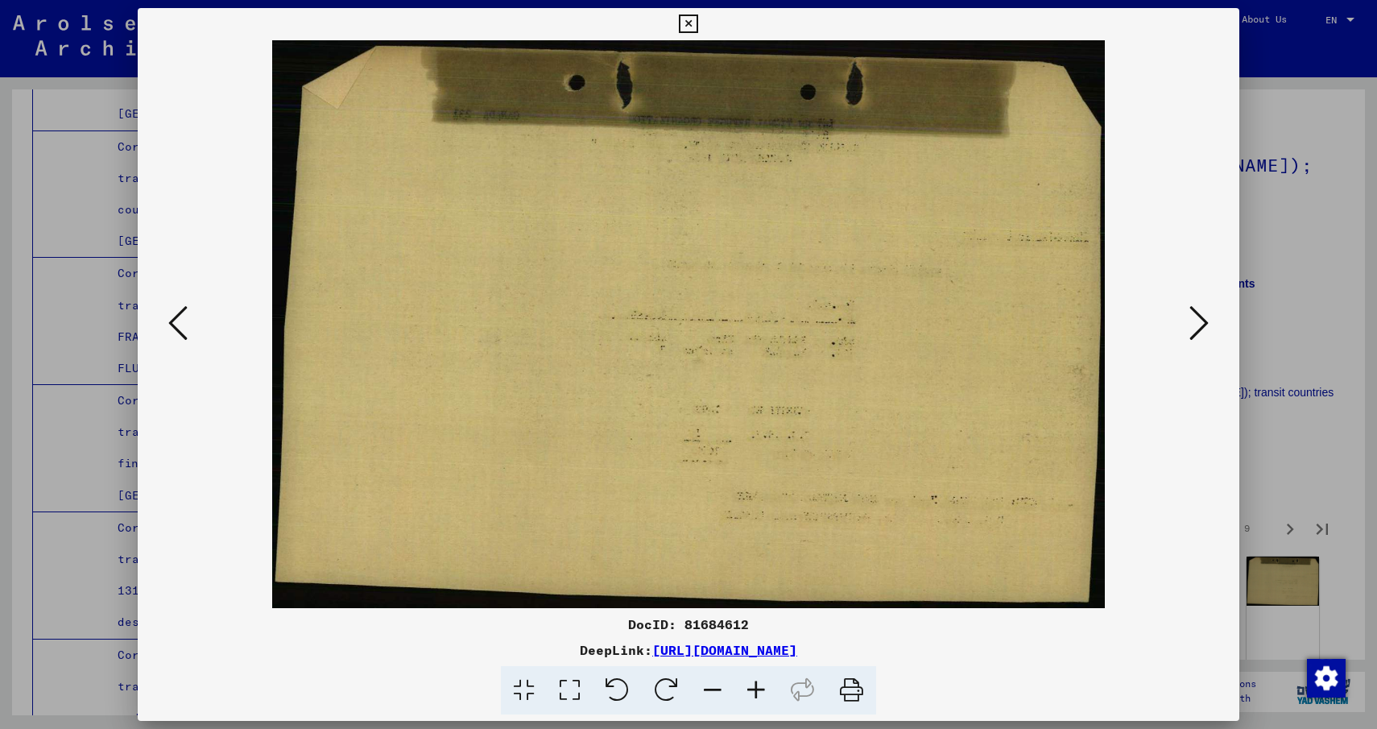
click at [1196, 341] on icon at bounding box center [1198, 323] width 19 height 39
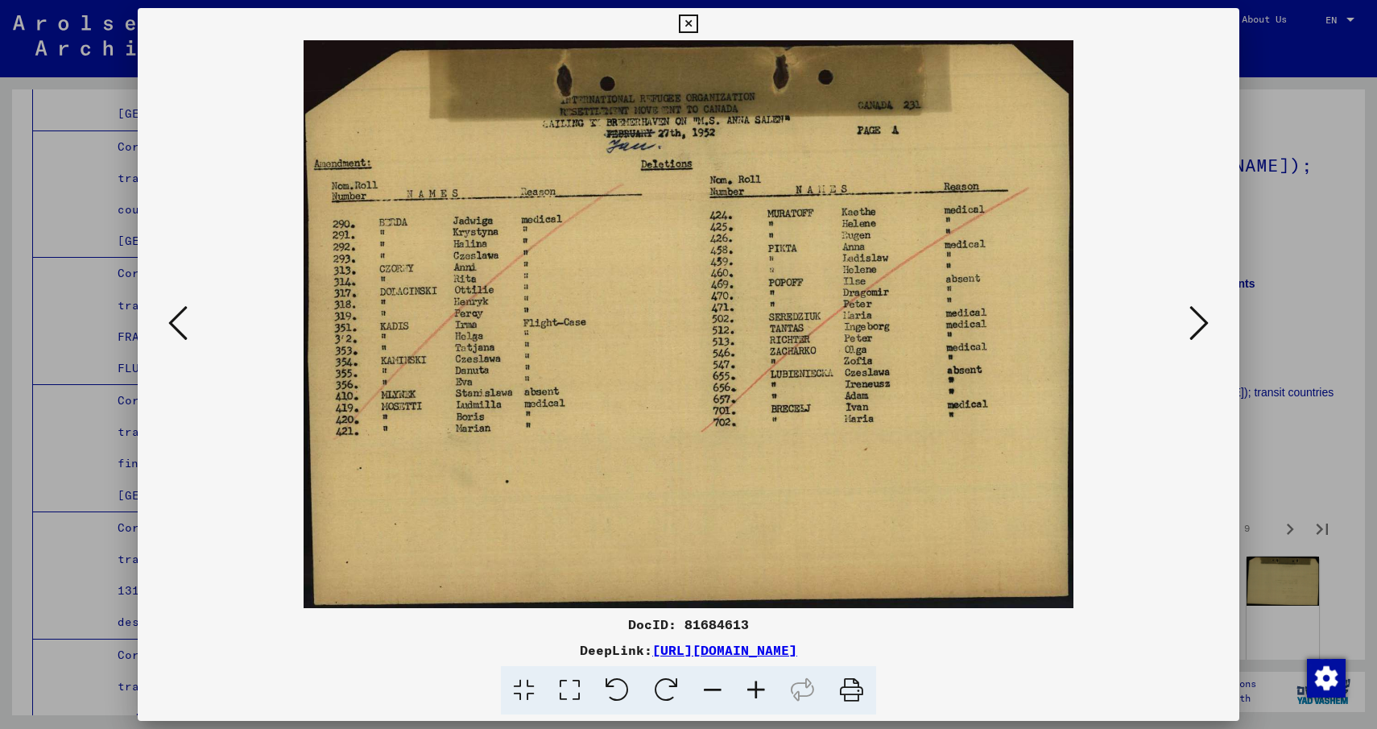
click at [1196, 341] on icon at bounding box center [1198, 323] width 19 height 39
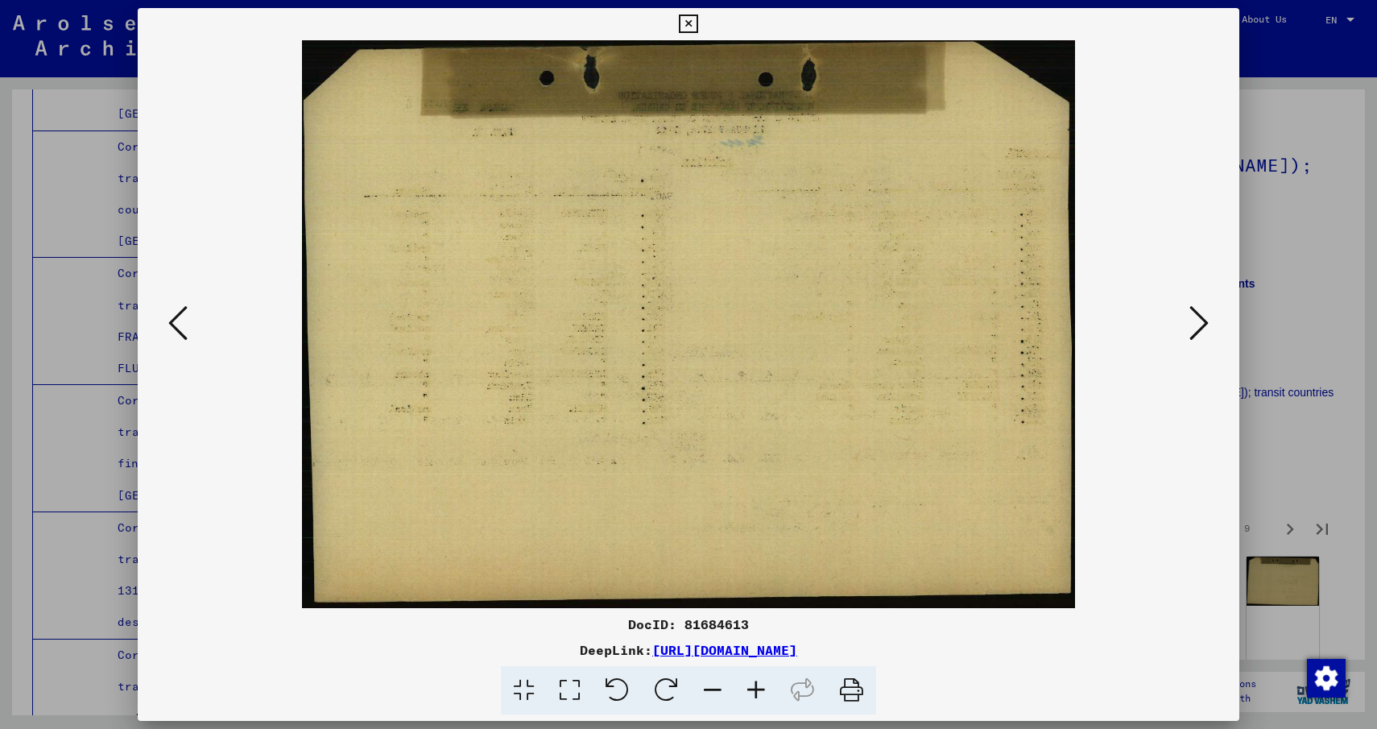
click at [1196, 341] on icon at bounding box center [1198, 323] width 19 height 39
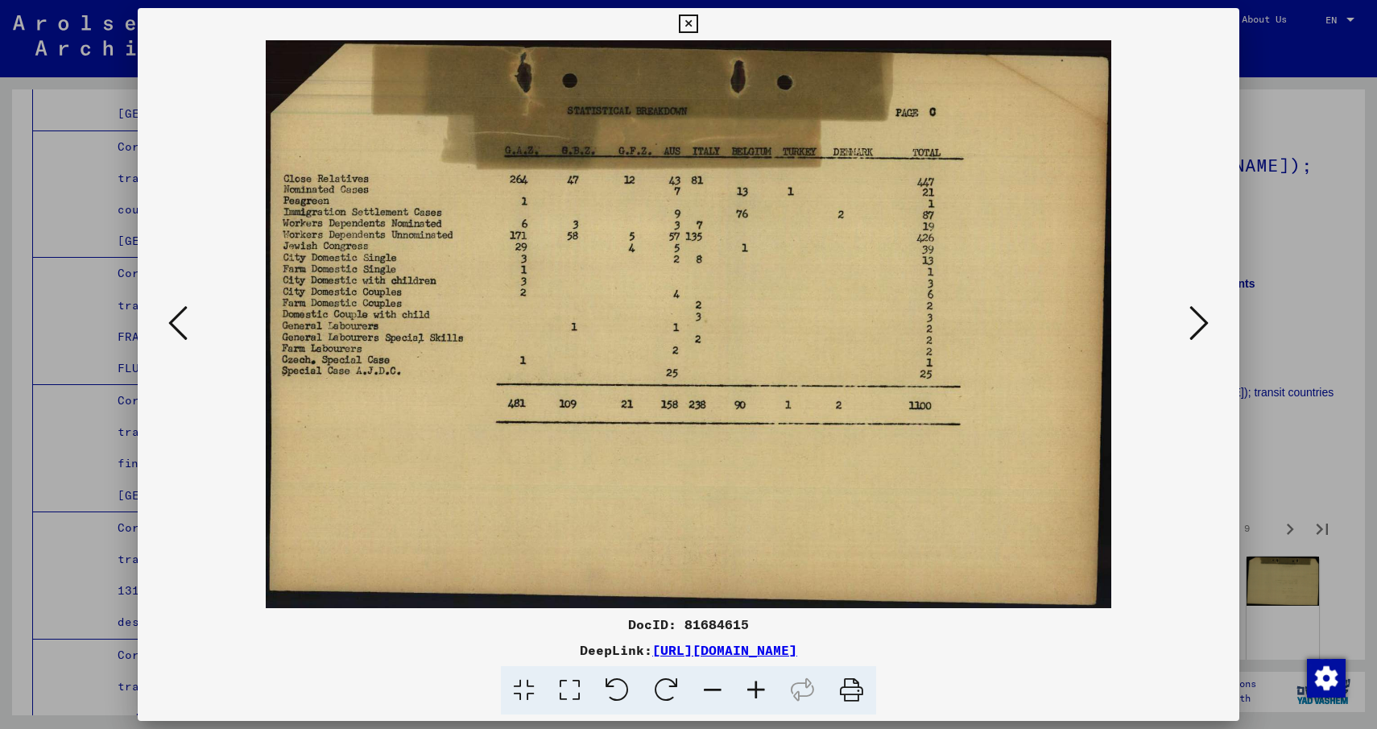
click at [1196, 341] on icon at bounding box center [1198, 323] width 19 height 39
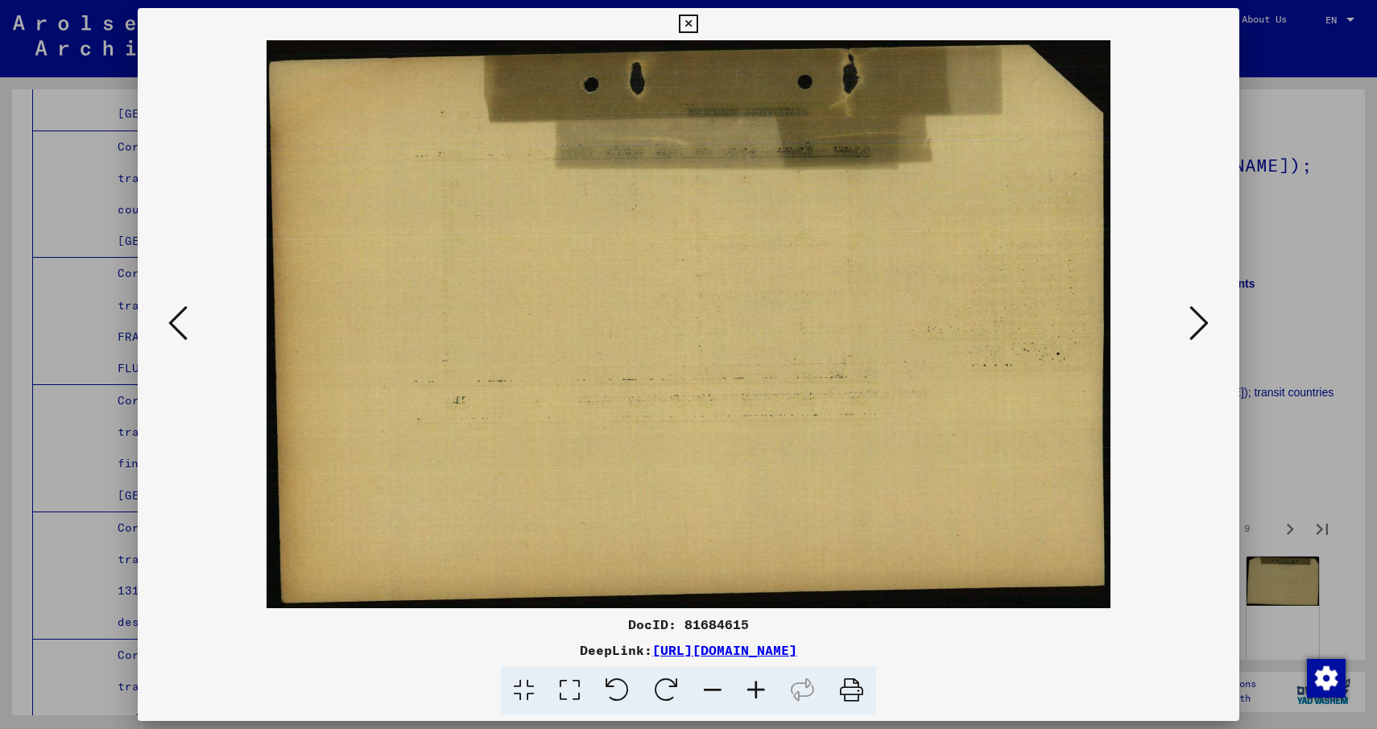
click at [1196, 341] on icon at bounding box center [1198, 323] width 19 height 39
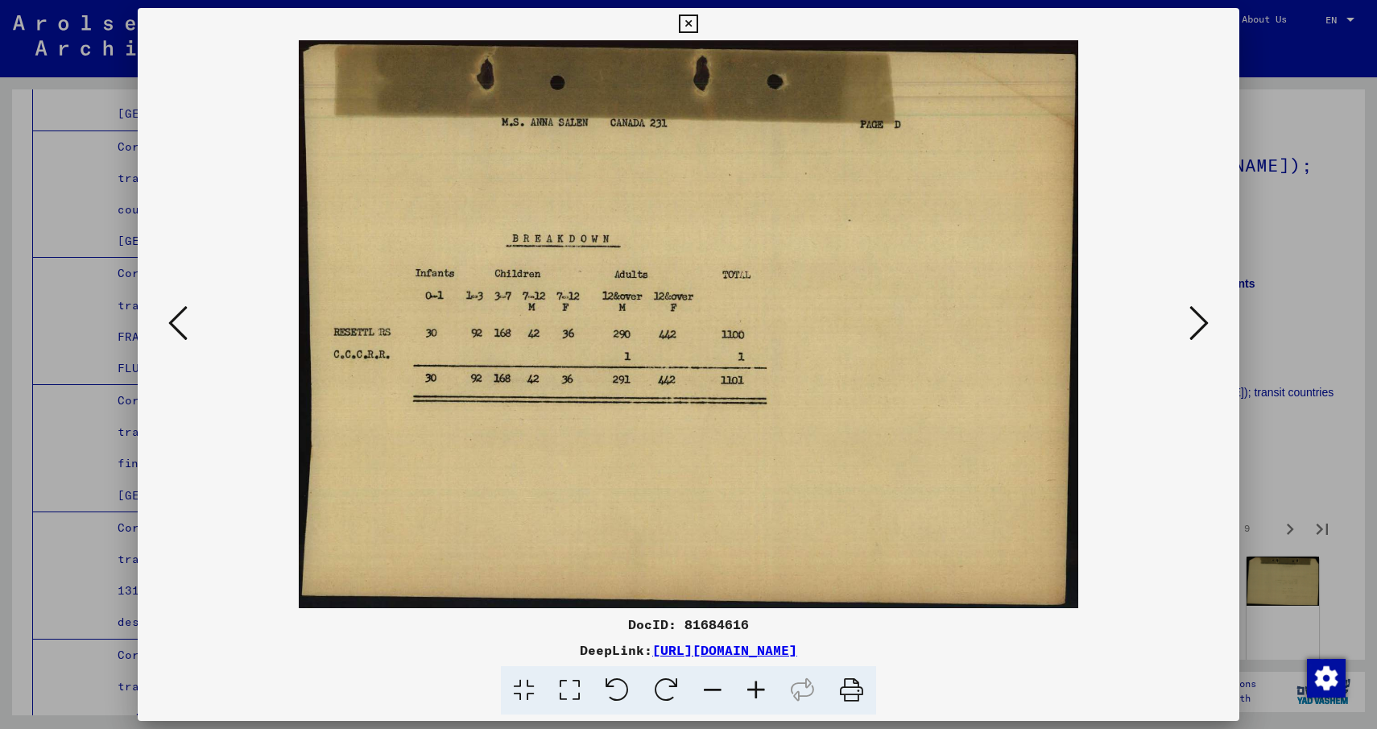
click at [1196, 341] on icon at bounding box center [1198, 323] width 19 height 39
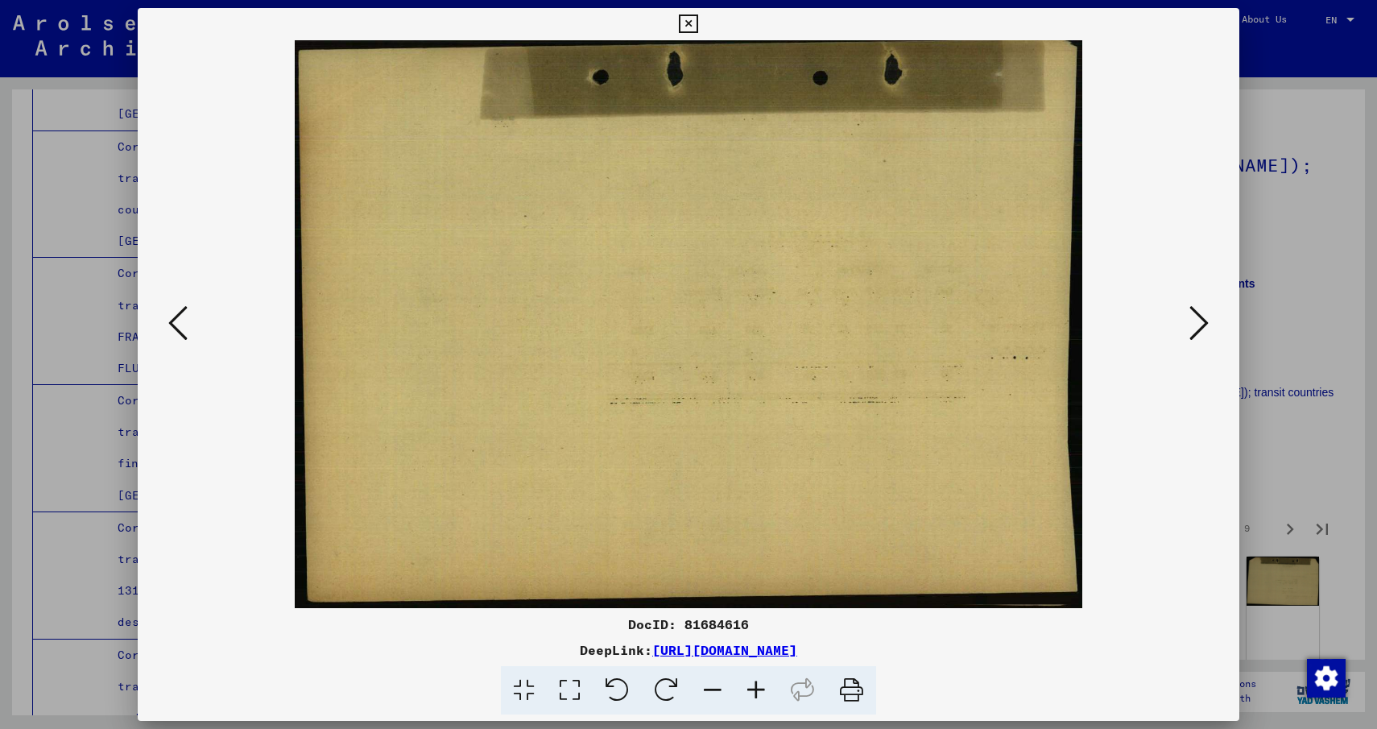
click at [1196, 341] on icon at bounding box center [1198, 323] width 19 height 39
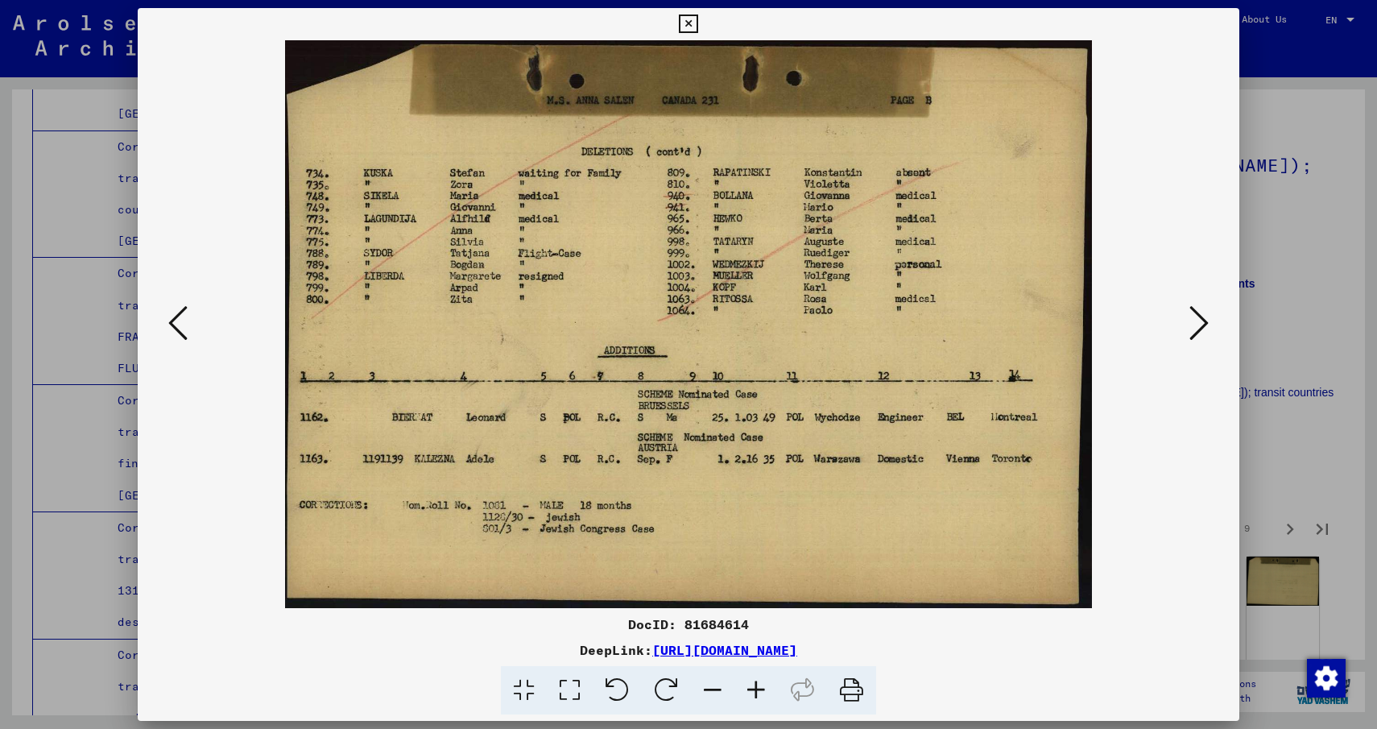
click at [1196, 341] on icon at bounding box center [1198, 323] width 19 height 39
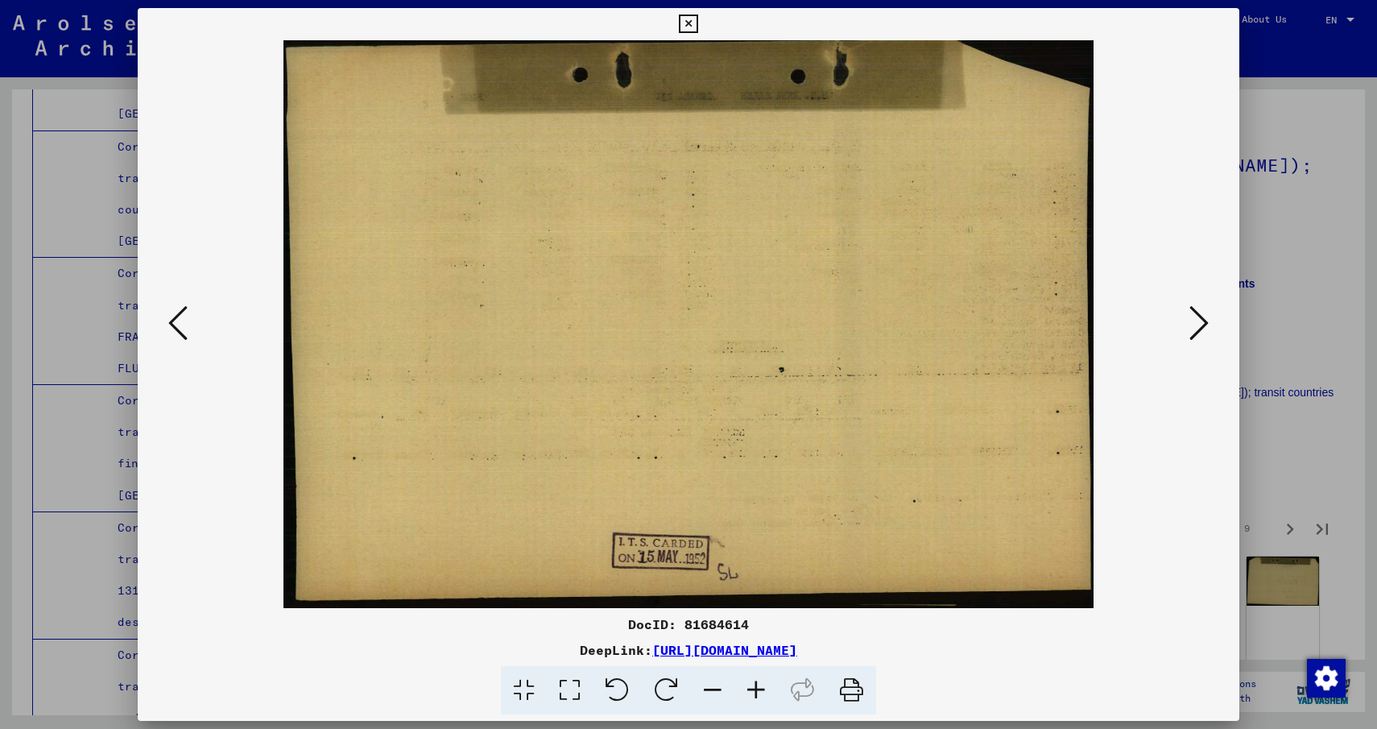
click at [1196, 341] on icon at bounding box center [1198, 323] width 19 height 39
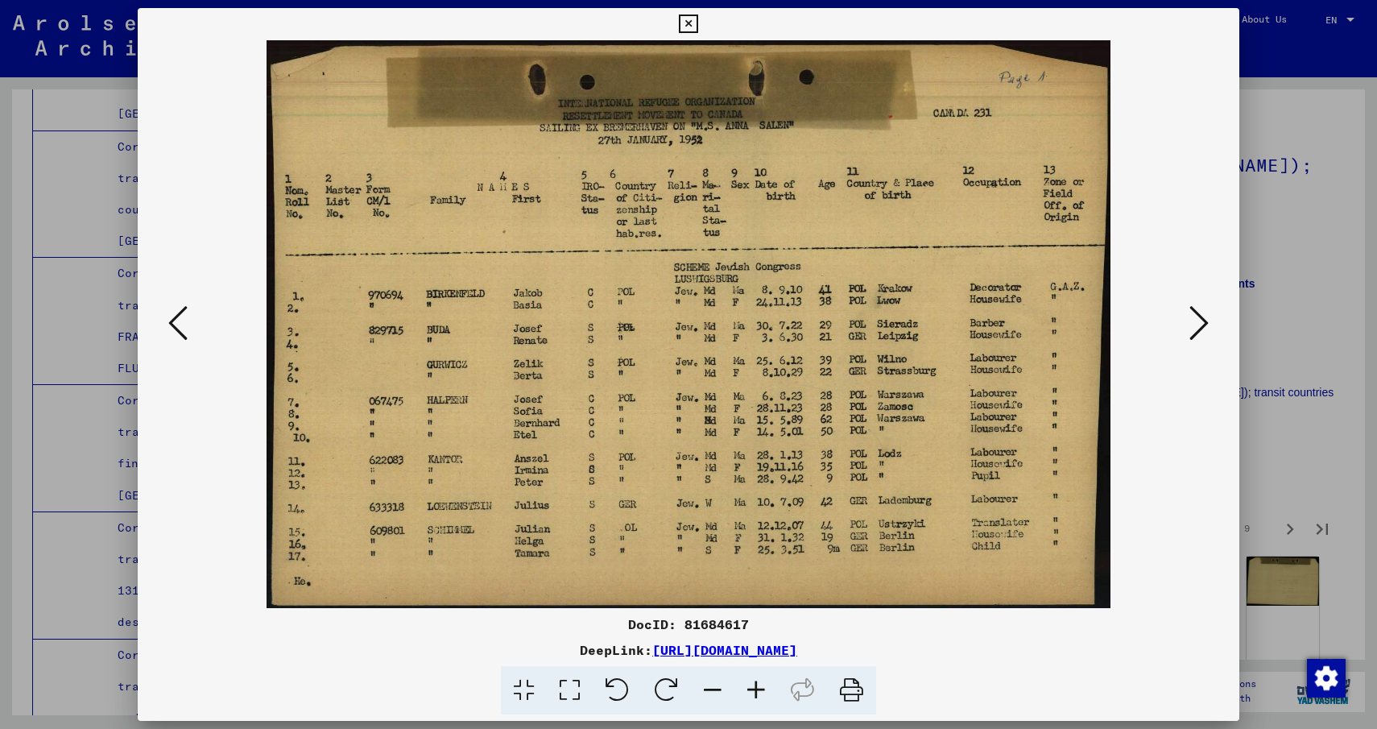
click at [691, 20] on icon at bounding box center [688, 23] width 19 height 19
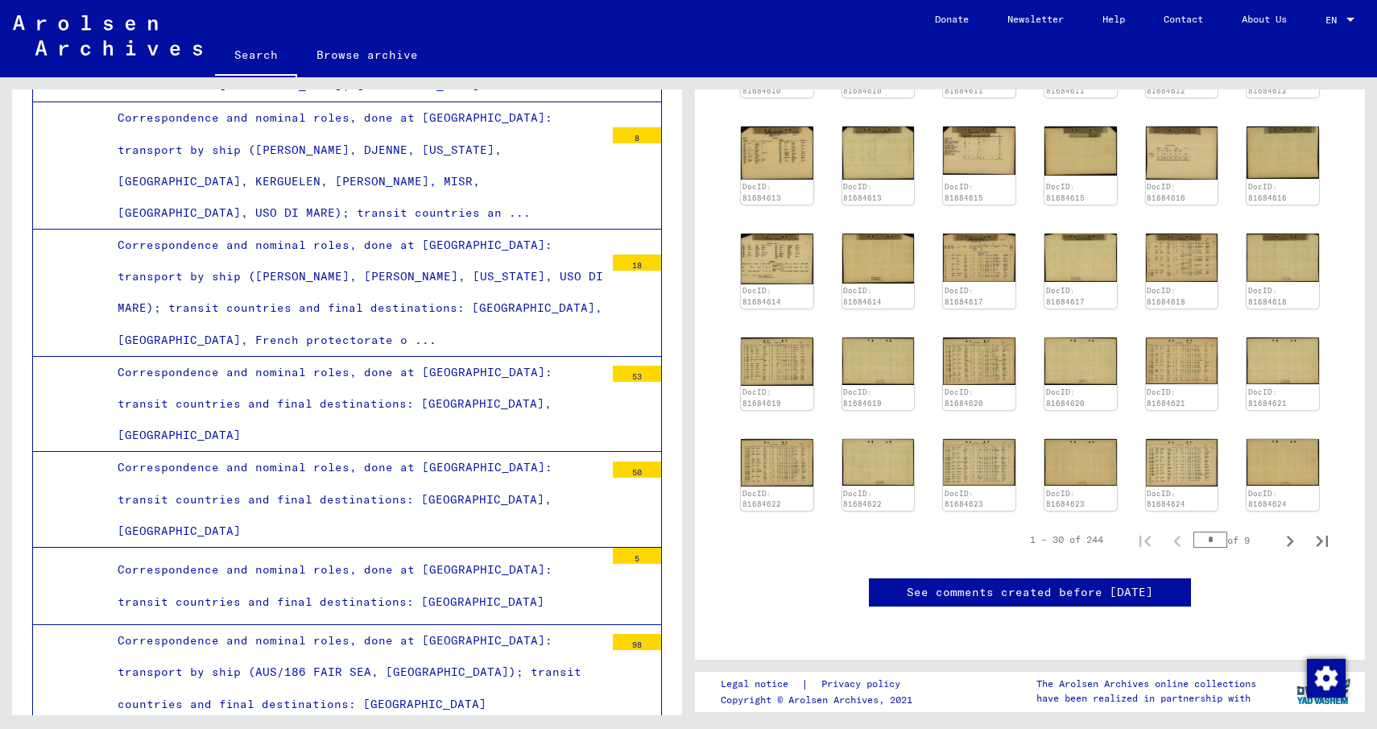
scroll to position [9456, 0]
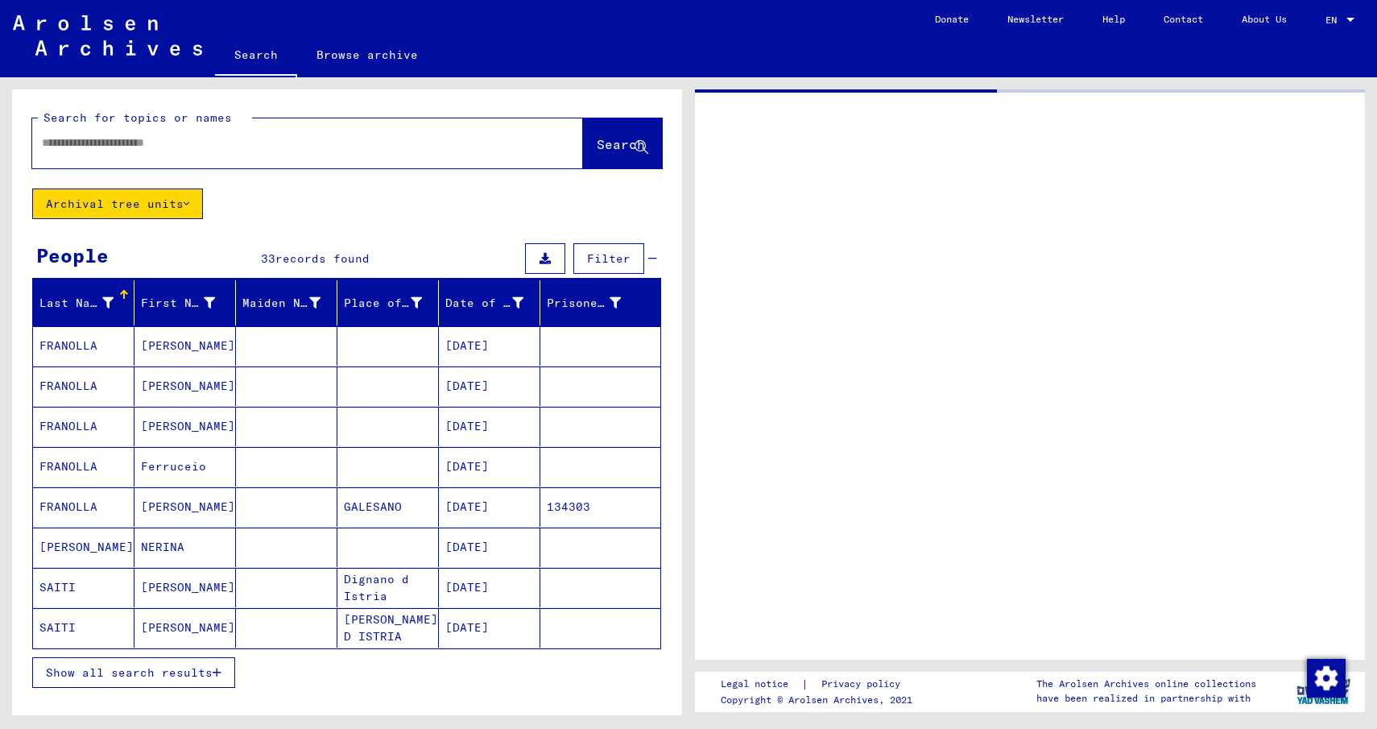
type input "********"
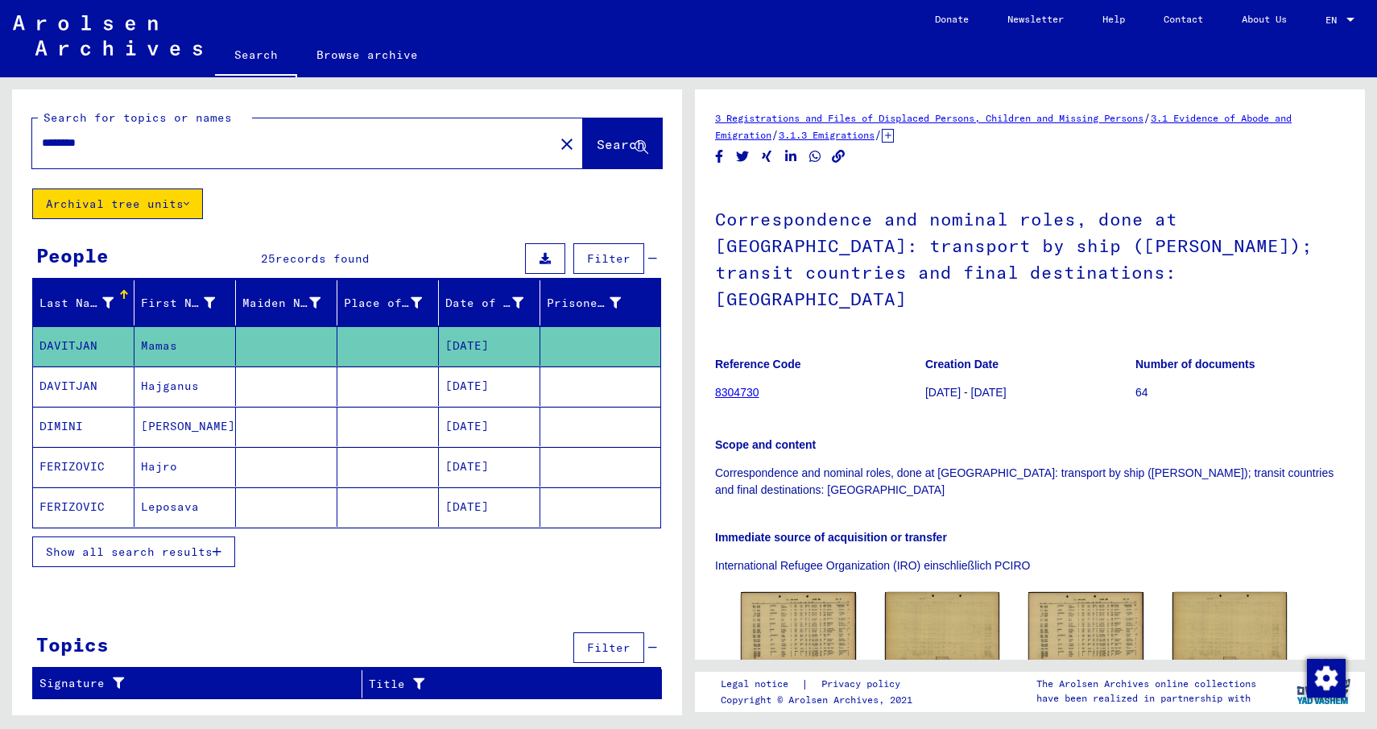
click at [557, 141] on mat-icon "close" at bounding box center [566, 143] width 19 height 19
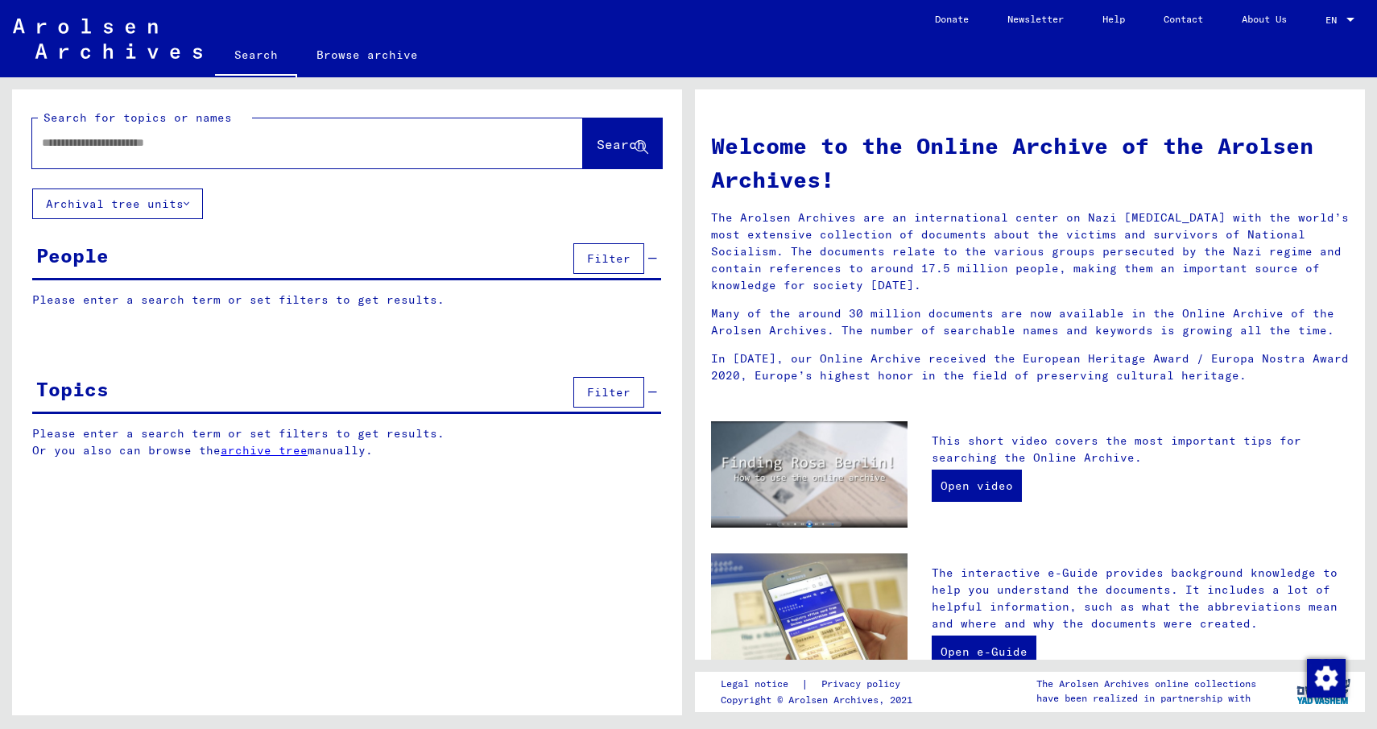
click at [591, 258] on span "Filter" at bounding box center [608, 258] width 43 height 14
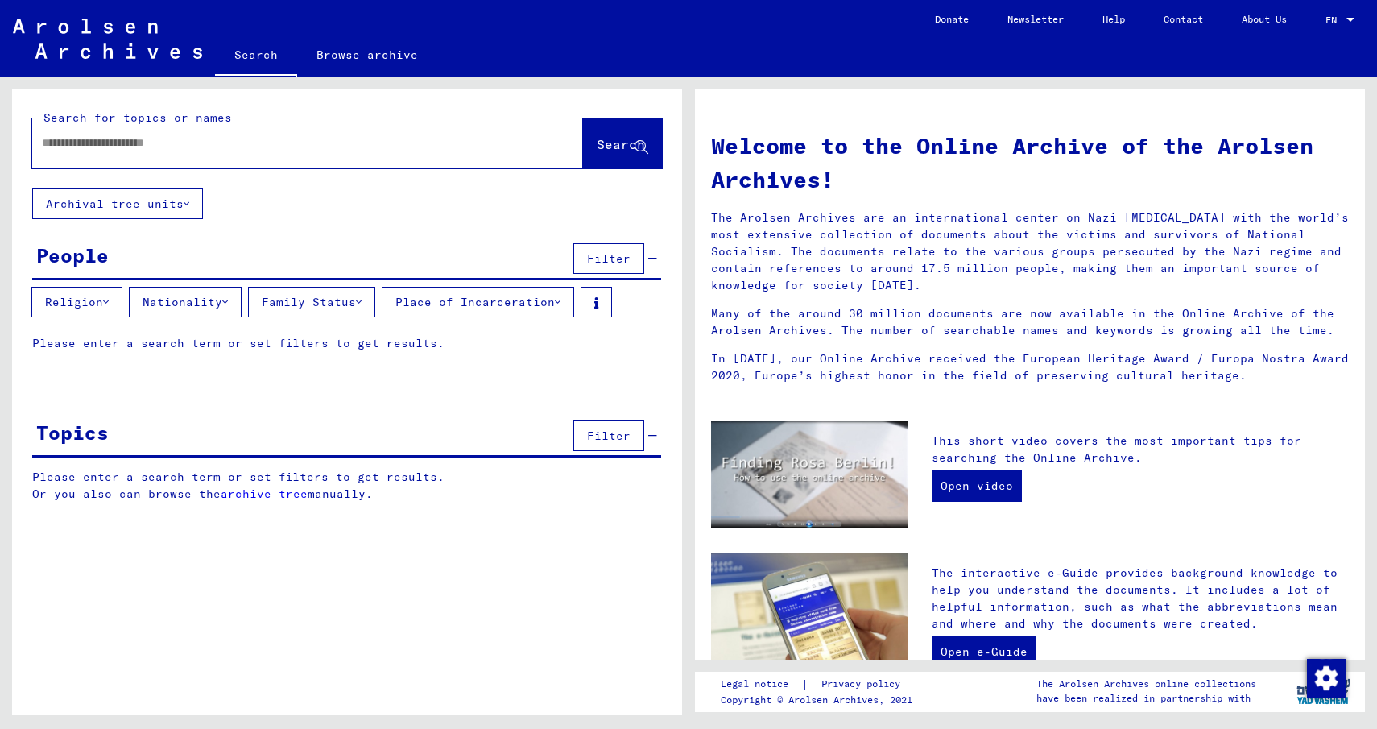
click at [184, 308] on button "Nationality" at bounding box center [185, 302] width 113 height 31
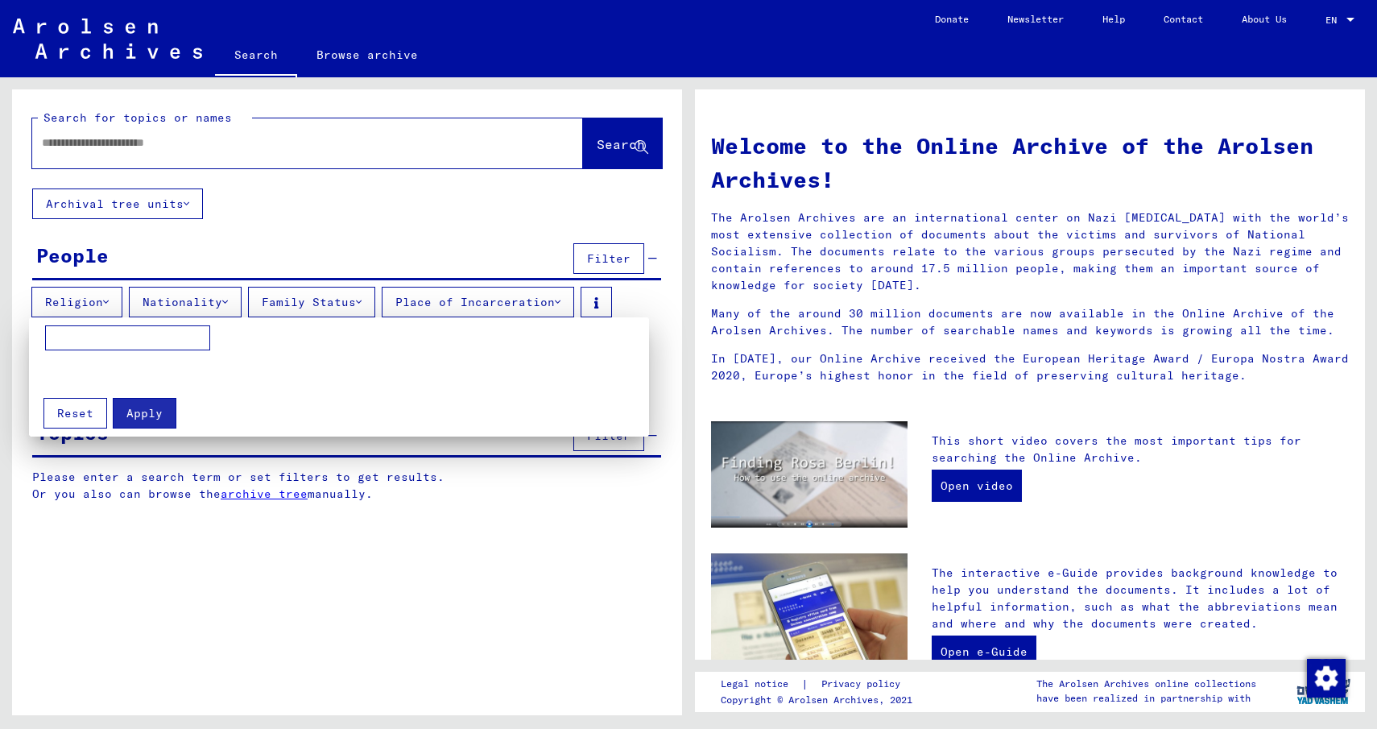
click at [147, 334] on input at bounding box center [127, 338] width 165 height 26
type input "*******"
click at [154, 149] on div at bounding box center [688, 364] width 1377 height 729
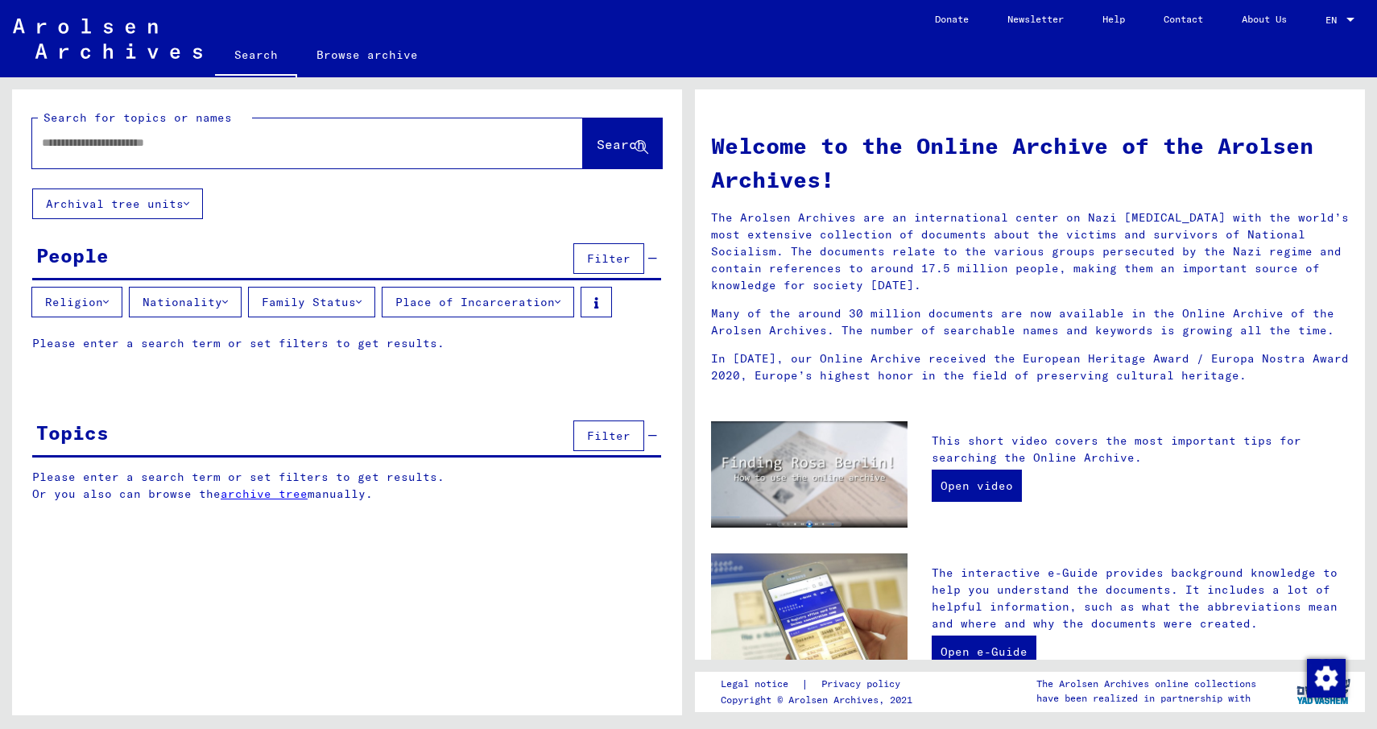
click at [154, 149] on input "text" at bounding box center [288, 142] width 493 height 17
type input "********"
click at [637, 440] on button "Filter" at bounding box center [608, 435] width 71 height 31
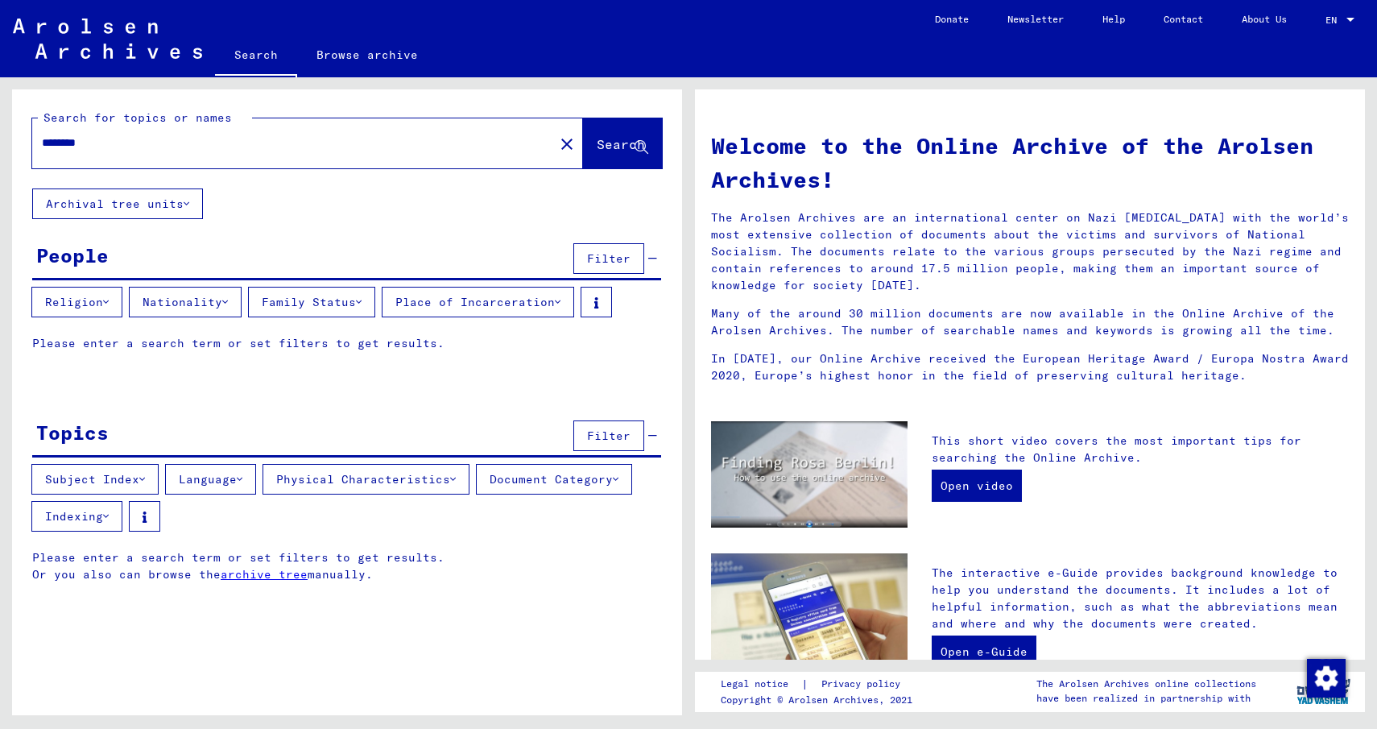
click at [637, 440] on button "Filter" at bounding box center [608, 435] width 71 height 31
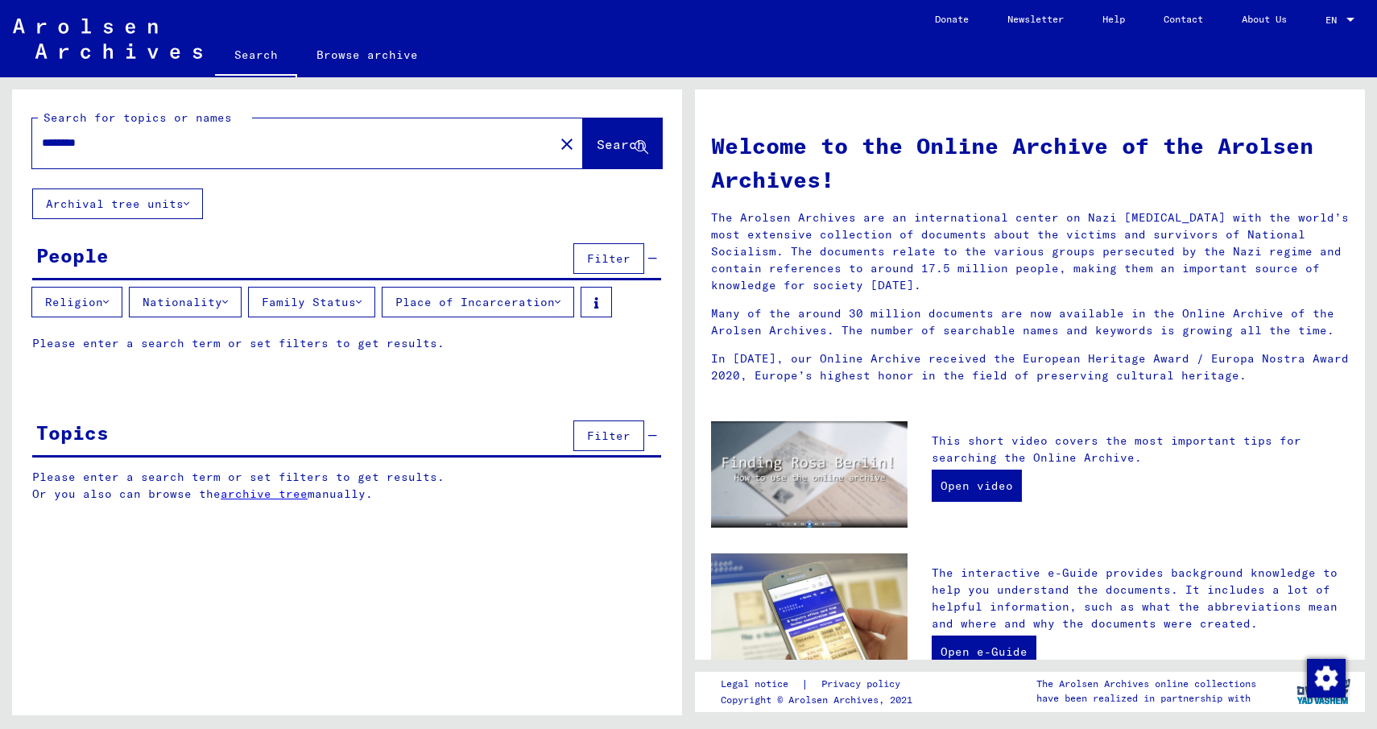
click at [113, 208] on button "Archival tree units" at bounding box center [117, 203] width 171 height 31
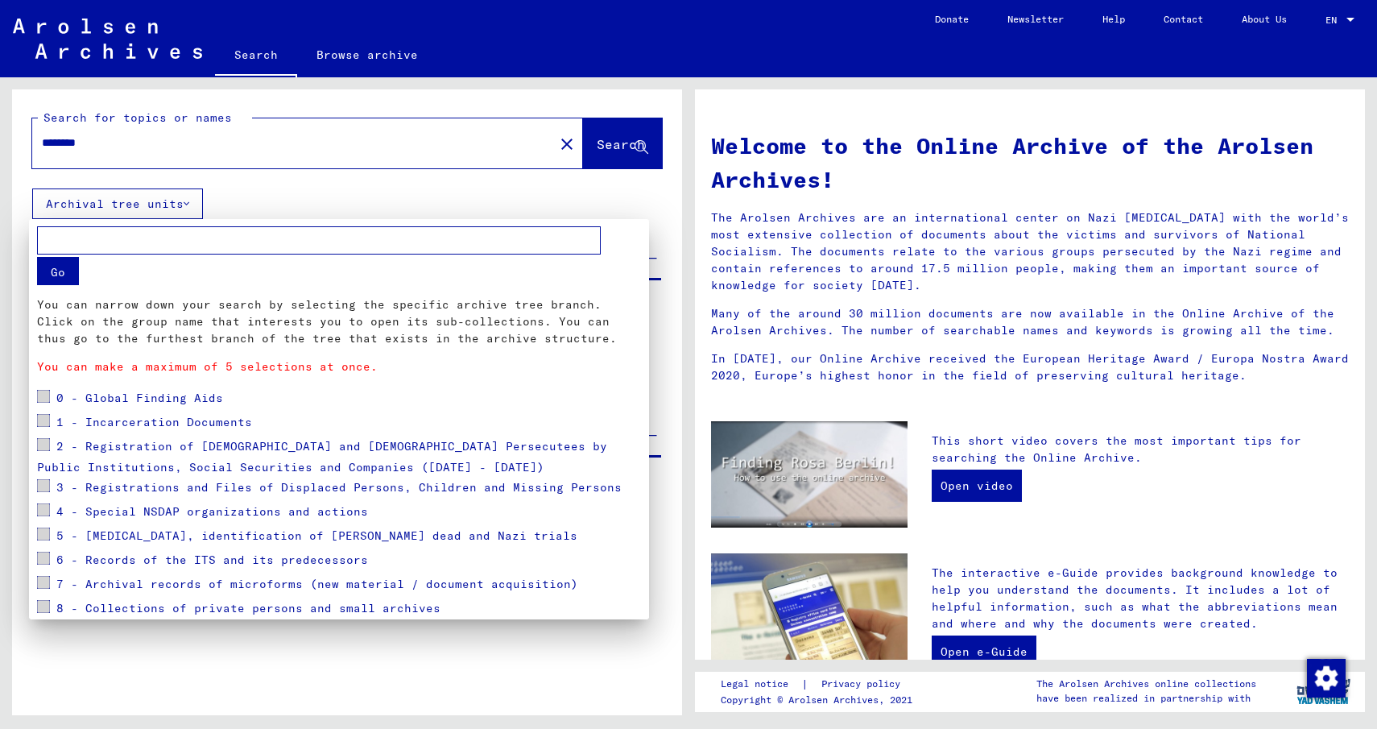
click at [113, 208] on div at bounding box center [688, 364] width 1377 height 729
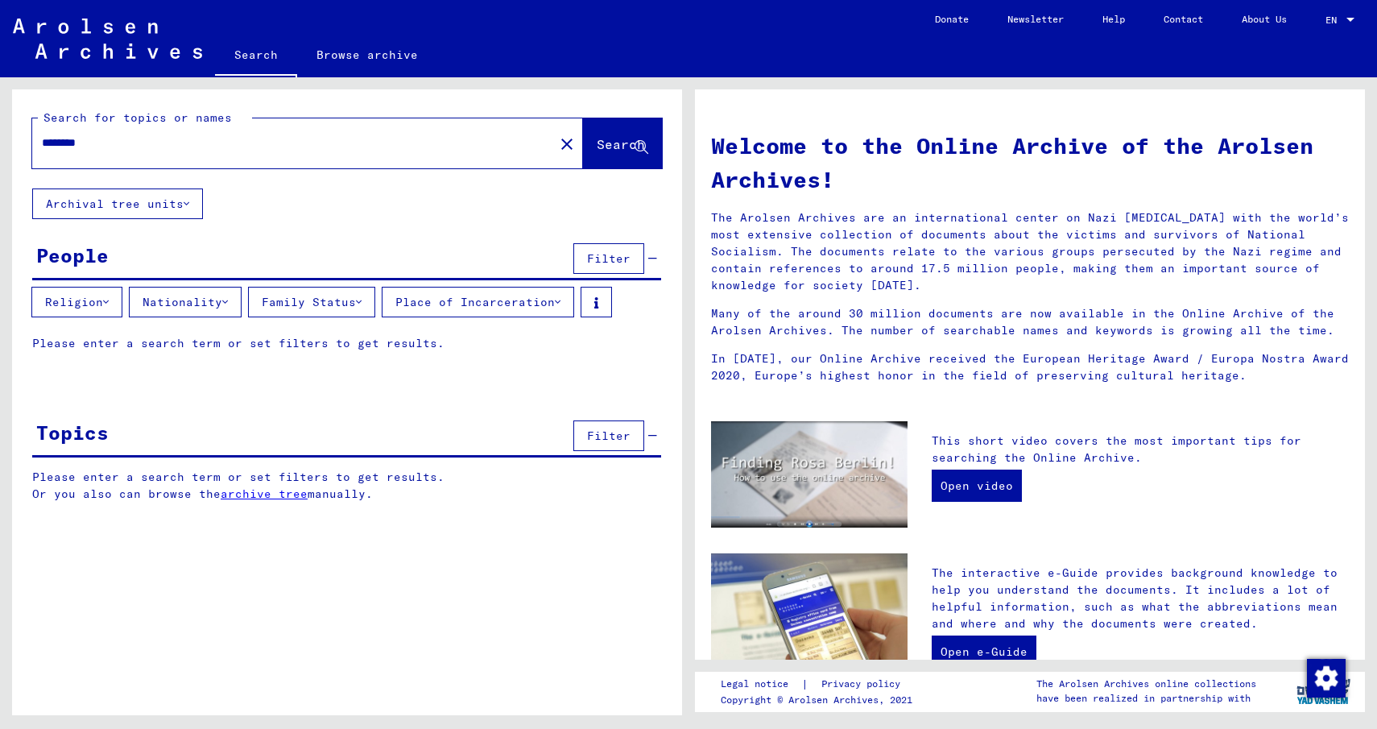
click at [603, 142] on span "Search" at bounding box center [621, 144] width 48 height 16
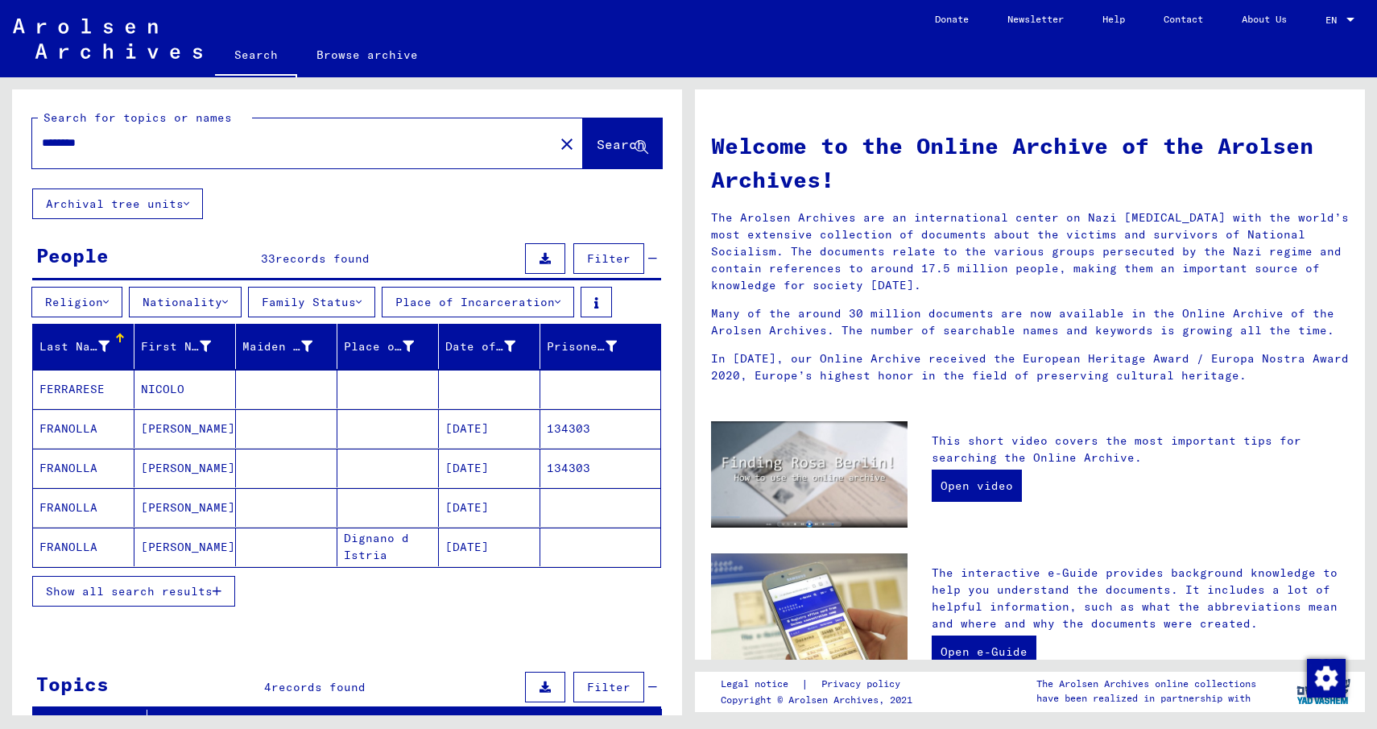
click at [170, 391] on mat-cell "NICOLO" at bounding box center [184, 389] width 101 height 39
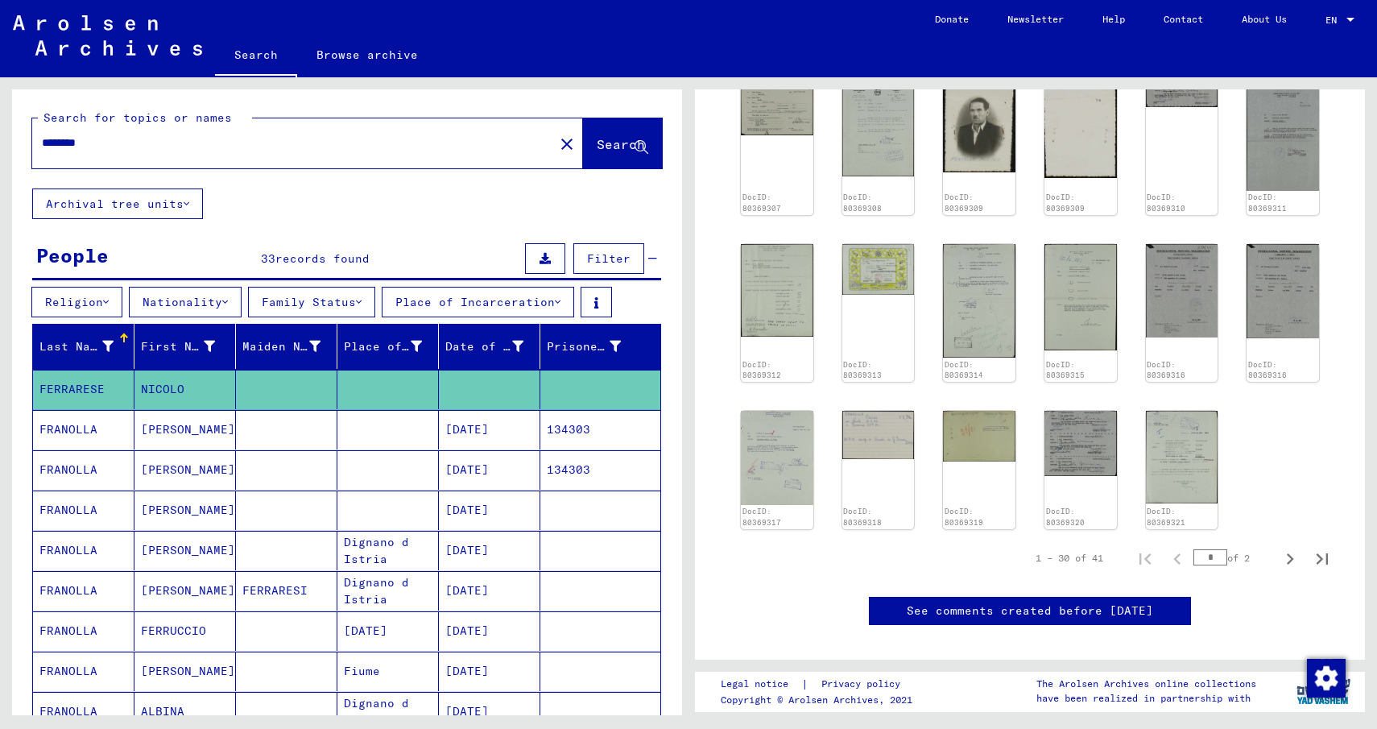
scroll to position [672, 0]
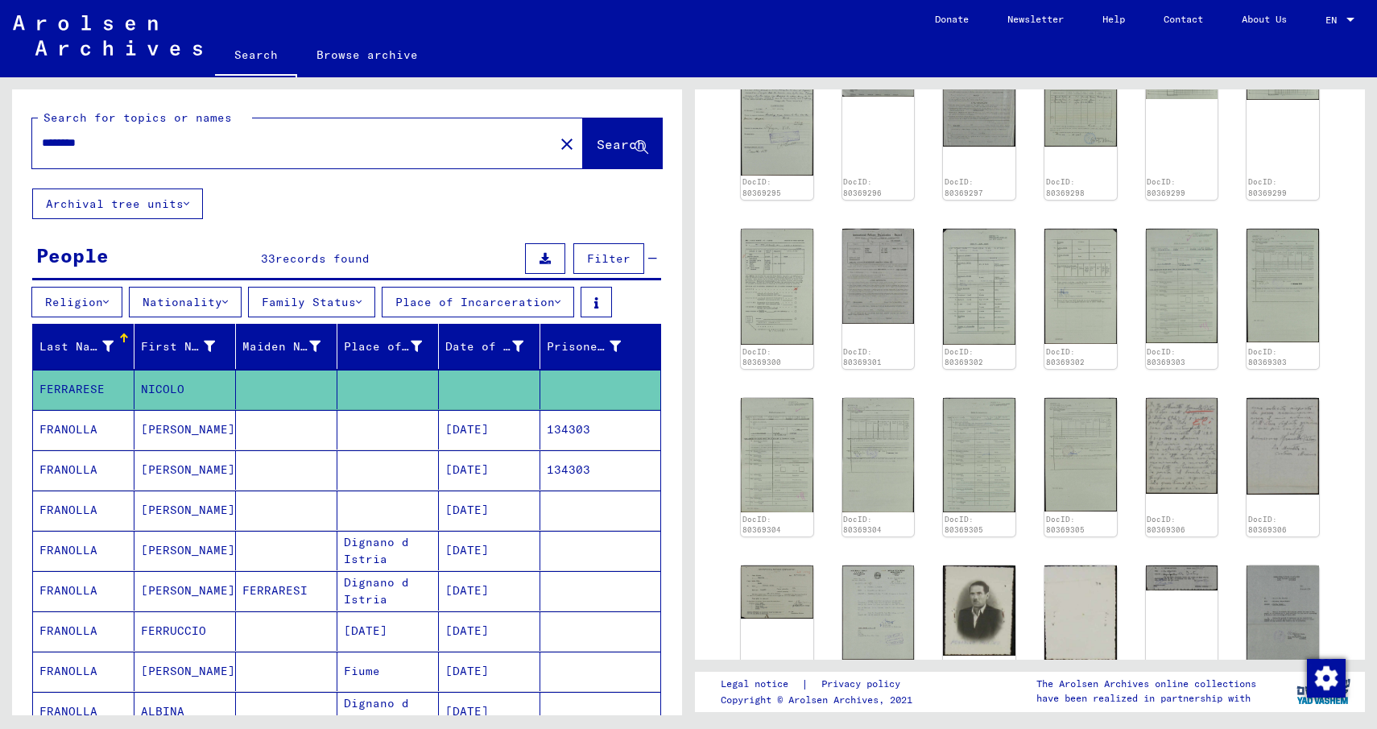
click at [52, 465] on mat-cell "FRANOLLA" at bounding box center [83, 469] width 101 height 39
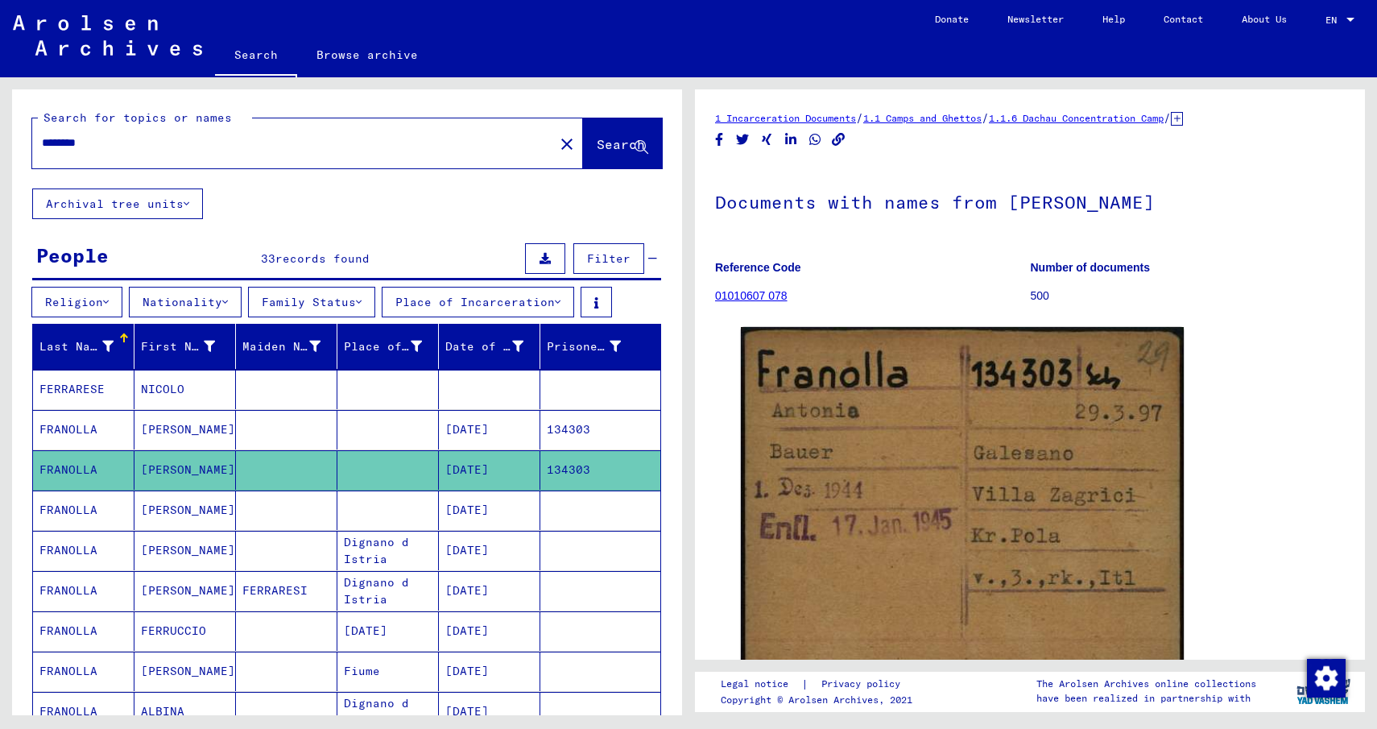
click at [106, 512] on mat-cell "FRANOLLA" at bounding box center [83, 509] width 101 height 39
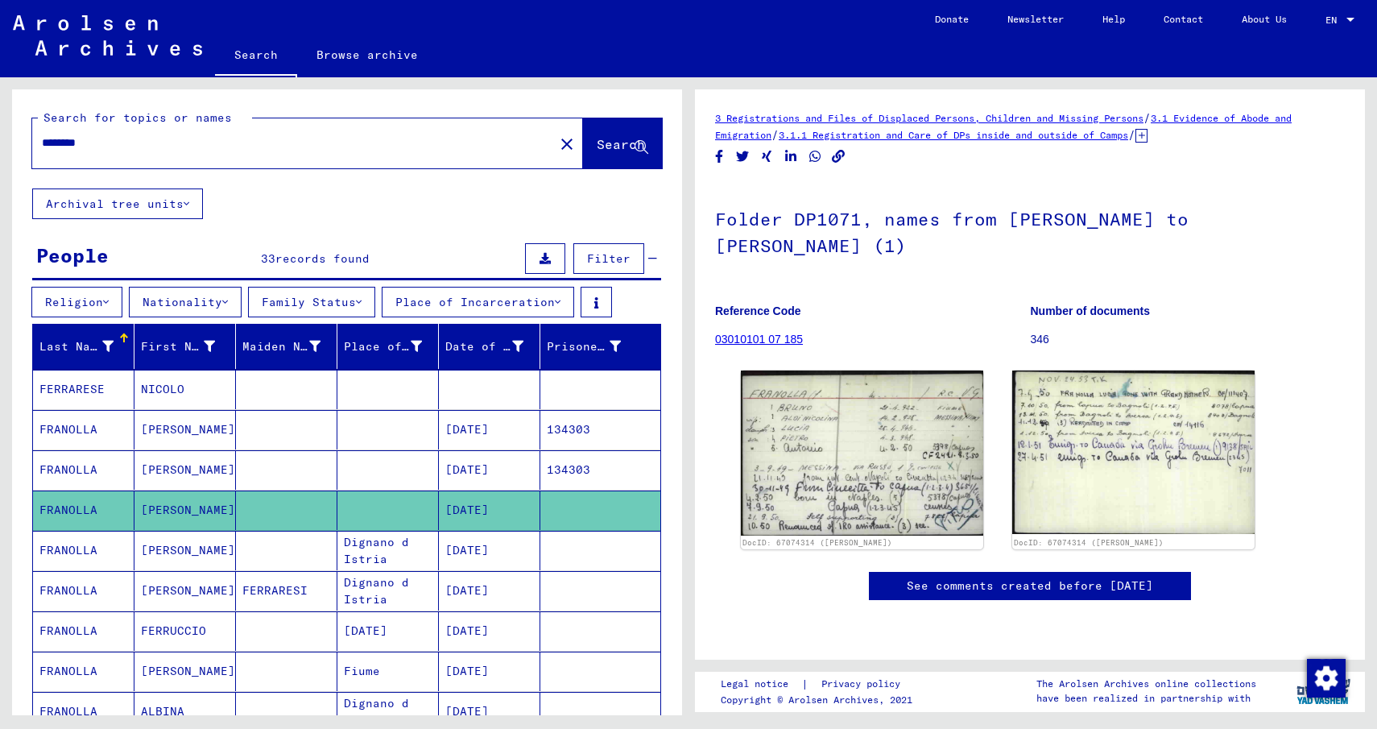
click at [162, 545] on mat-cell "[PERSON_NAME]" at bounding box center [184, 550] width 101 height 39
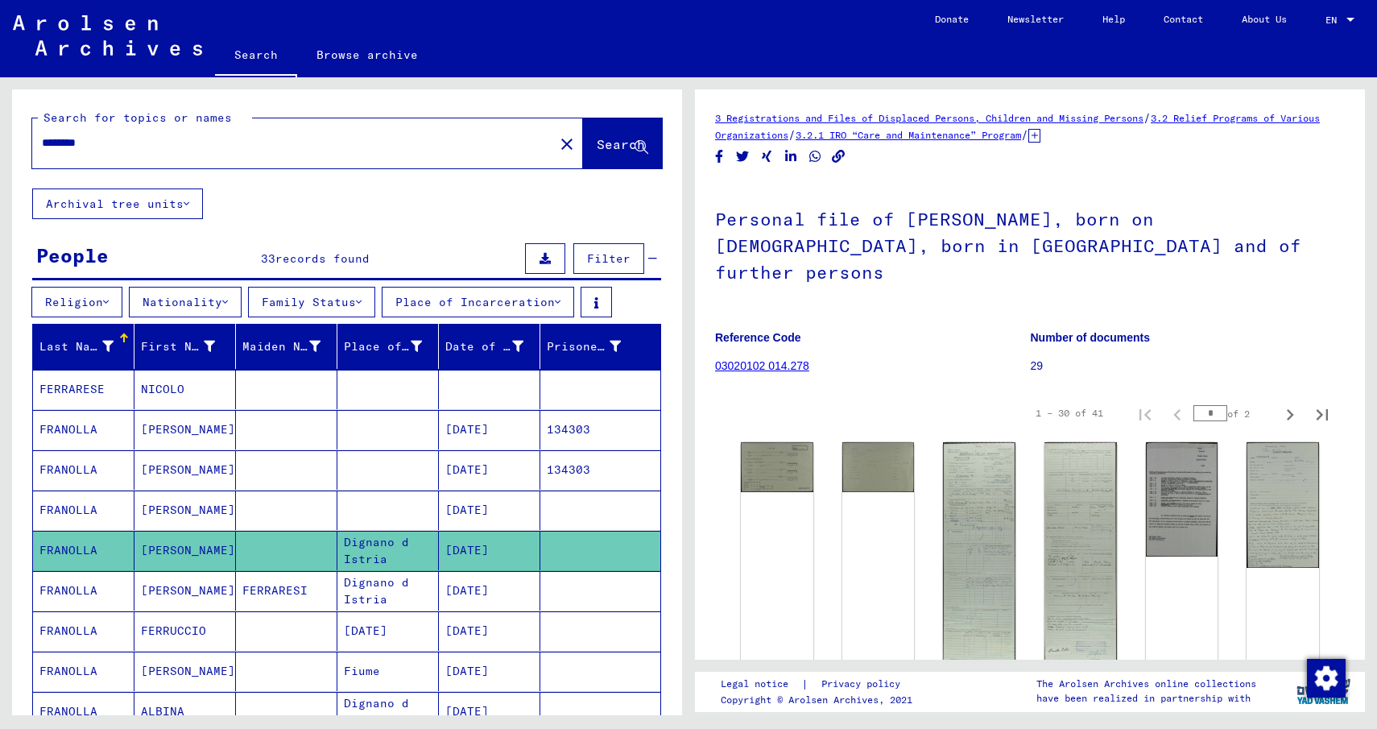
click at [147, 589] on mat-cell "[PERSON_NAME]" at bounding box center [184, 590] width 101 height 39
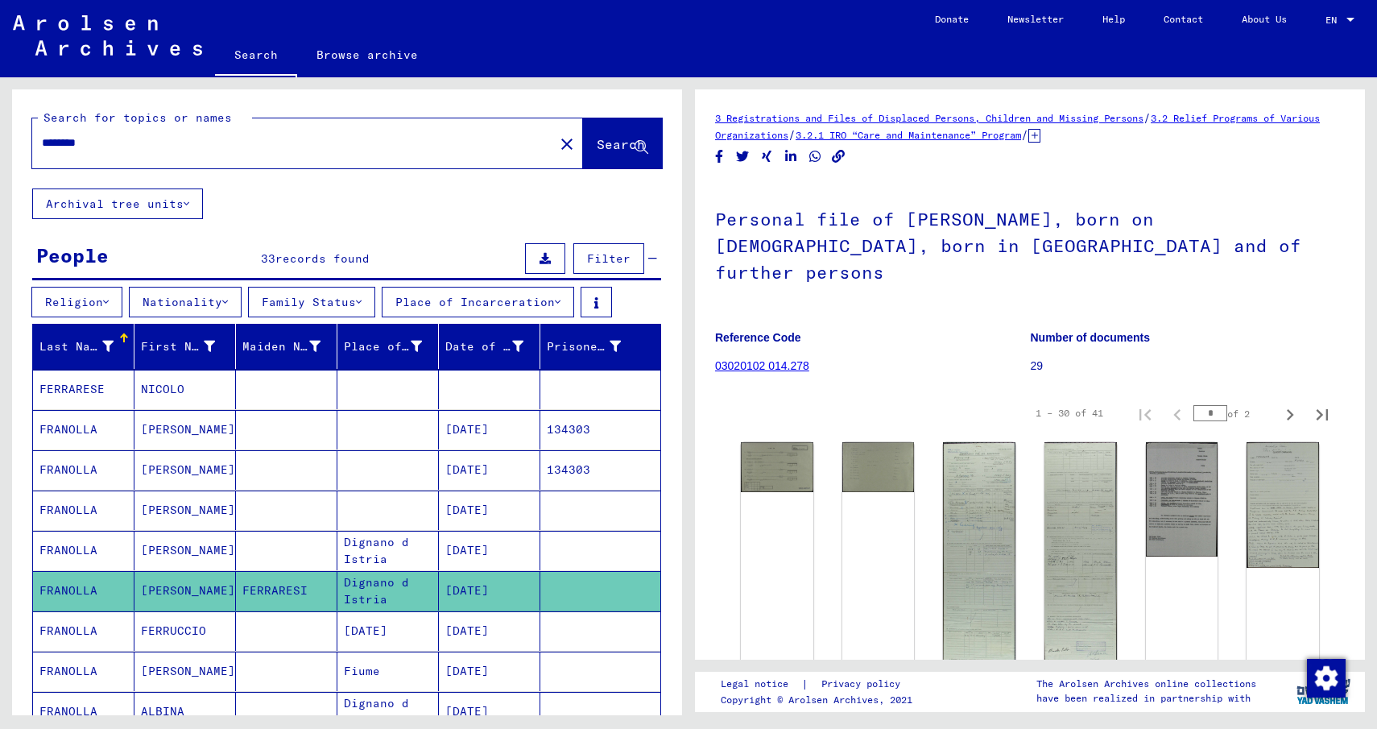
click at [177, 631] on mat-cell "FERRUCCIO" at bounding box center [184, 630] width 101 height 39
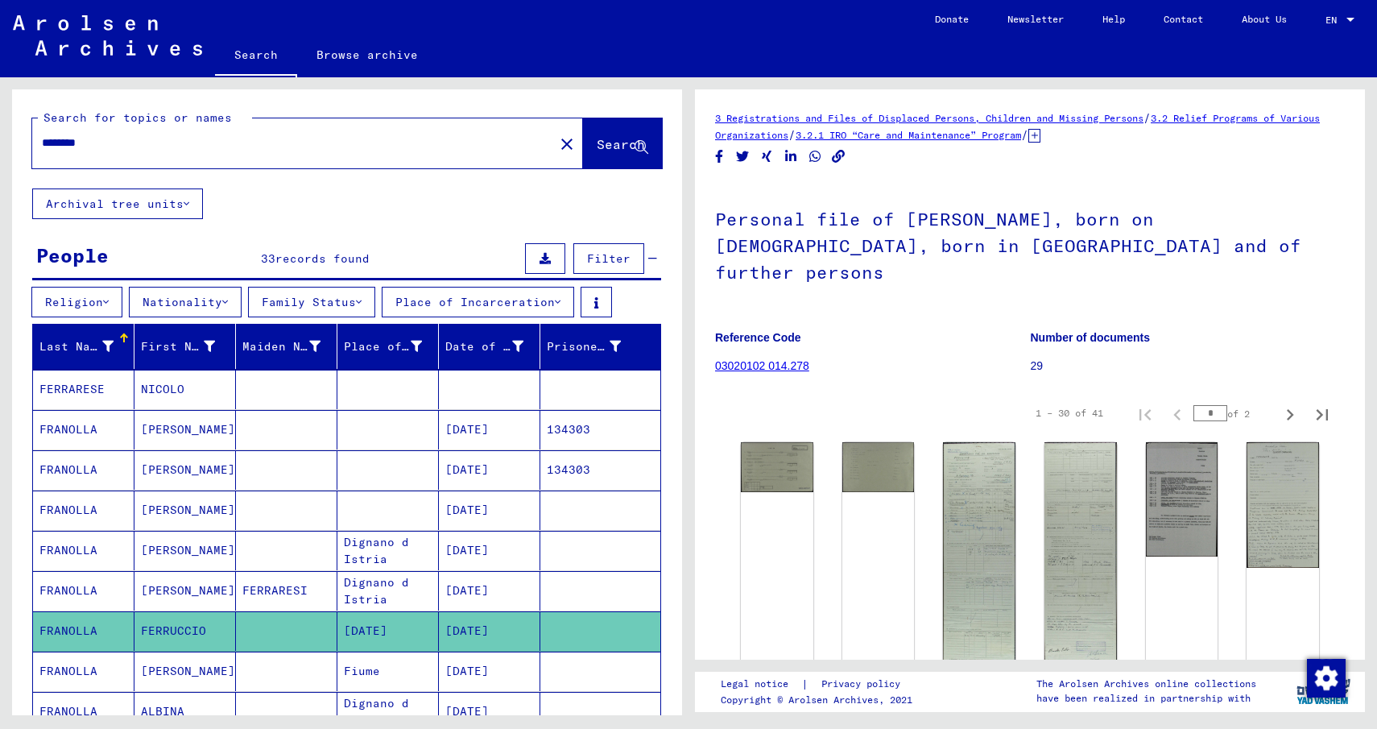
click at [149, 672] on mat-cell "[PERSON_NAME]" at bounding box center [184, 671] width 101 height 39
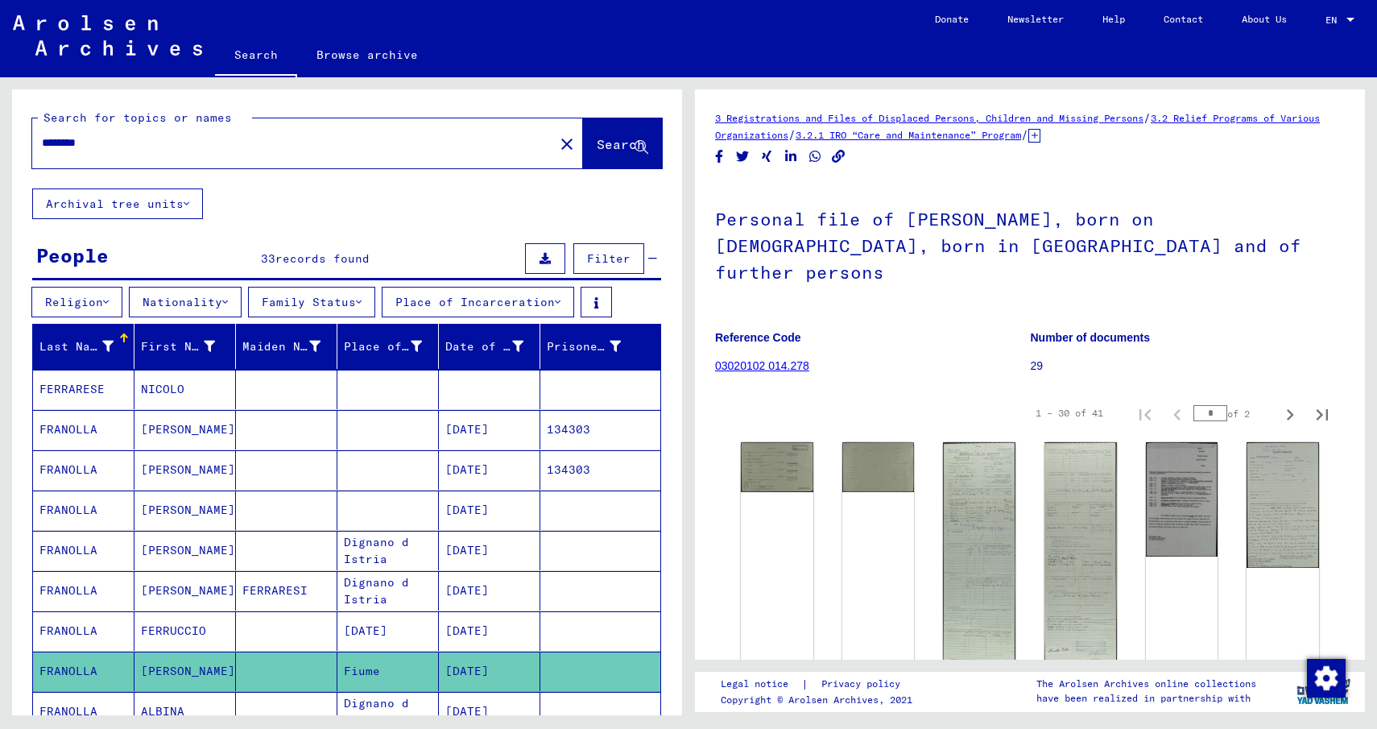
scroll to position [81, 0]
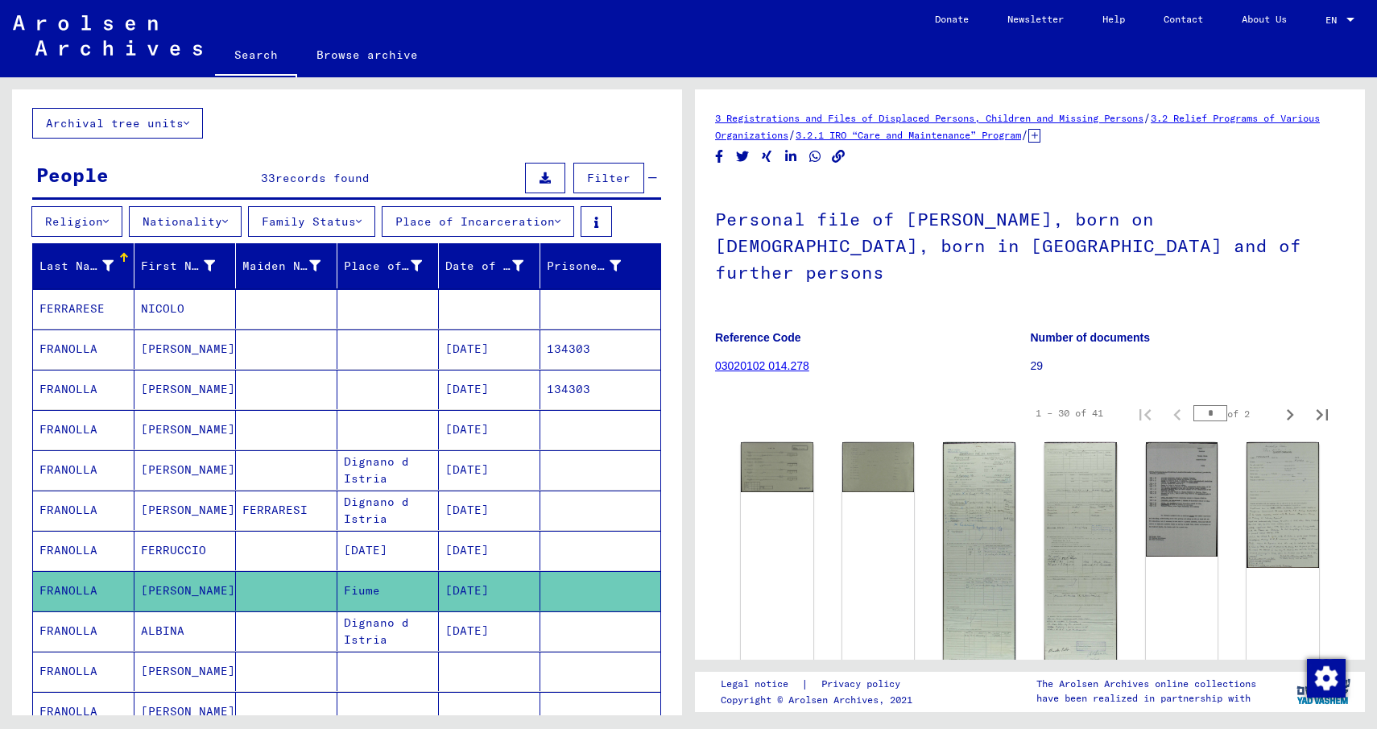
click at [158, 633] on mat-cell "ALBINA" at bounding box center [184, 630] width 101 height 39
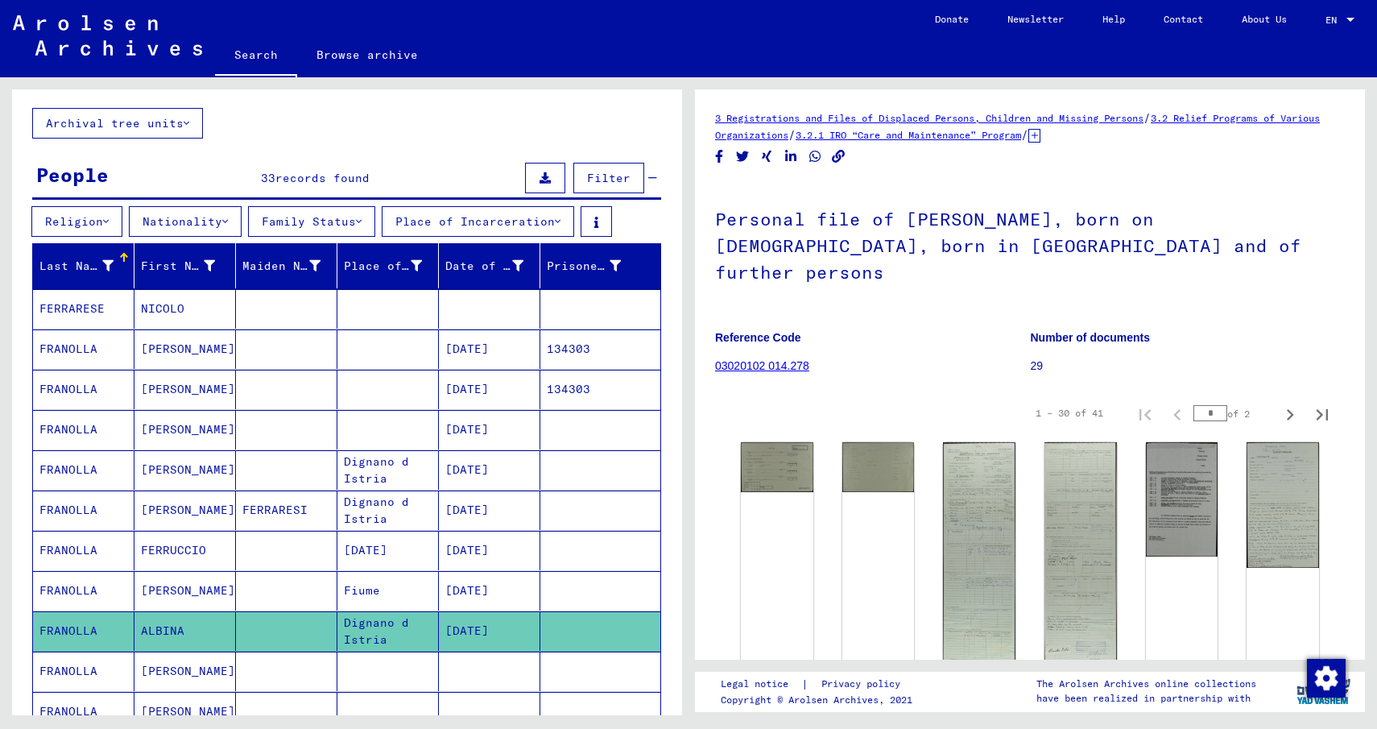
scroll to position [242, 0]
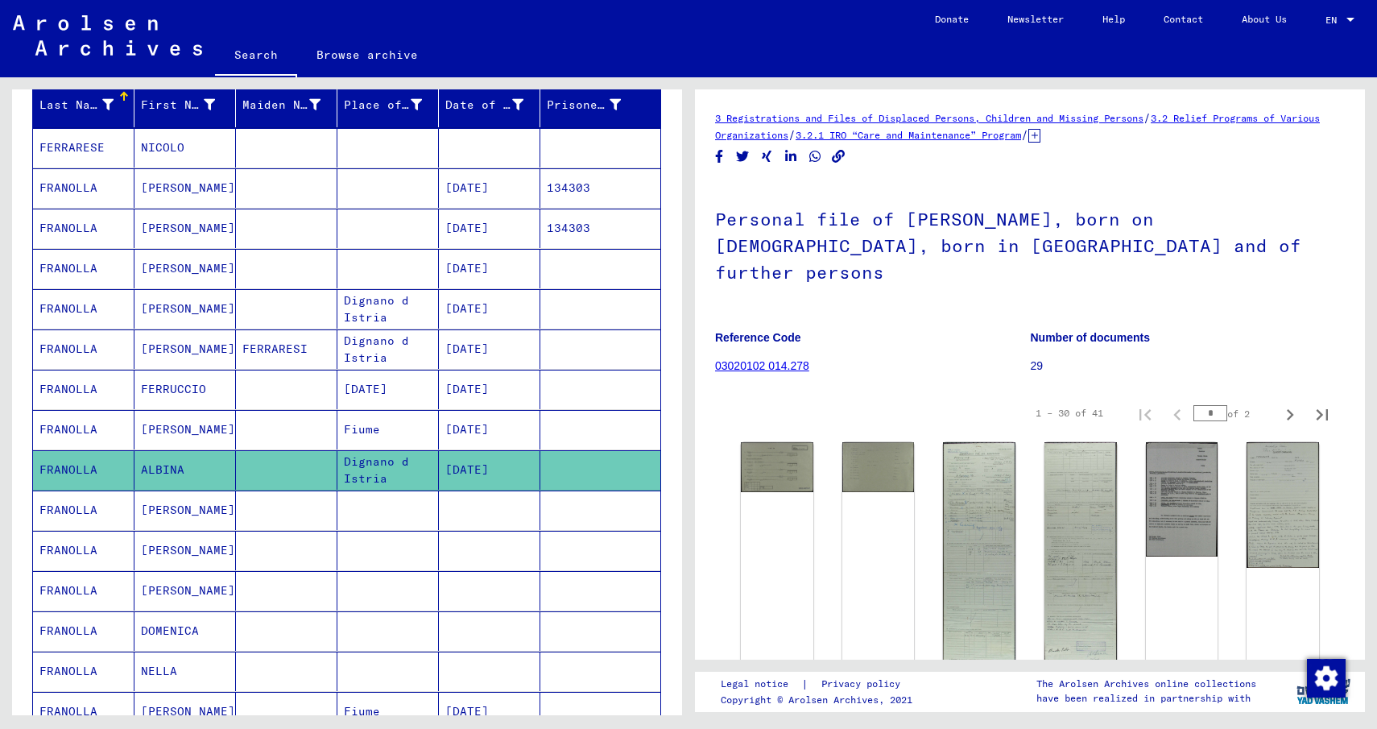
click at [150, 544] on mat-cell "[PERSON_NAME]" at bounding box center [184, 550] width 101 height 39
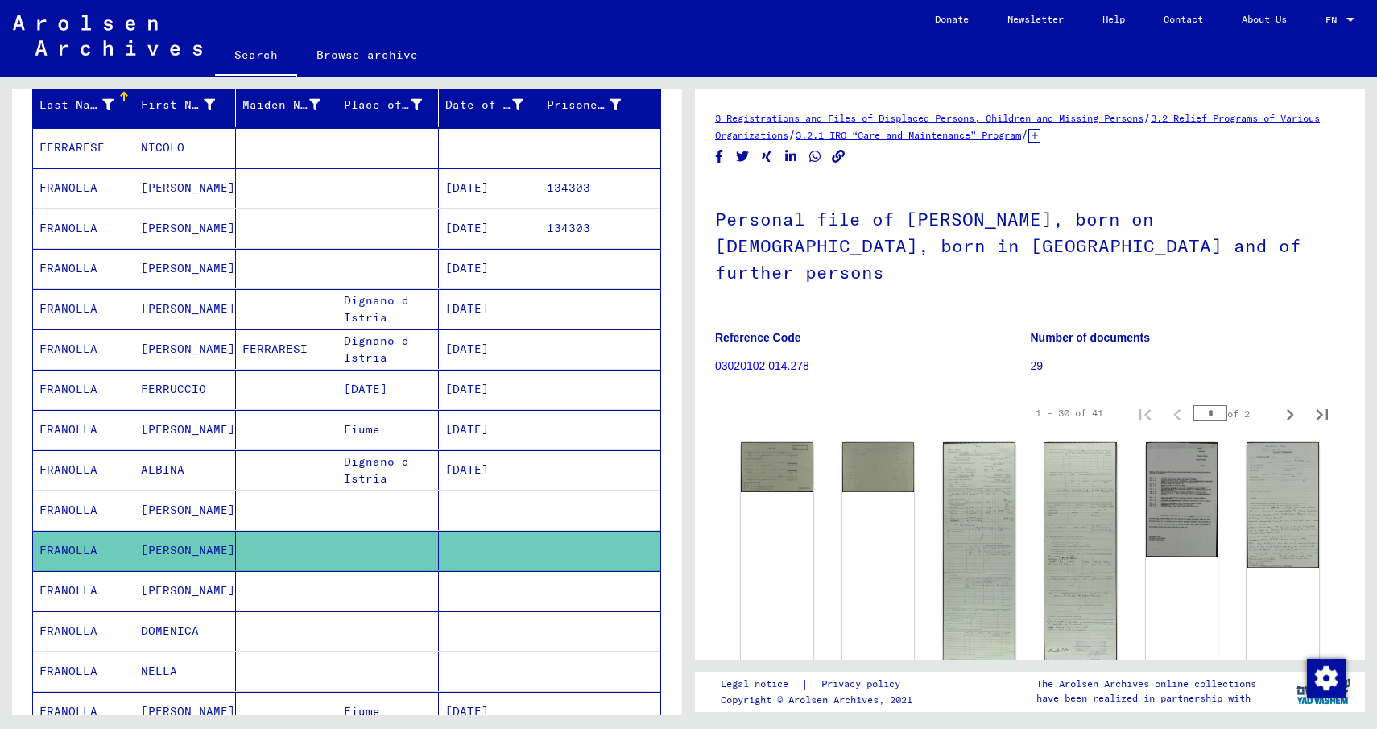
click at [144, 582] on mat-cell "[PERSON_NAME]" at bounding box center [184, 590] width 101 height 39
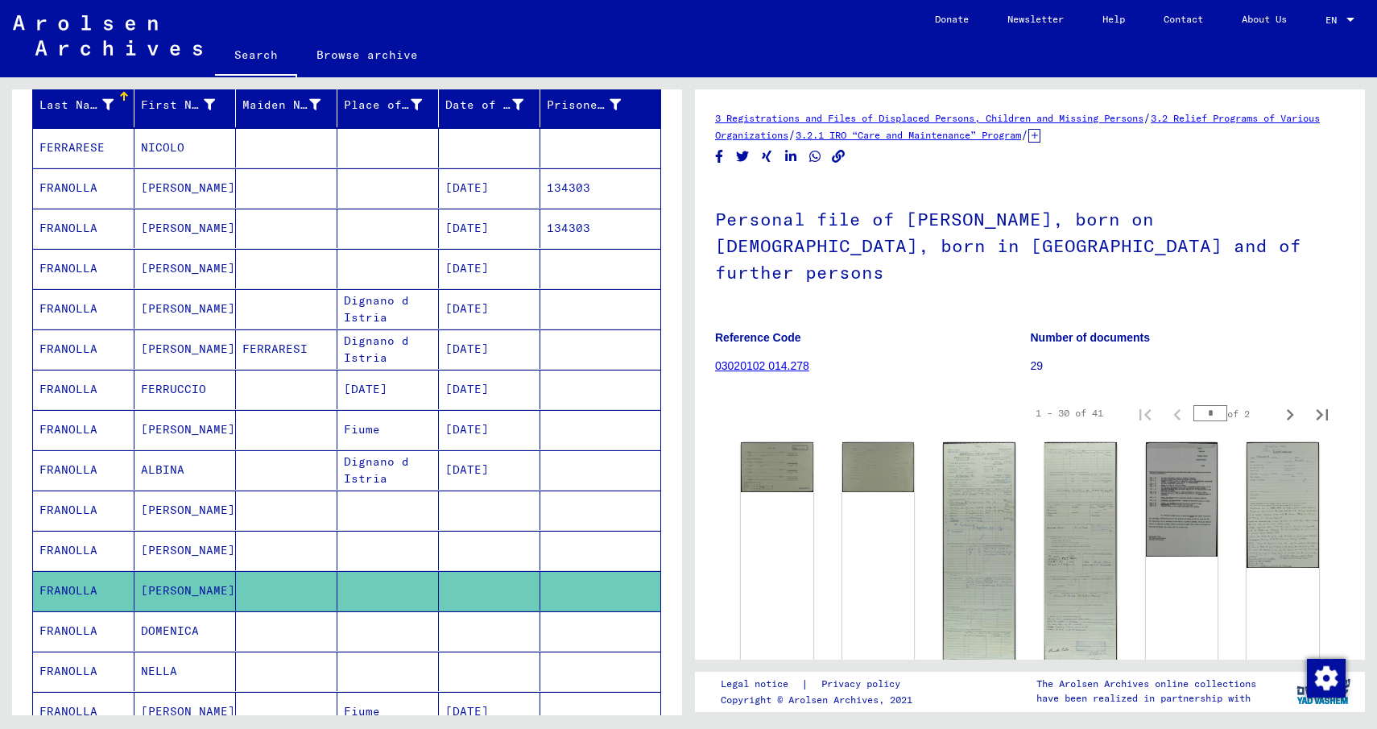
click at [155, 634] on mat-cell "DOMENICA" at bounding box center [184, 630] width 101 height 39
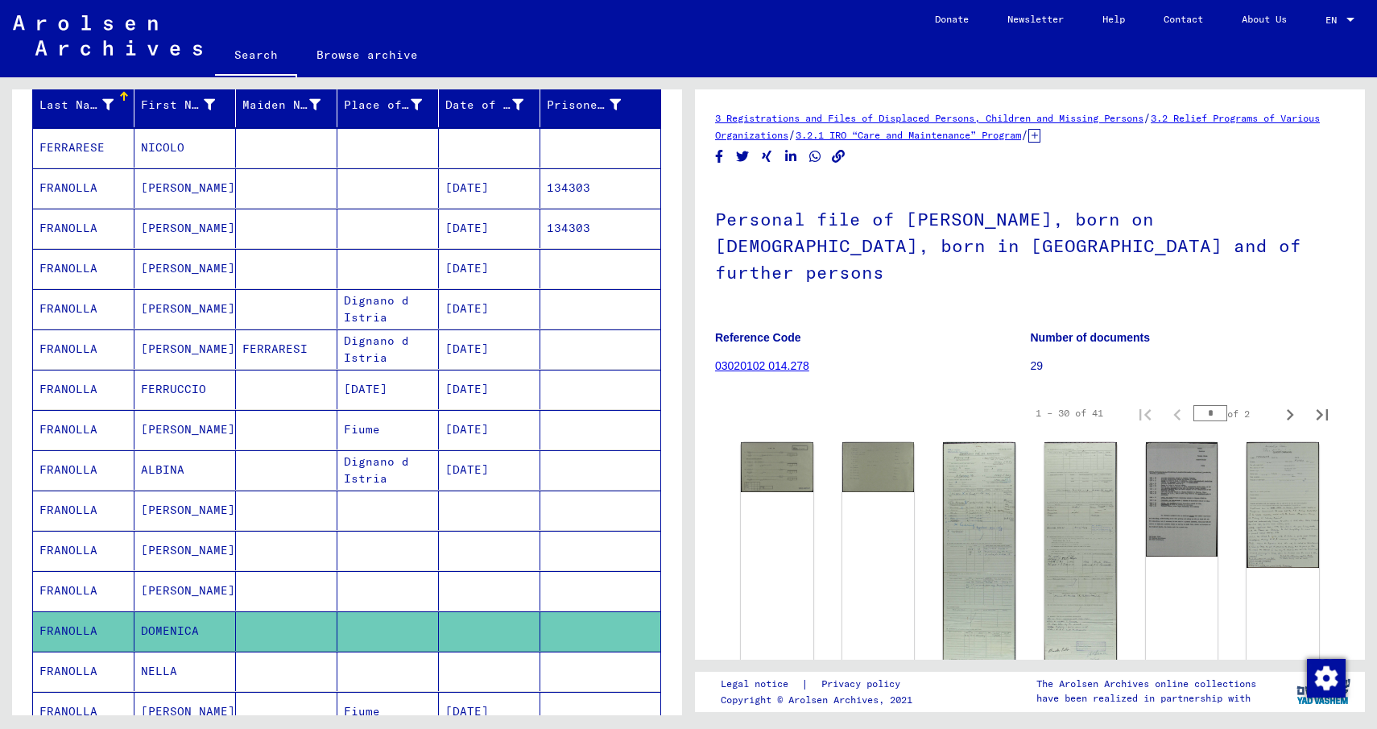
click at [149, 672] on mat-cell "NELLA" at bounding box center [184, 671] width 101 height 39
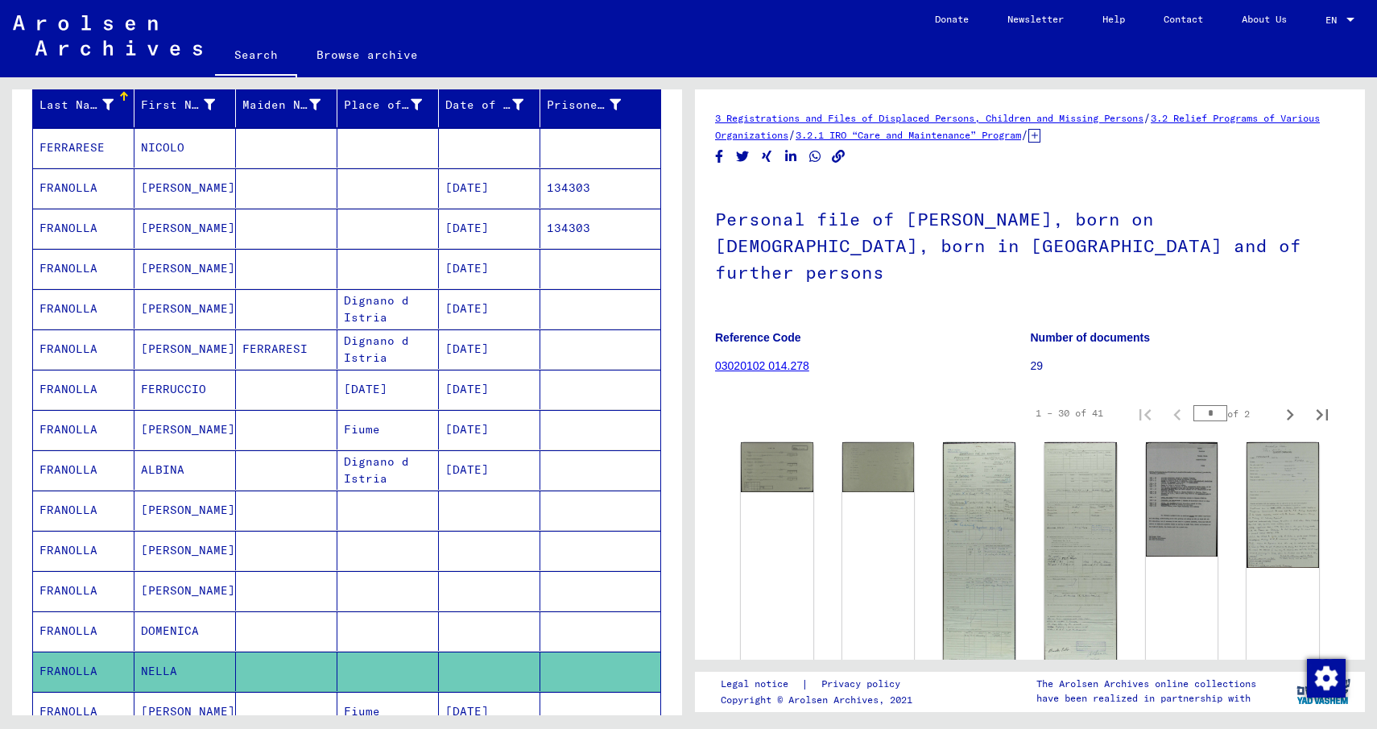
scroll to position [322, 0]
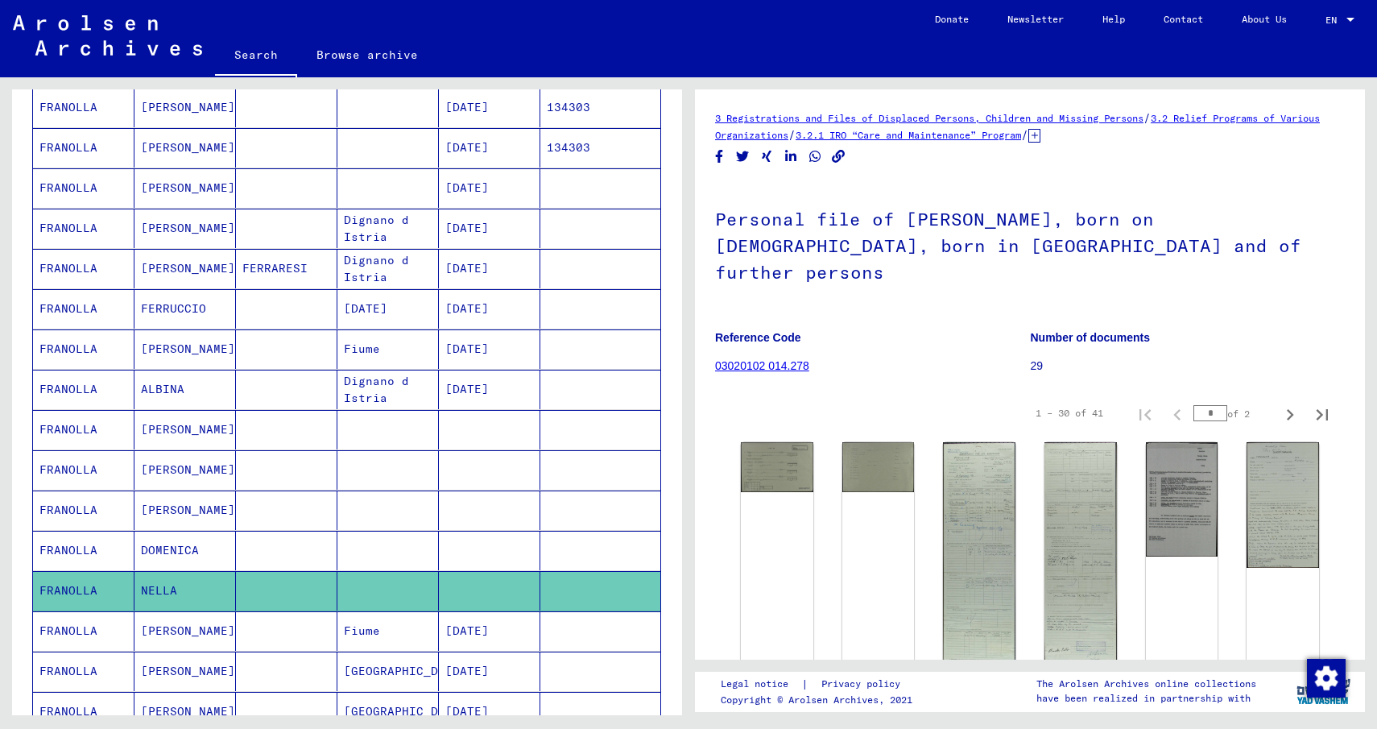
click at [168, 636] on mat-cell "[PERSON_NAME]" at bounding box center [184, 630] width 101 height 39
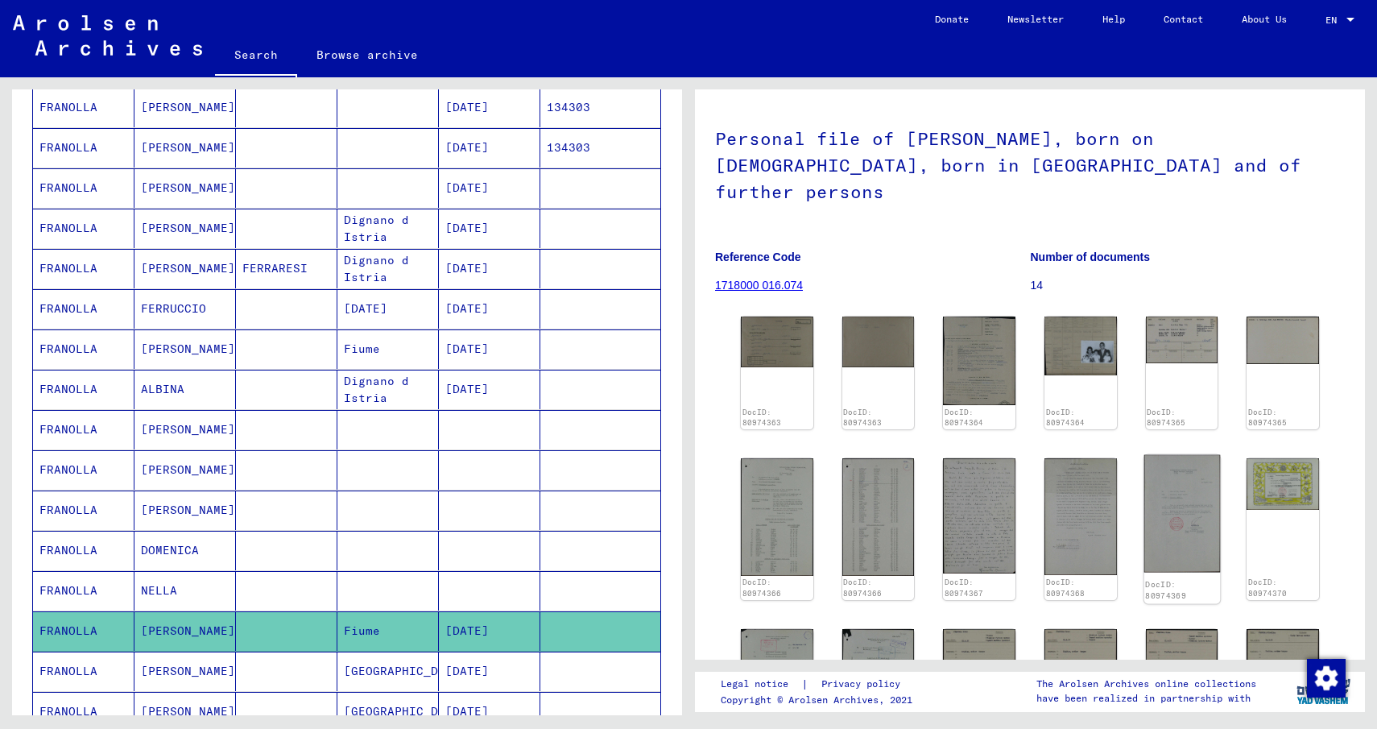
scroll to position [161, 0]
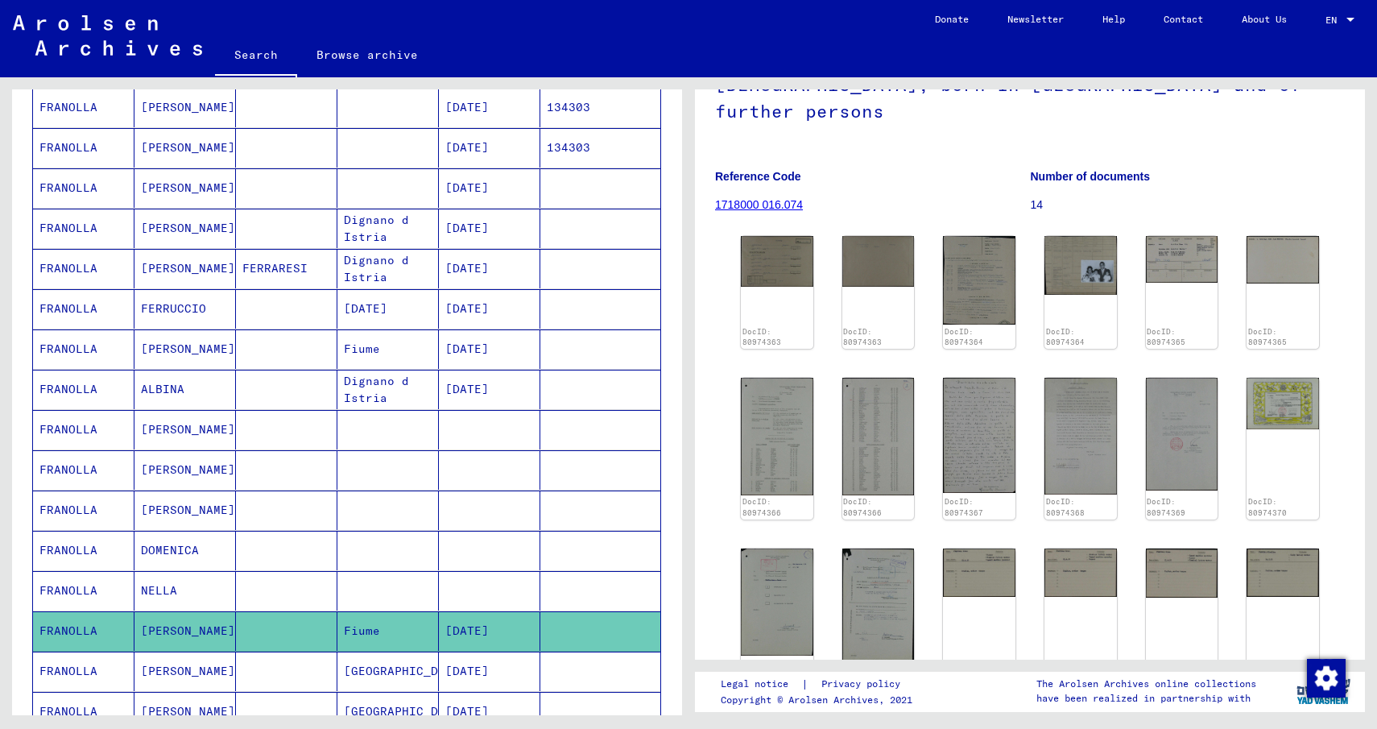
click at [186, 672] on mat-cell "[PERSON_NAME]" at bounding box center [184, 671] width 101 height 39
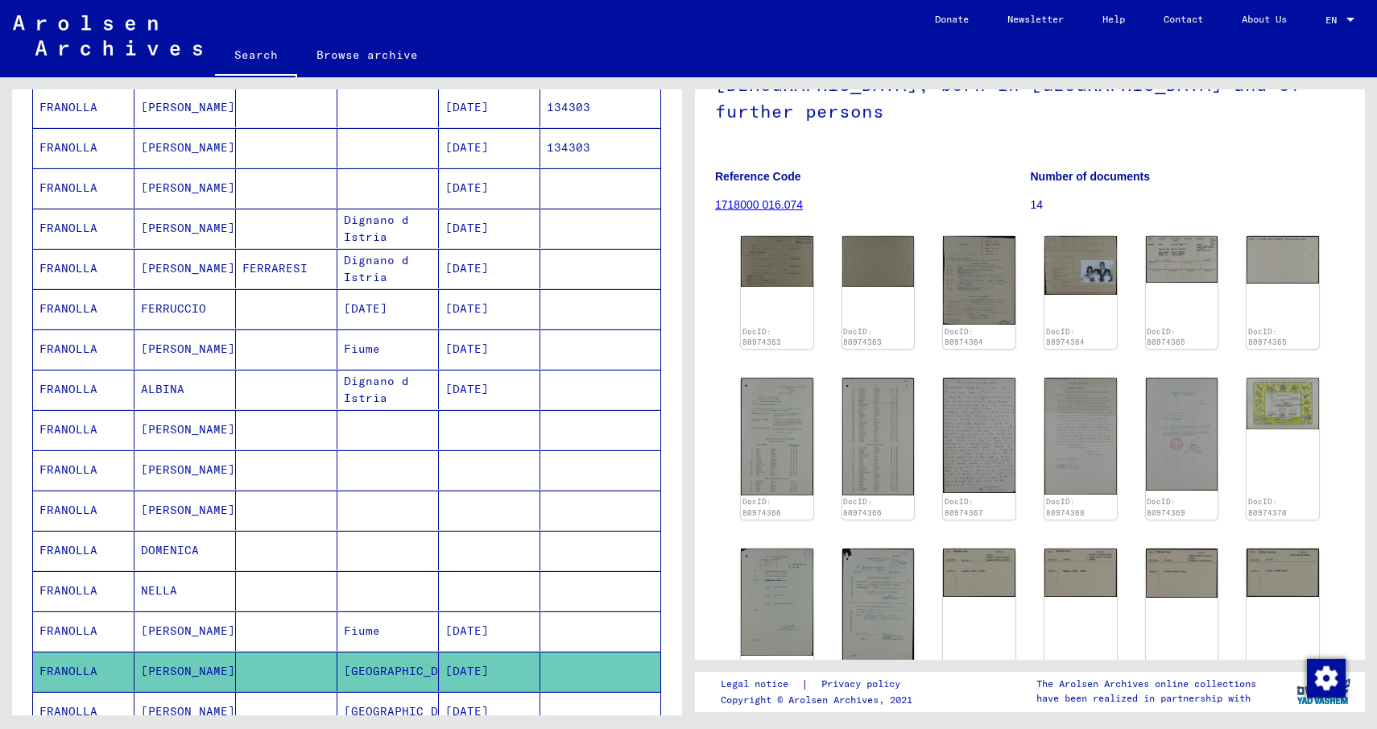
scroll to position [403, 0]
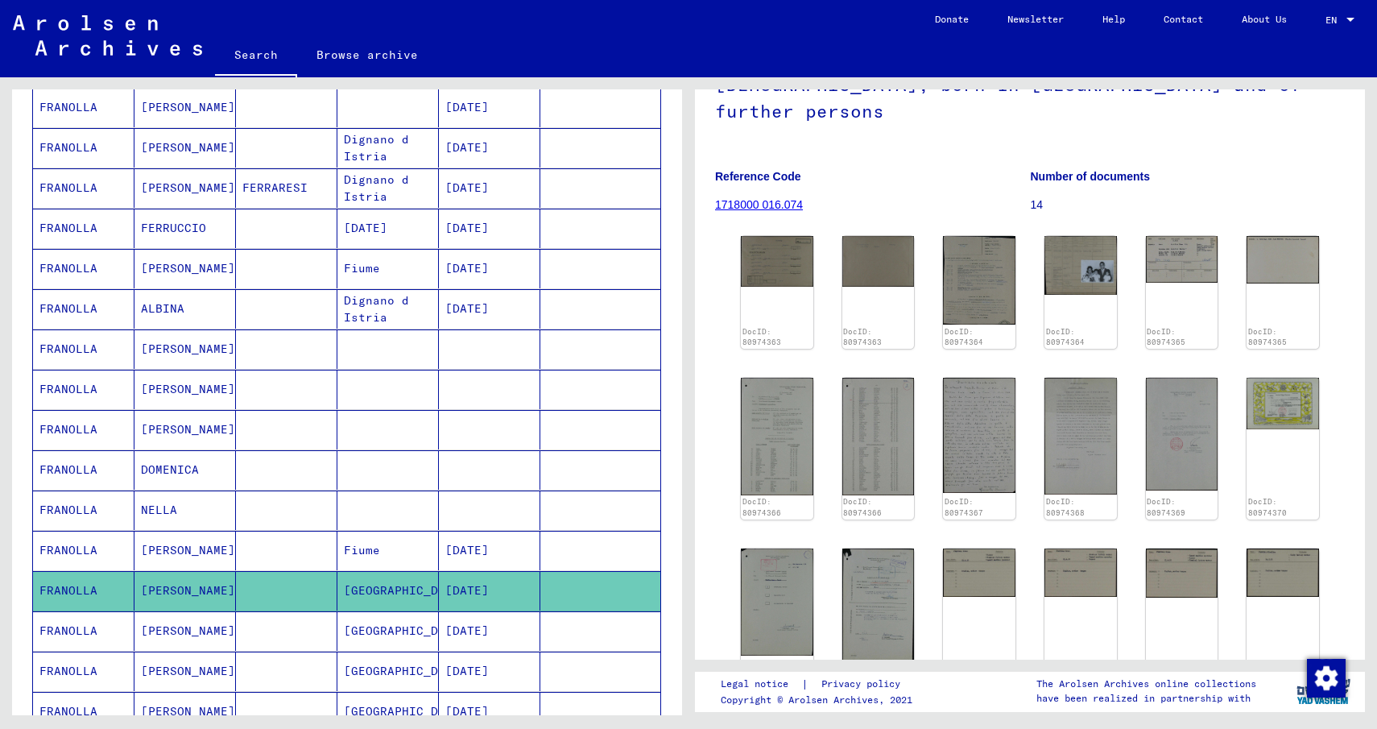
click at [153, 638] on mat-cell "[PERSON_NAME]" at bounding box center [184, 630] width 101 height 39
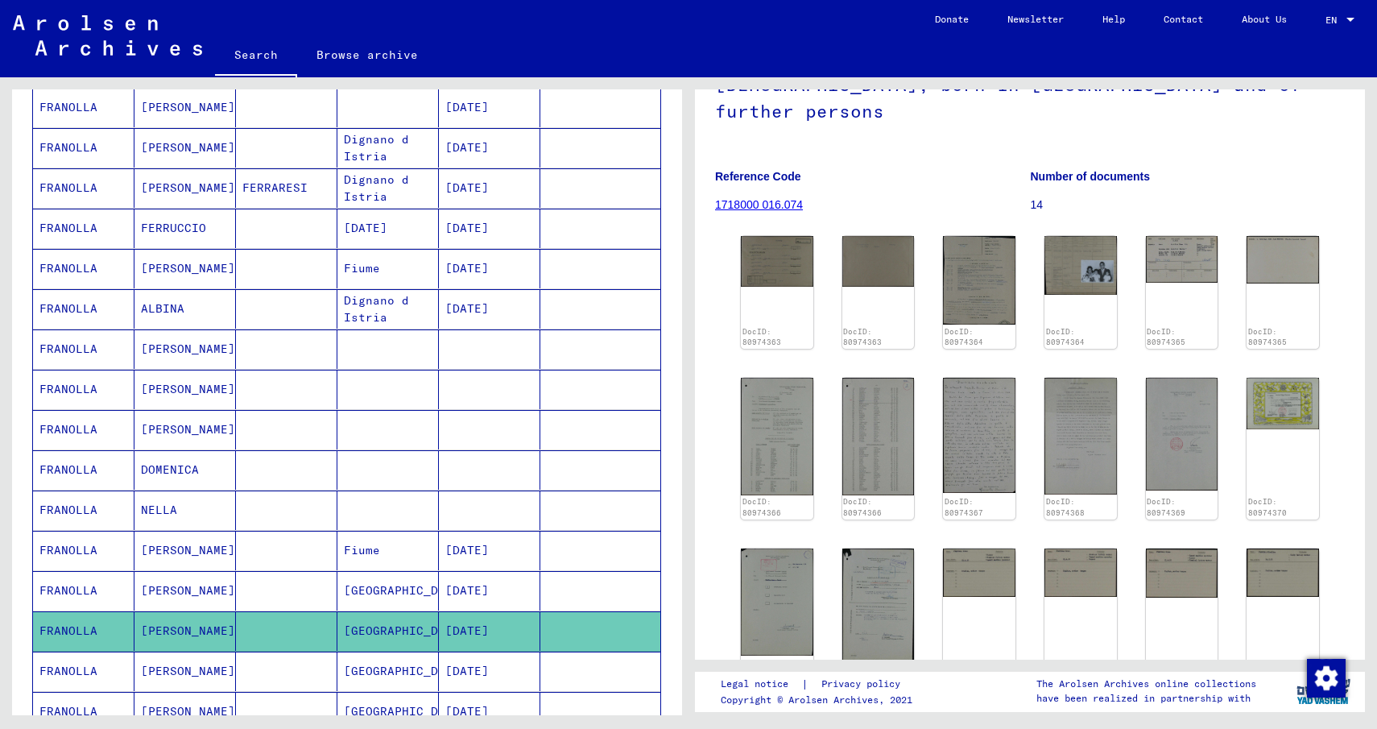
click at [139, 668] on mat-cell "[PERSON_NAME]" at bounding box center [184, 671] width 101 height 39
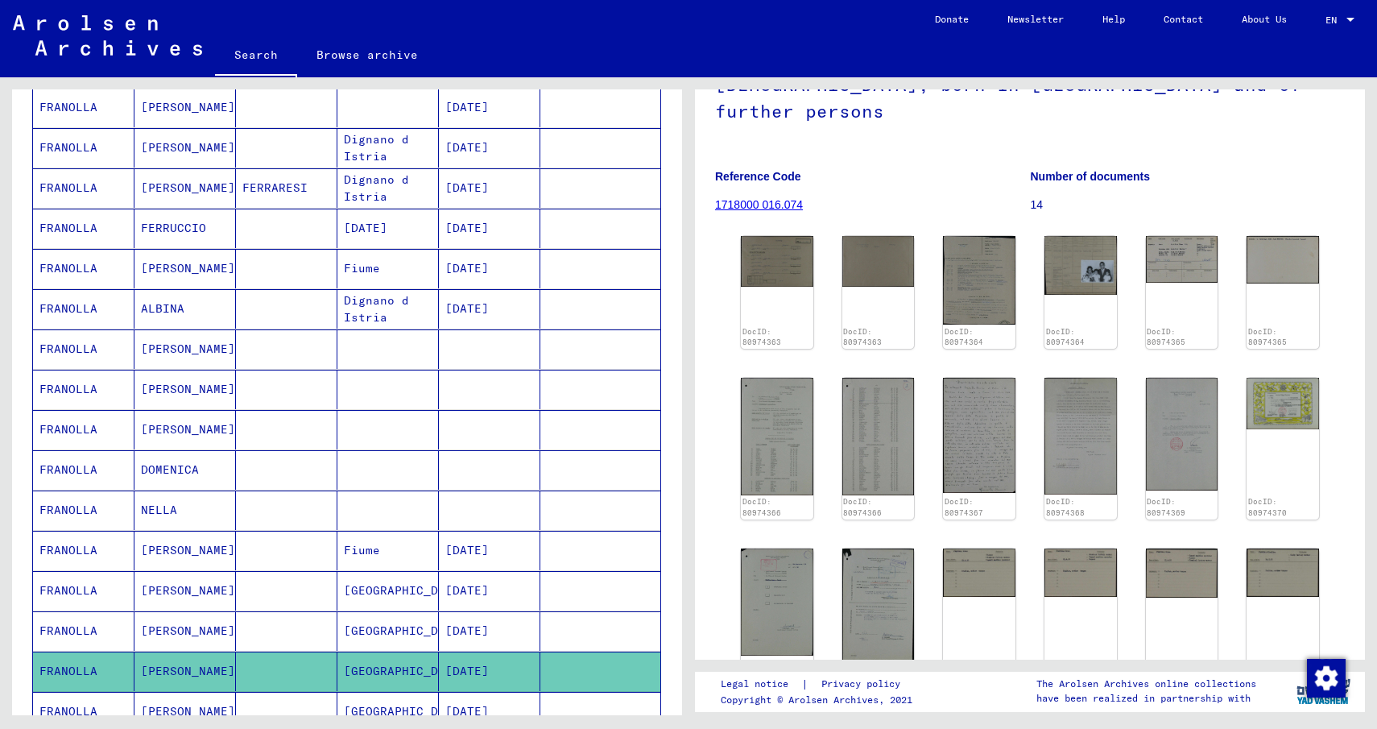
scroll to position [483, 0]
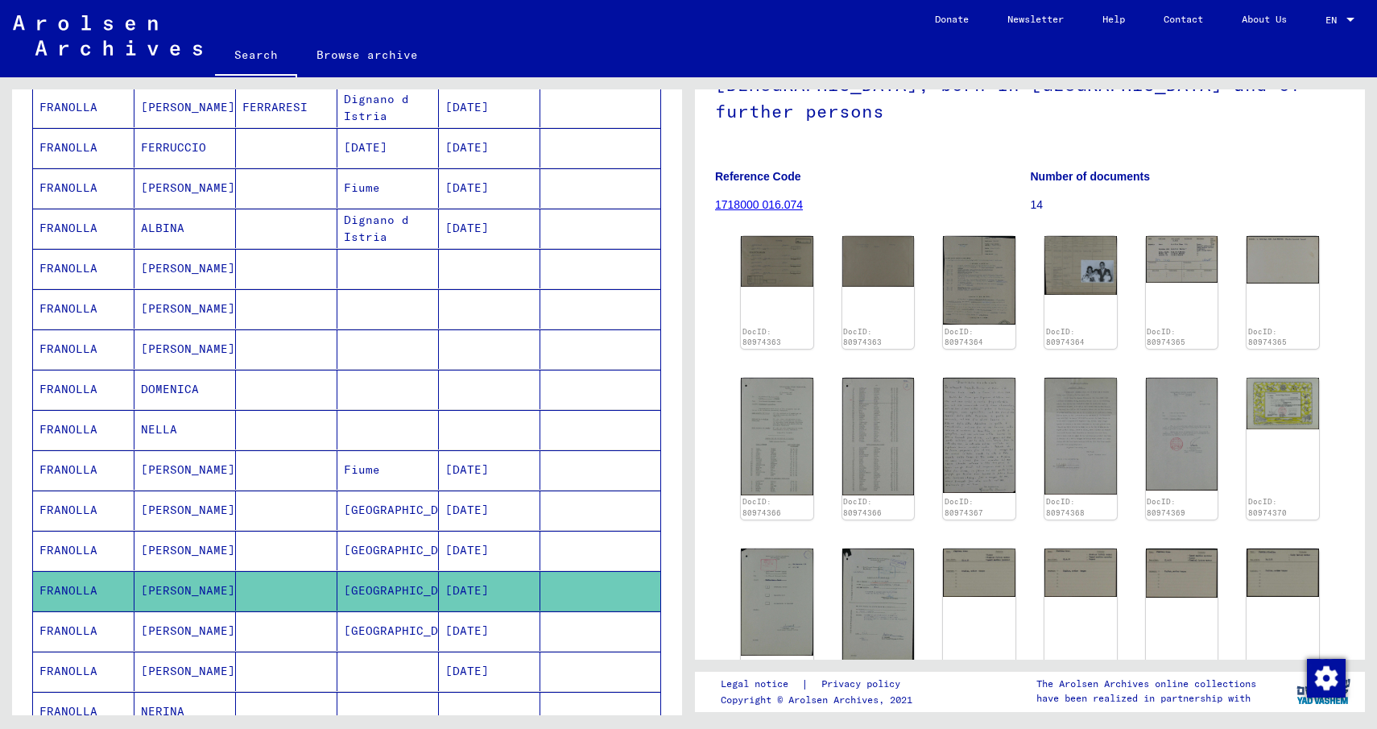
click at [146, 635] on mat-cell "[PERSON_NAME]" at bounding box center [184, 630] width 101 height 39
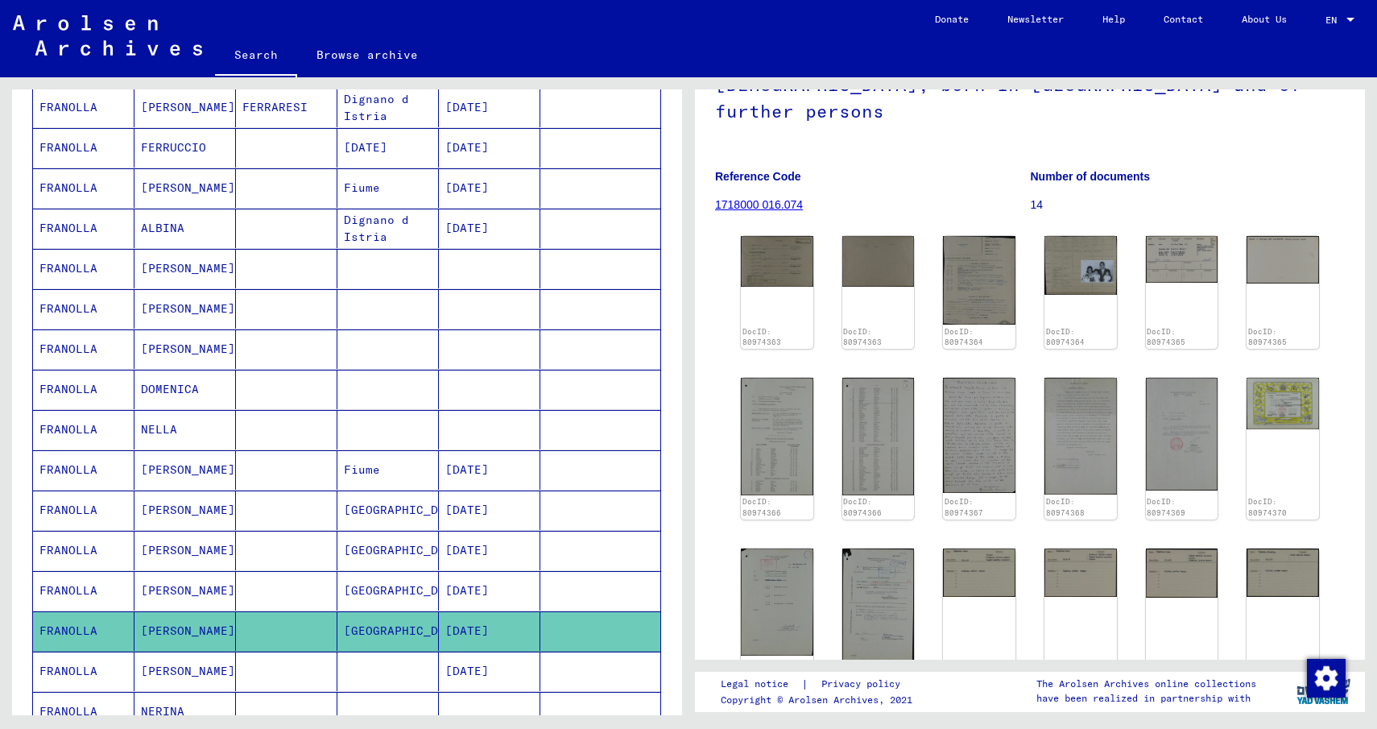
scroll to position [564, 0]
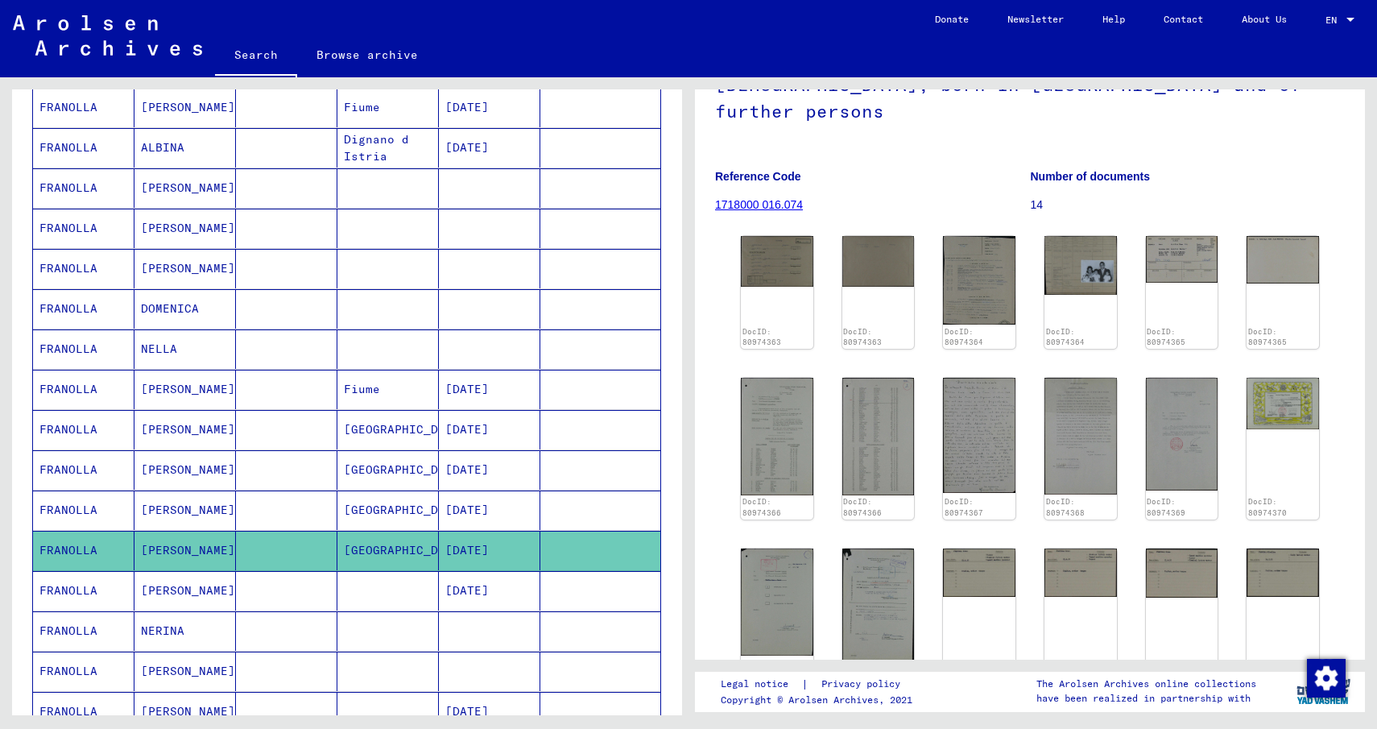
click at [142, 582] on mat-cell "[PERSON_NAME]" at bounding box center [184, 590] width 101 height 39
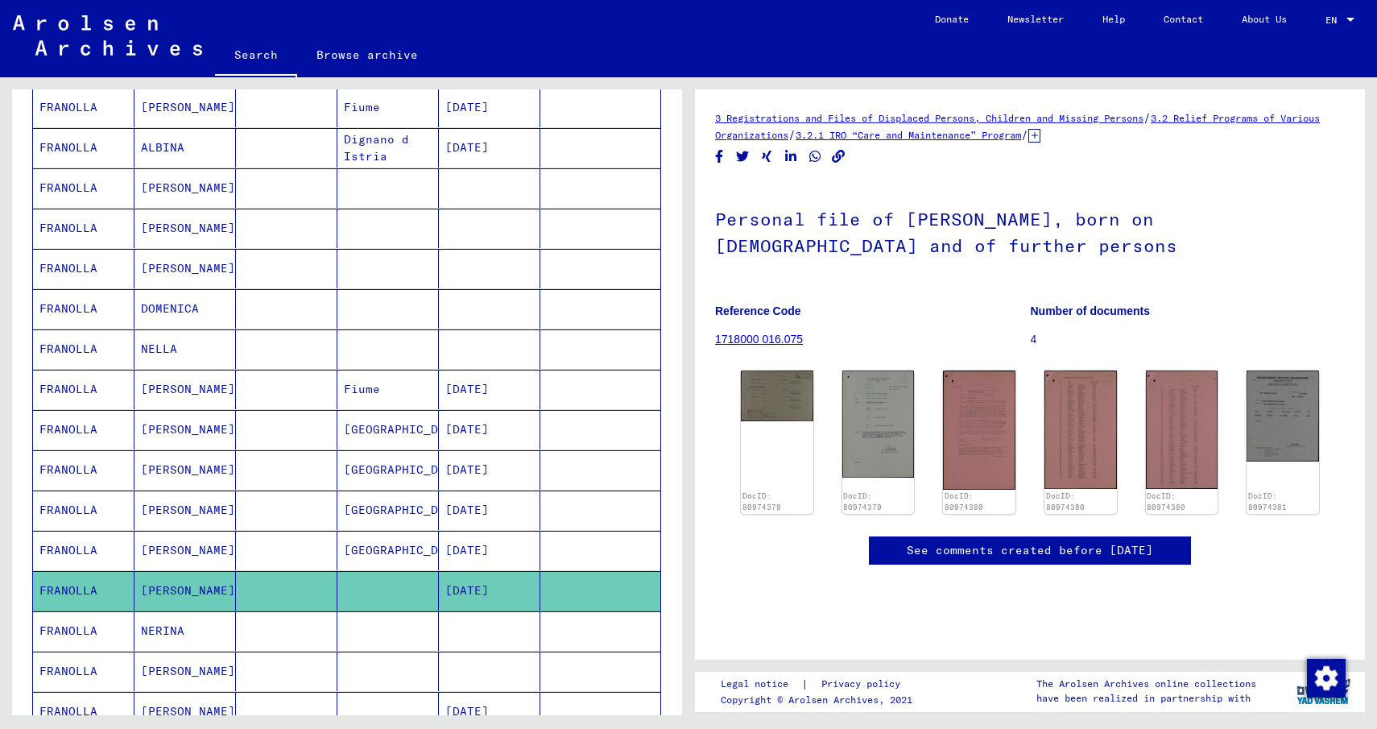
scroll to position [644, 0]
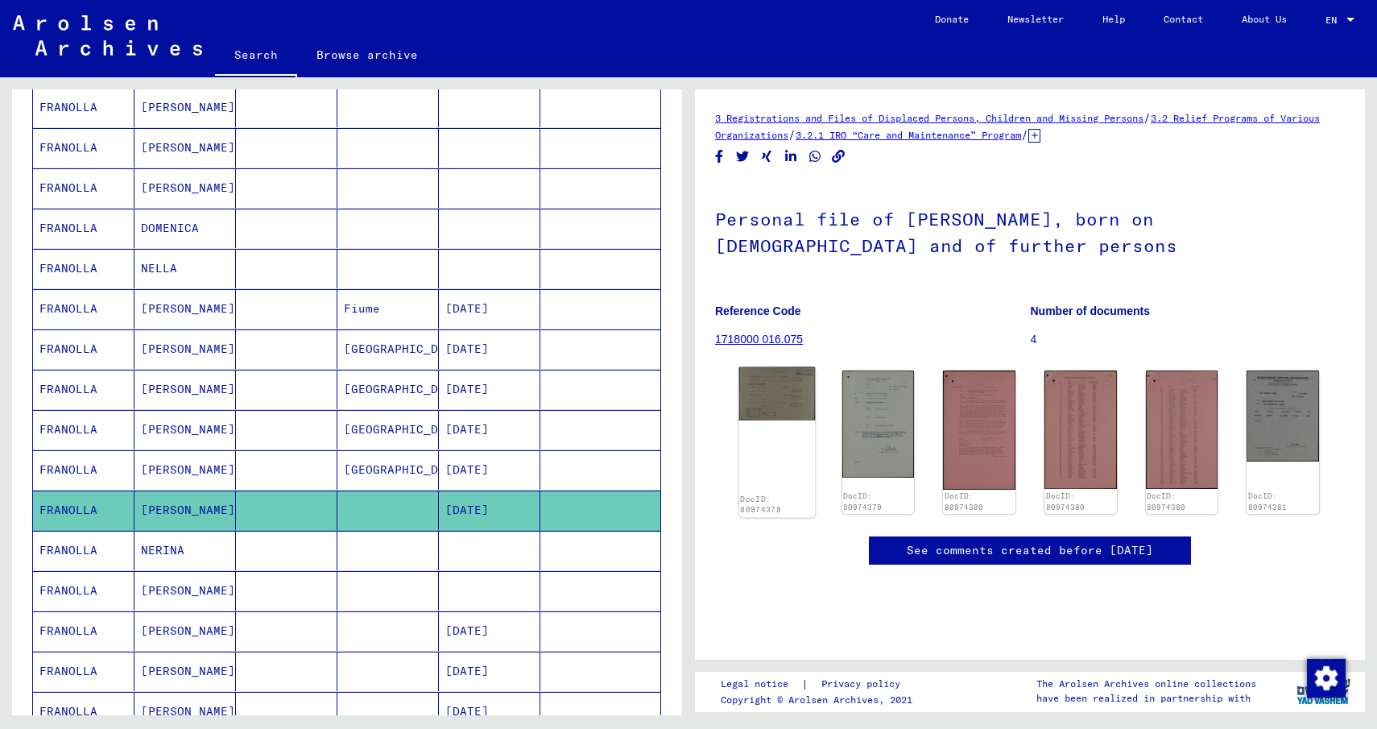
click at [759, 394] on img at bounding box center [777, 393] width 76 height 53
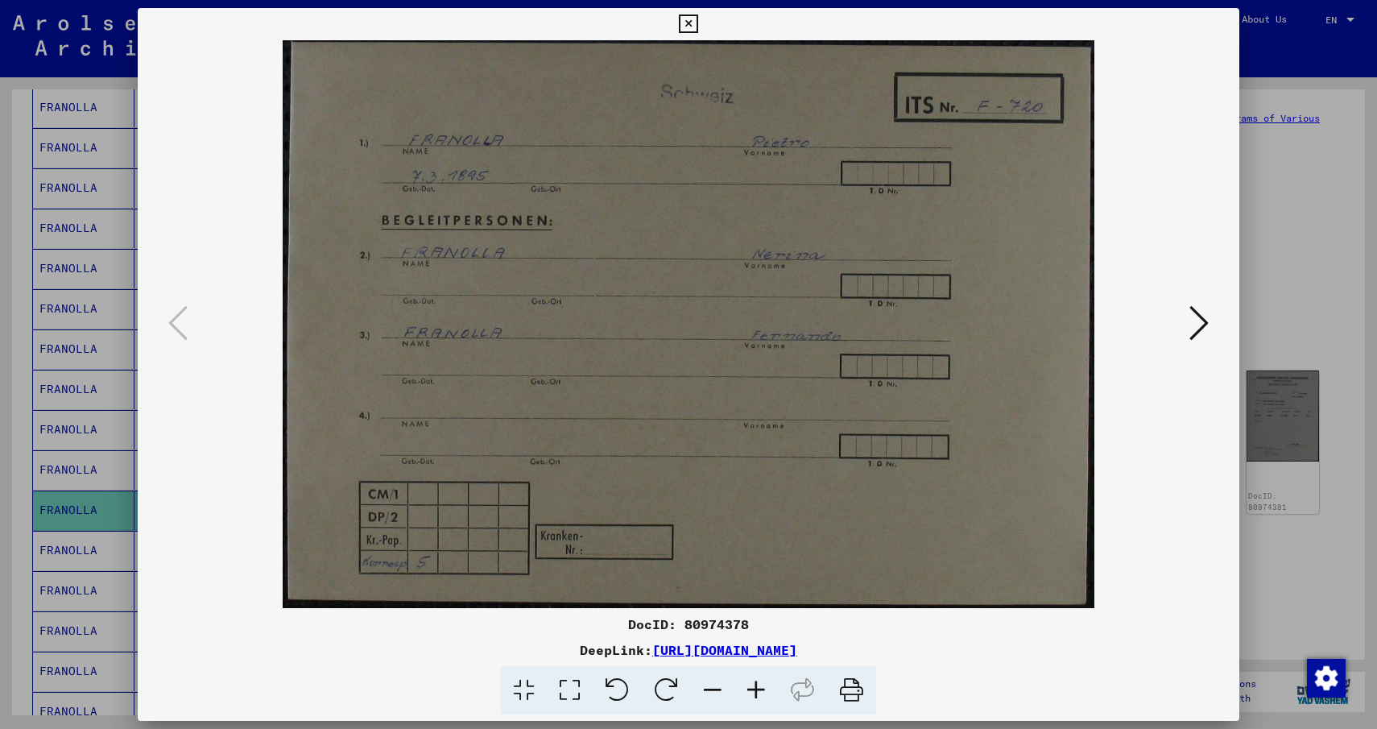
click at [1190, 321] on icon at bounding box center [1198, 323] width 19 height 39
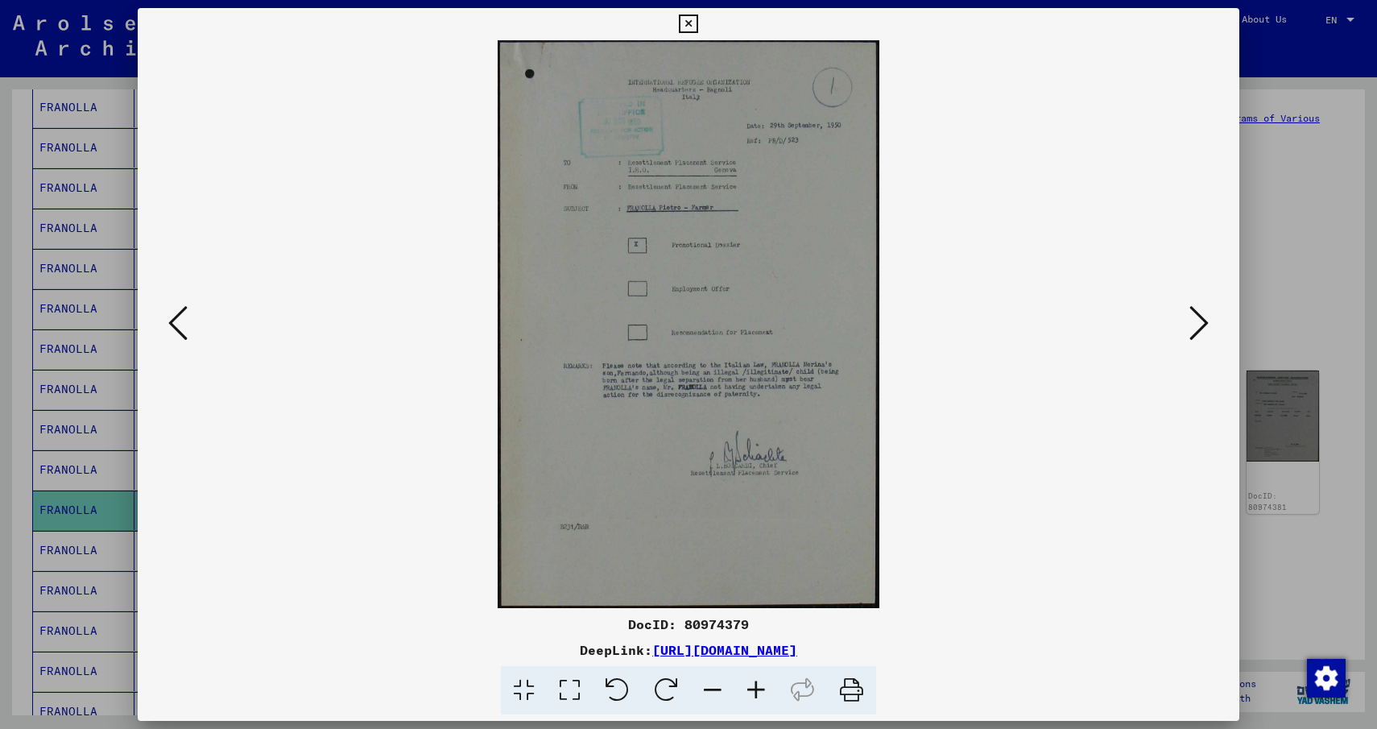
click at [1190, 321] on icon at bounding box center [1198, 323] width 19 height 39
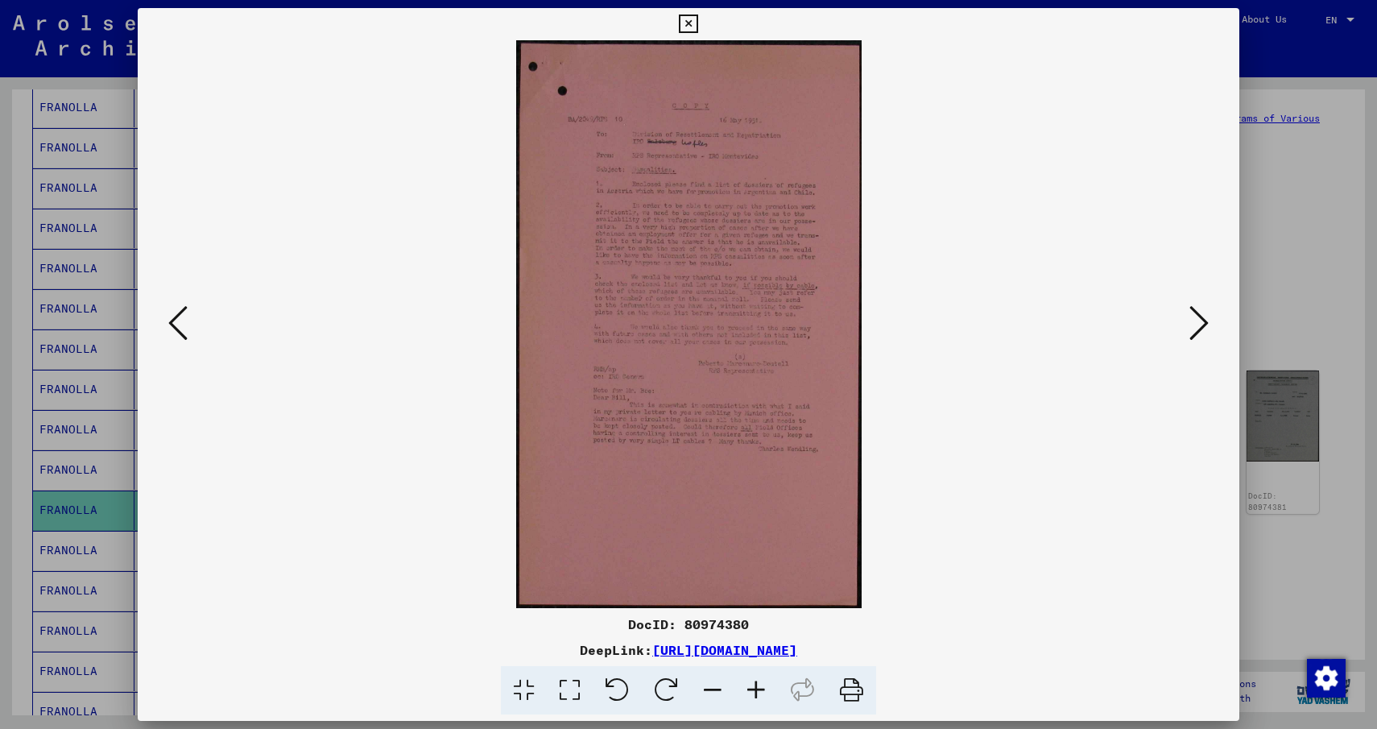
click at [643, 336] on img at bounding box center [688, 324] width 992 height 568
click at [759, 685] on icon at bounding box center [755, 690] width 43 height 49
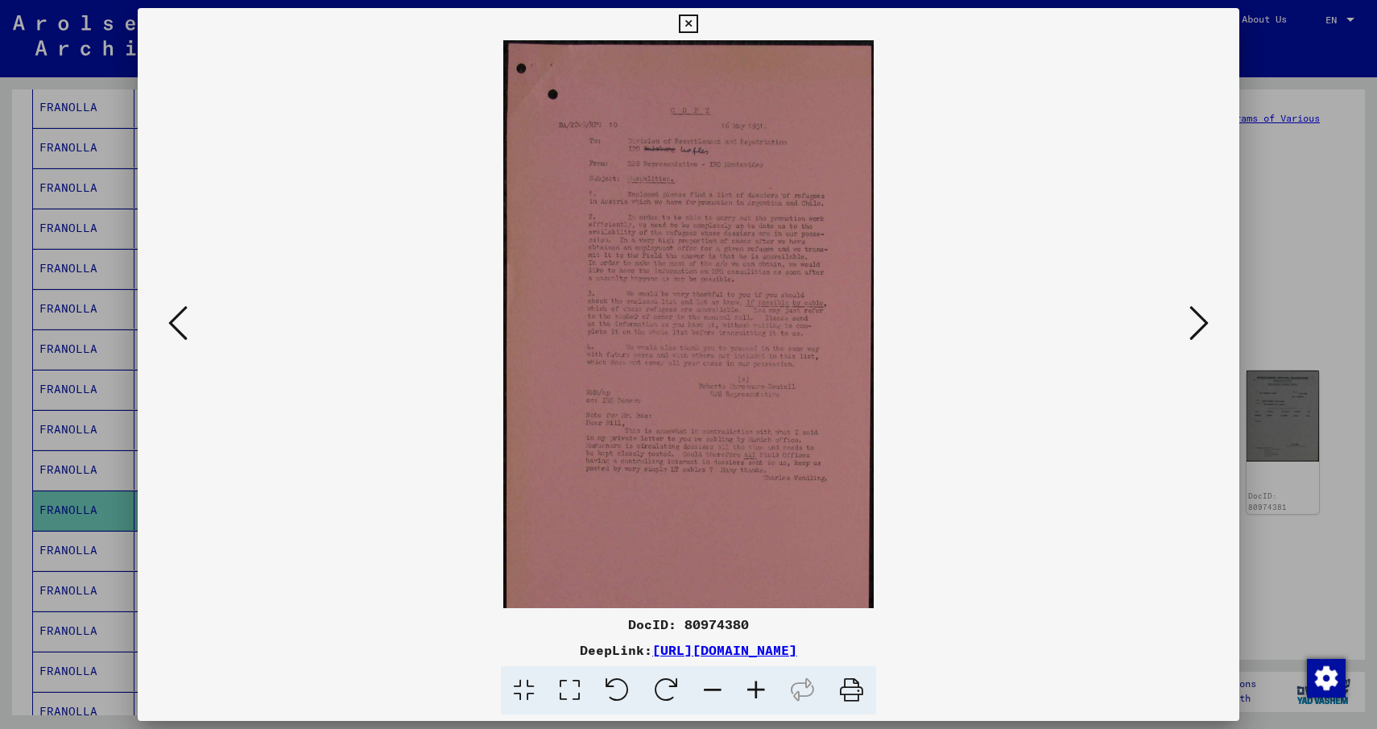
click at [759, 685] on icon at bounding box center [755, 690] width 43 height 49
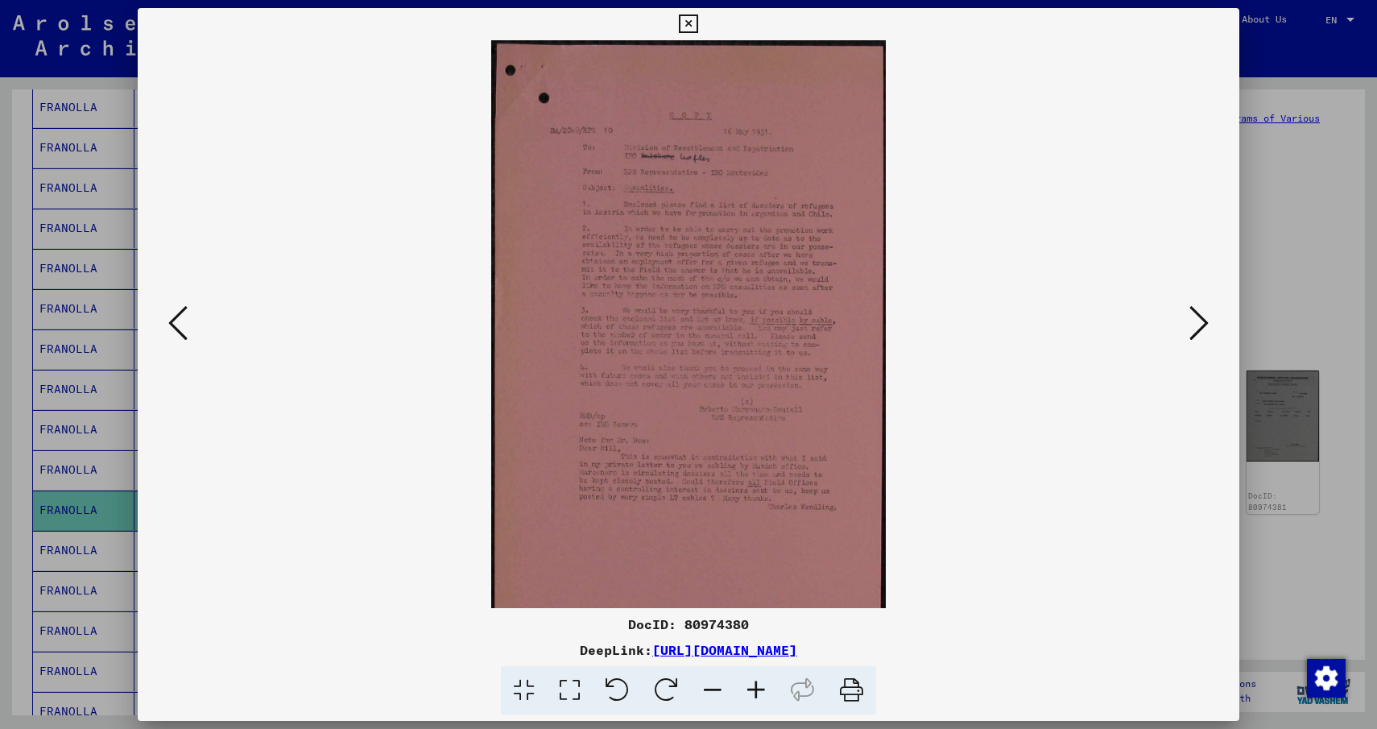
click at [759, 685] on icon at bounding box center [755, 690] width 43 height 49
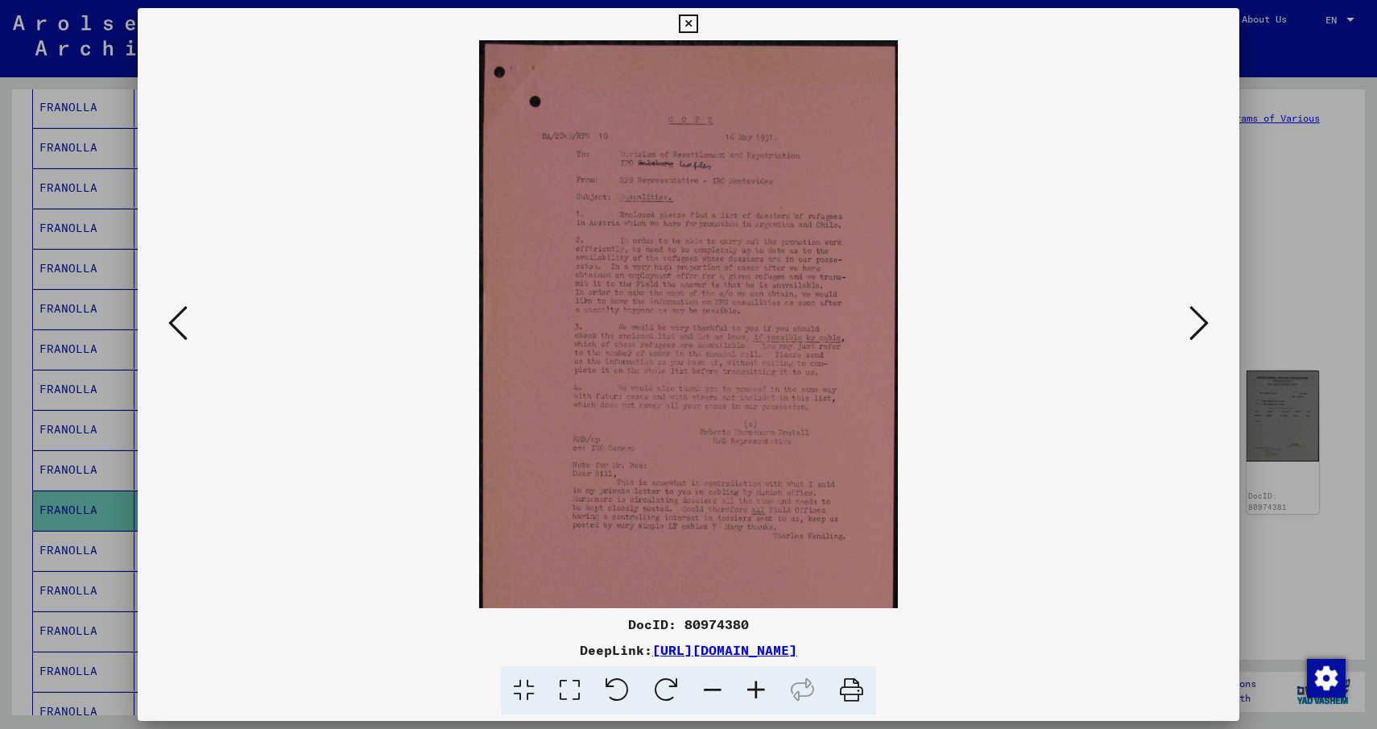
click at [759, 685] on icon at bounding box center [755, 690] width 43 height 49
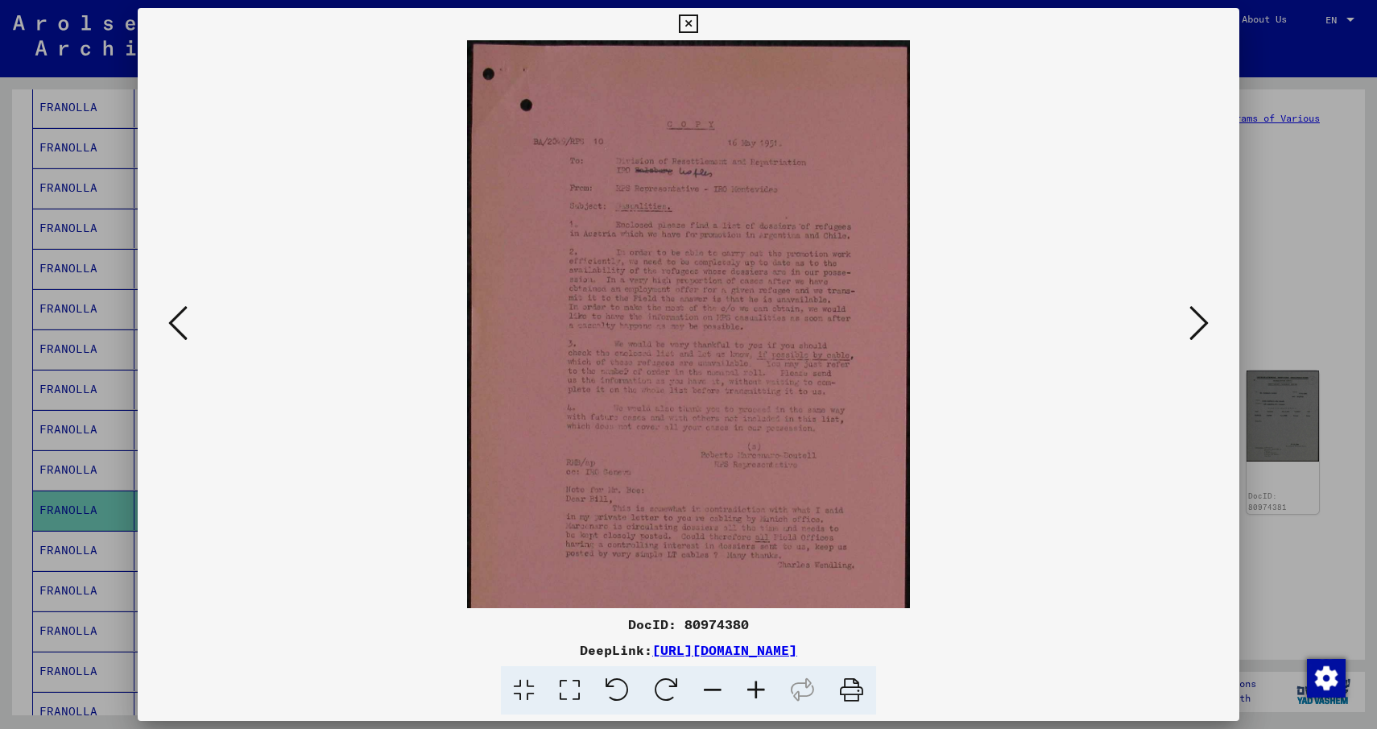
click at [759, 685] on icon at bounding box center [755, 690] width 43 height 49
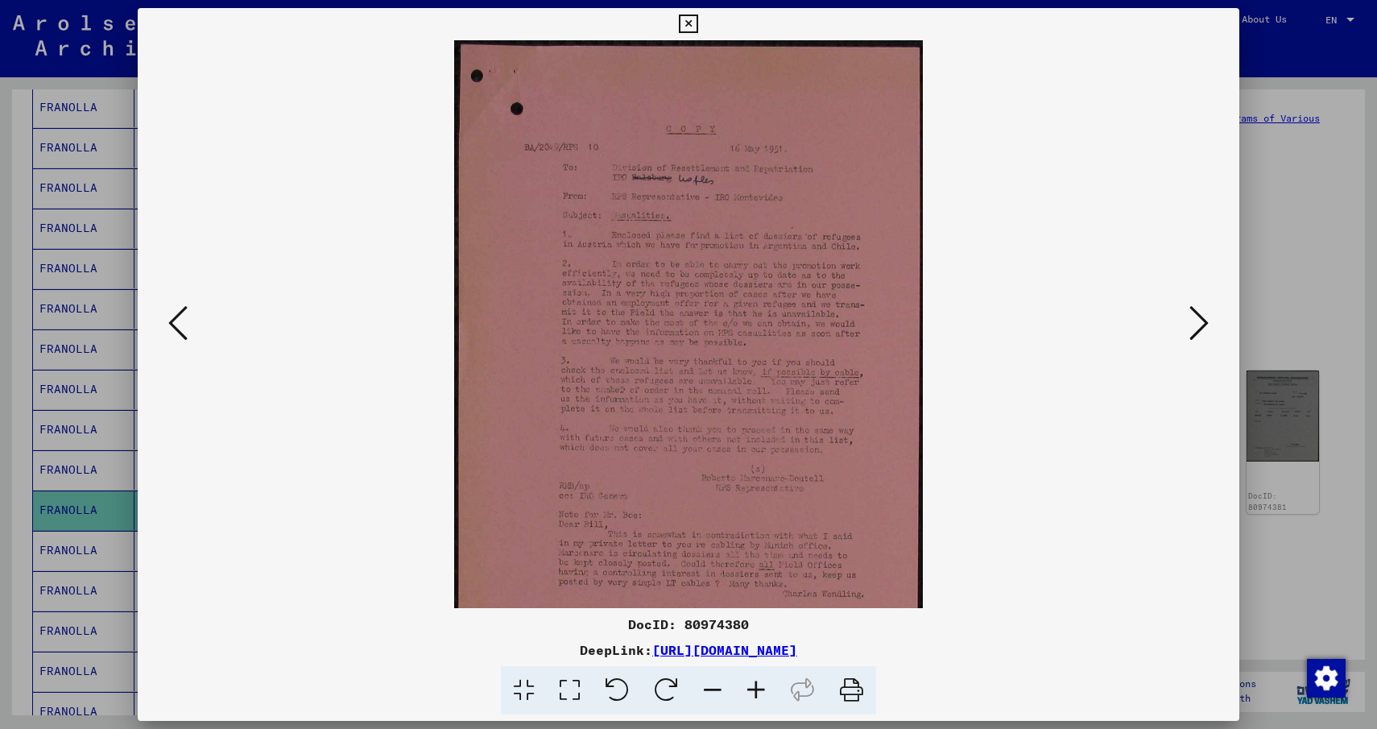
click at [759, 685] on icon at bounding box center [755, 690] width 43 height 49
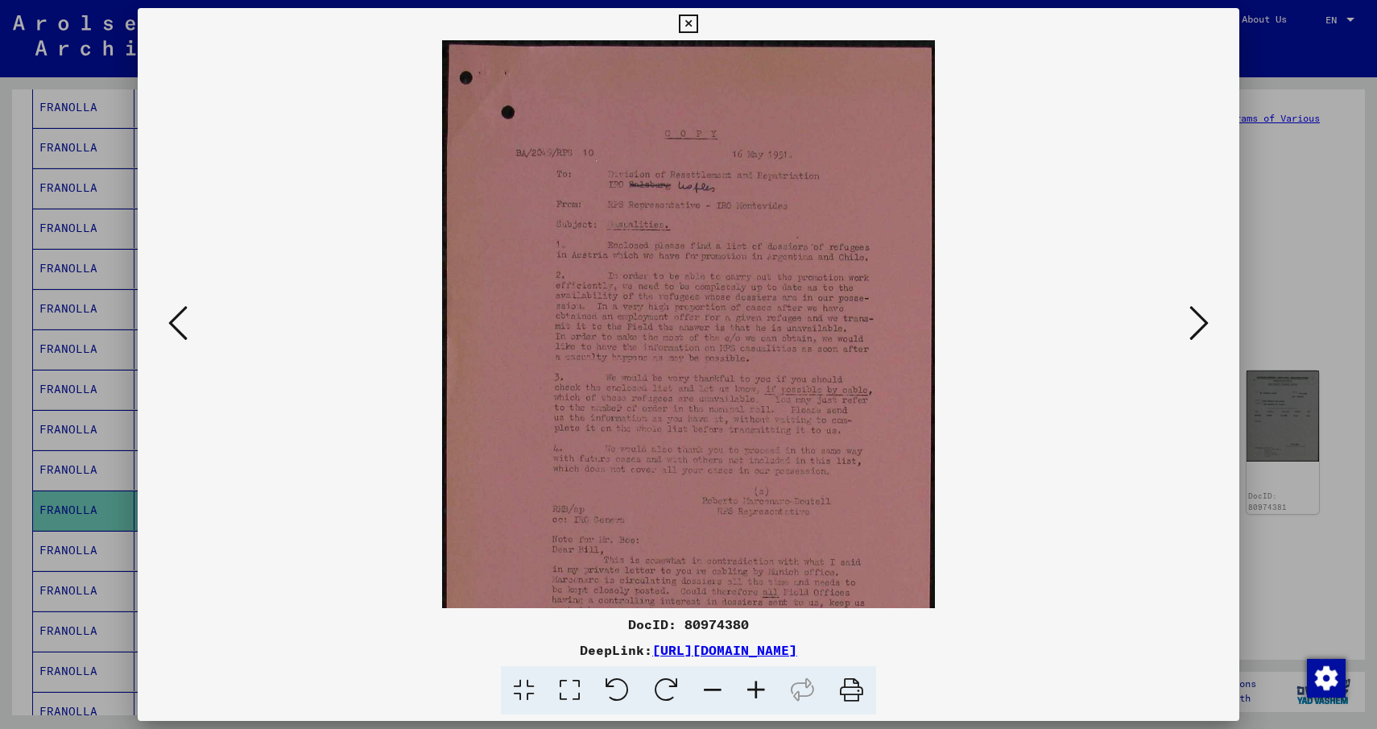
click at [856, 691] on icon at bounding box center [851, 690] width 49 height 49
click at [714, 683] on icon at bounding box center [712, 690] width 43 height 49
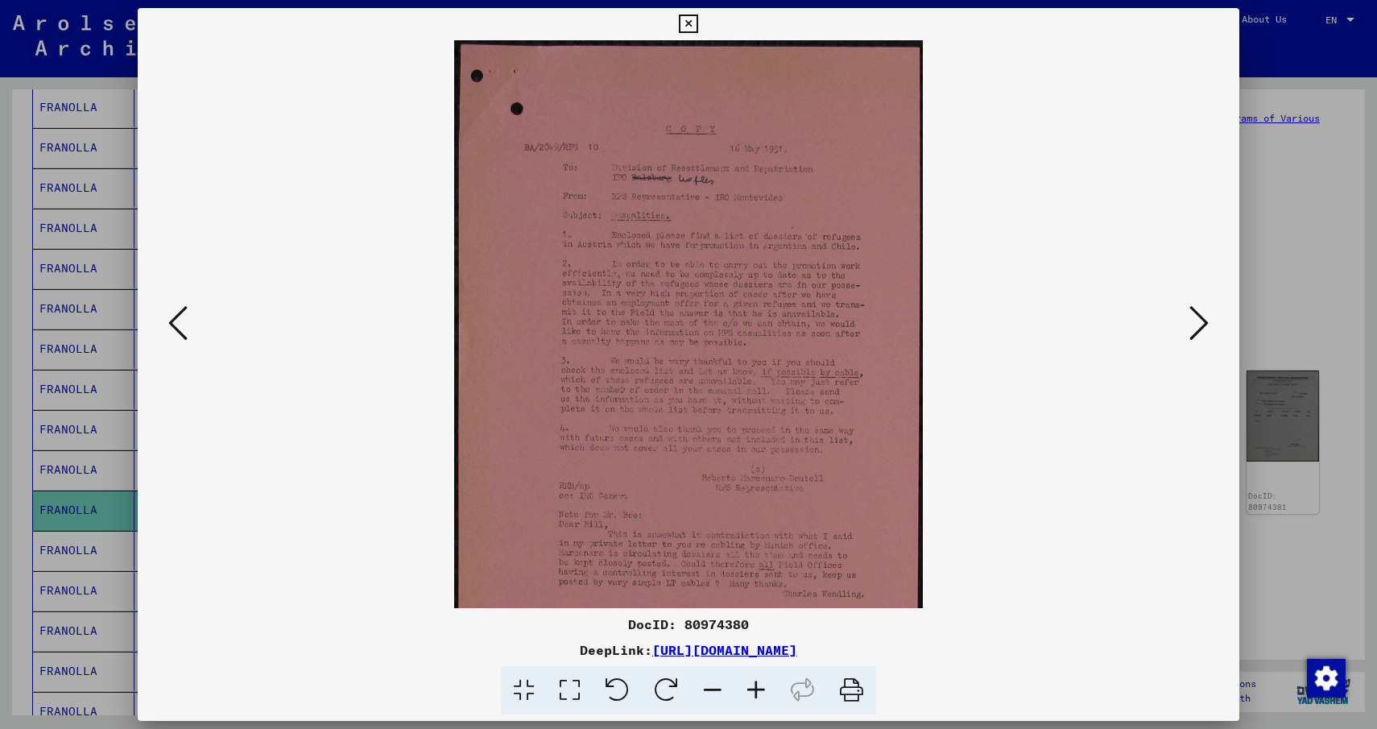
click at [714, 683] on icon at bounding box center [712, 690] width 43 height 49
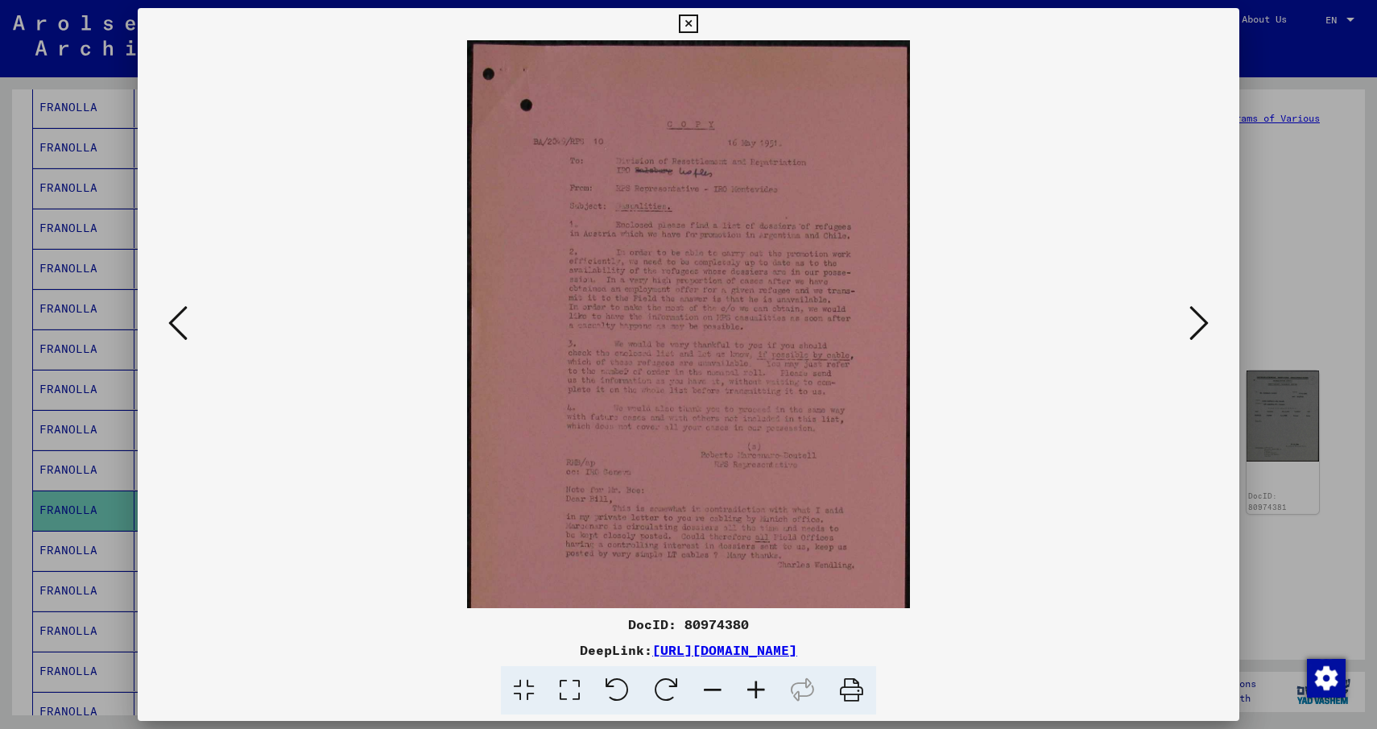
click at [714, 683] on icon at bounding box center [712, 690] width 43 height 49
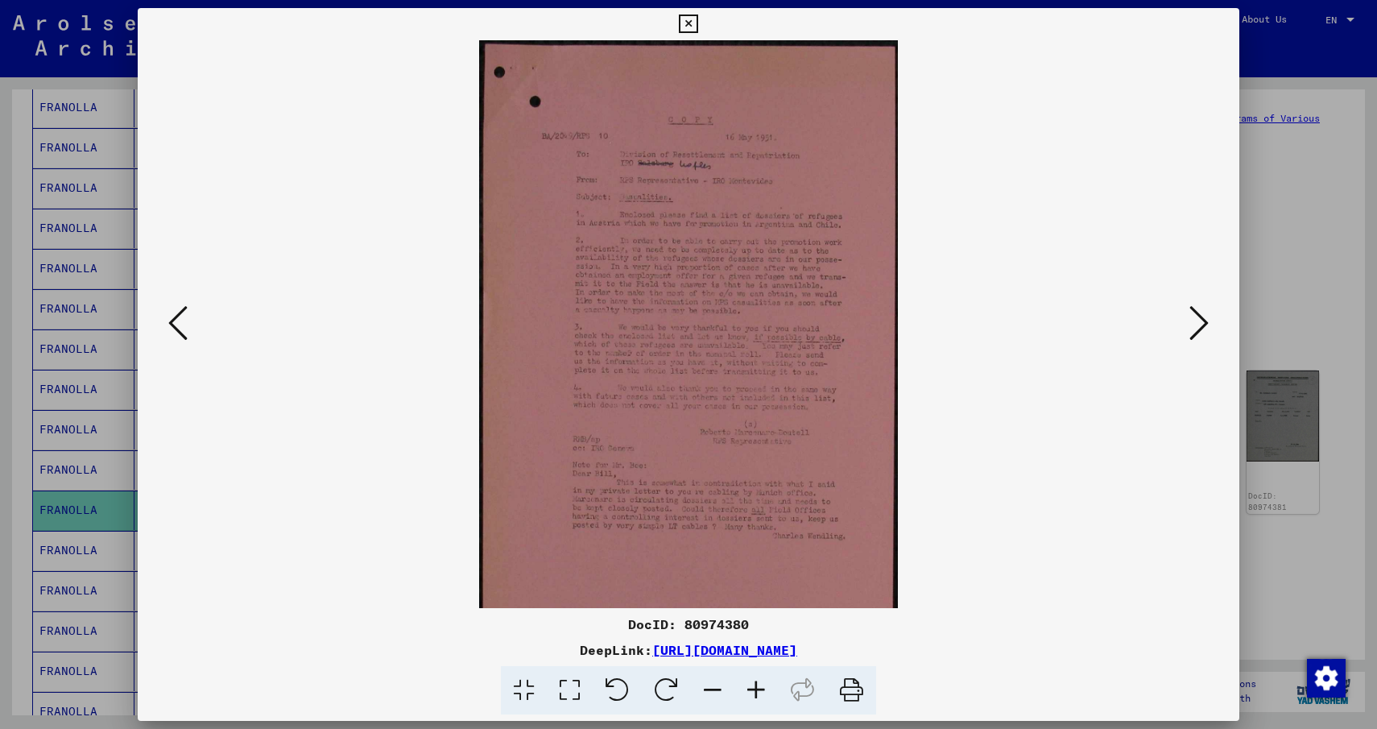
click at [714, 683] on icon at bounding box center [712, 690] width 43 height 49
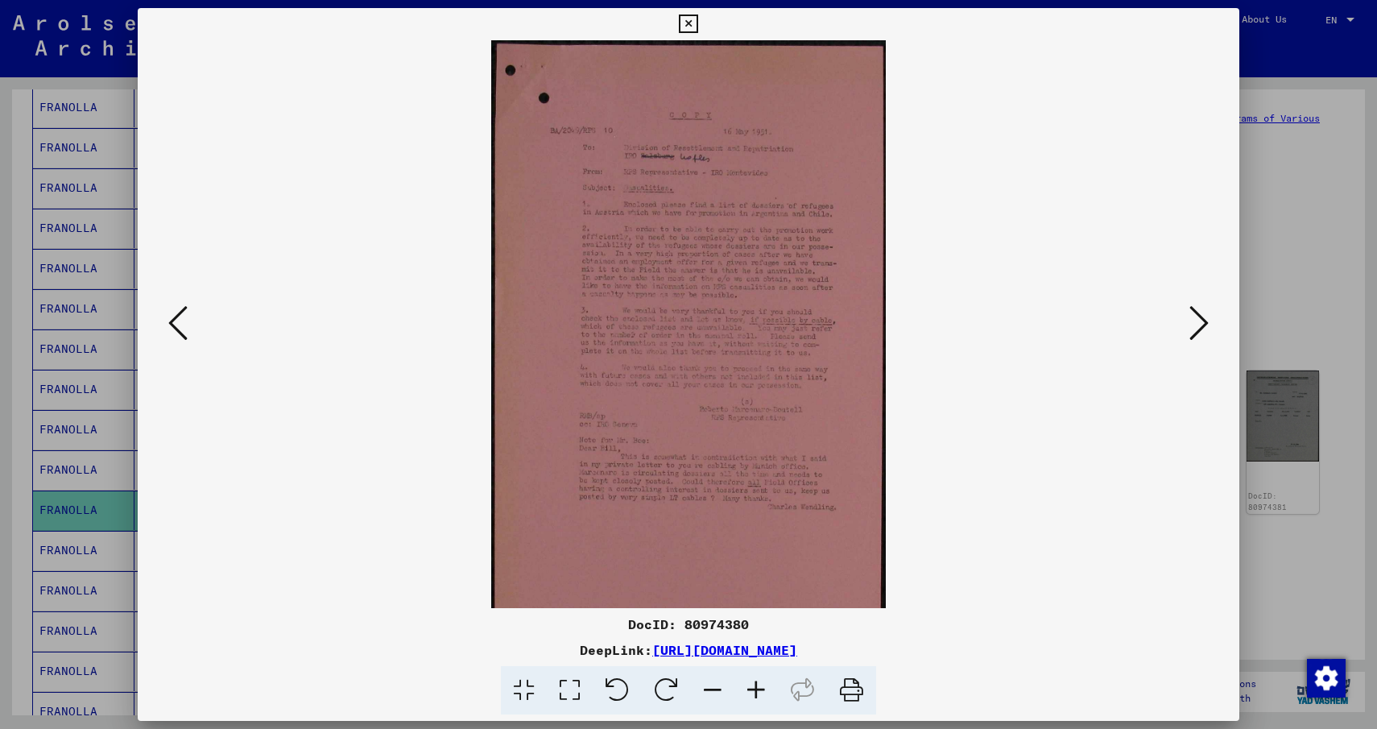
click at [1197, 329] on icon at bounding box center [1198, 323] width 19 height 39
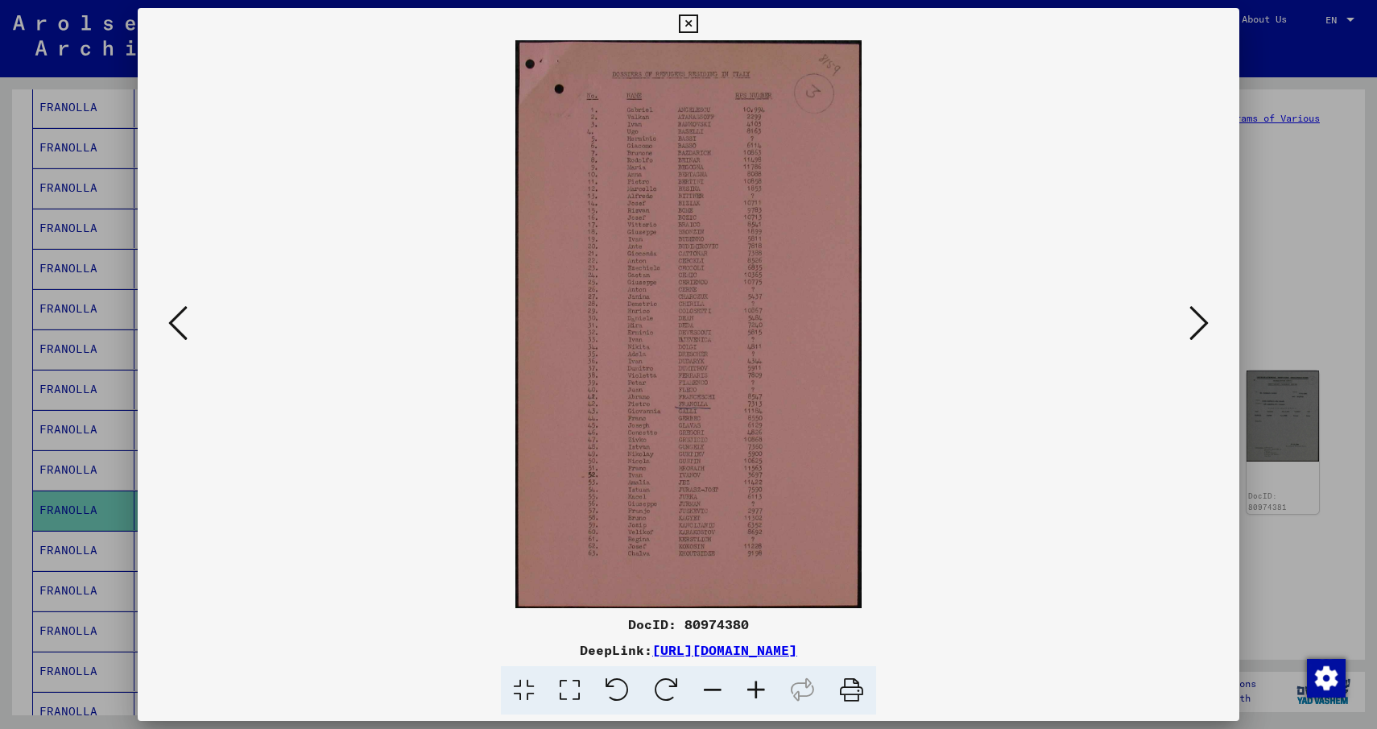
click at [1197, 329] on icon at bounding box center [1198, 323] width 19 height 39
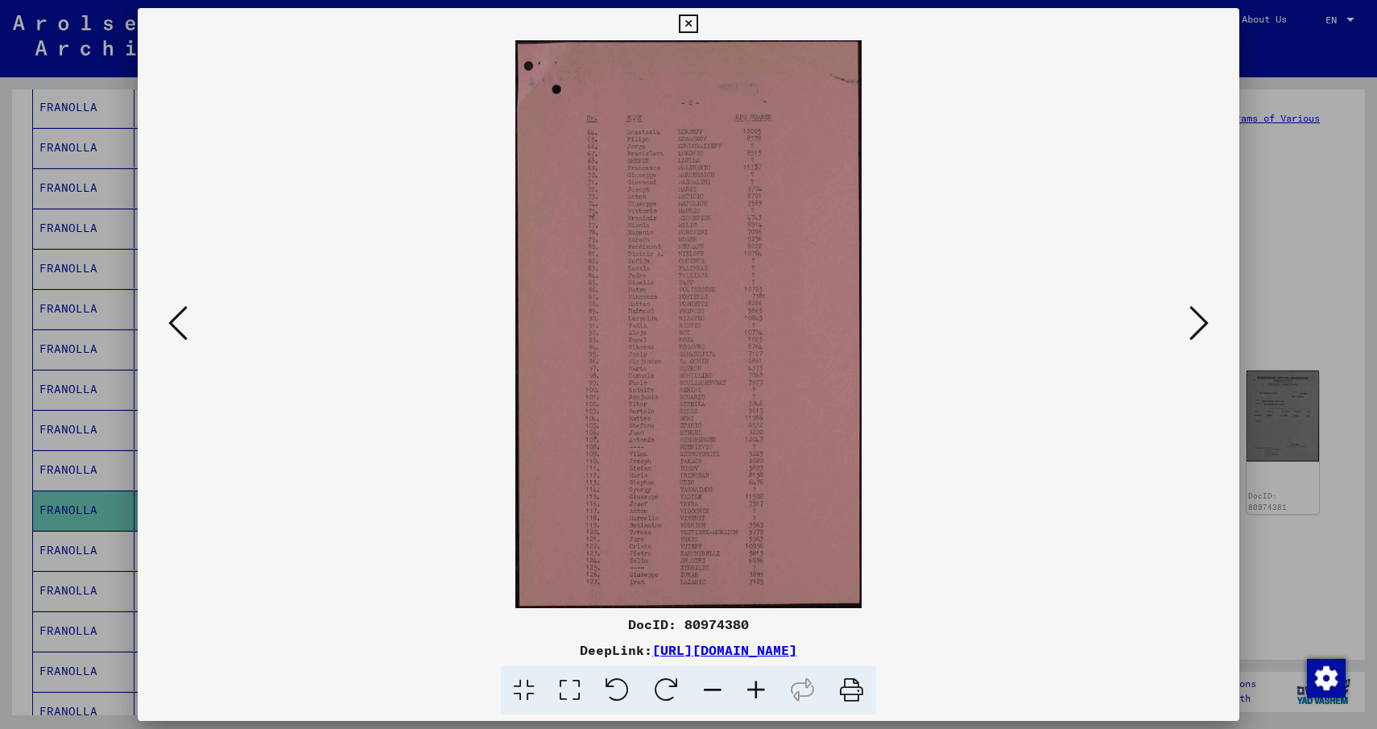
click at [1197, 329] on icon at bounding box center [1198, 323] width 19 height 39
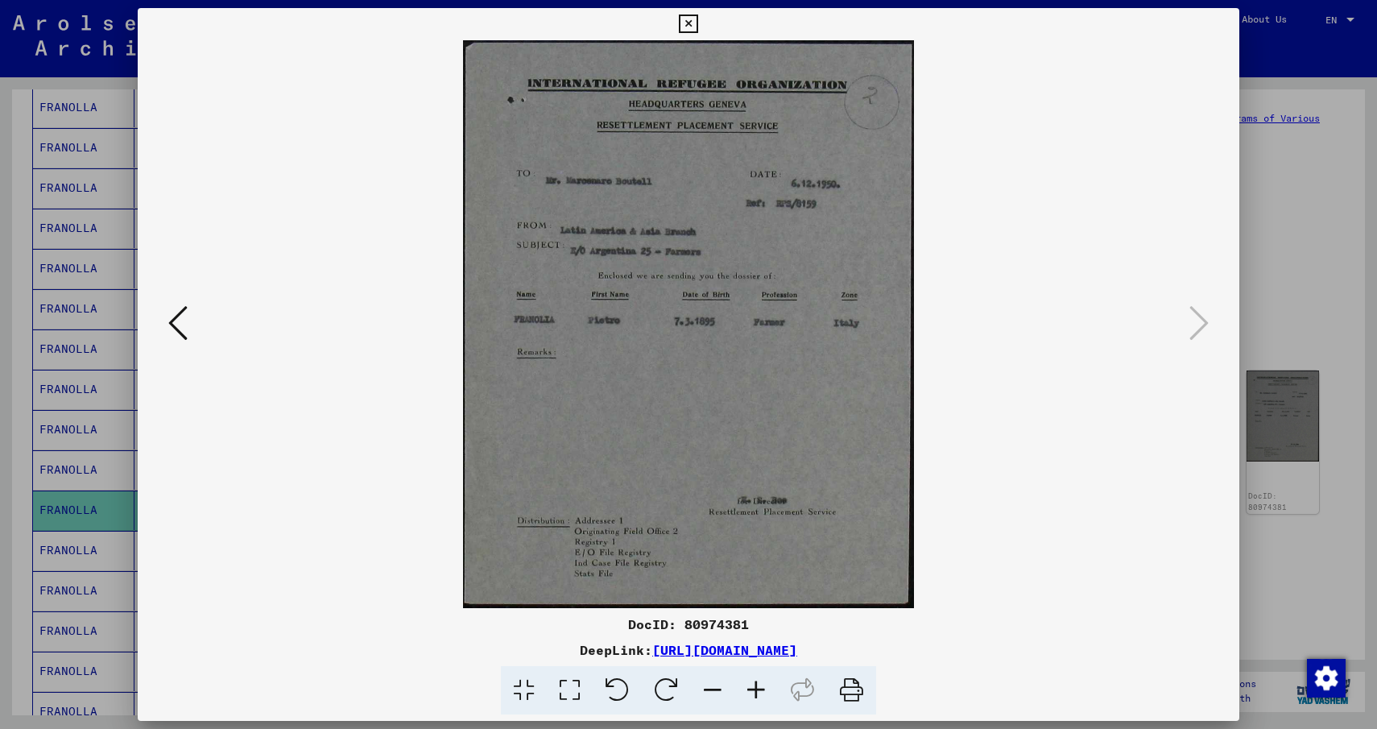
click at [691, 23] on icon at bounding box center [688, 23] width 19 height 19
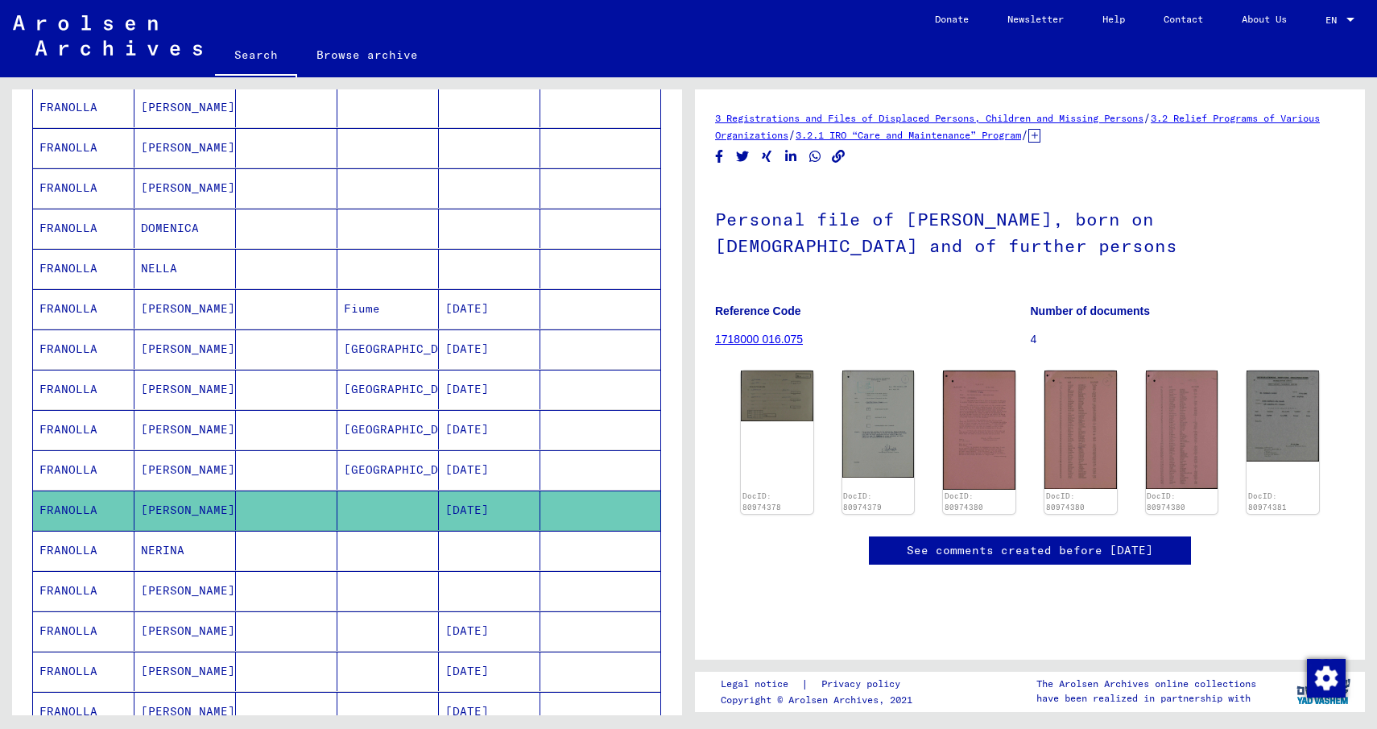
click at [66, 548] on mat-cell "FRANOLLA" at bounding box center [83, 550] width 101 height 39
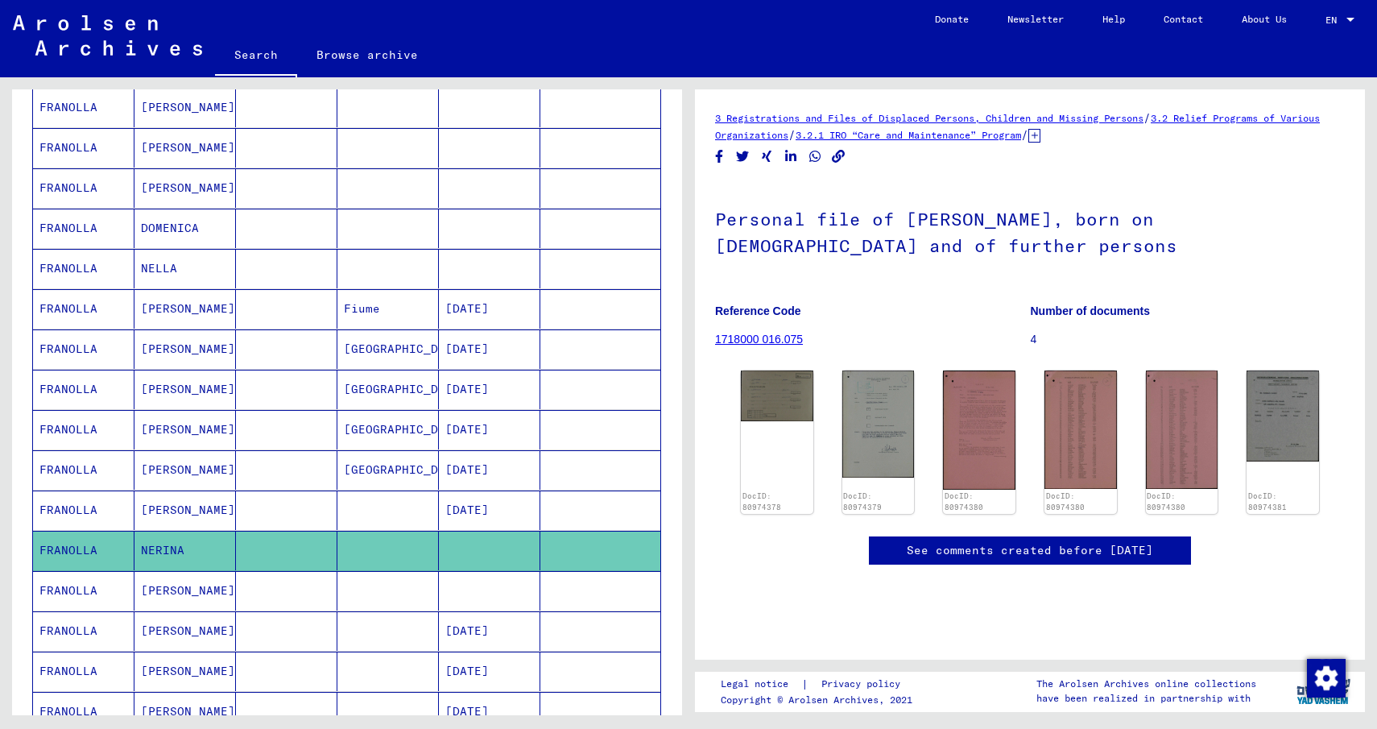
click at [64, 590] on mat-cell "FRANOLLA" at bounding box center [83, 590] width 101 height 39
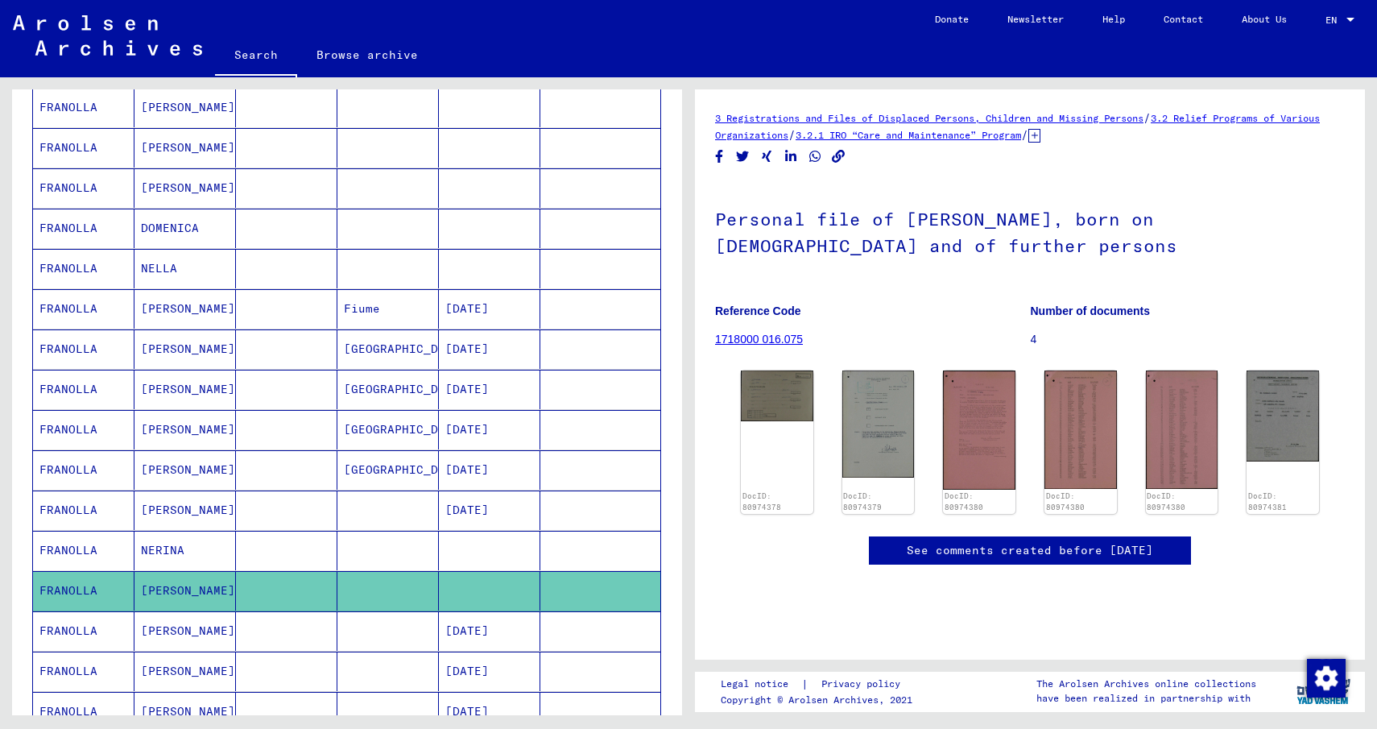
click at [64, 624] on mat-cell "FRANOLLA" at bounding box center [83, 630] width 101 height 39
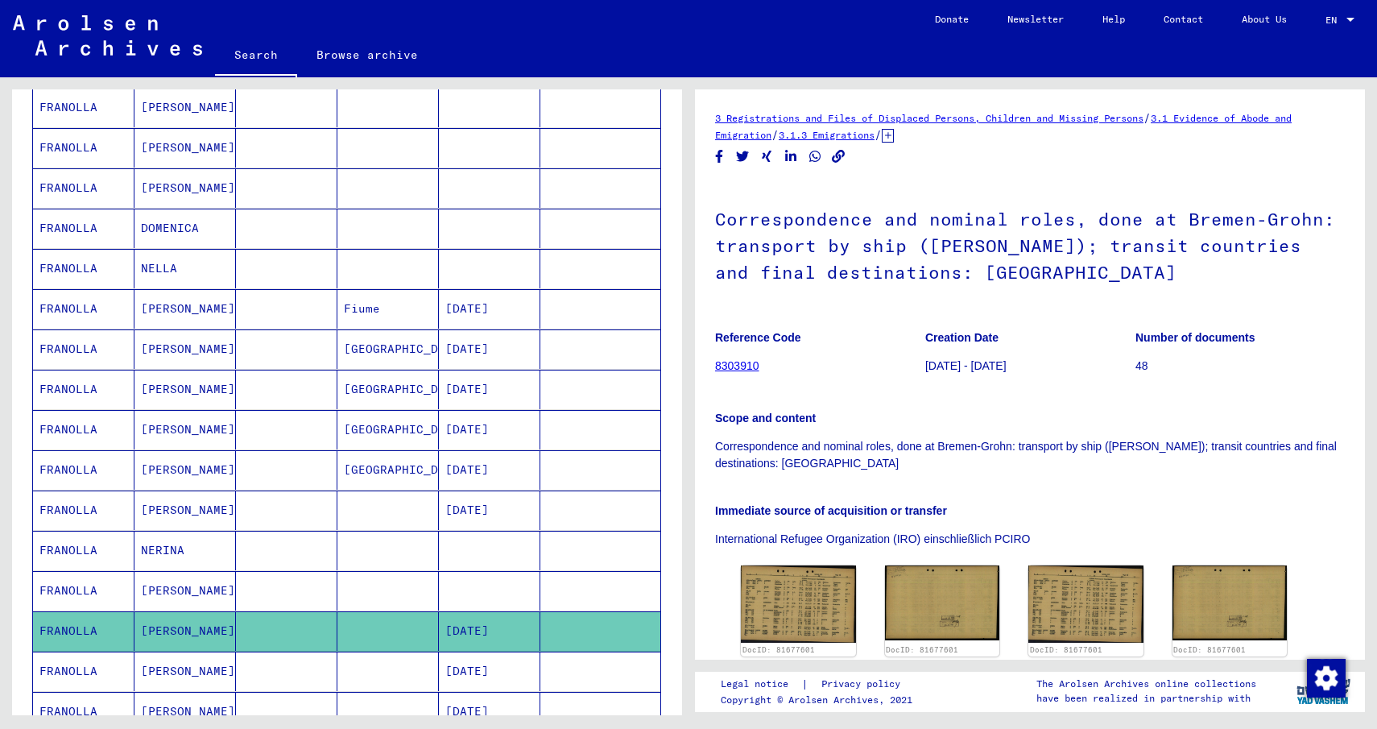
click at [751, 370] on link "8303910" at bounding box center [737, 365] width 44 height 13
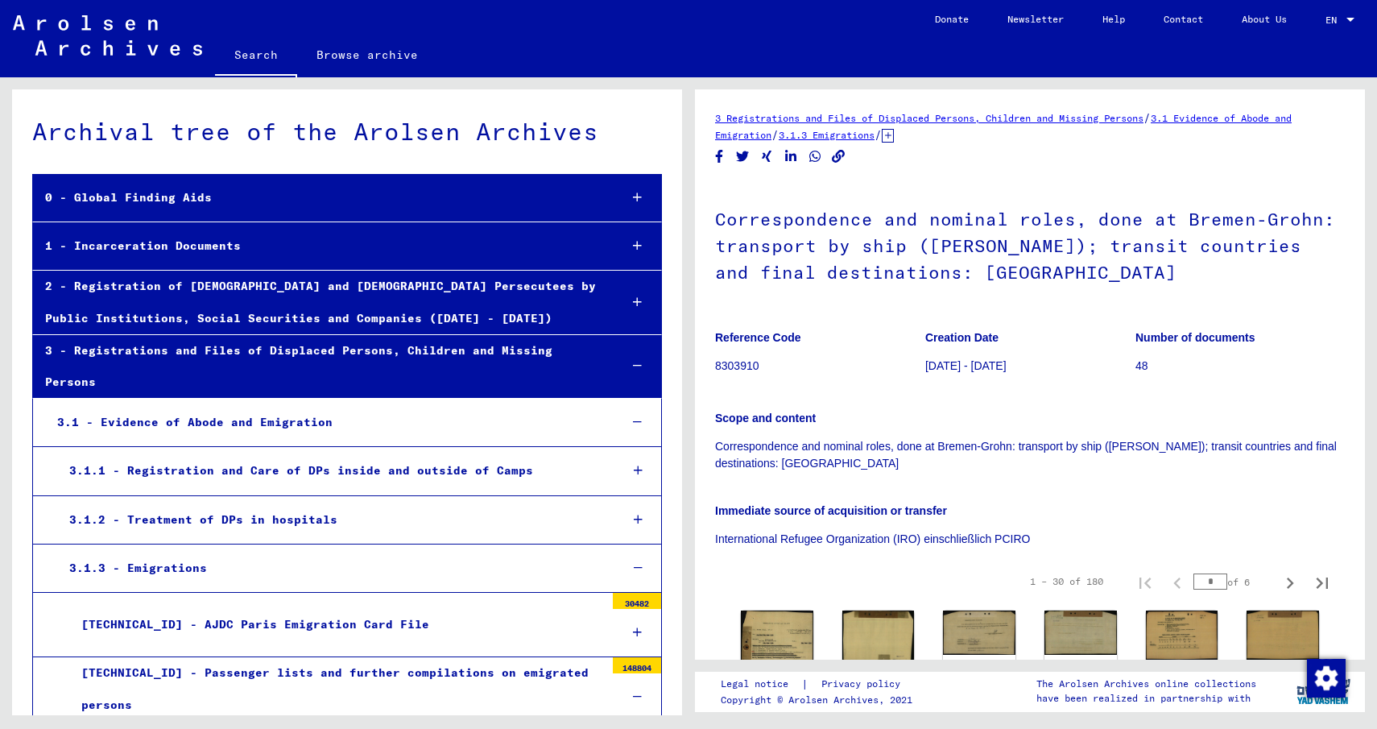
scroll to position [19722, 0]
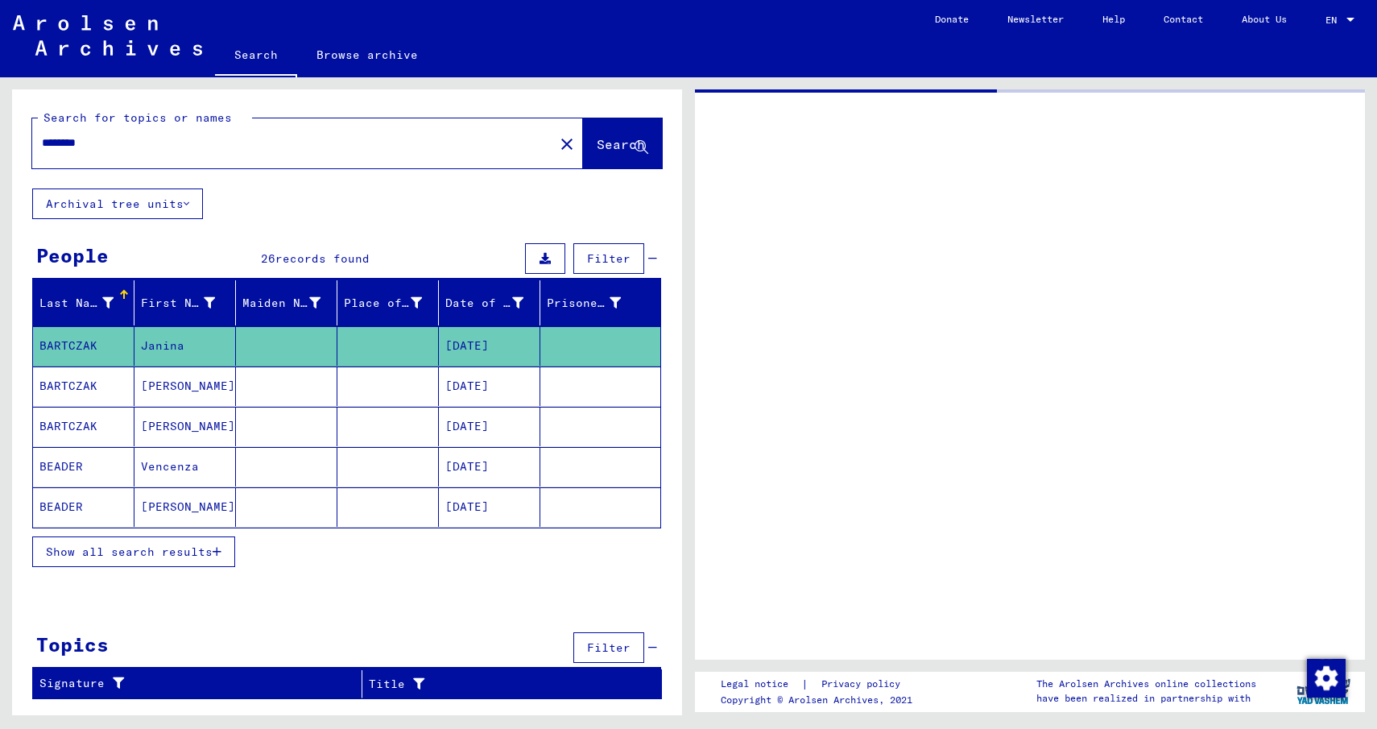
type input "********"
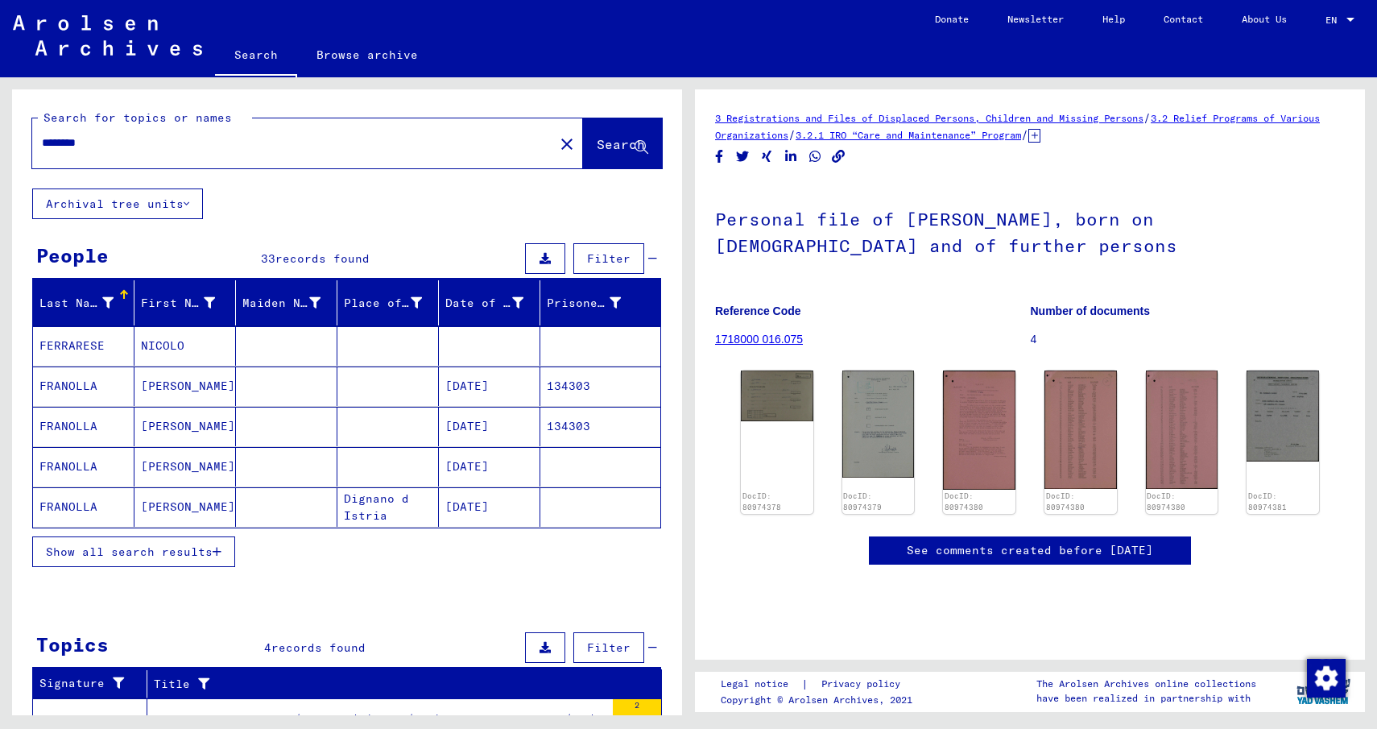
click at [87, 507] on mat-cell "FRANOLLA" at bounding box center [83, 506] width 101 height 39
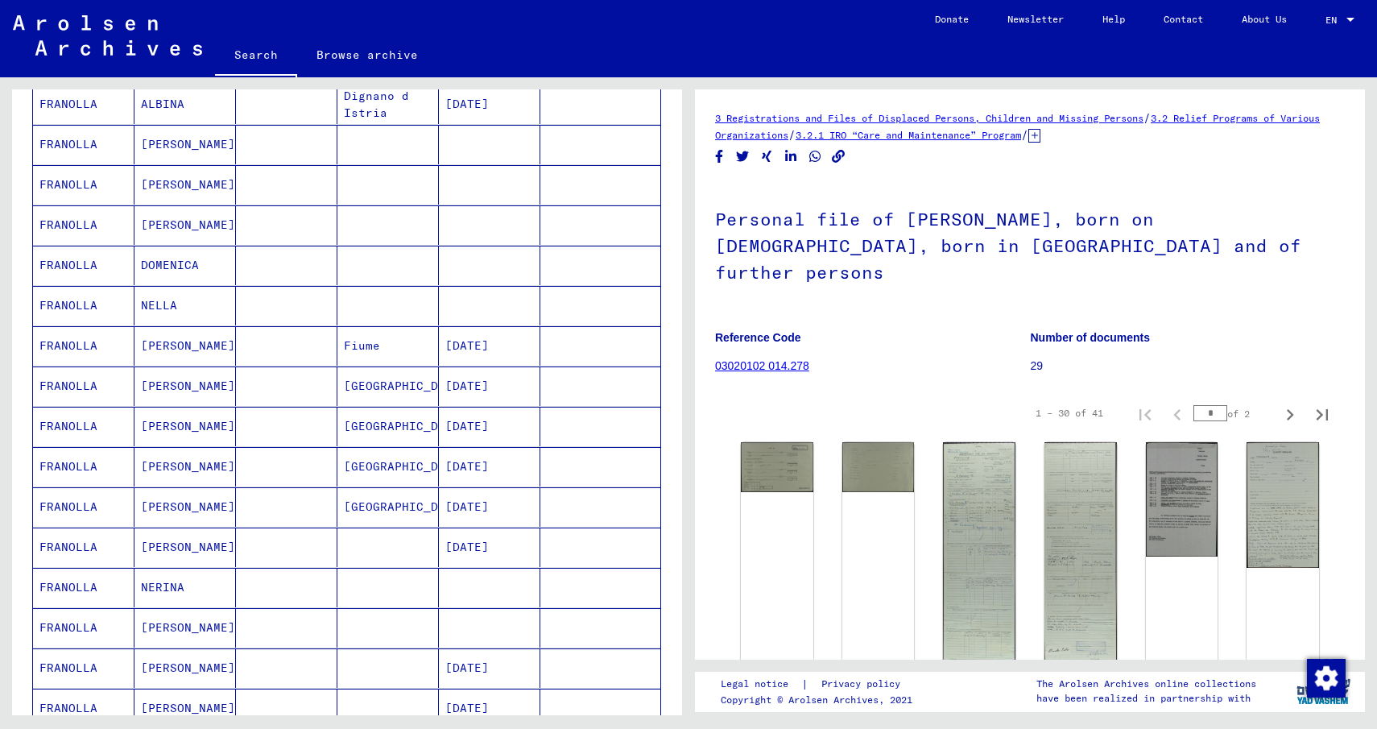
scroll to position [644, 0]
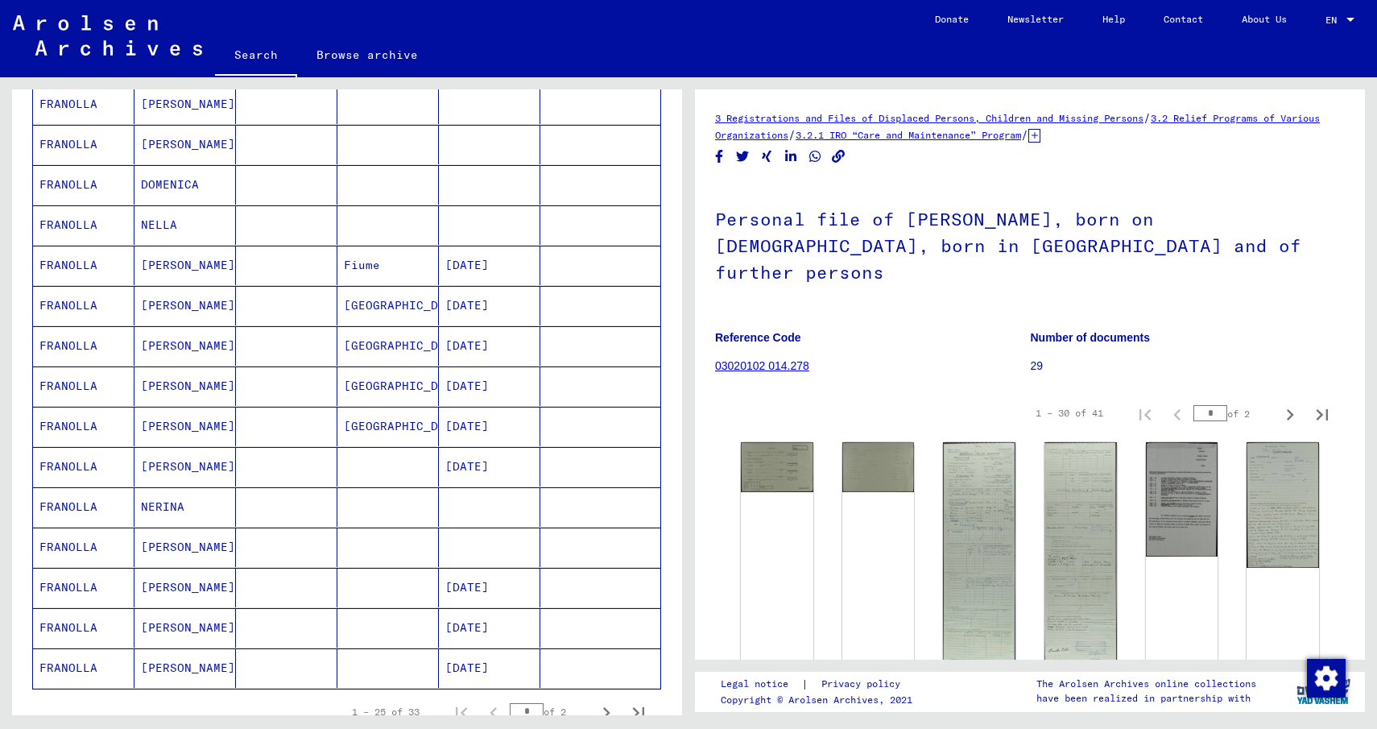
click at [168, 627] on mat-cell "[PERSON_NAME]" at bounding box center [184, 627] width 101 height 39
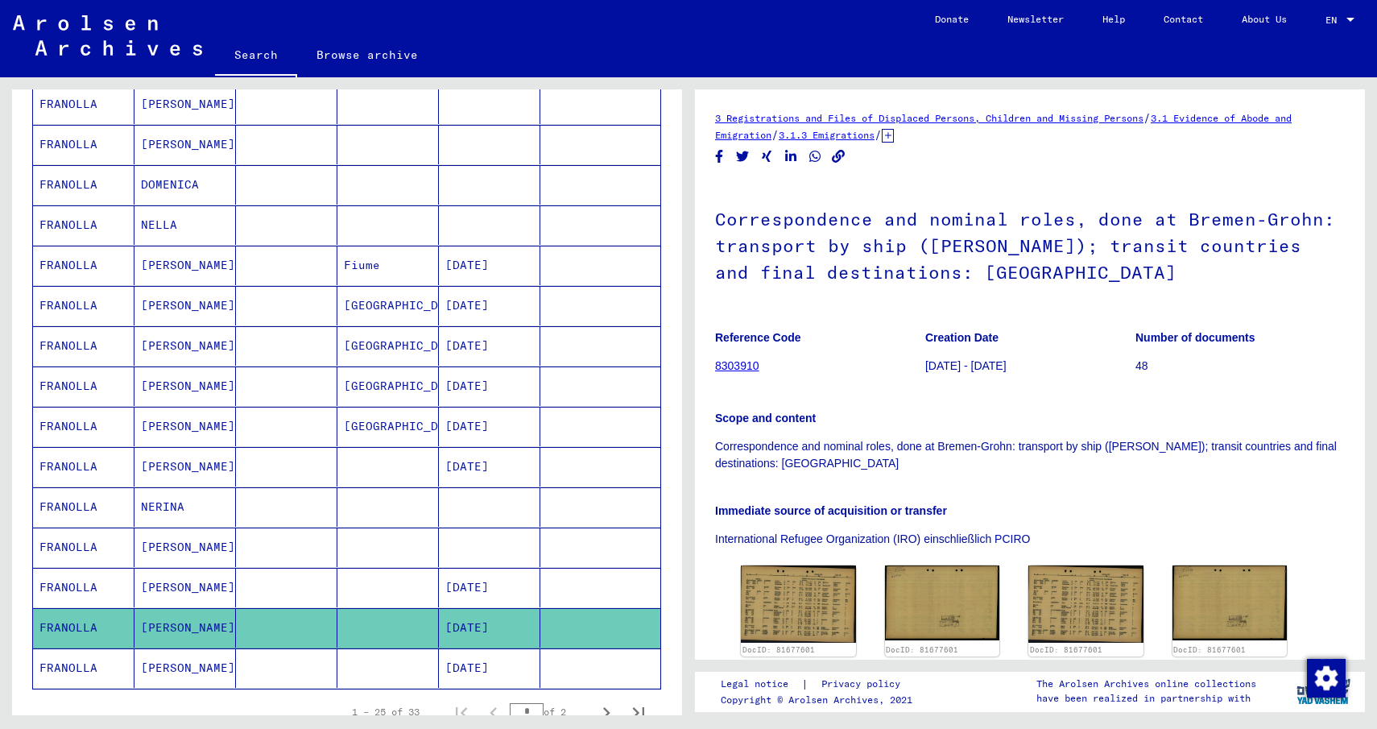
scroll to position [161, 0]
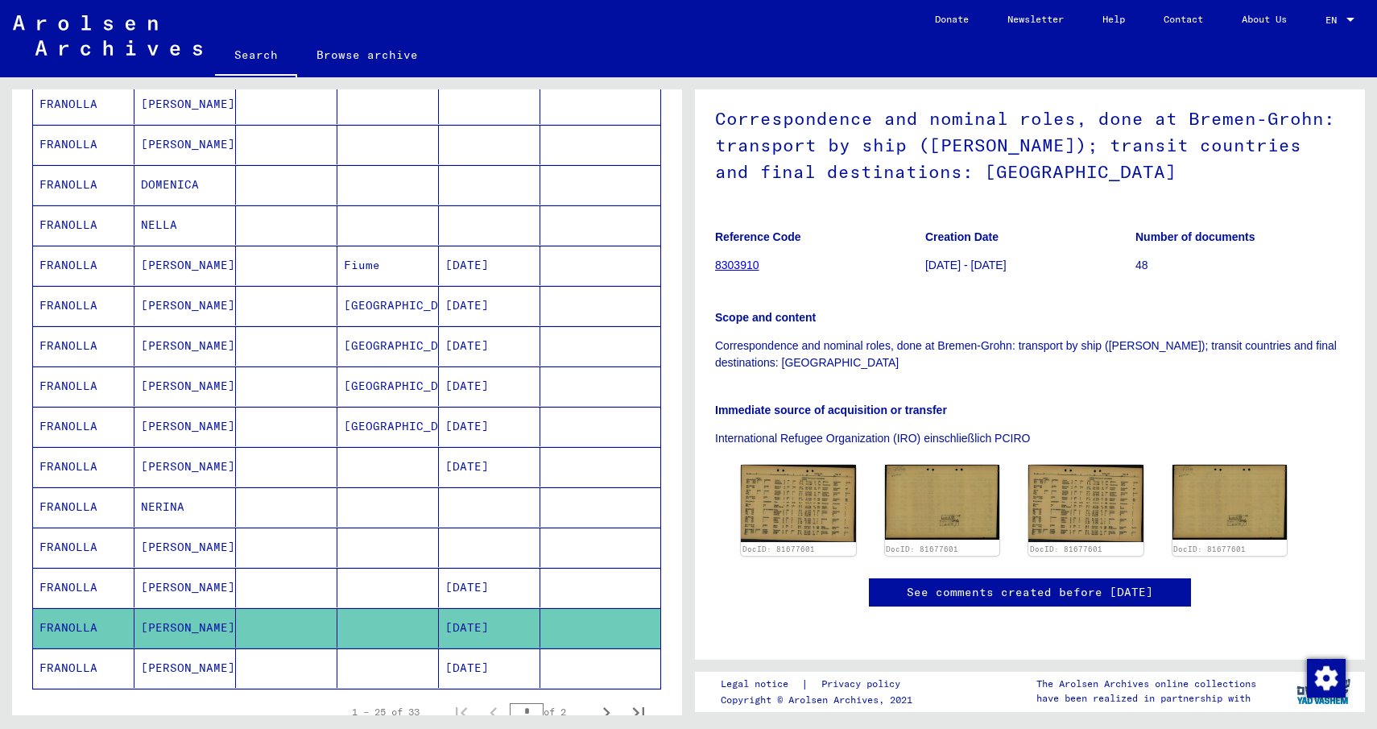
click at [196, 664] on mat-cell "[PERSON_NAME]" at bounding box center [184, 667] width 101 height 39
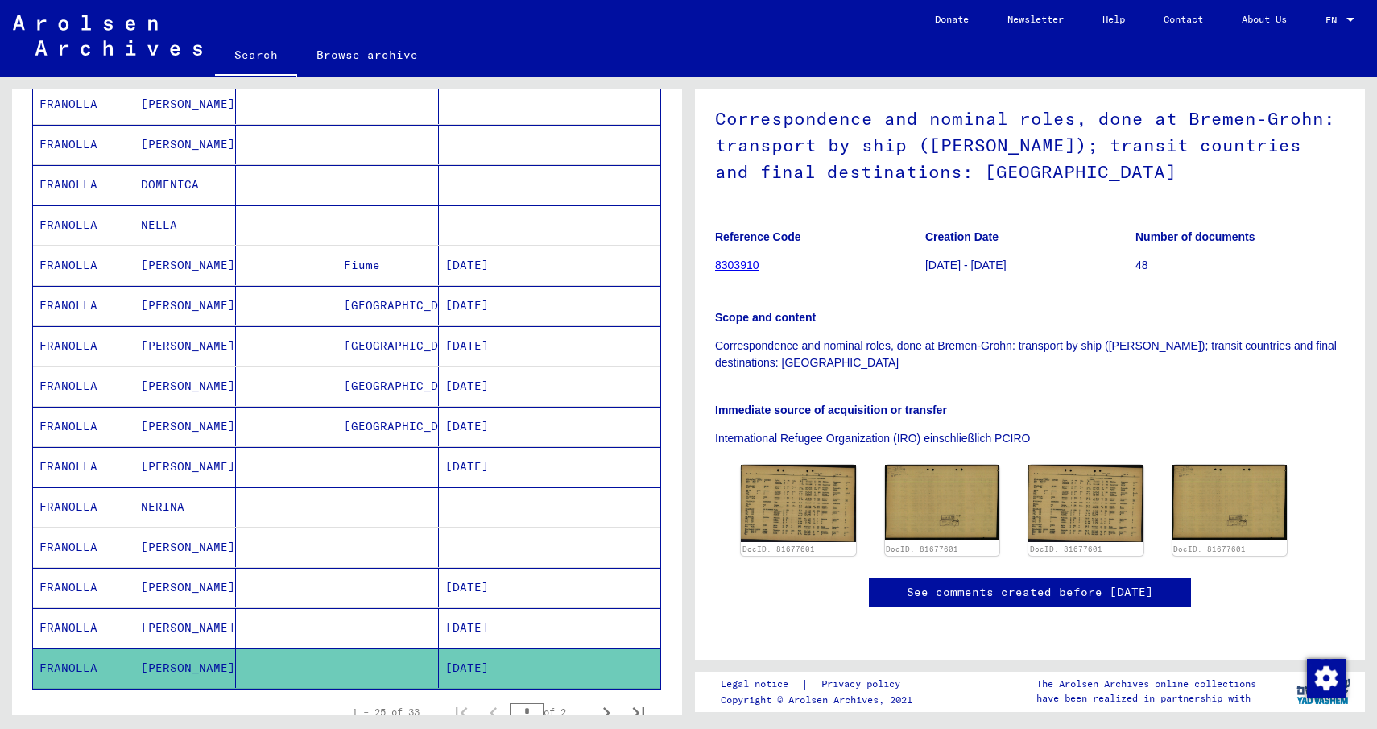
click at [854, 458] on div "DocID: 81677601 DocID: 81677601 DocID: 81677601 DocID: 81677601" at bounding box center [1029, 510] width 591 height 104
click at [774, 462] on img at bounding box center [798, 502] width 121 height 81
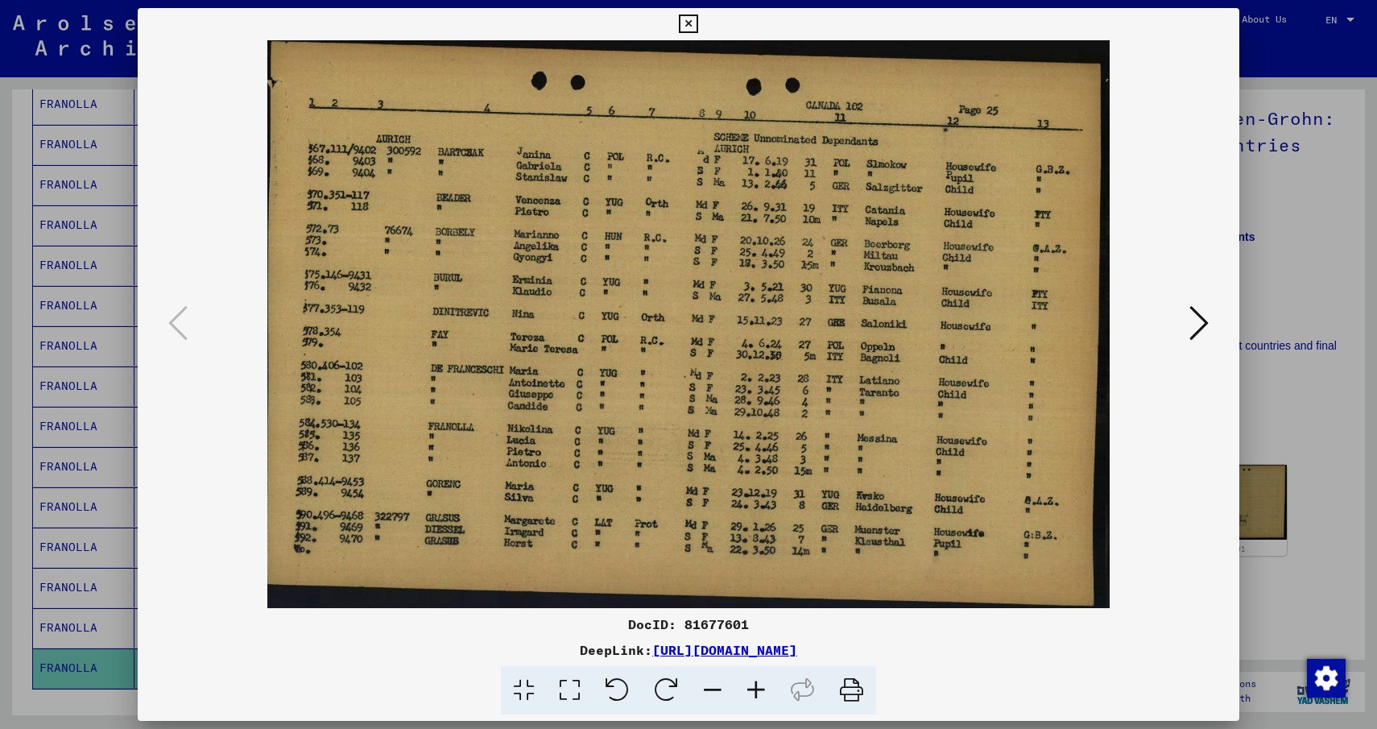
click at [1213, 312] on button at bounding box center [1199, 324] width 29 height 46
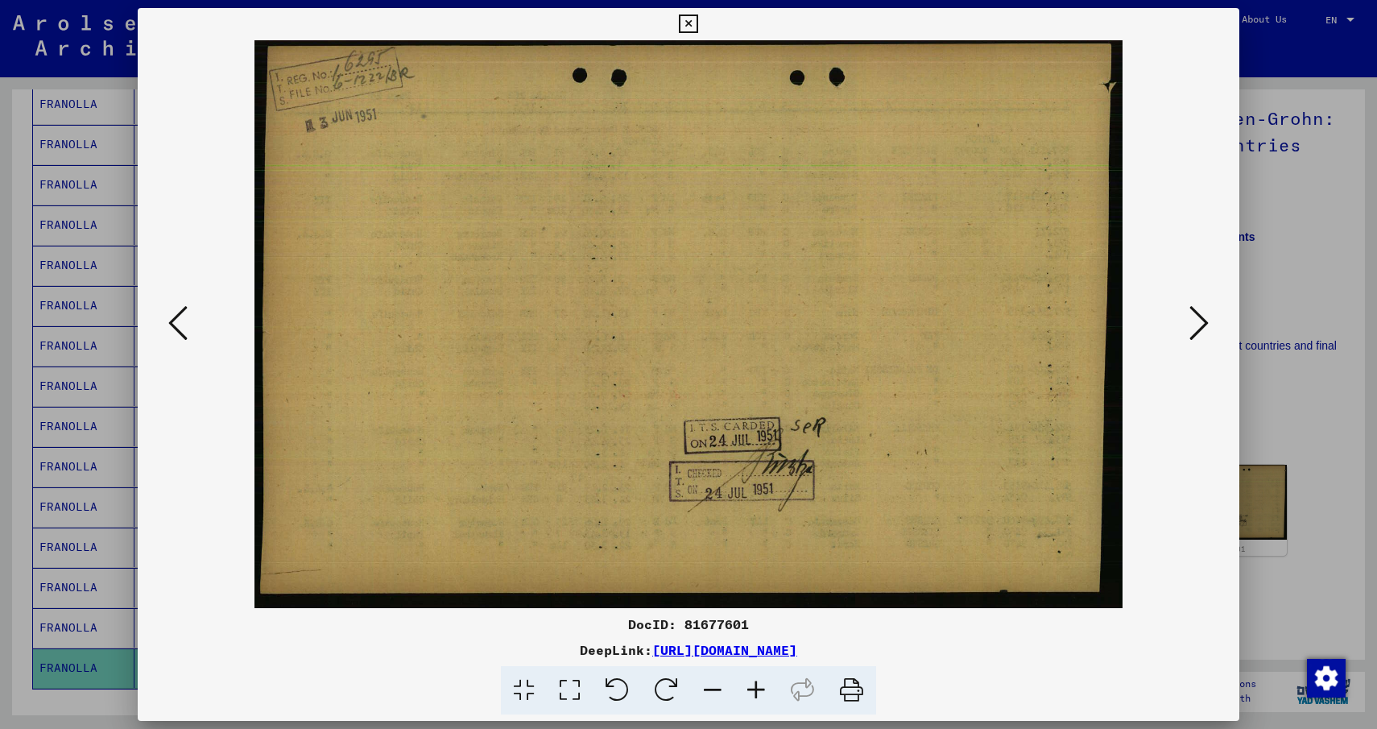
click at [1213, 312] on button at bounding box center [1199, 324] width 29 height 46
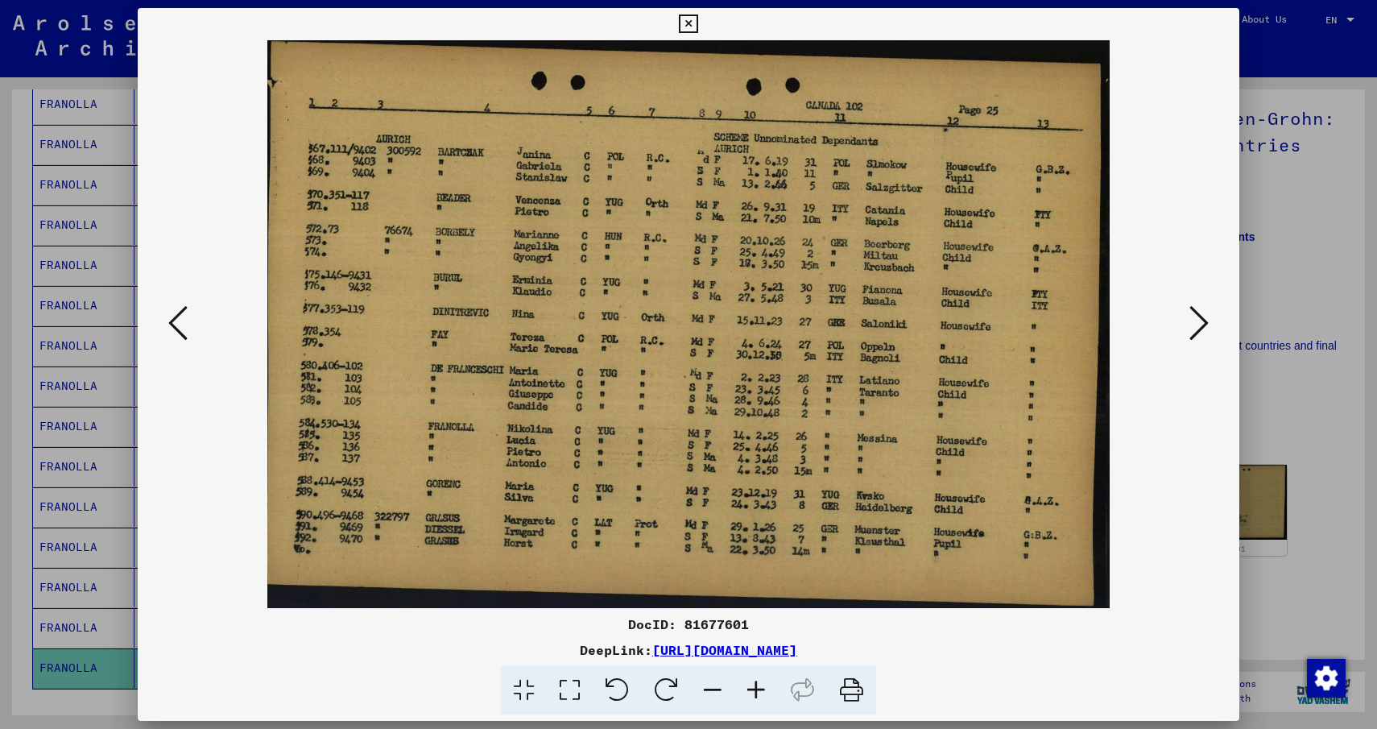
click at [1213, 312] on button at bounding box center [1199, 324] width 29 height 46
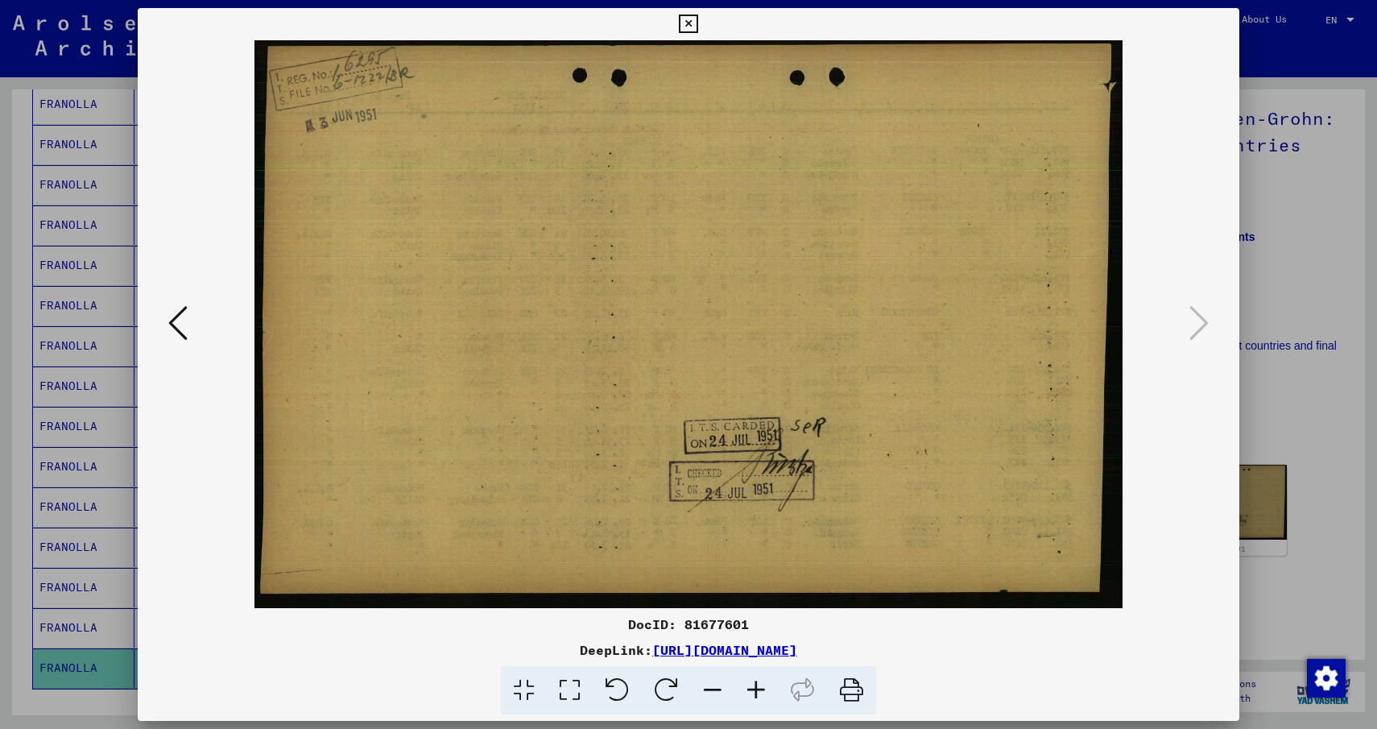
click at [174, 335] on icon at bounding box center [177, 323] width 19 height 39
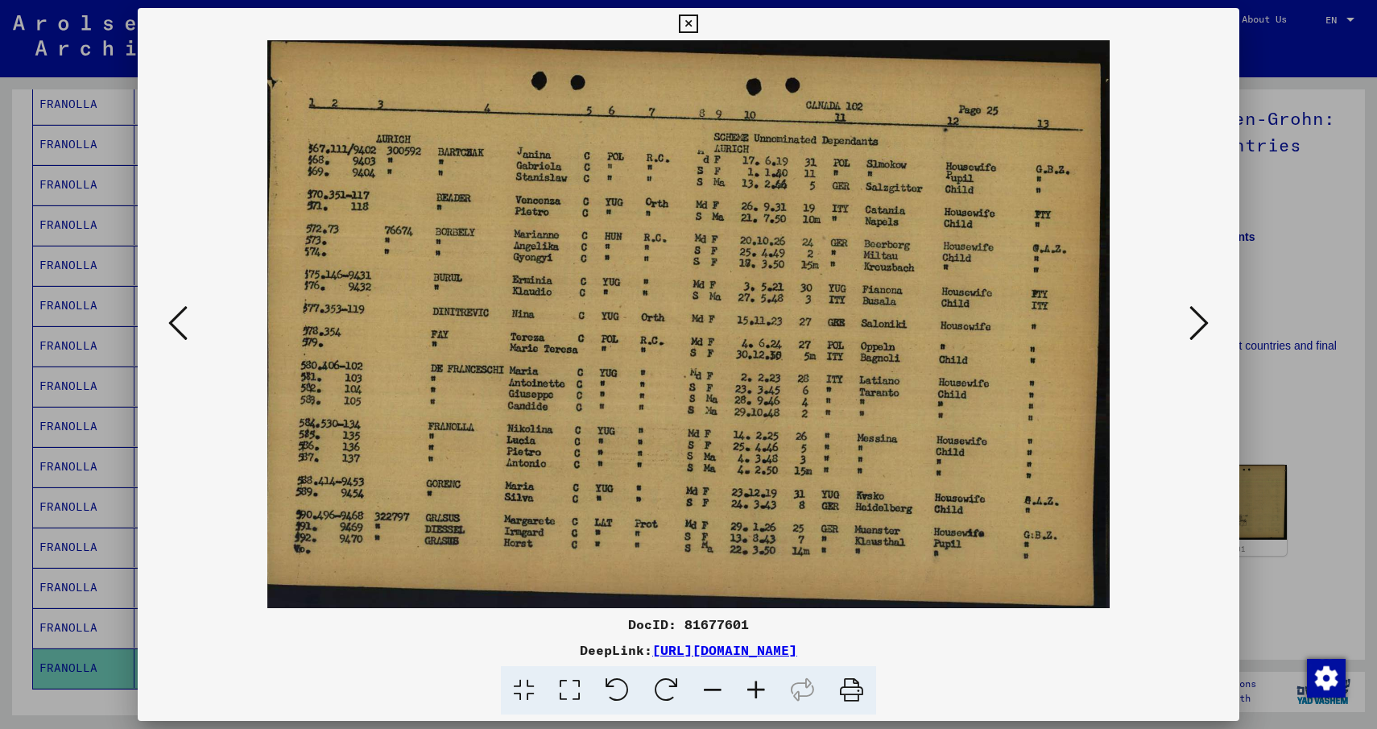
click at [1196, 328] on icon at bounding box center [1198, 323] width 19 height 39
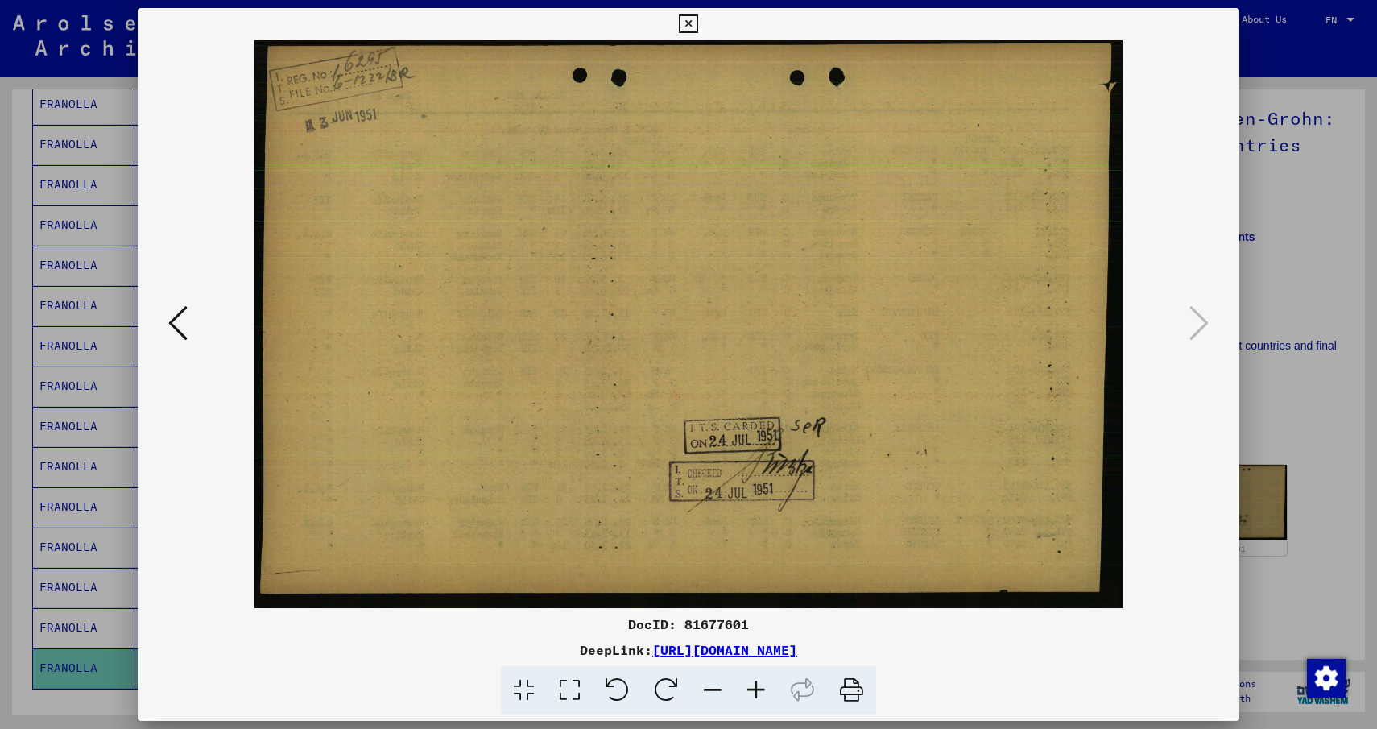
click at [692, 23] on icon at bounding box center [688, 23] width 19 height 19
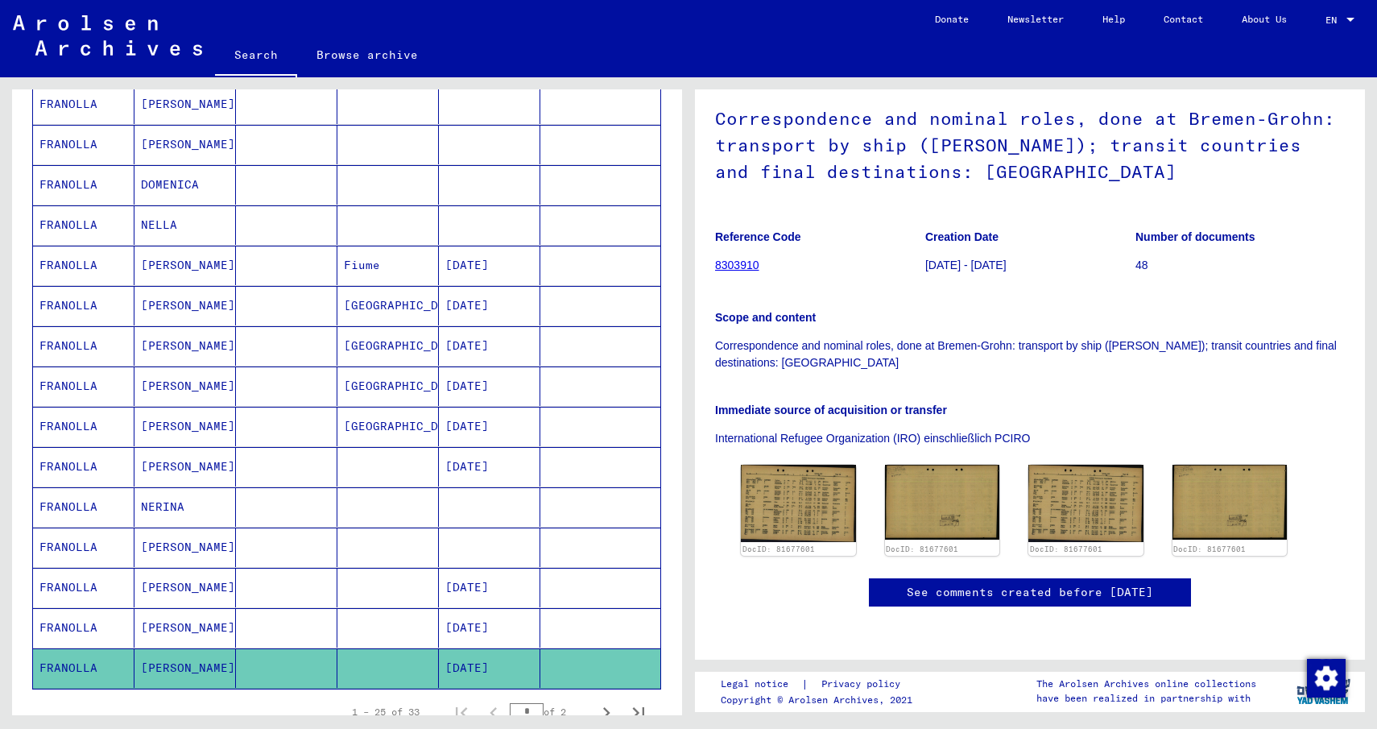
scroll to position [886, 0]
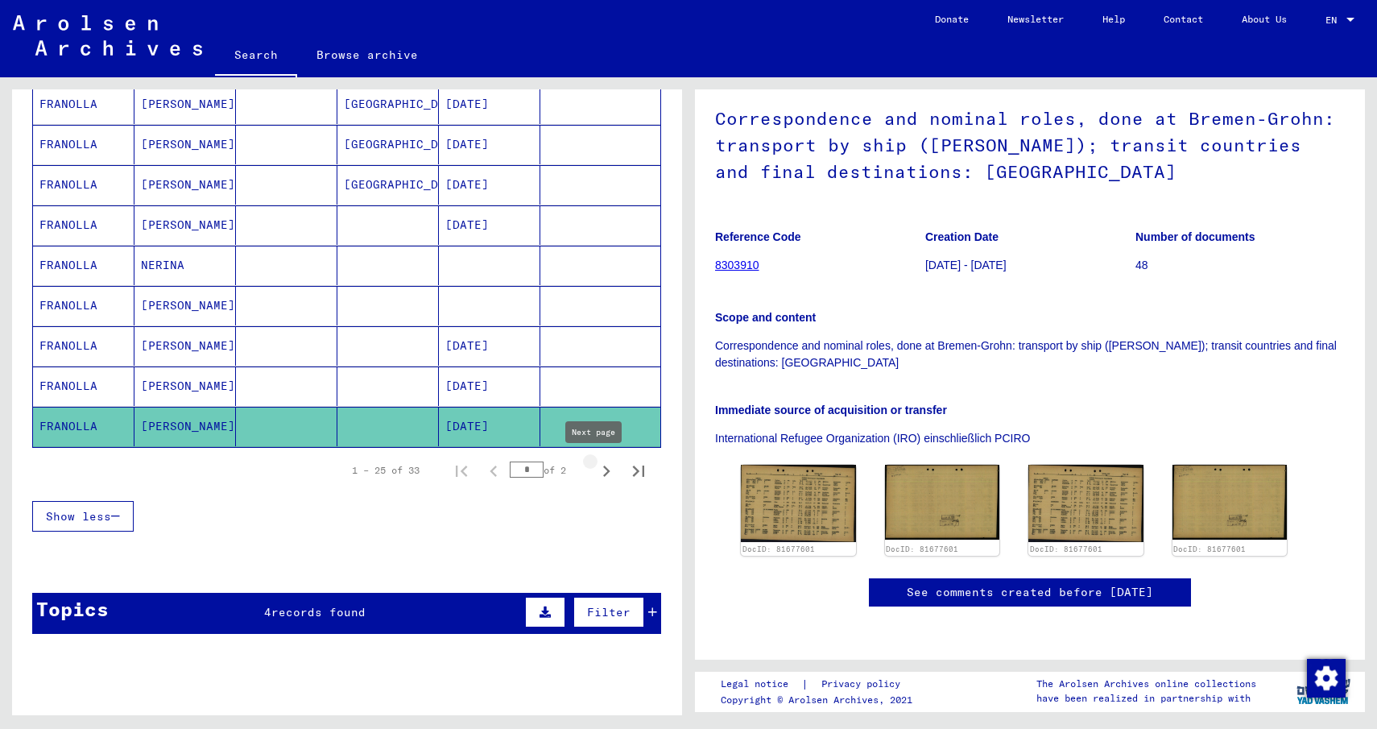
click at [595, 470] on icon "Next page" at bounding box center [606, 471] width 23 height 23
type input "*"
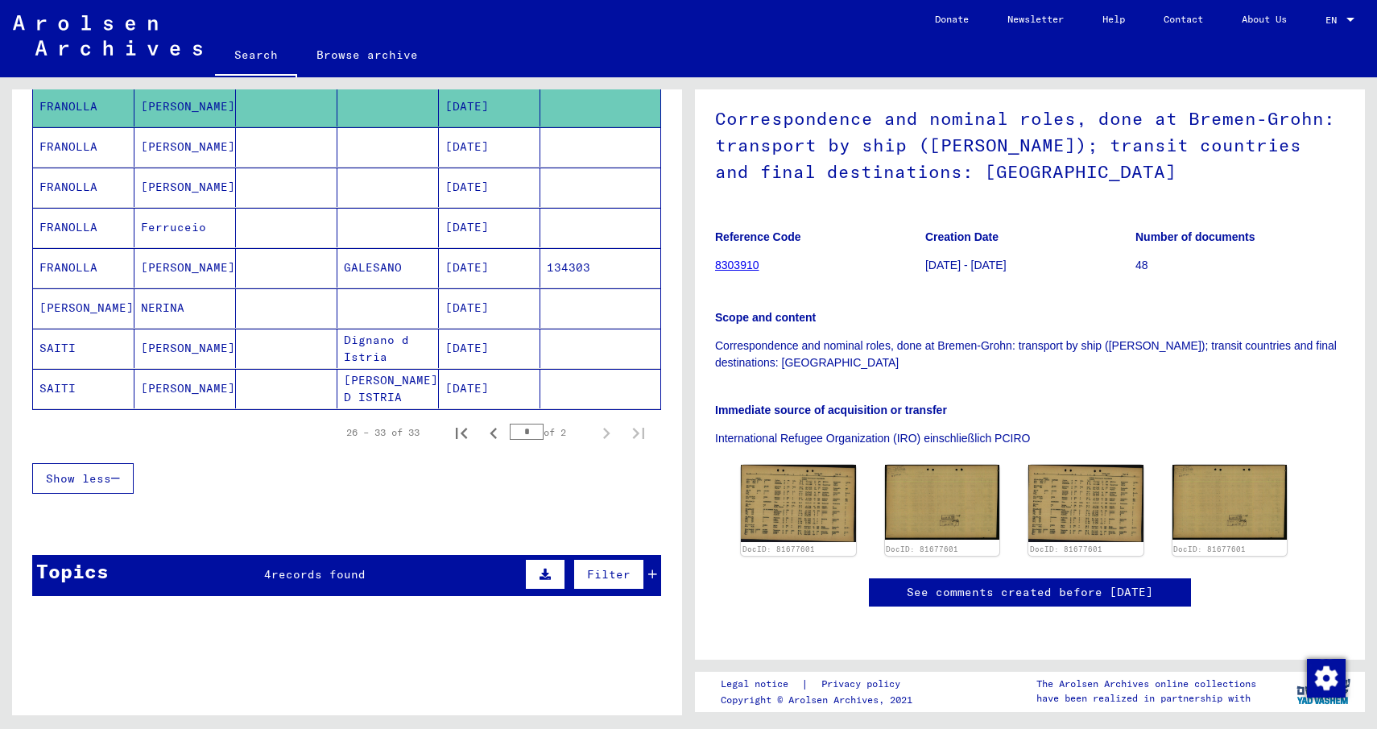
scroll to position [159, 0]
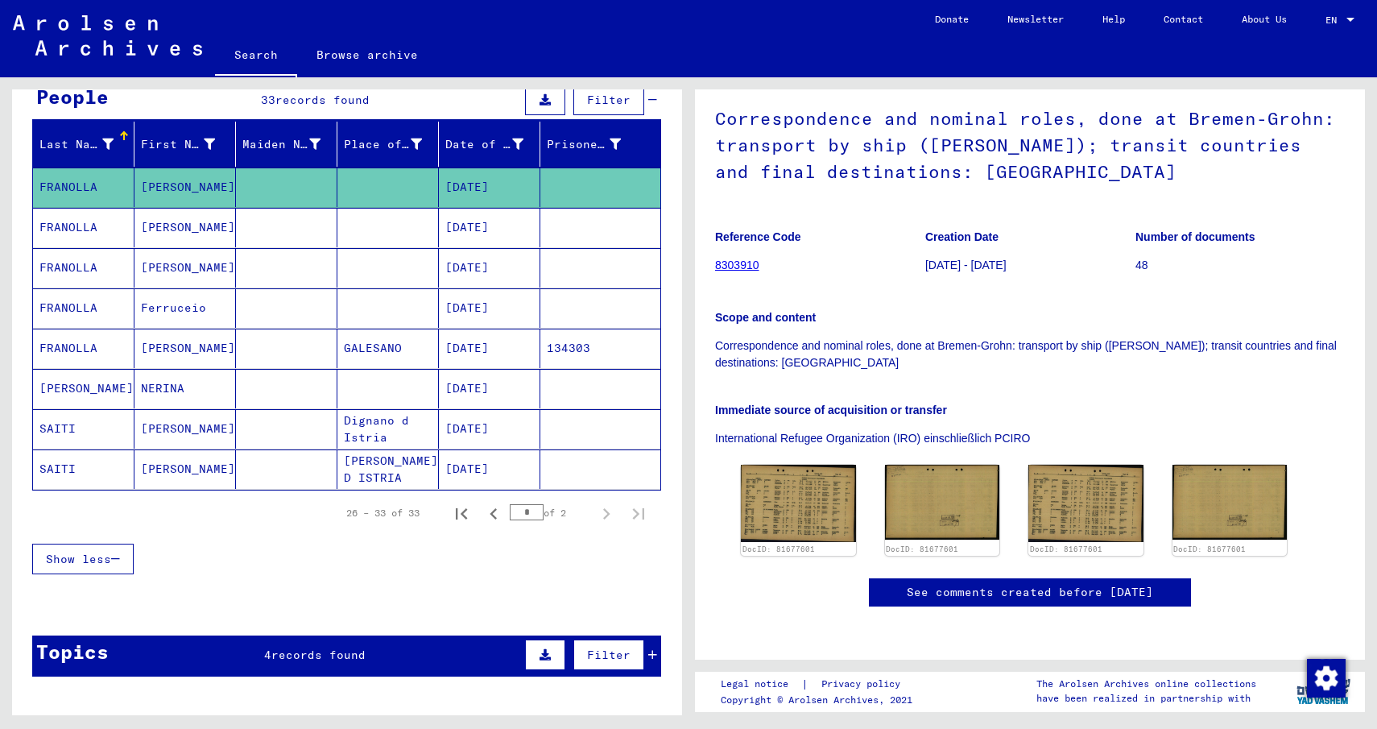
click at [172, 223] on mat-cell "[PERSON_NAME]" at bounding box center [184, 227] width 101 height 39
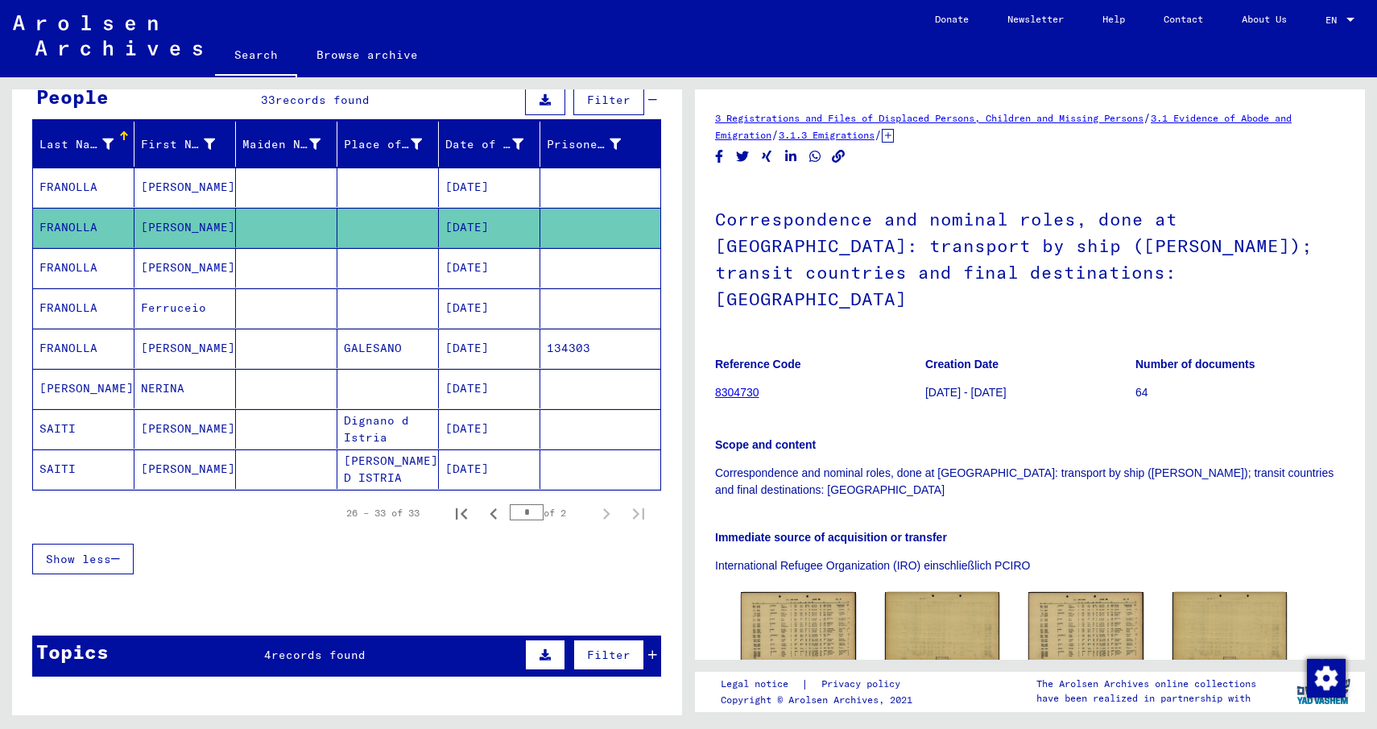
click at [155, 267] on mat-cell "[PERSON_NAME]" at bounding box center [184, 267] width 101 height 39
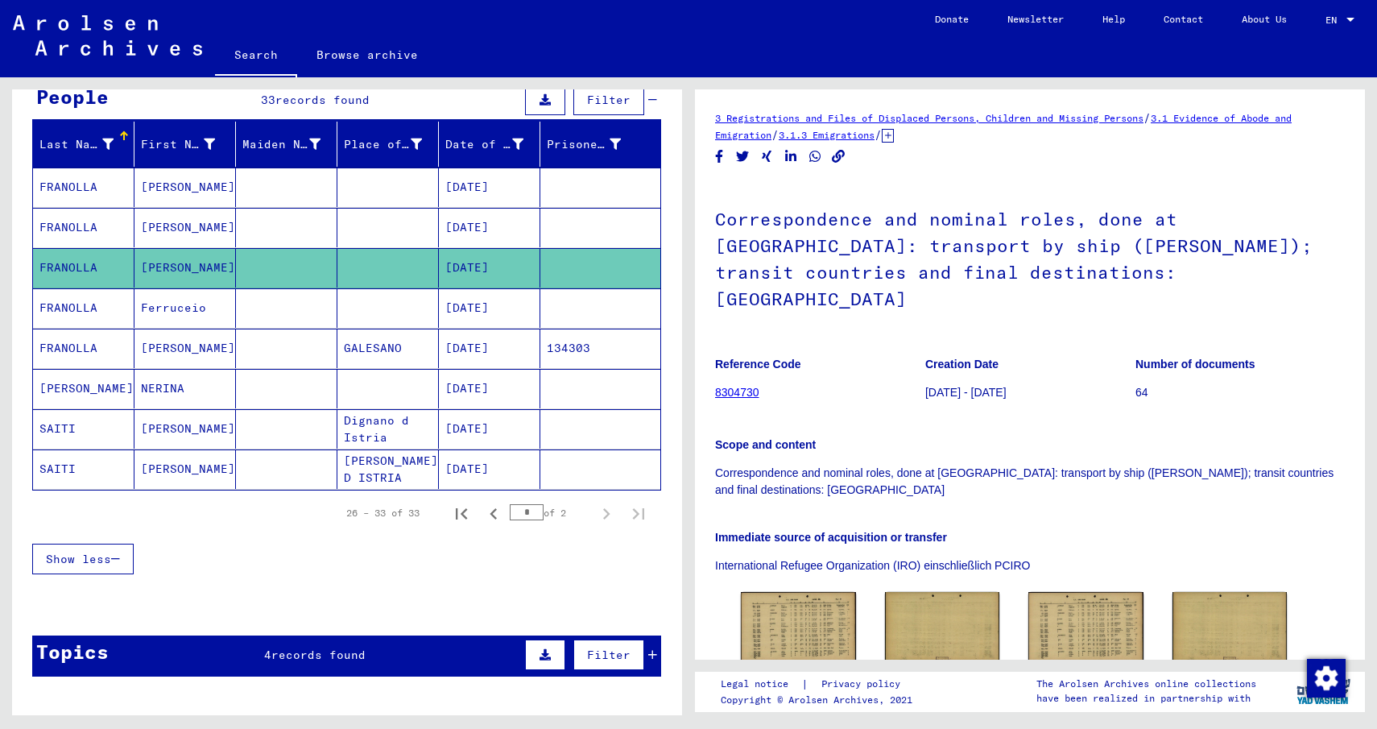
click at [156, 309] on mat-cell "Ferruceio" at bounding box center [184, 307] width 101 height 39
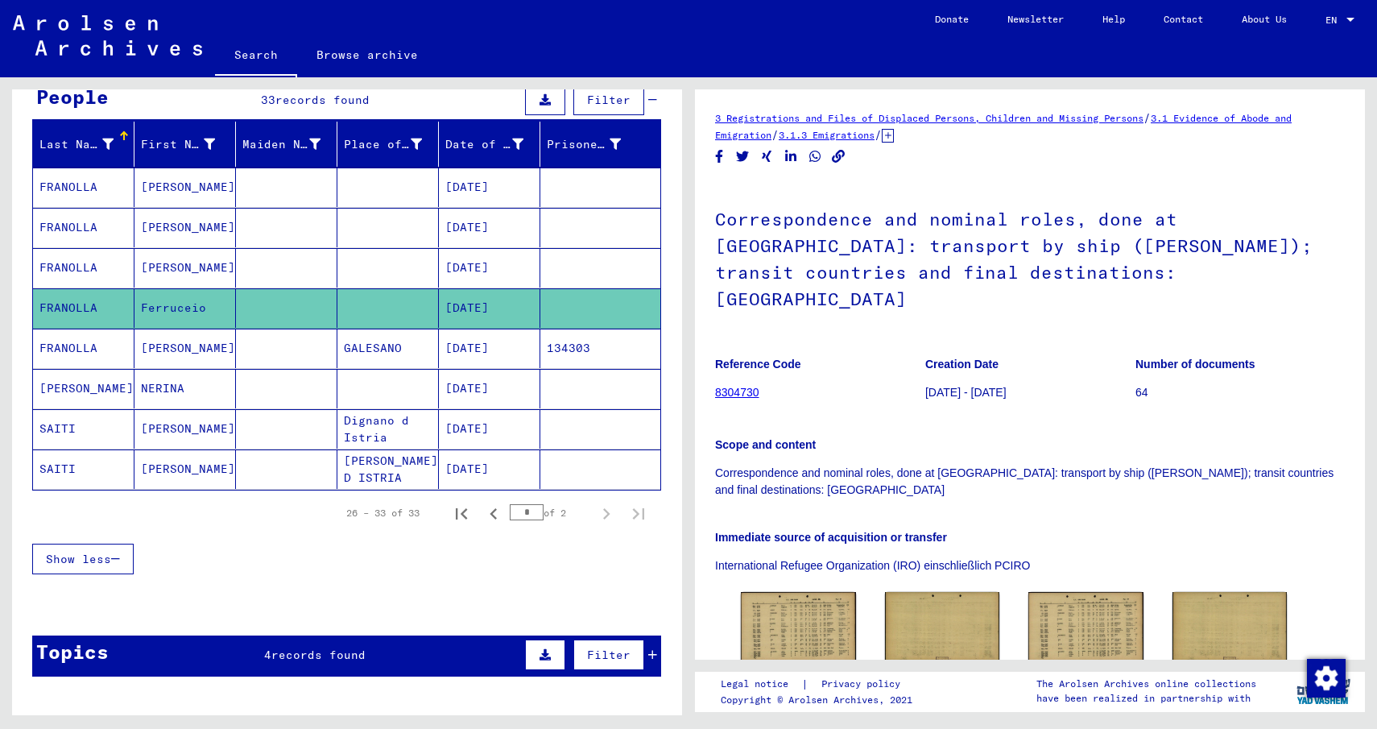
click at [165, 353] on mat-cell "[PERSON_NAME]" at bounding box center [184, 348] width 101 height 39
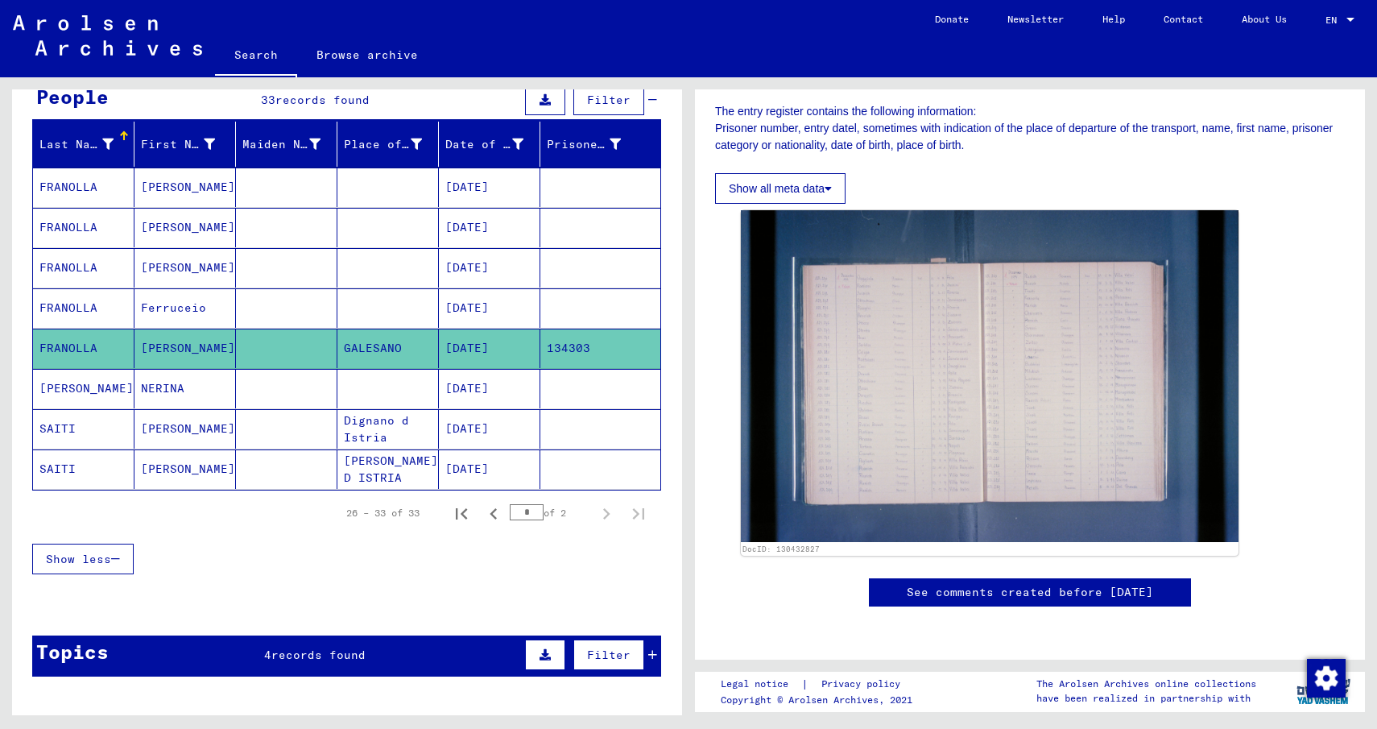
scroll to position [81, 0]
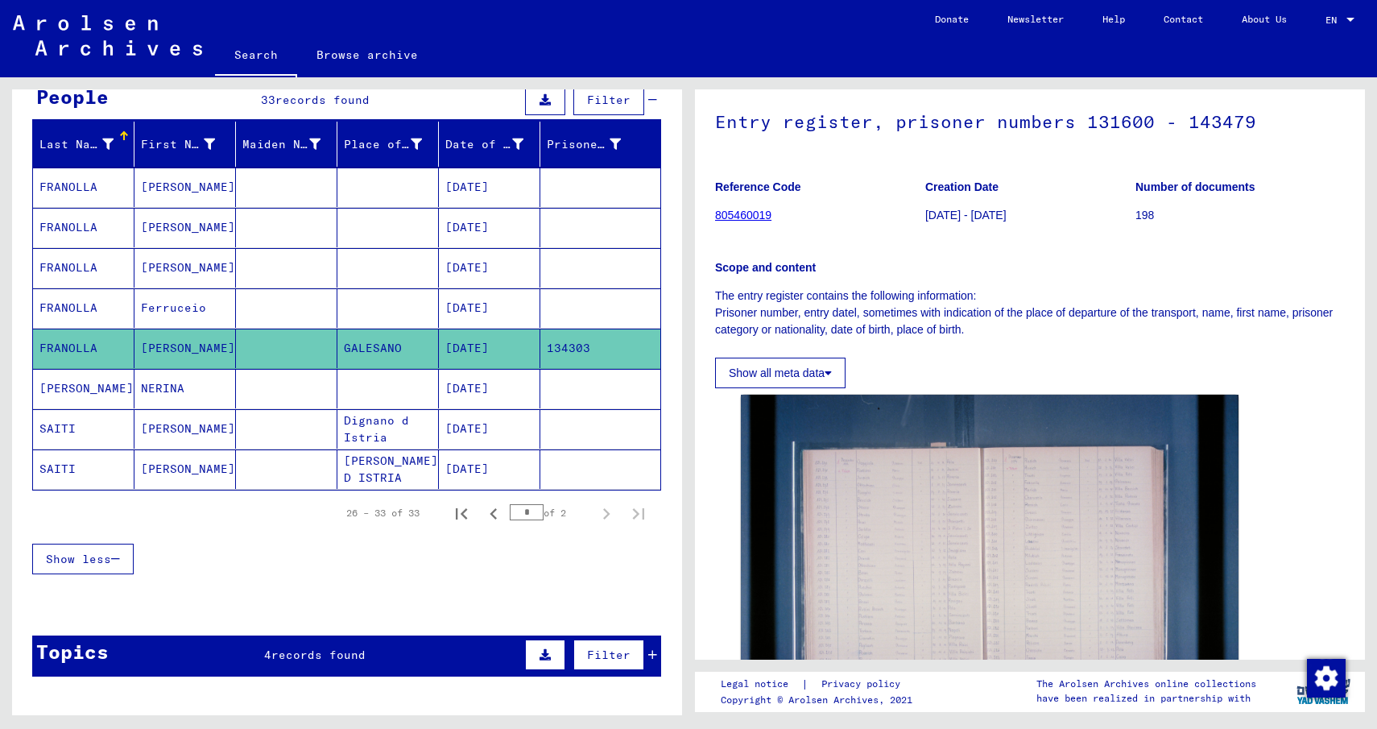
click at [144, 379] on mat-cell "NERINA" at bounding box center [184, 388] width 101 height 39
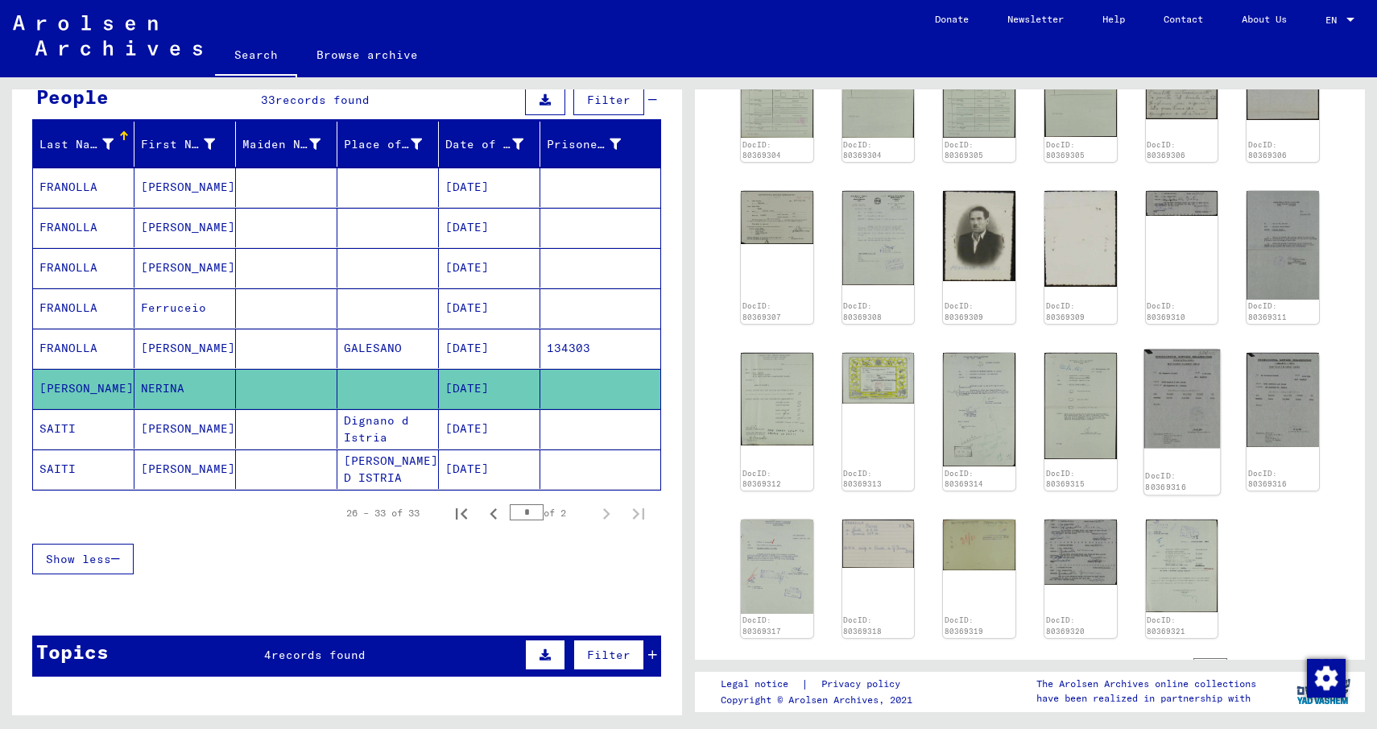
scroll to position [1289, 0]
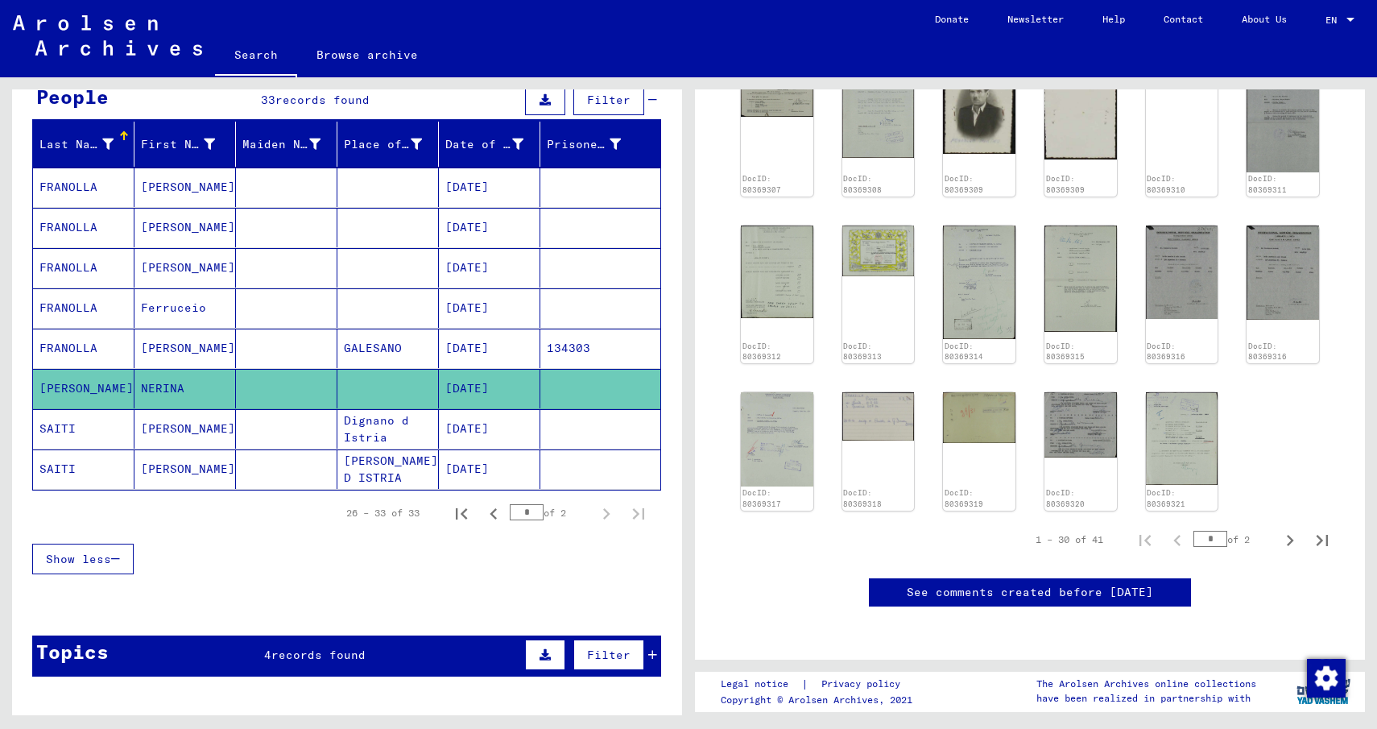
click at [184, 432] on mat-cell "[PERSON_NAME]" at bounding box center [184, 428] width 101 height 39
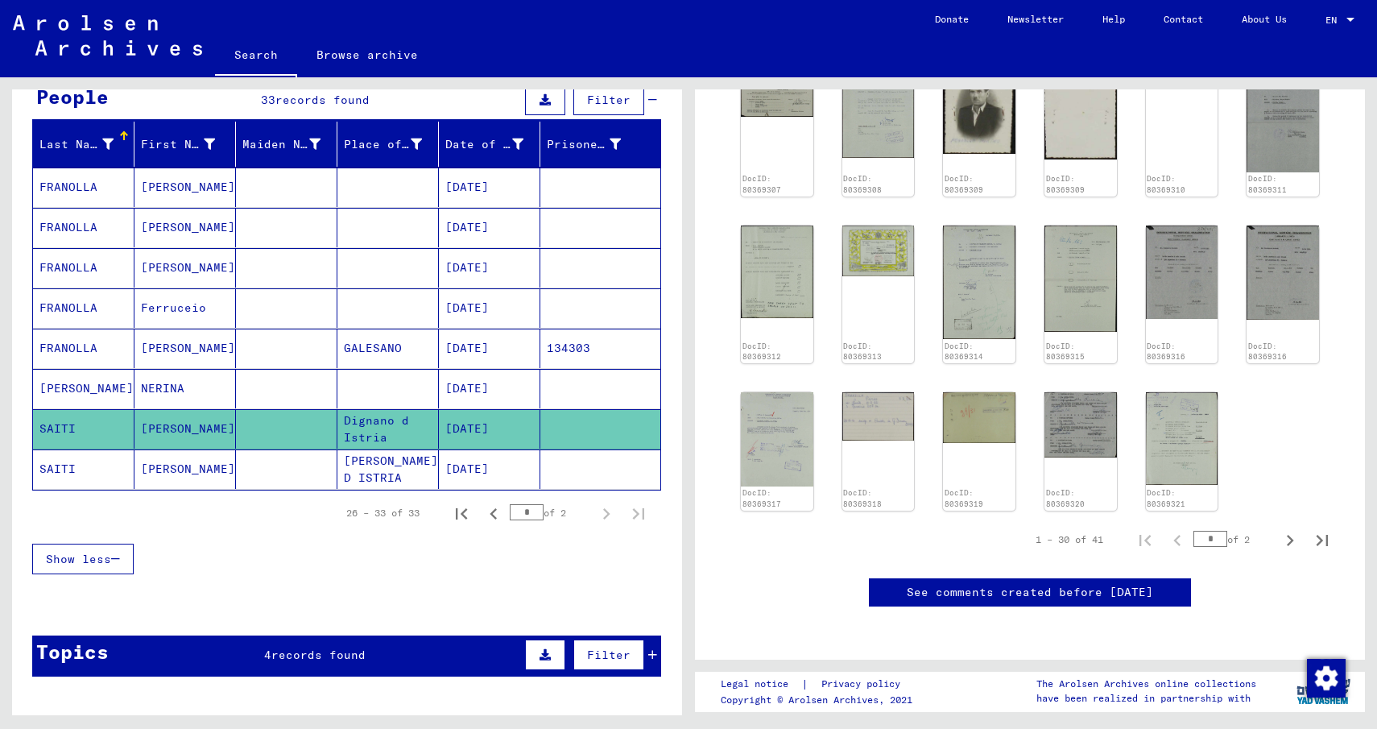
click at [163, 466] on mat-cell "[PERSON_NAME]" at bounding box center [184, 468] width 101 height 39
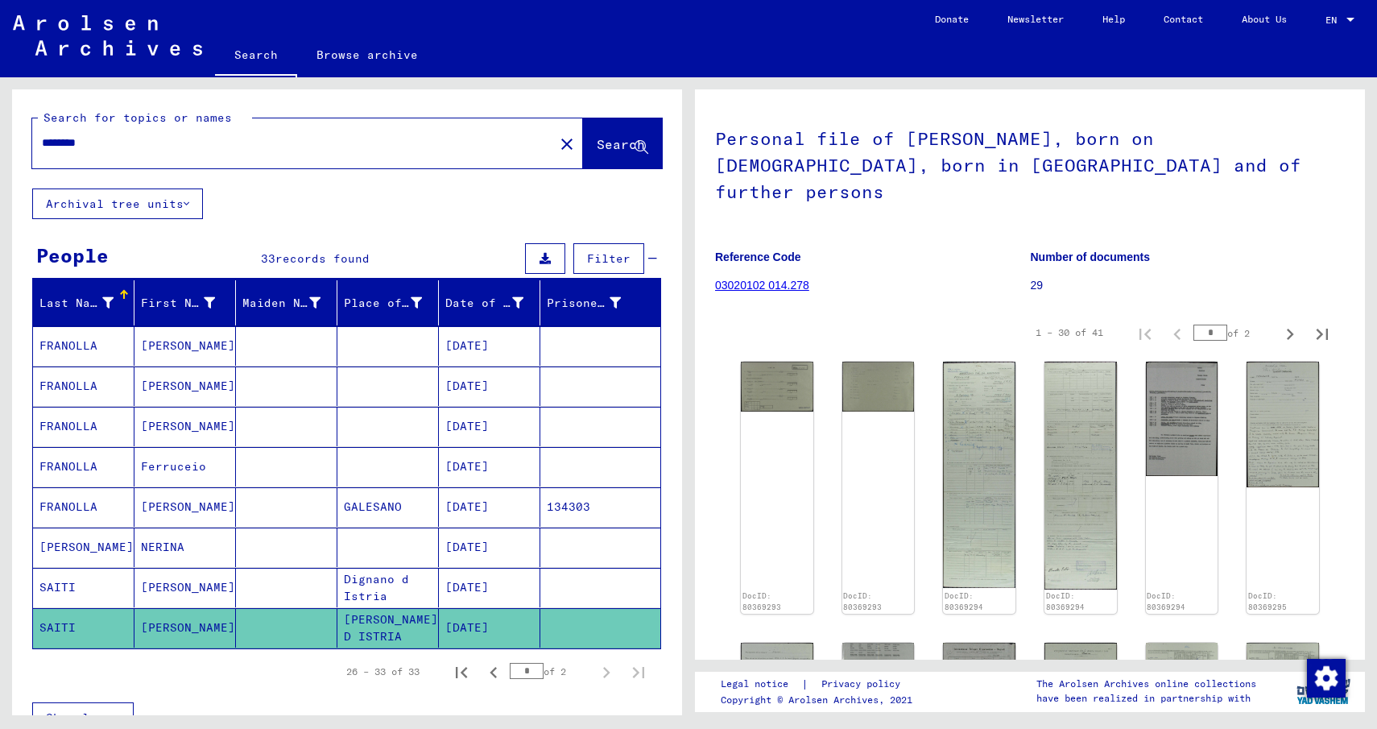
scroll to position [0, 0]
